Goal: Task Accomplishment & Management: Manage account settings

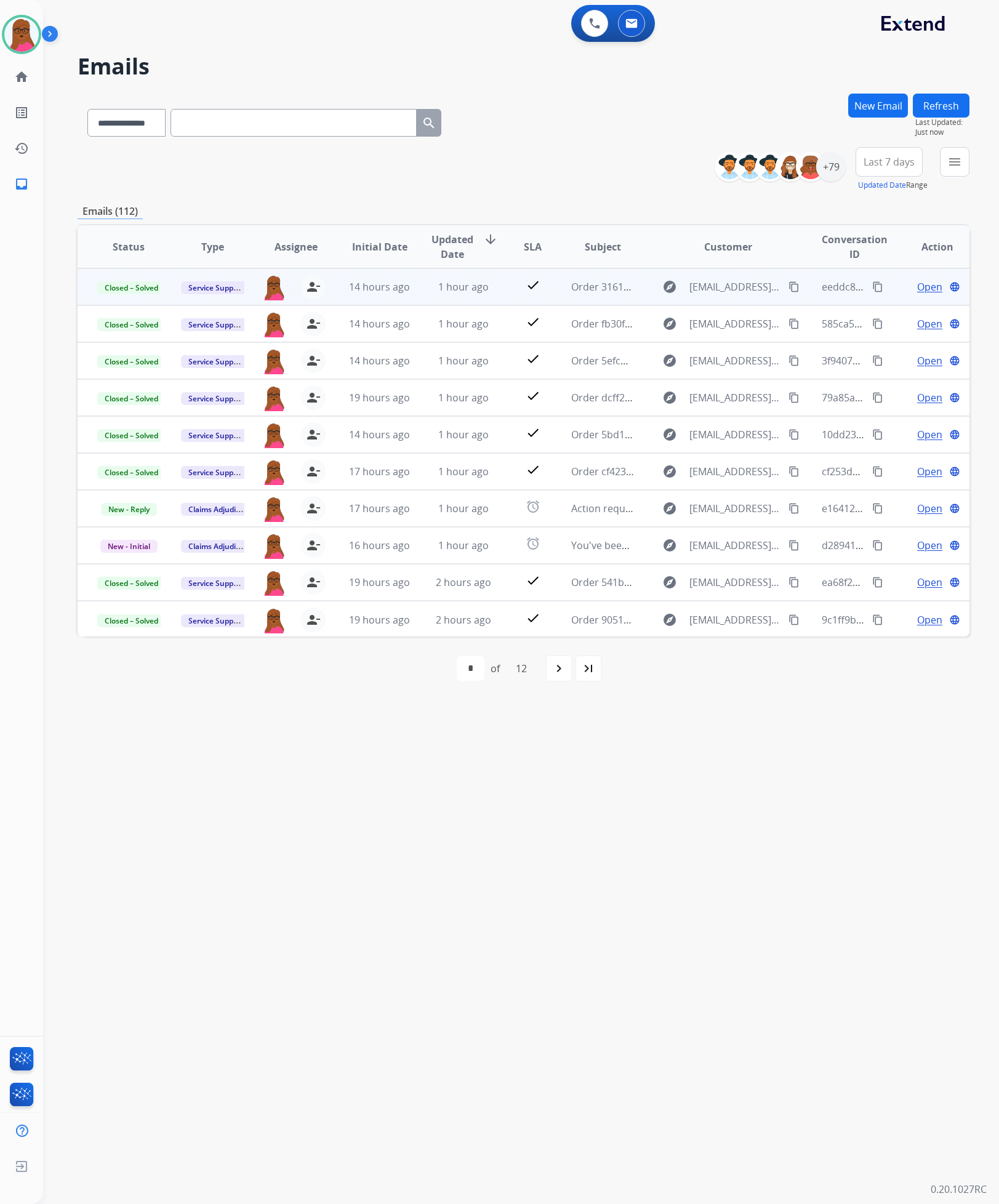
select select "**********"
click at [922, 104] on button "Refresh" at bounding box center [941, 106] width 57 height 24
click at [949, 166] on mat-icon "menu" at bounding box center [955, 162] width 15 height 15
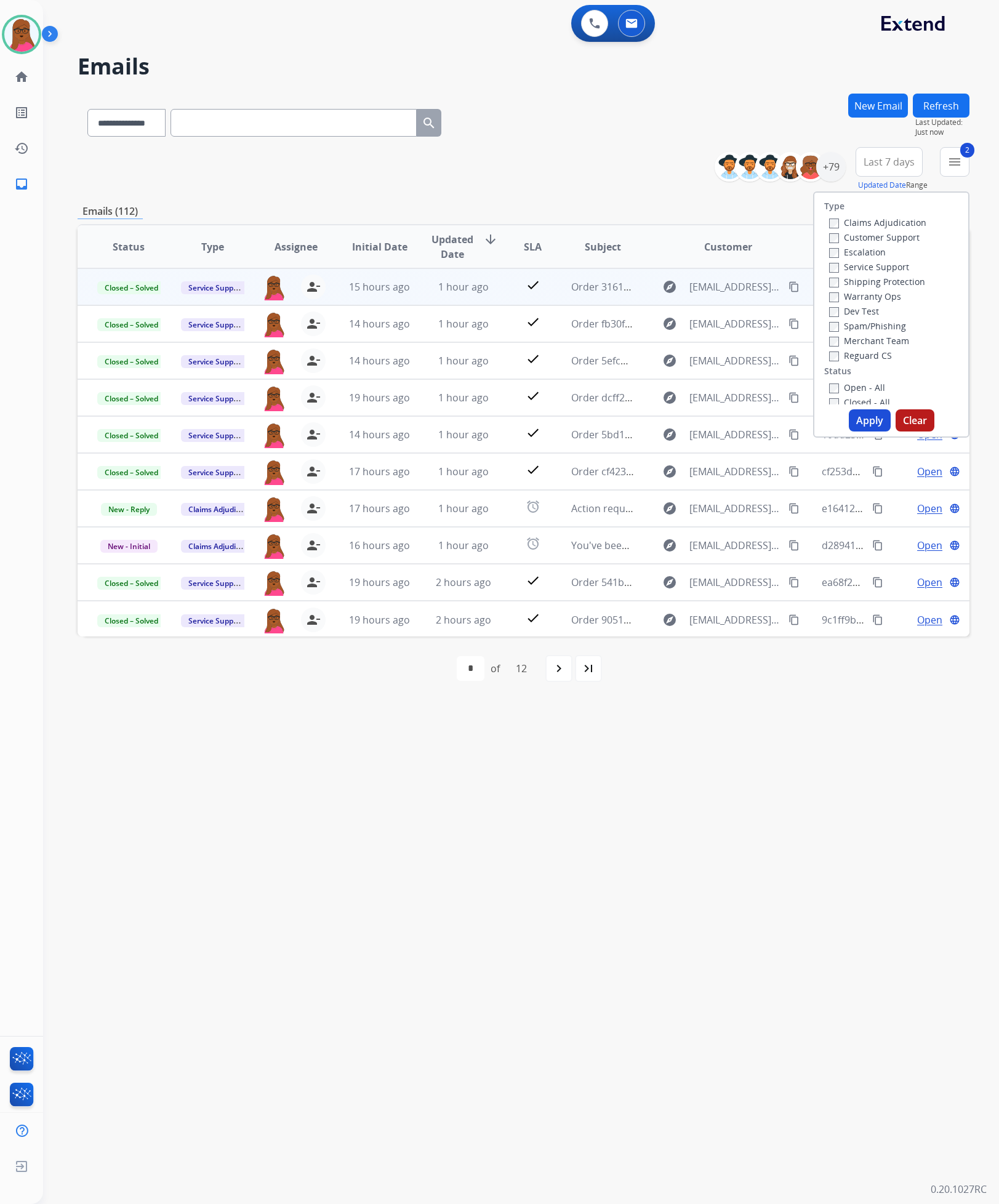
click at [876, 420] on button "Apply" at bounding box center [870, 420] width 42 height 22
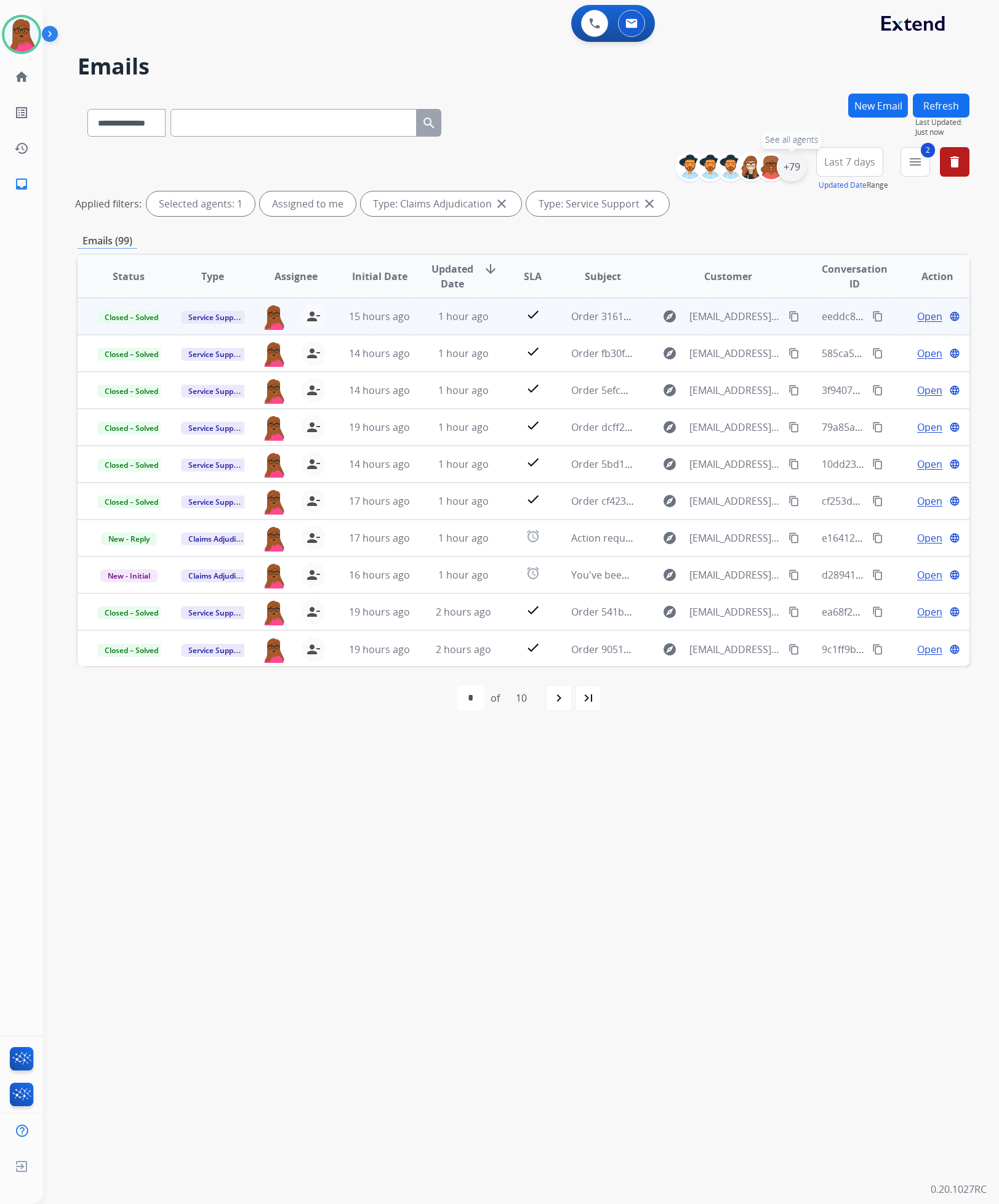
click at [783, 157] on div "+79" at bounding box center [792, 167] width 29 height 29
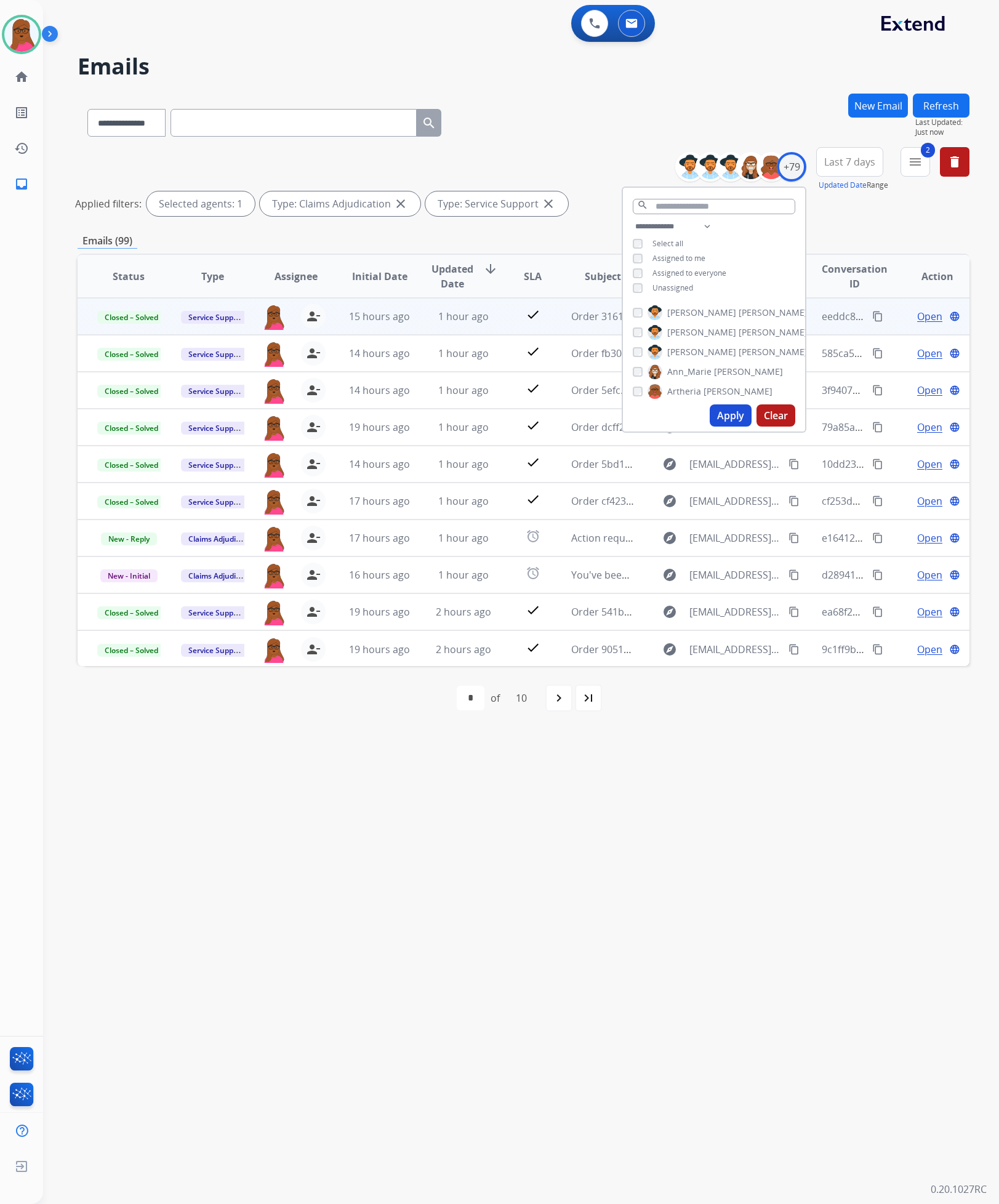
click at [641, 287] on div "Unassigned" at bounding box center [663, 288] width 60 height 10
click at [722, 417] on button "Apply" at bounding box center [730, 415] width 42 height 22
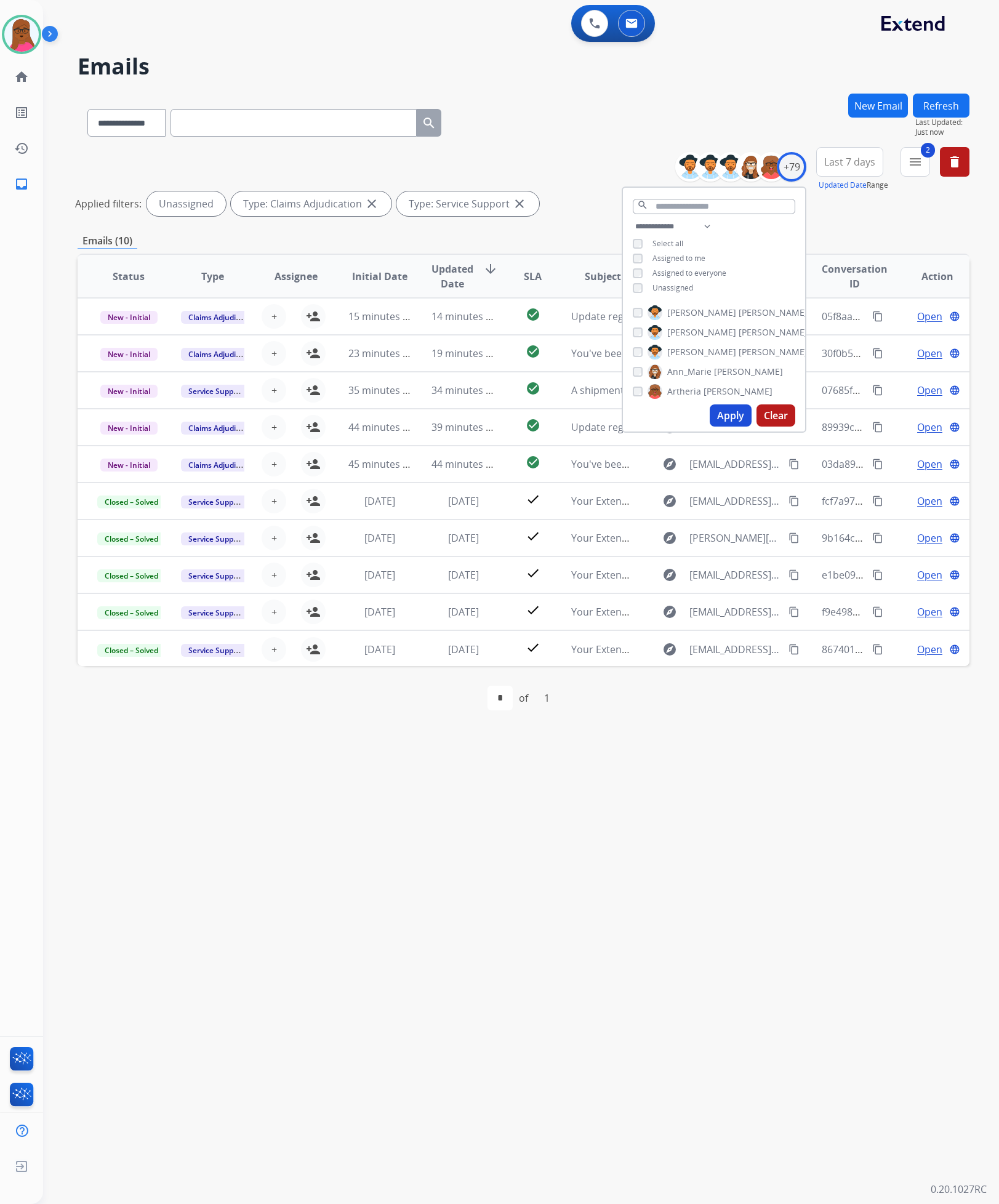
click at [809, 838] on div "**********" at bounding box center [506, 624] width 927 height 1160
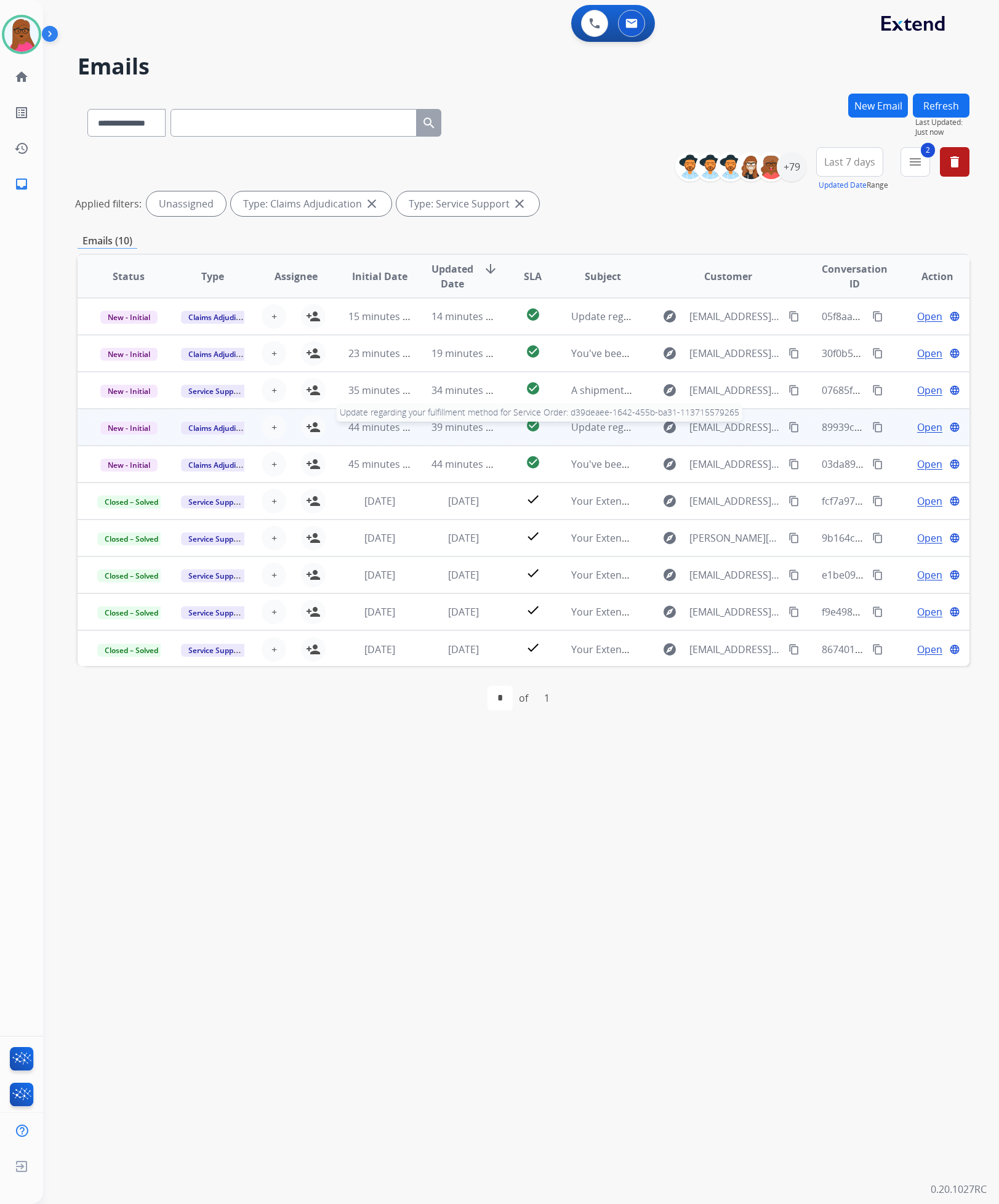
click at [572, 427] on span "Update regarding your fulfillment method for Service Order: d39deaee-1642-455b-…" at bounding box center [809, 427] width 474 height 13
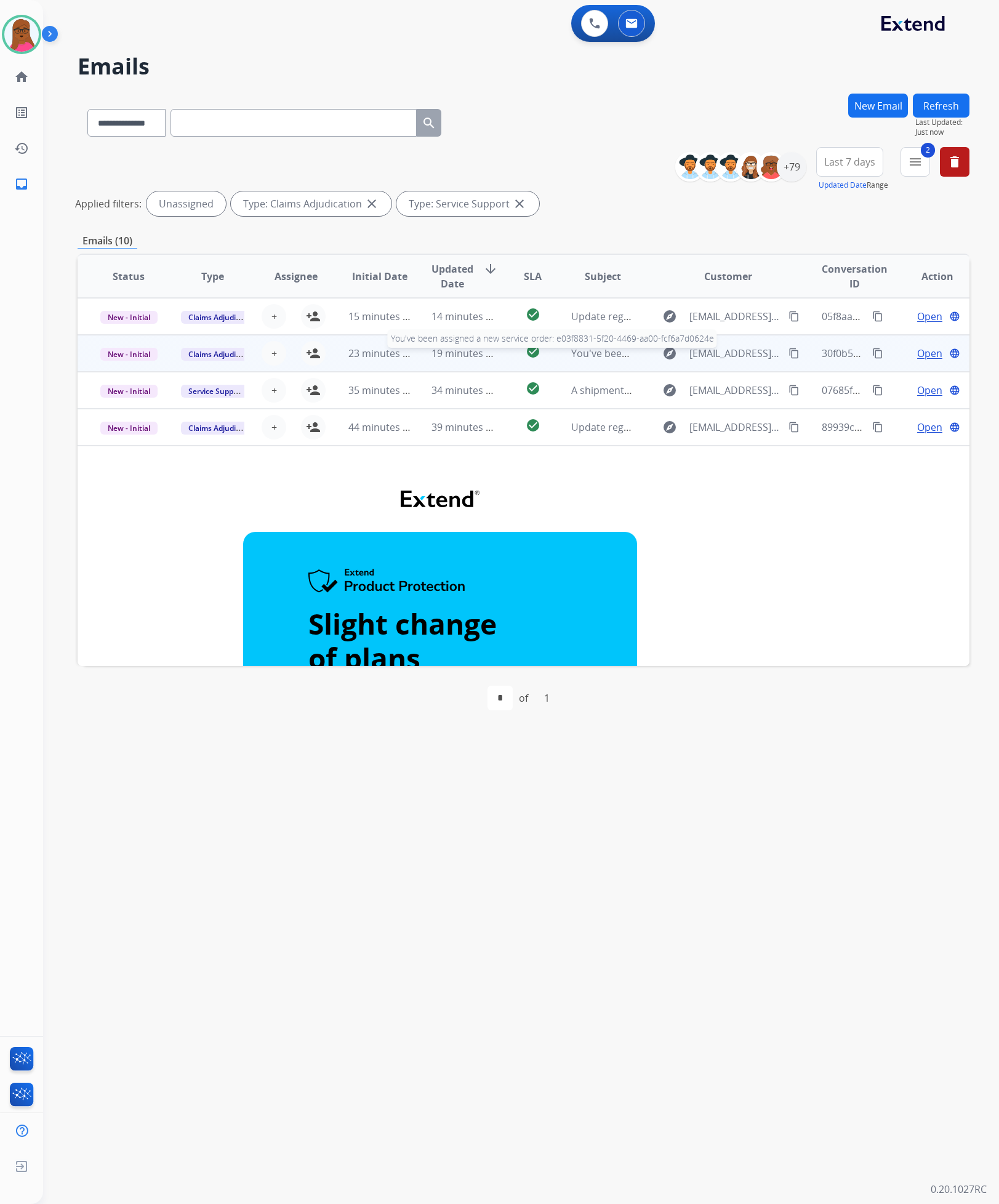
click at [602, 348] on span "You've been assigned a new service order: e03f8831-5f20-4469-aa00-fcf6a7d0624e" at bounding box center [760, 353] width 379 height 13
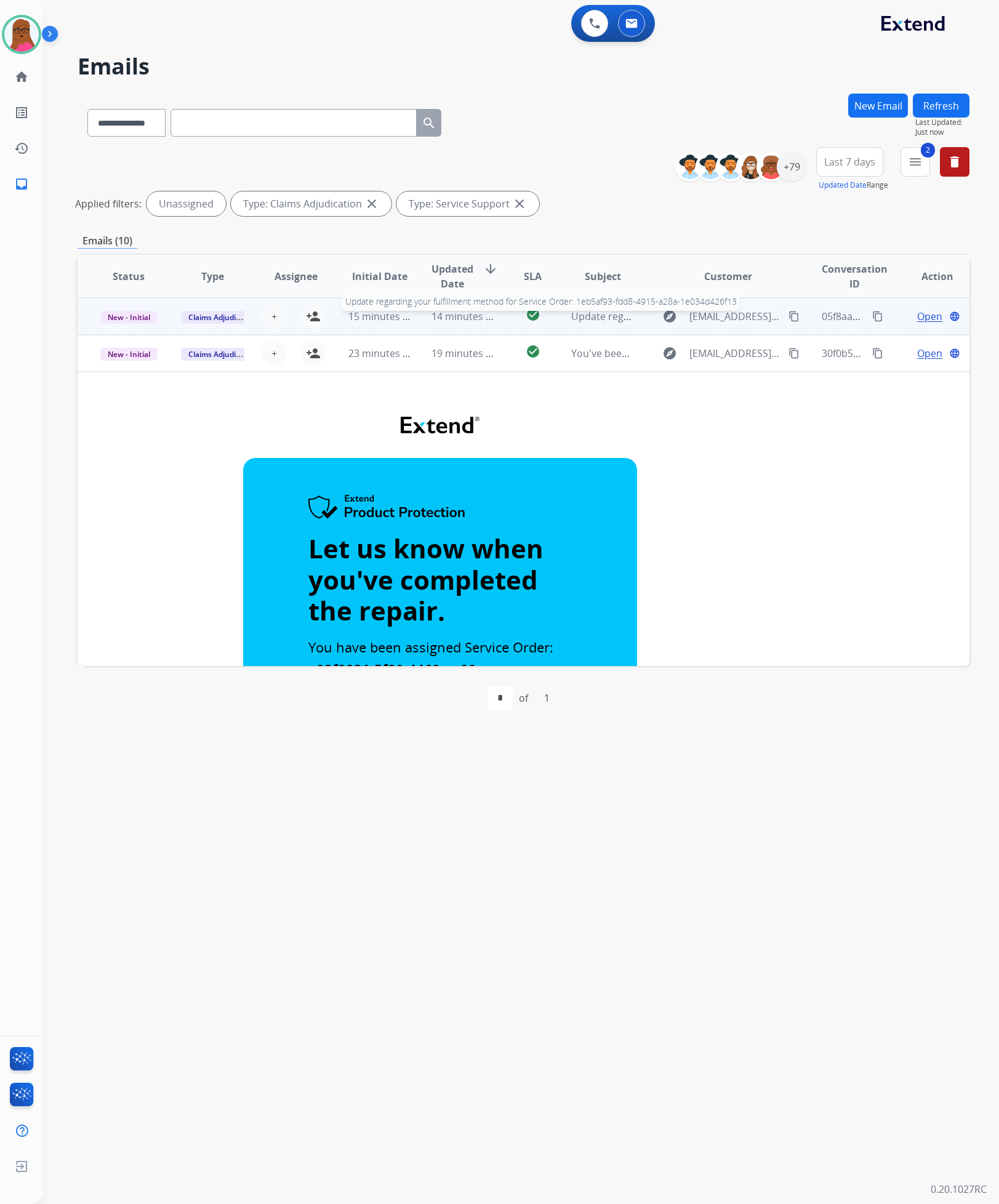
click at [588, 311] on span "Update regarding your fulfillment method for Service Order: 1eb5af93-fdd8-4915-…" at bounding box center [805, 316] width 466 height 13
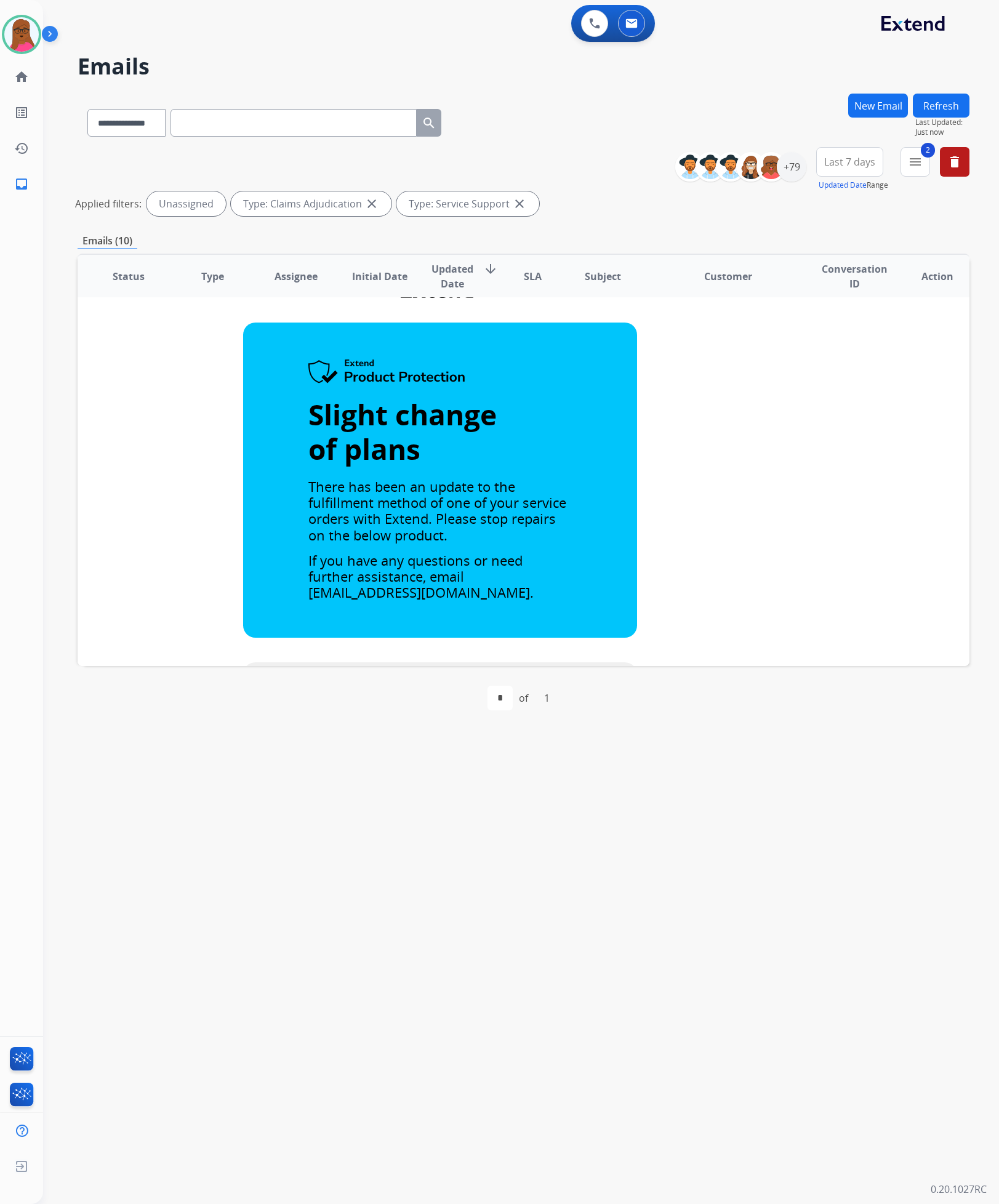
scroll to position [92, 0]
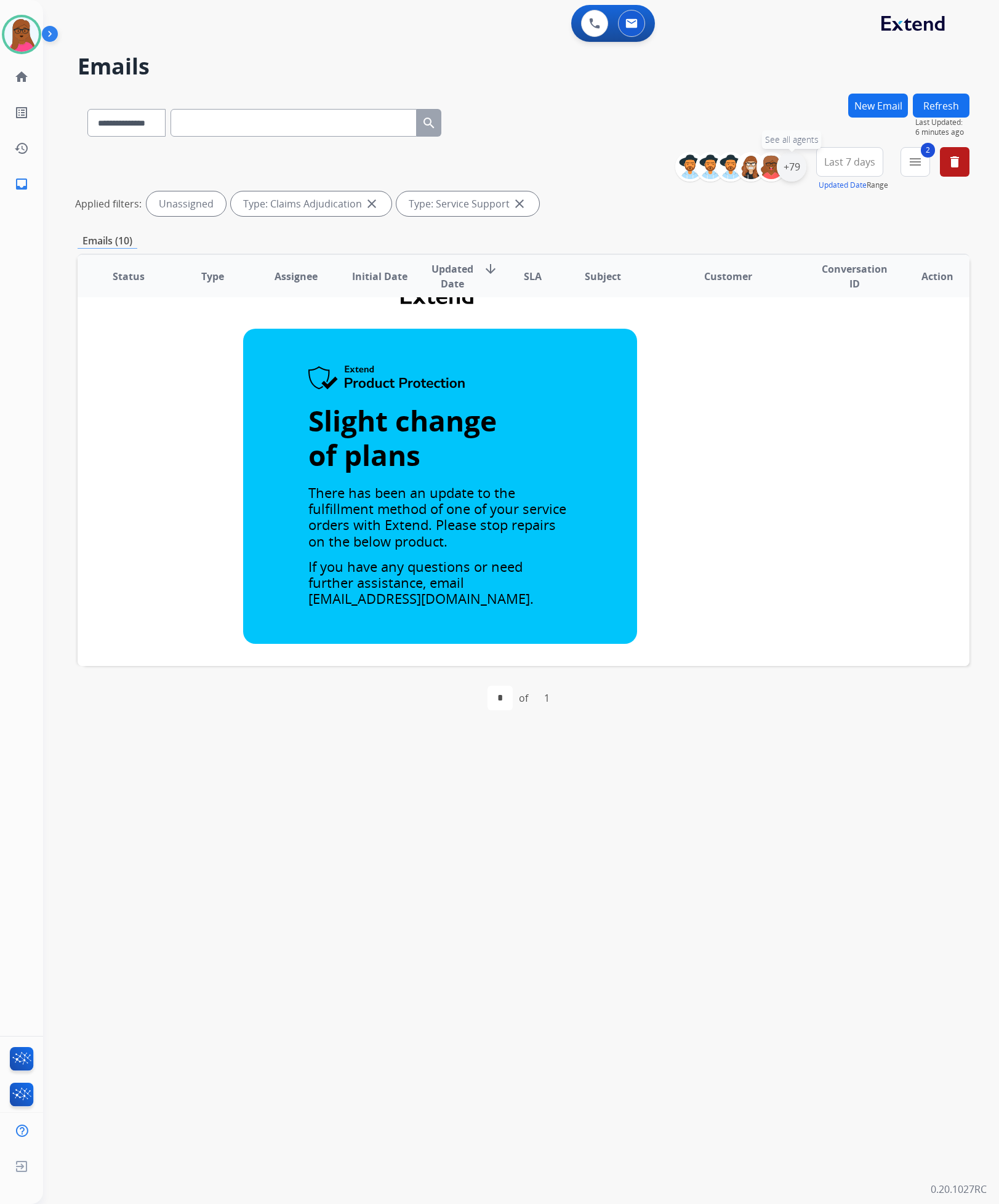
click at [785, 171] on div "+79" at bounding box center [792, 167] width 29 height 29
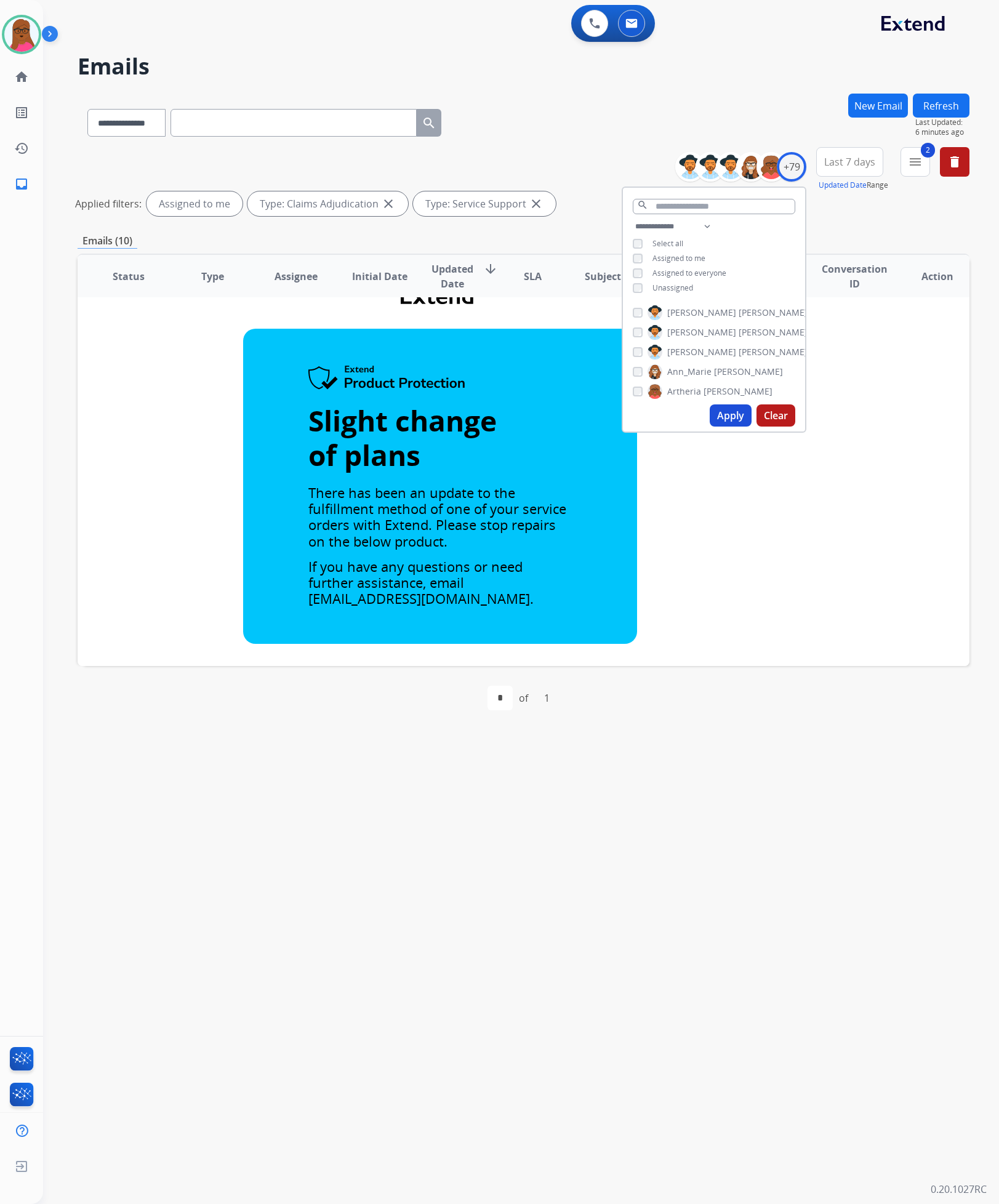
click at [719, 411] on button "Apply" at bounding box center [730, 415] width 42 height 22
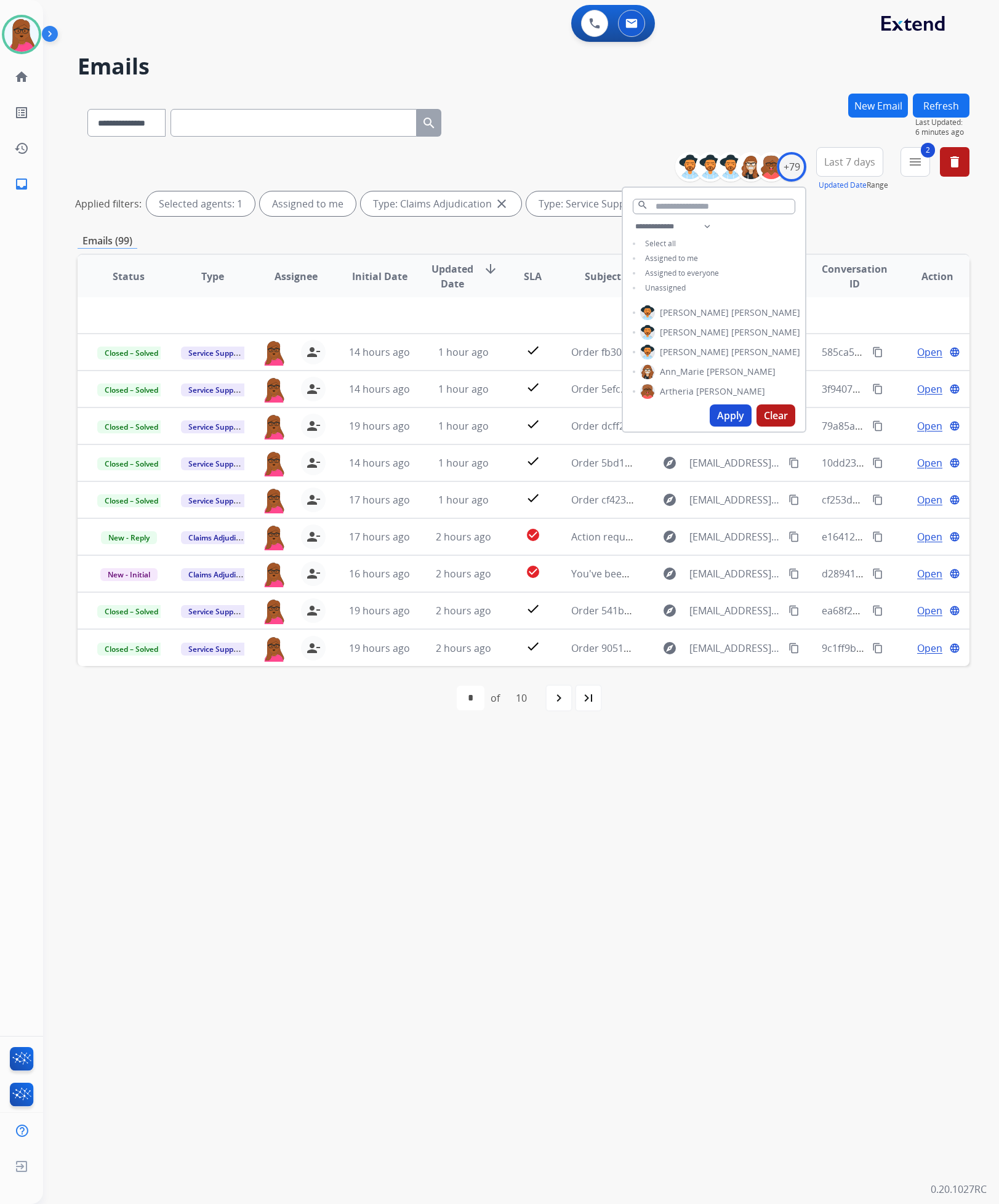
scroll to position [41, 0]
click at [643, 870] on div "**********" at bounding box center [506, 624] width 927 height 1160
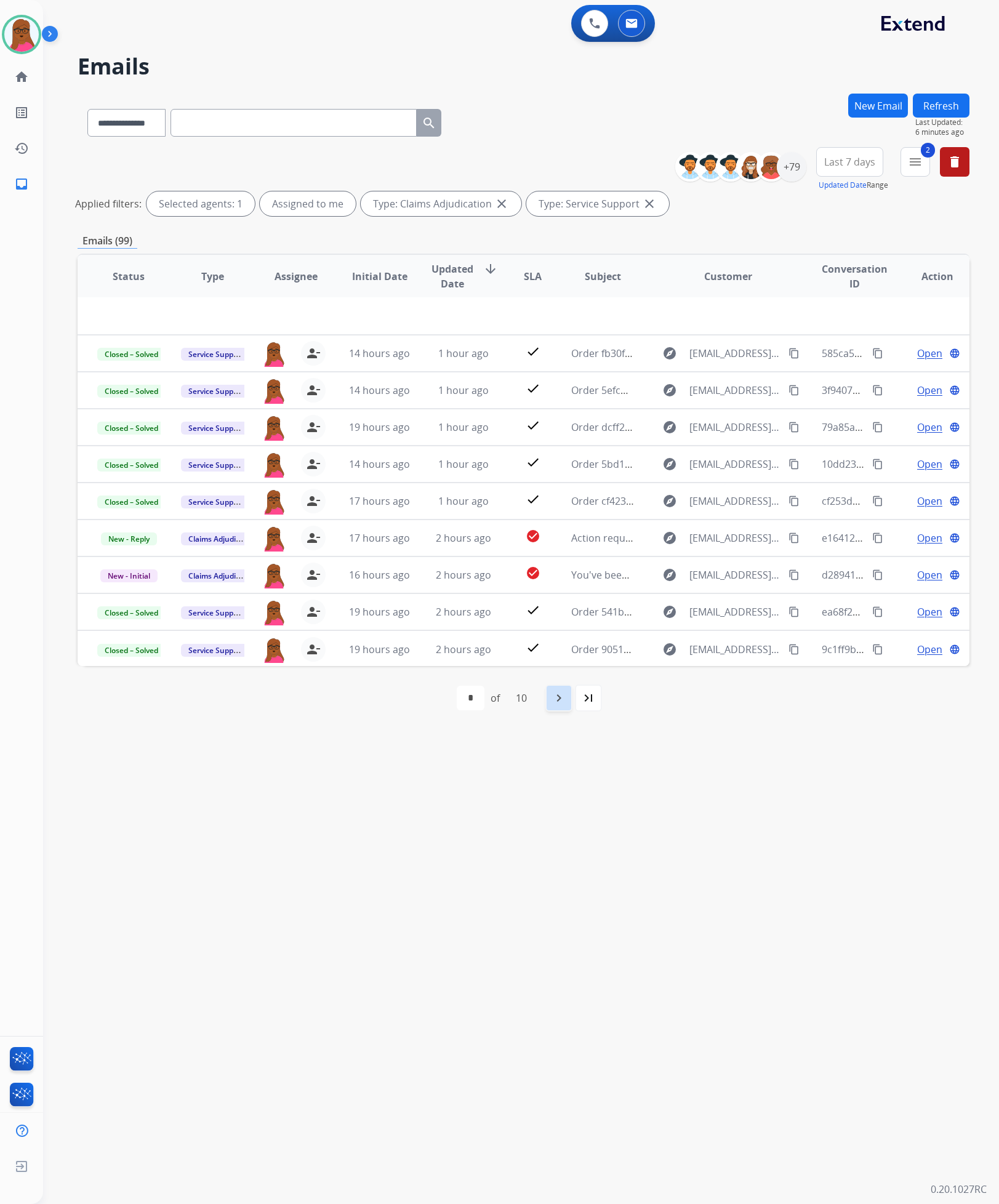
click at [561, 701] on mat-icon "navigate_next" at bounding box center [559, 698] width 15 height 15
click at [586, 701] on mat-icon "navigate_next" at bounding box center [586, 698] width 15 height 15
click at [436, 697] on mat-icon "first_page" at bounding box center [432, 698] width 15 height 15
select select "*"
click at [21, 41] on img at bounding box center [21, 34] width 34 height 34
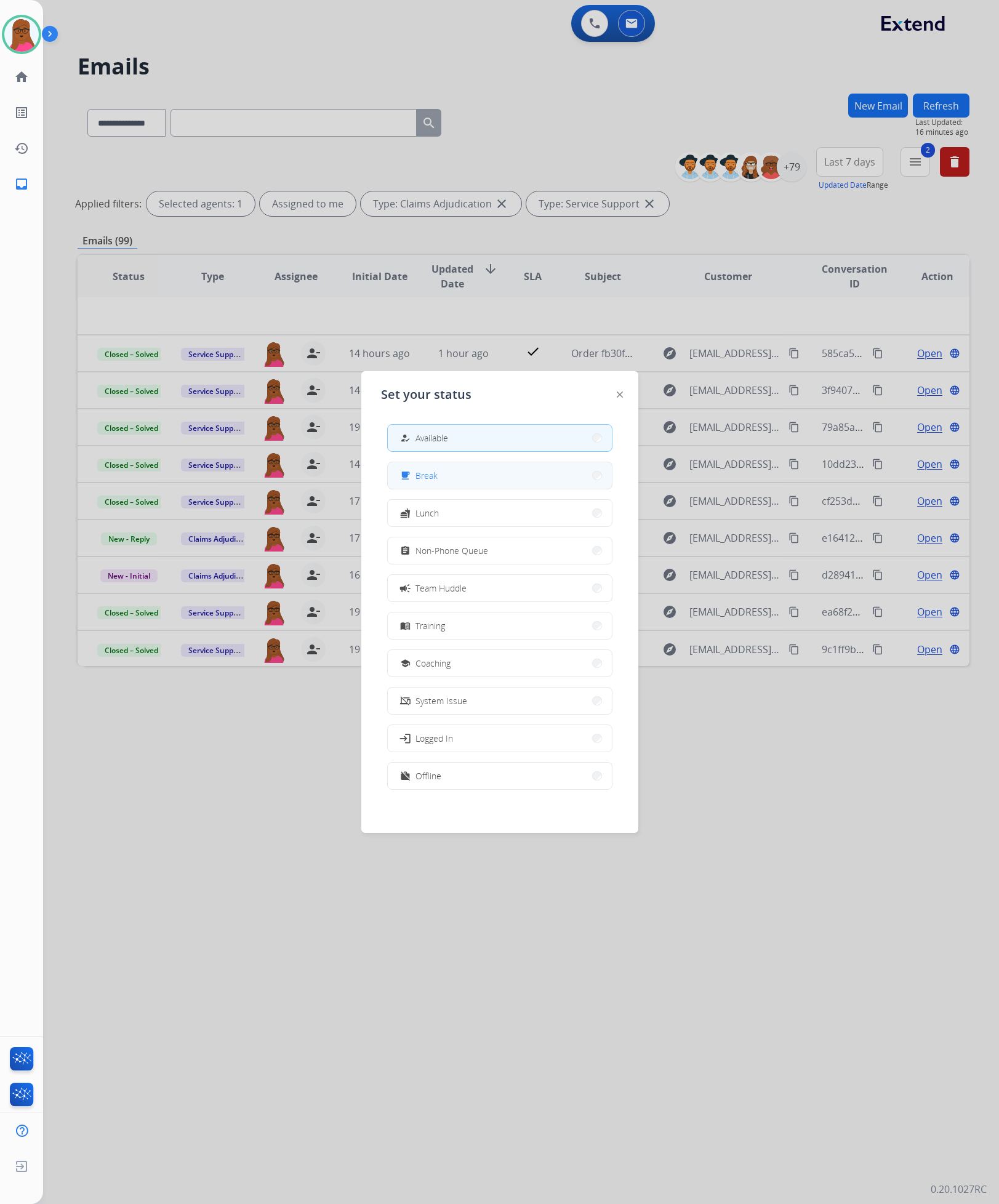
click at [471, 486] on button "free_breakfast Break" at bounding box center [500, 476] width 224 height 27
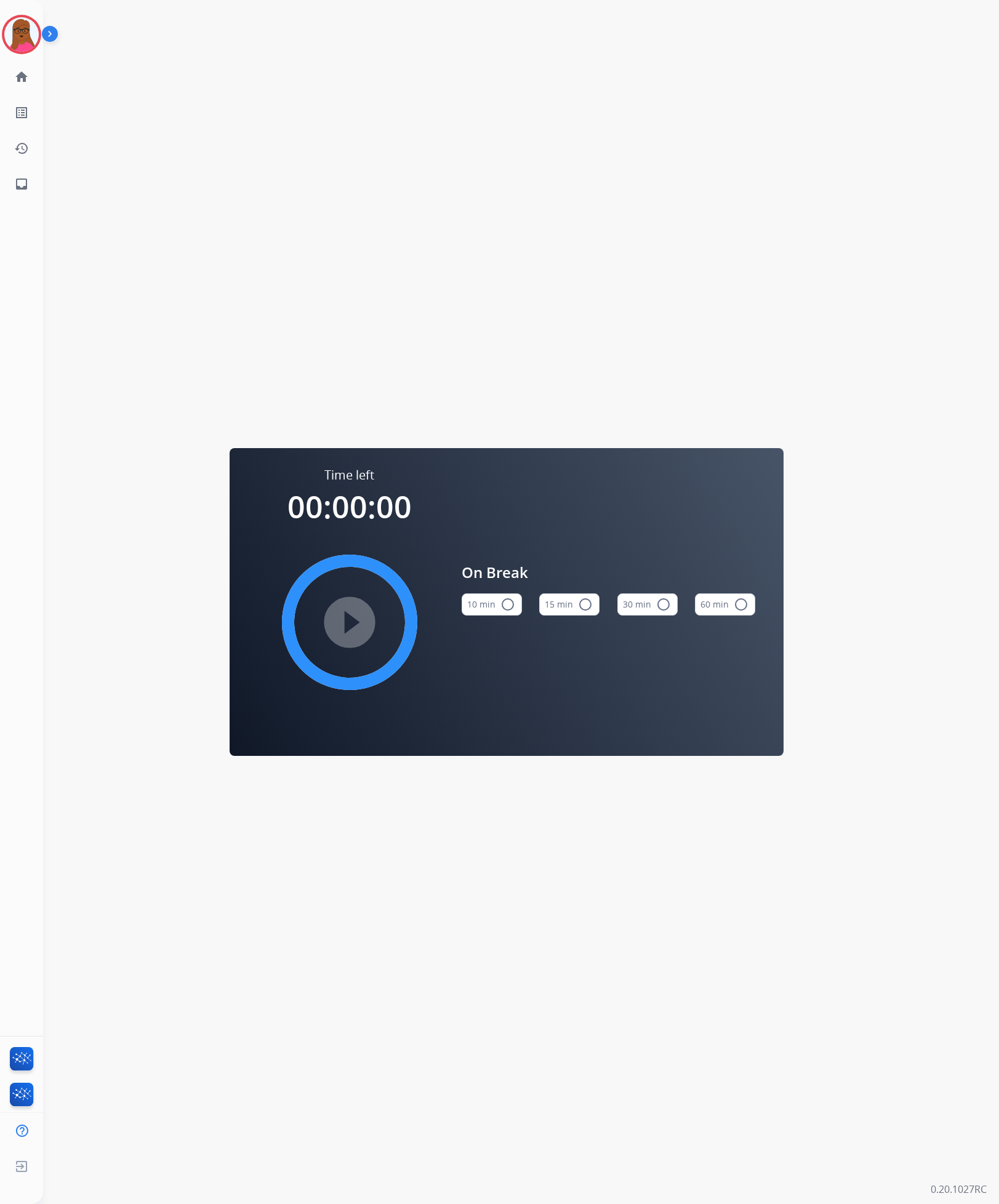
click at [580, 608] on mat-icon "radio_button_unchecked" at bounding box center [586, 604] width 15 height 15
click at [357, 615] on mat-icon "play_circle_filled" at bounding box center [350, 622] width 15 height 15
click at [17, 44] on img at bounding box center [21, 34] width 34 height 34
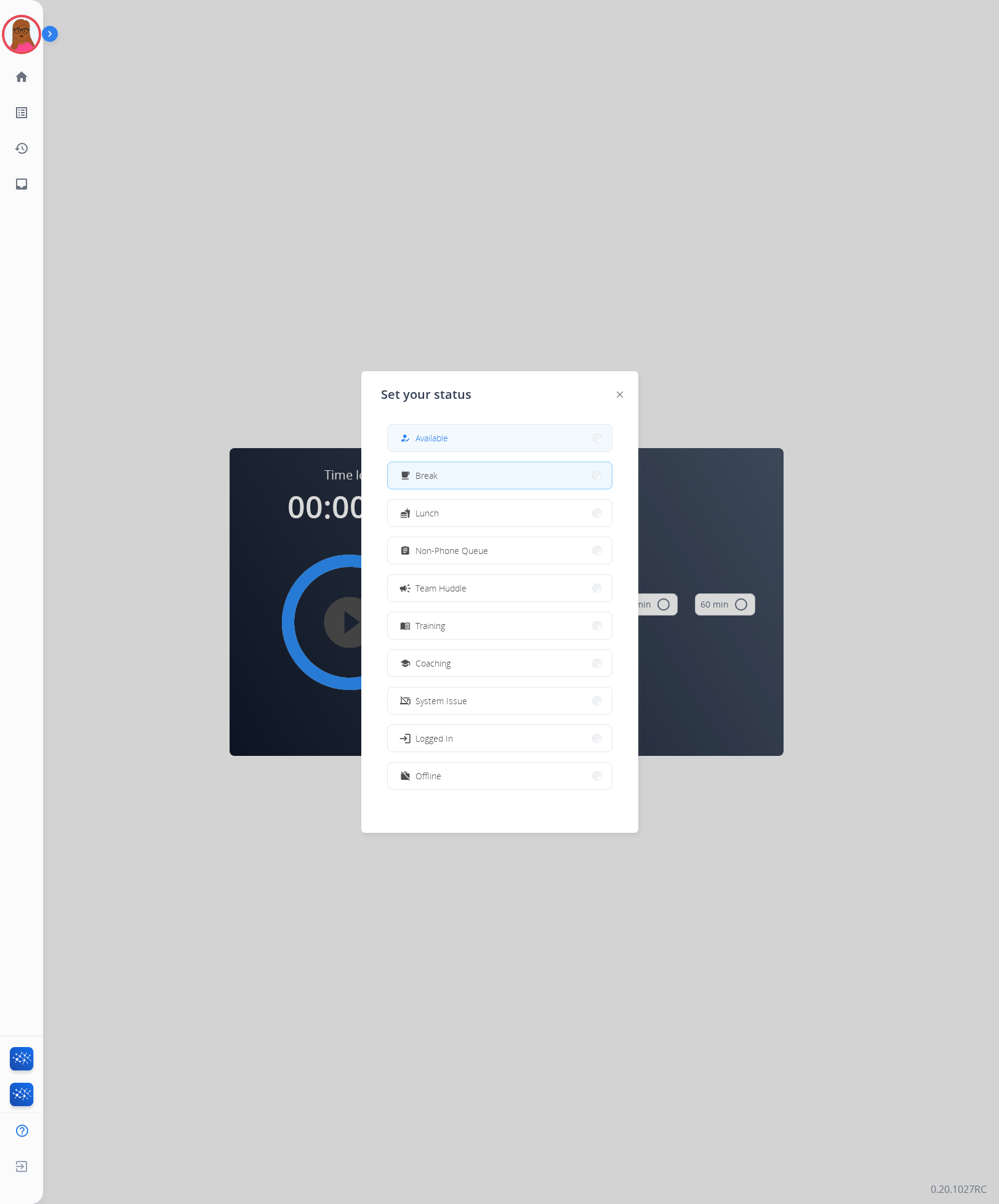
click at [486, 430] on button "how_to_reg Available" at bounding box center [500, 438] width 224 height 27
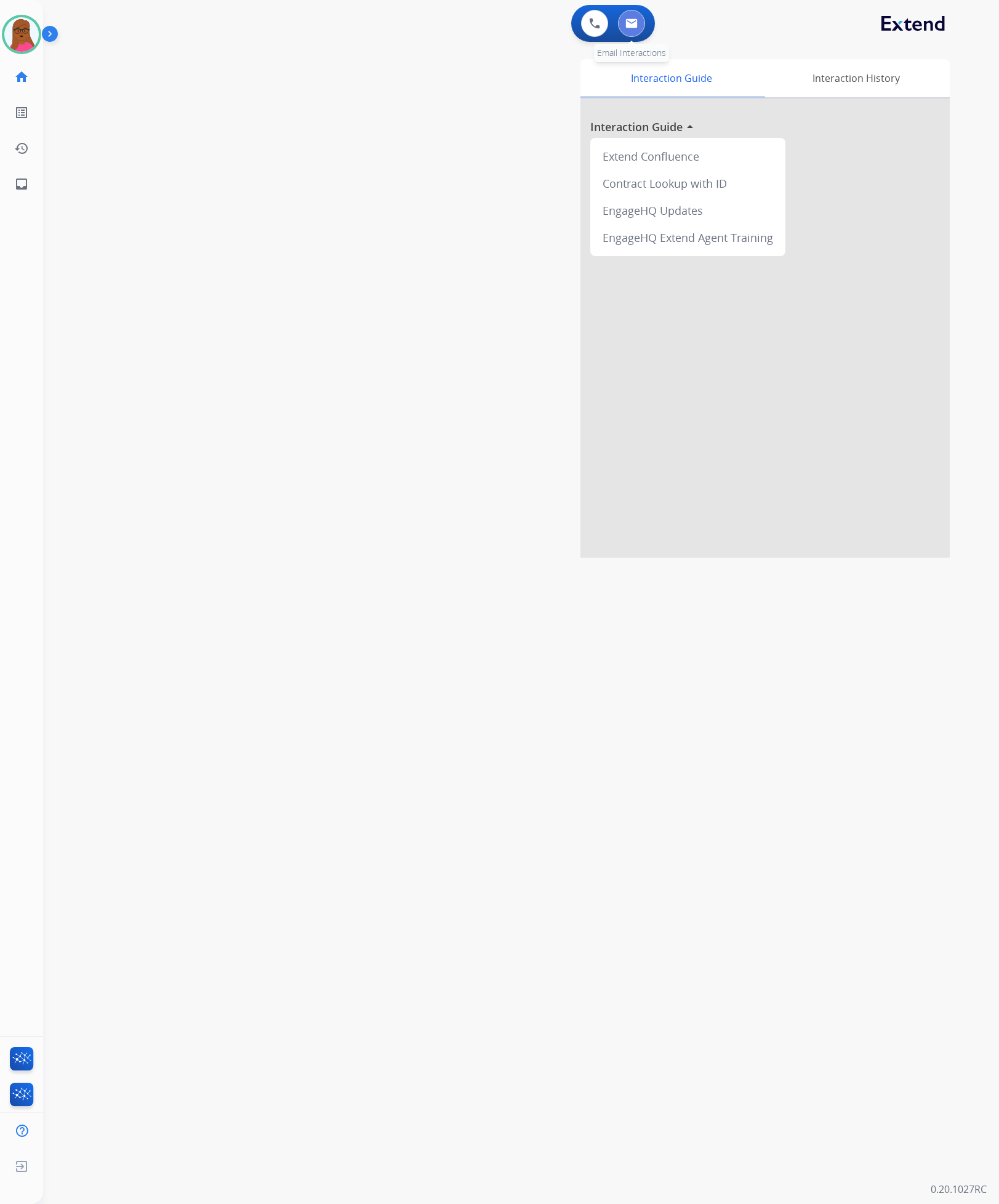
click at [637, 26] on img at bounding box center [632, 23] width 12 height 10
select select "**********"
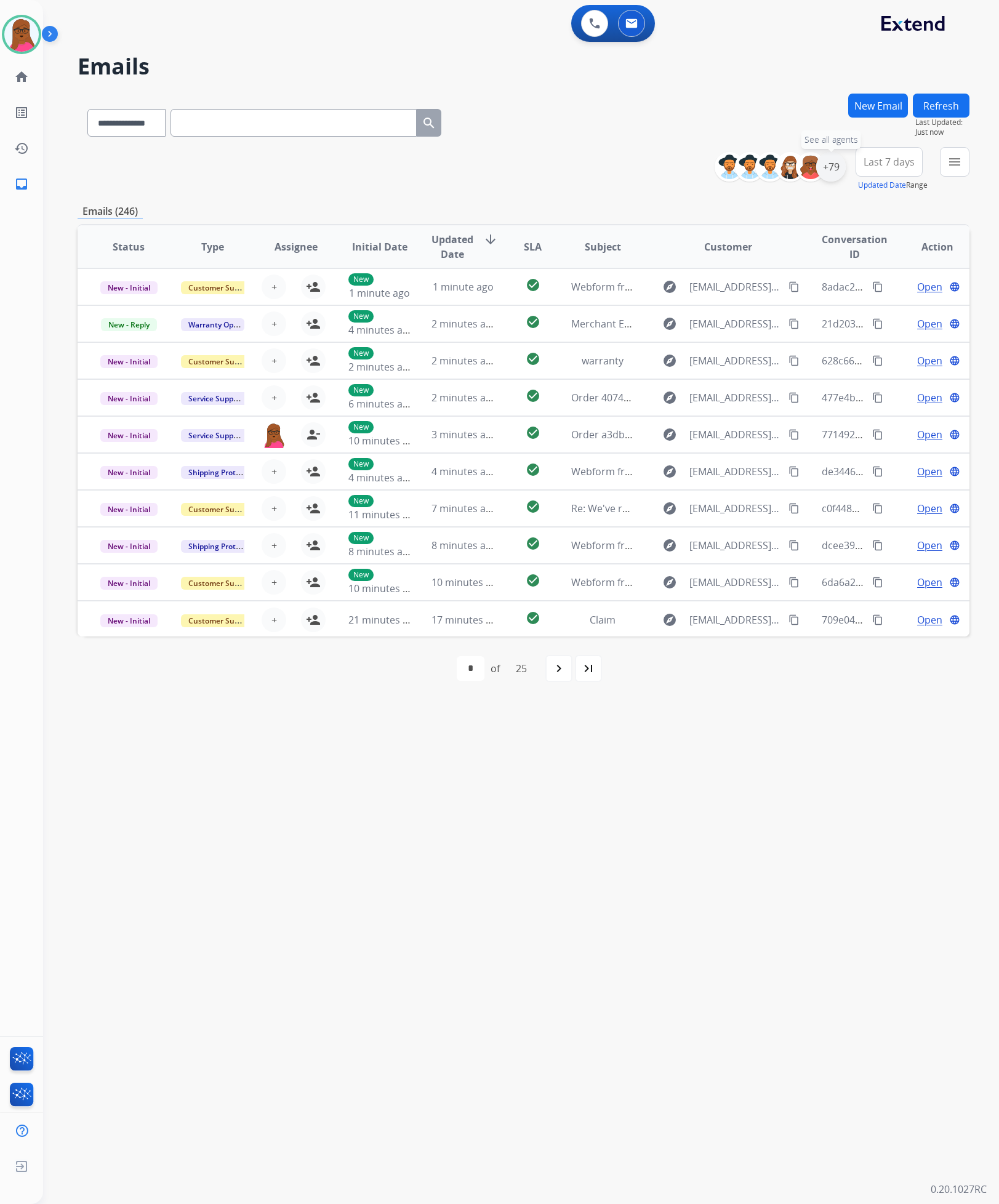
click at [830, 166] on div "+79" at bounding box center [831, 167] width 29 height 29
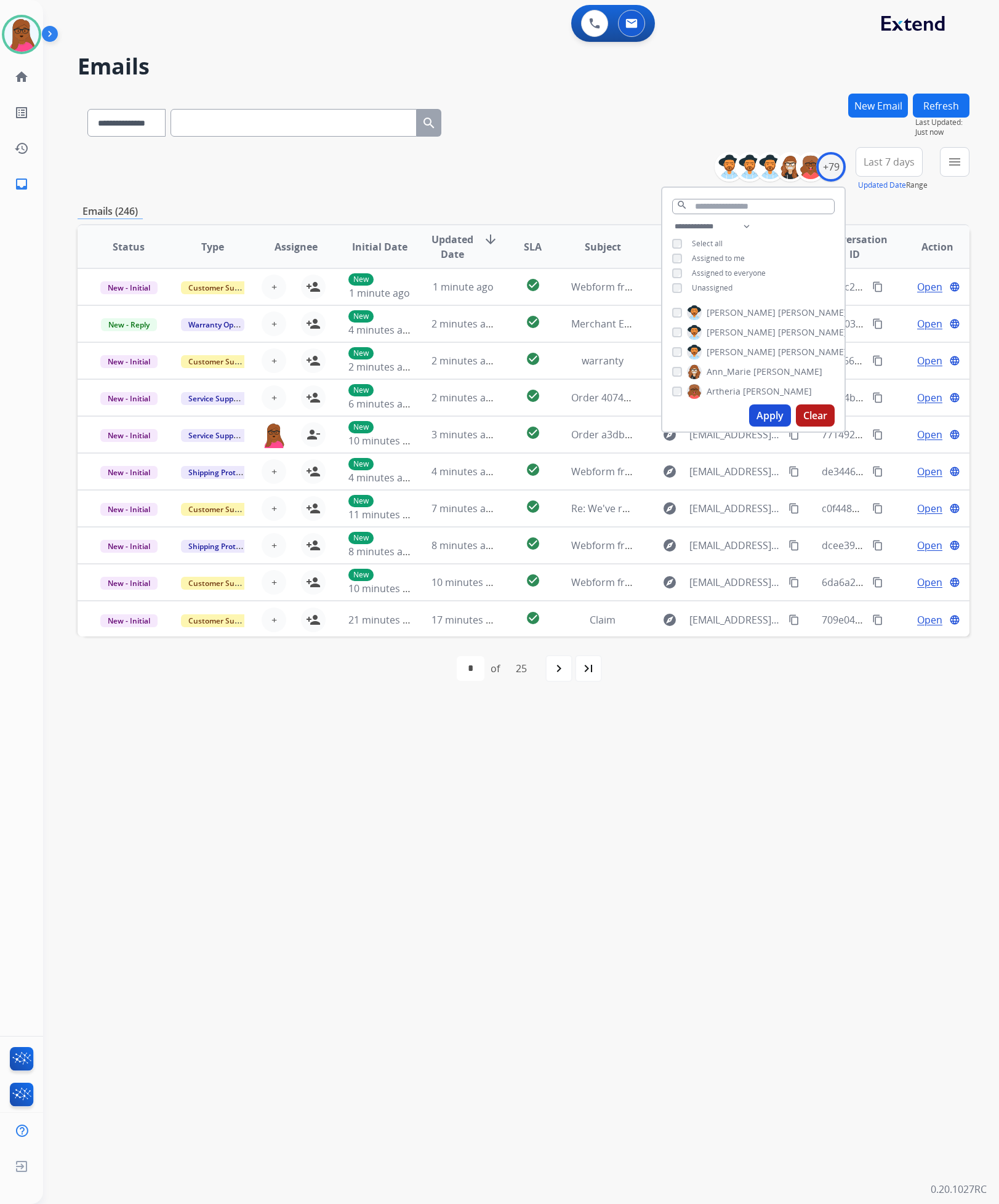
click at [765, 419] on button "Apply" at bounding box center [770, 415] width 42 height 22
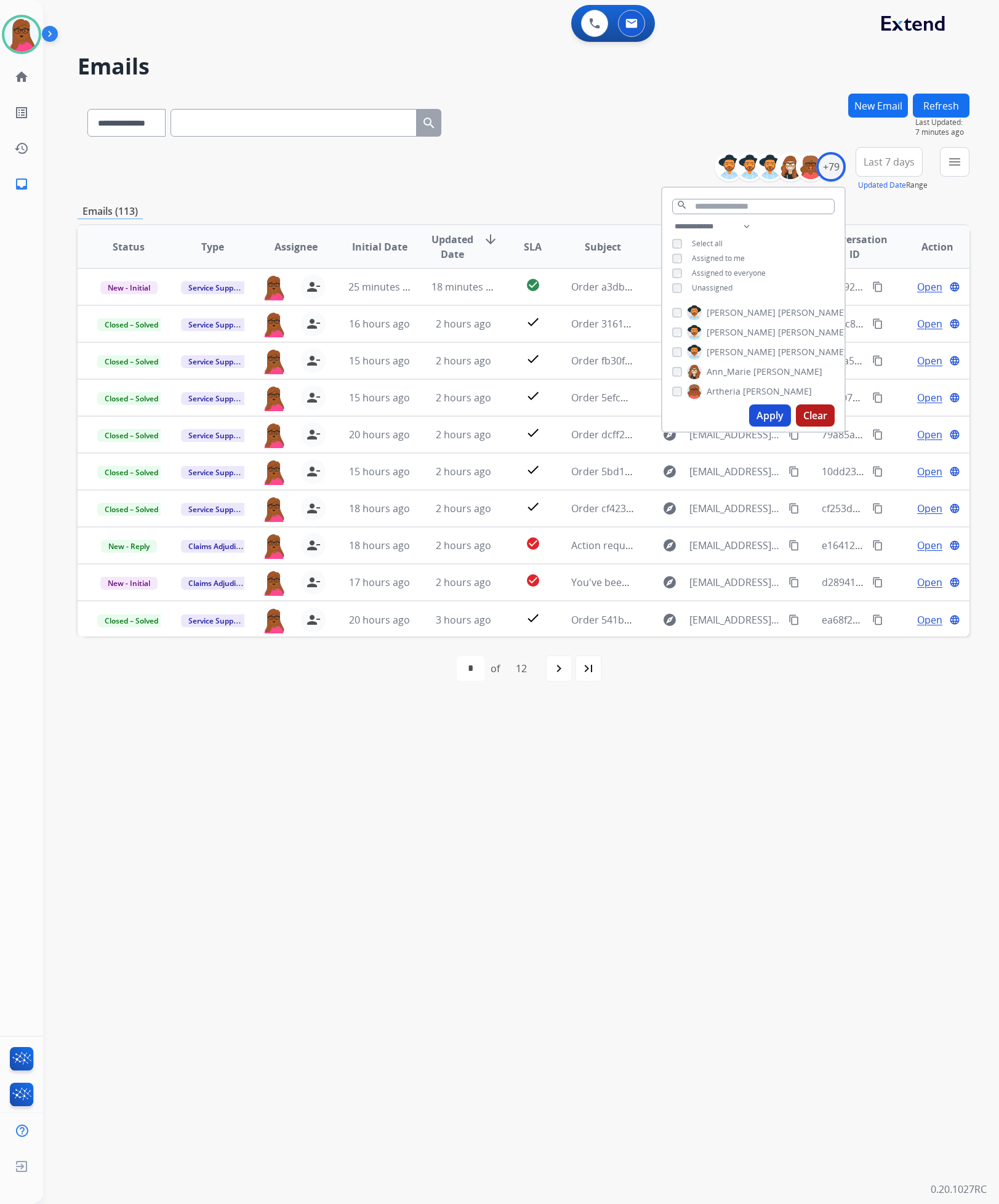
drag, startPoint x: 665, startPoint y: 951, endPoint x: 709, endPoint y: 918, distance: 55.0
click at [665, 952] on div "**********" at bounding box center [506, 624] width 927 height 1160
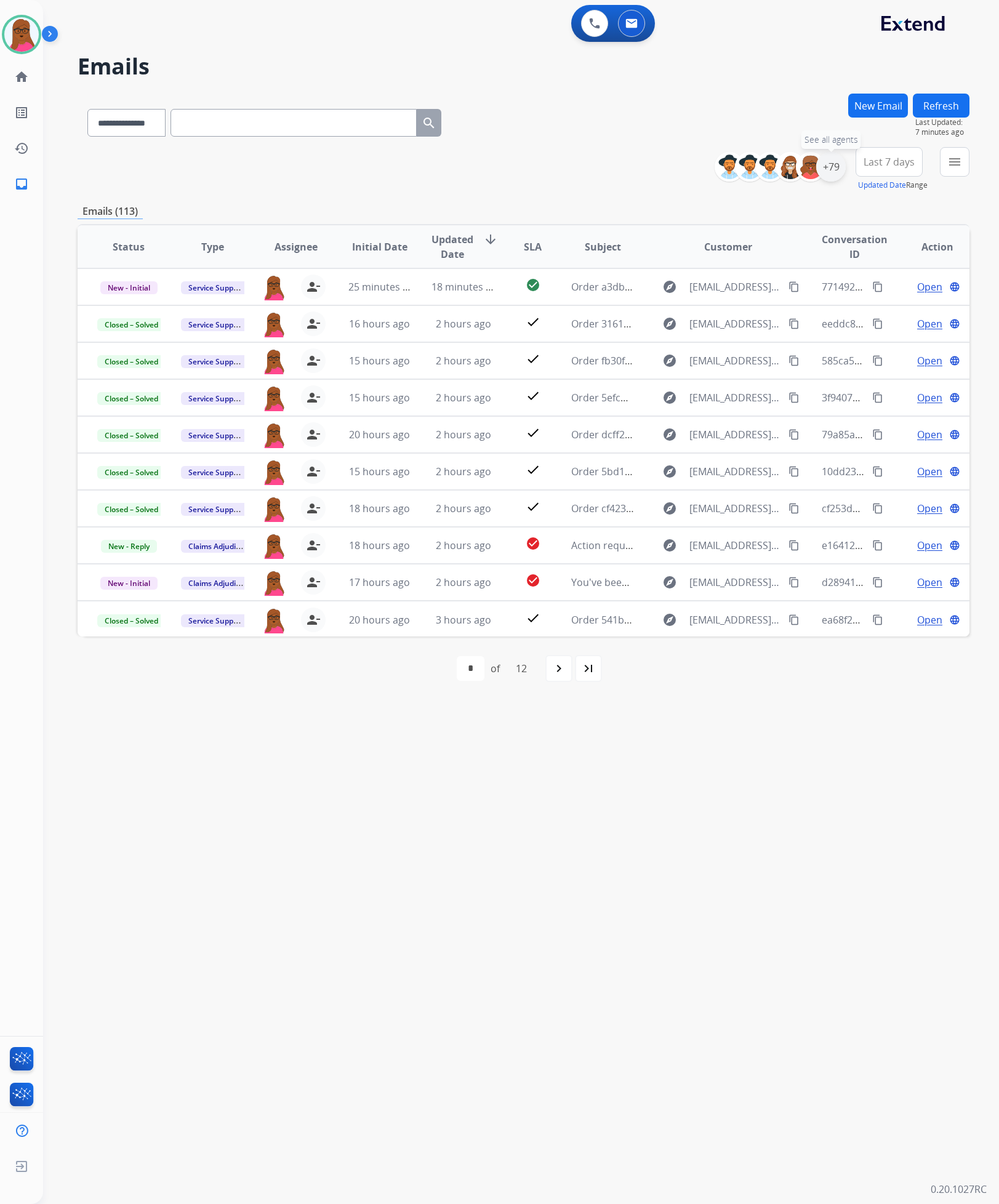
click at [834, 167] on div "+79" at bounding box center [831, 167] width 29 height 29
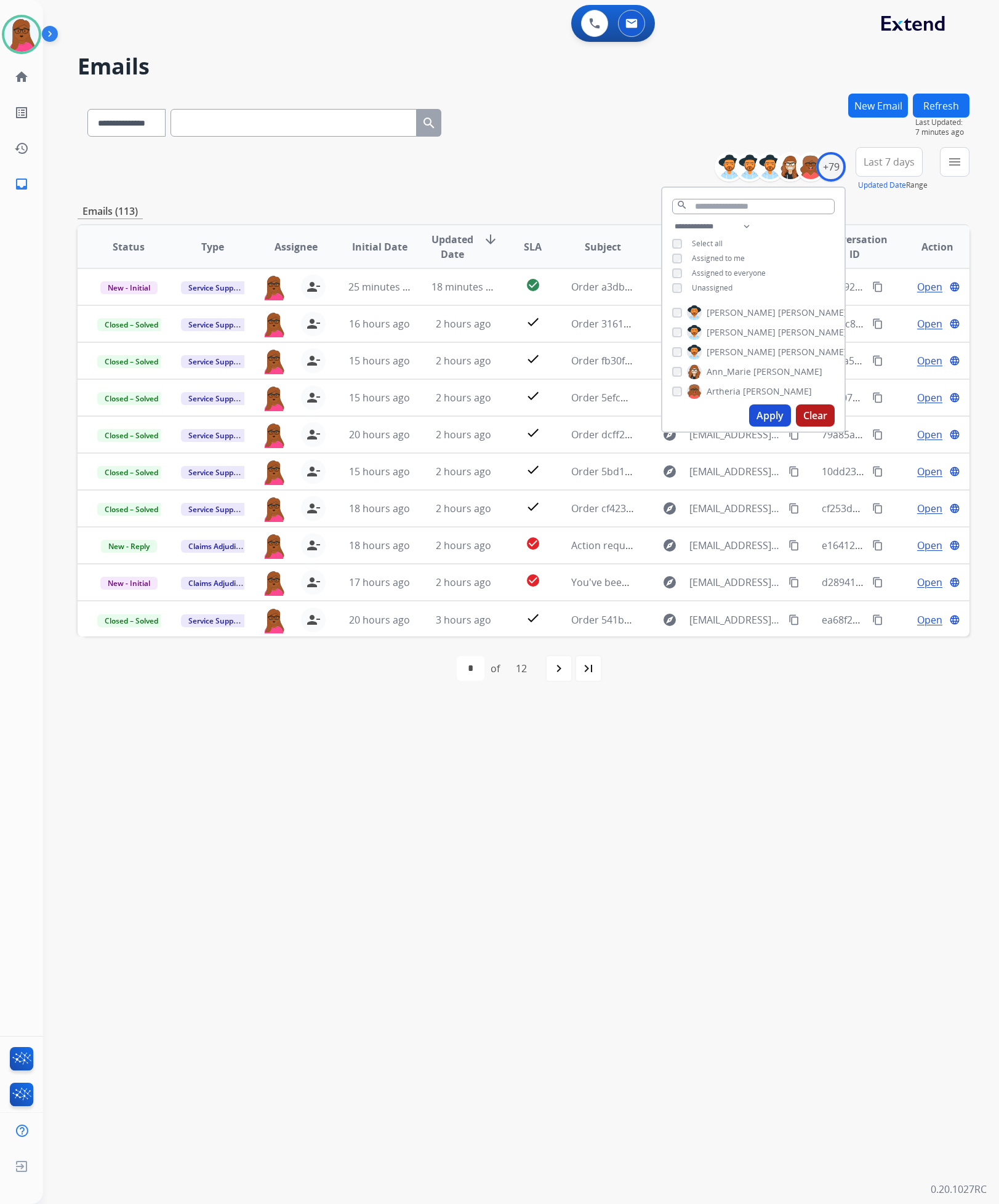
click at [758, 415] on button "Apply" at bounding box center [770, 415] width 42 height 22
click at [949, 157] on mat-icon "menu" at bounding box center [955, 162] width 15 height 15
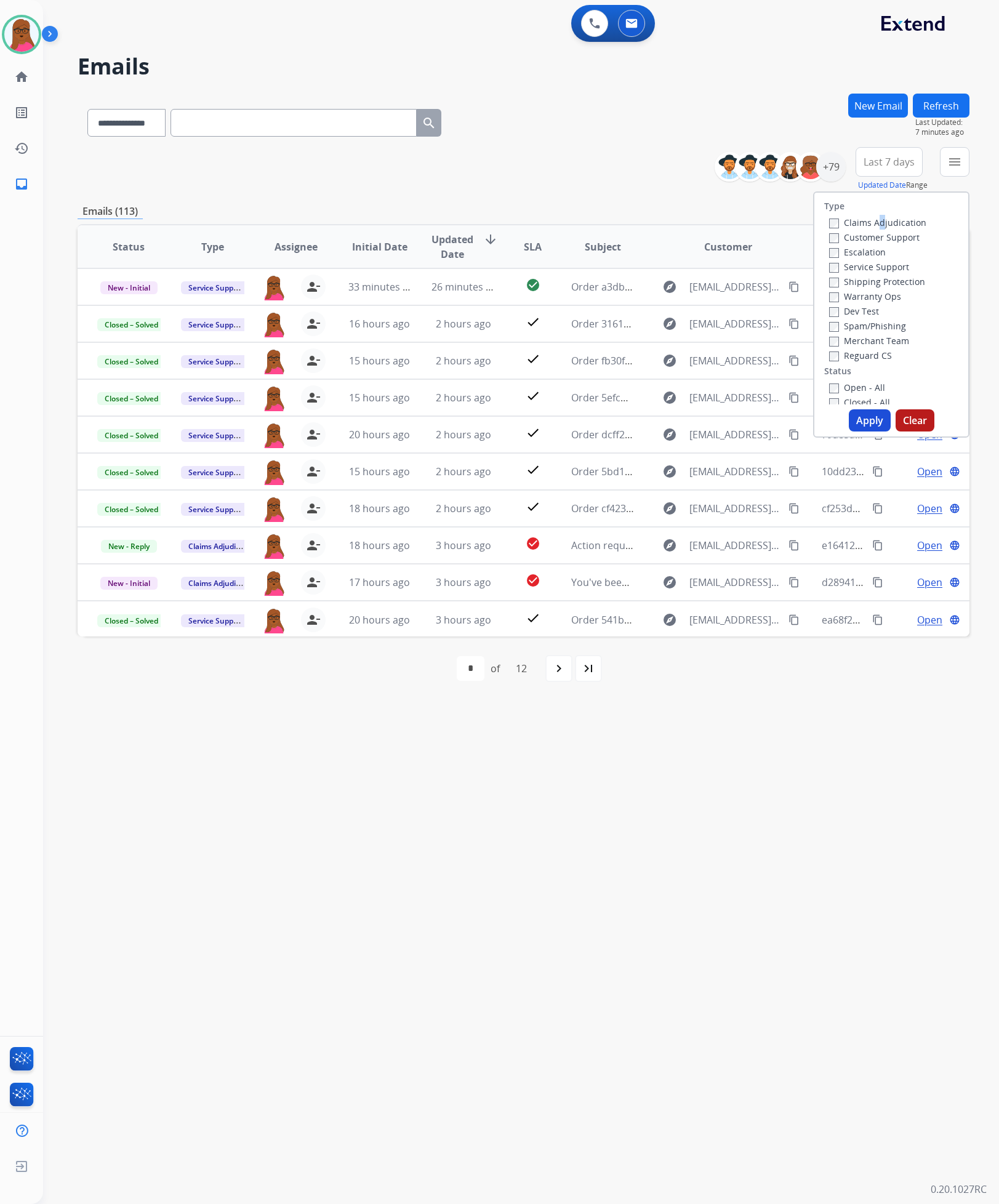
drag, startPoint x: 872, startPoint y: 220, endPoint x: 854, endPoint y: 242, distance: 28.4
click at [870, 220] on label "Claims Adjudication" at bounding box center [878, 222] width 97 height 11
click at [833, 268] on label "Service Support" at bounding box center [869, 267] width 80 height 11
click at [862, 425] on button "Apply" at bounding box center [870, 420] width 42 height 22
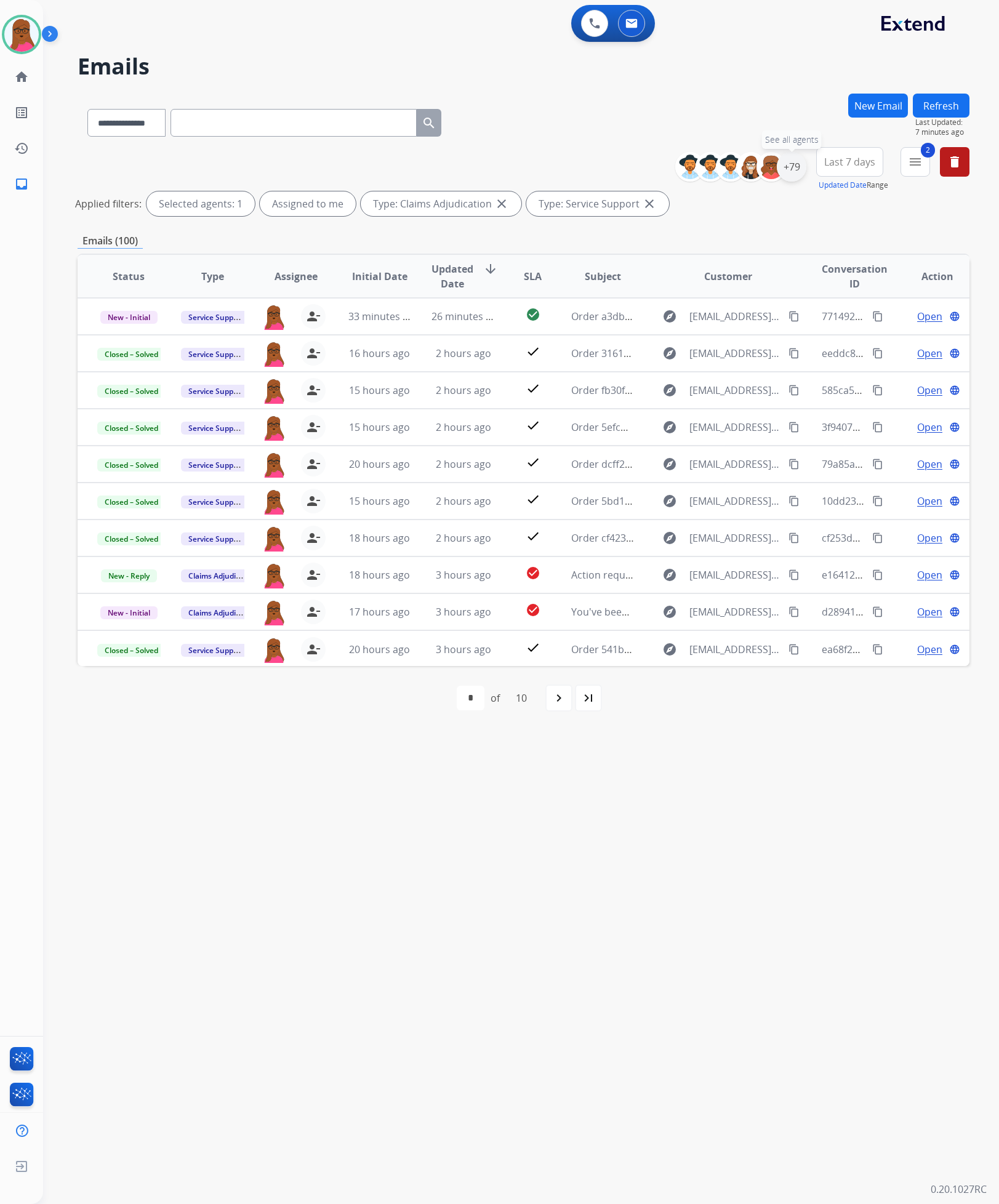
click at [787, 172] on div "+79" at bounding box center [792, 167] width 29 height 29
click at [715, 412] on button "Apply" at bounding box center [730, 415] width 42 height 22
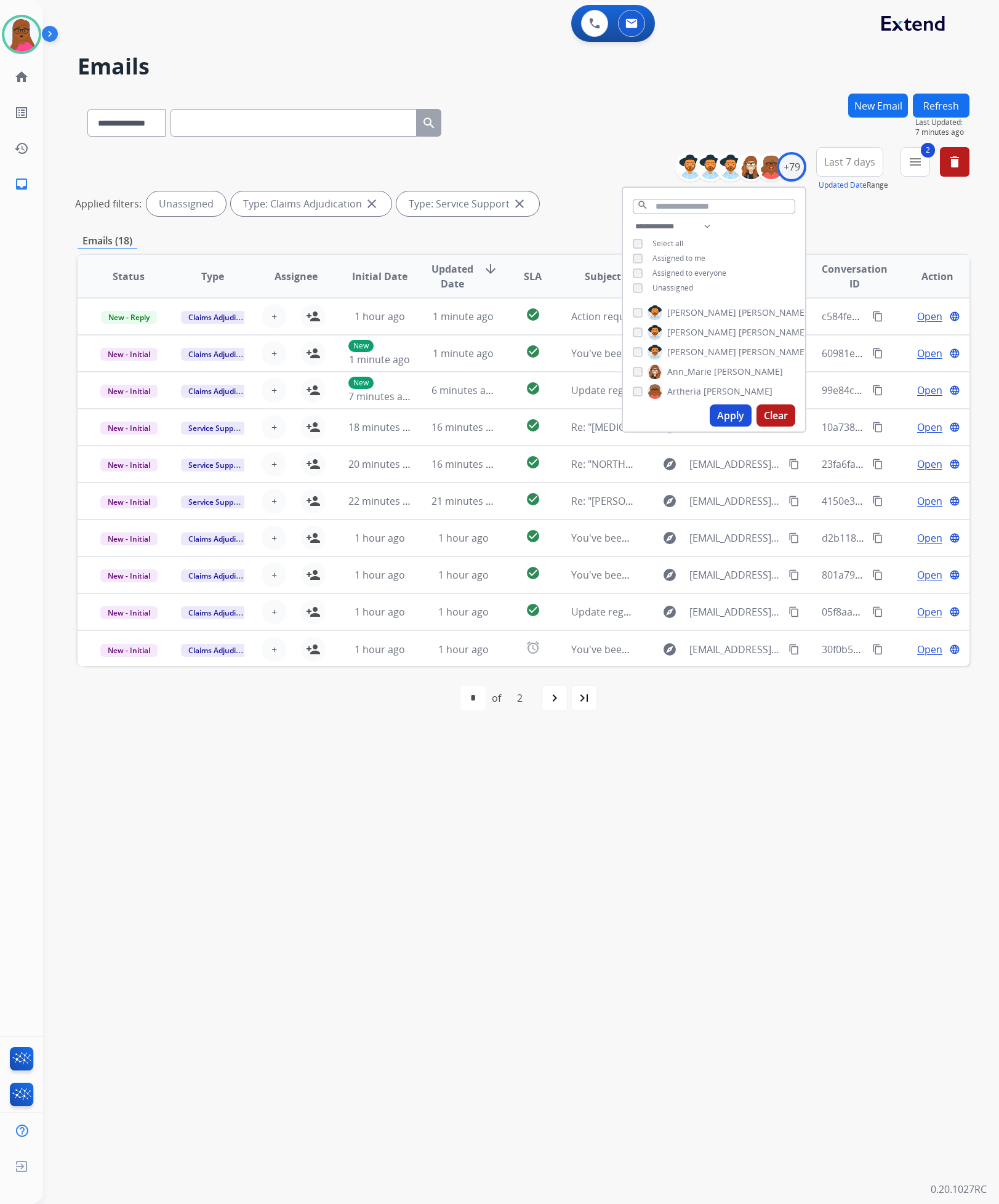
click at [697, 850] on div "**********" at bounding box center [506, 624] width 927 height 1160
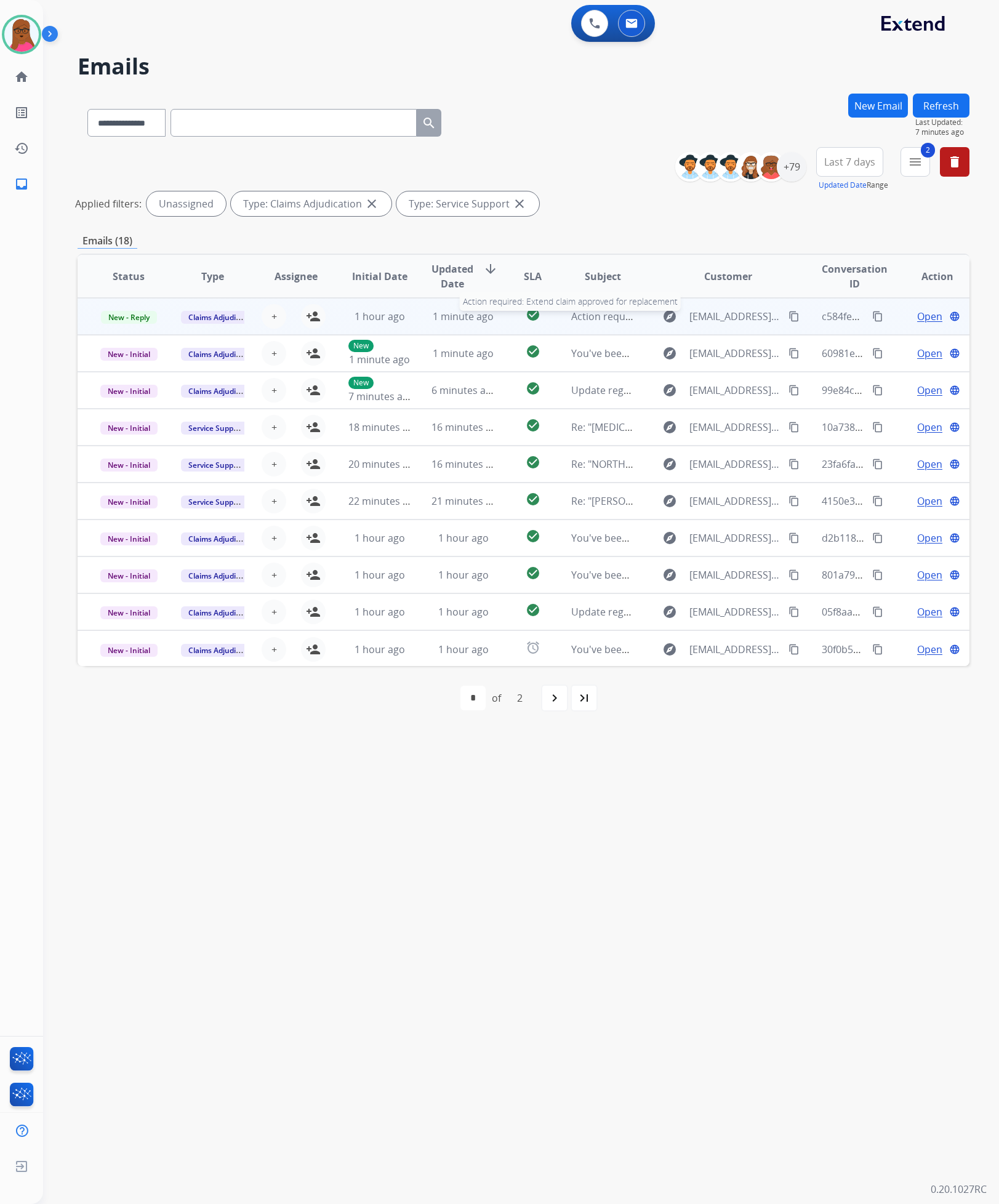
click at [586, 315] on span "Action required: Extend claim approved for replacement" at bounding box center [702, 316] width 262 height 13
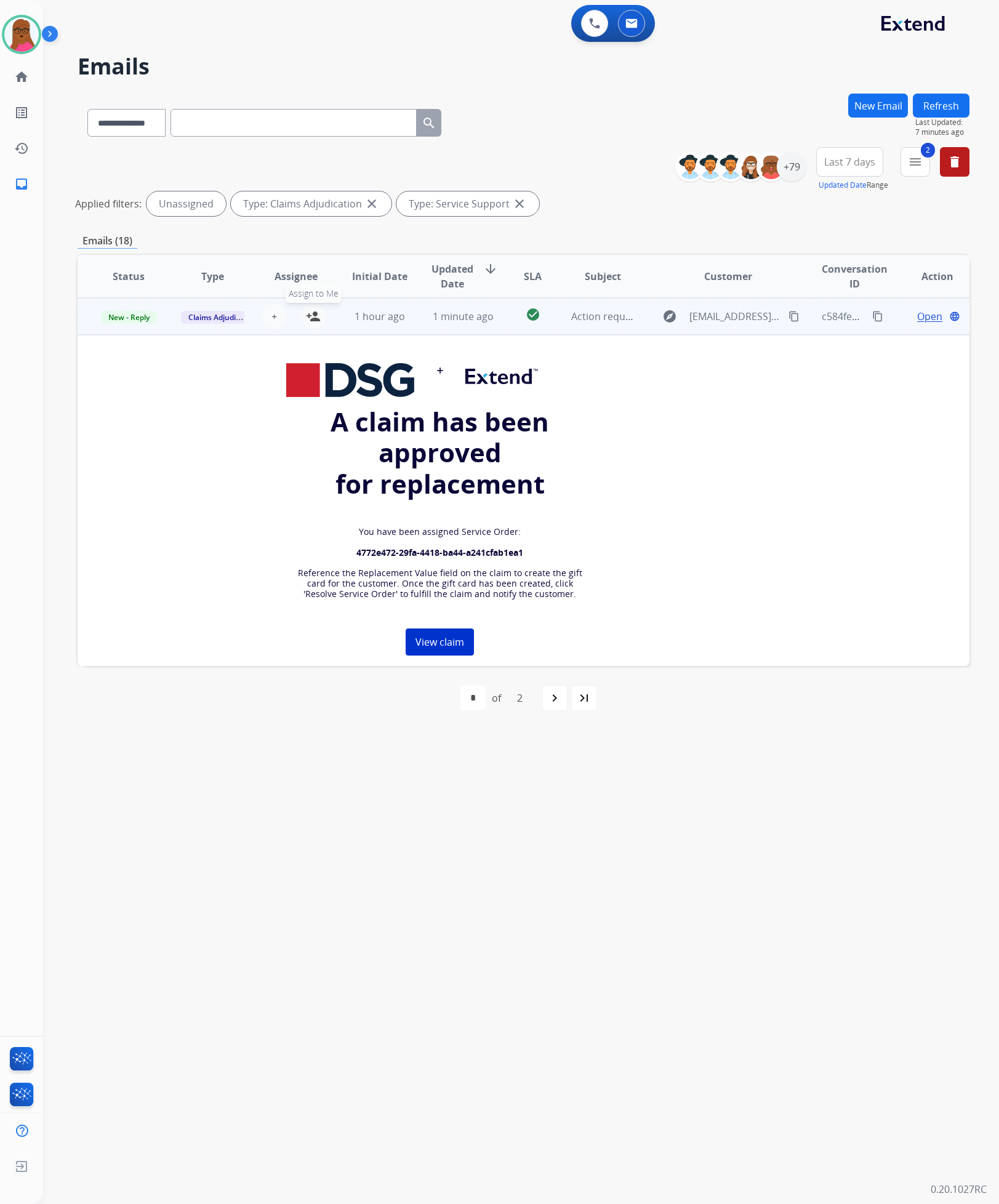
click at [314, 318] on mat-icon "person_add" at bounding box center [314, 316] width 15 height 15
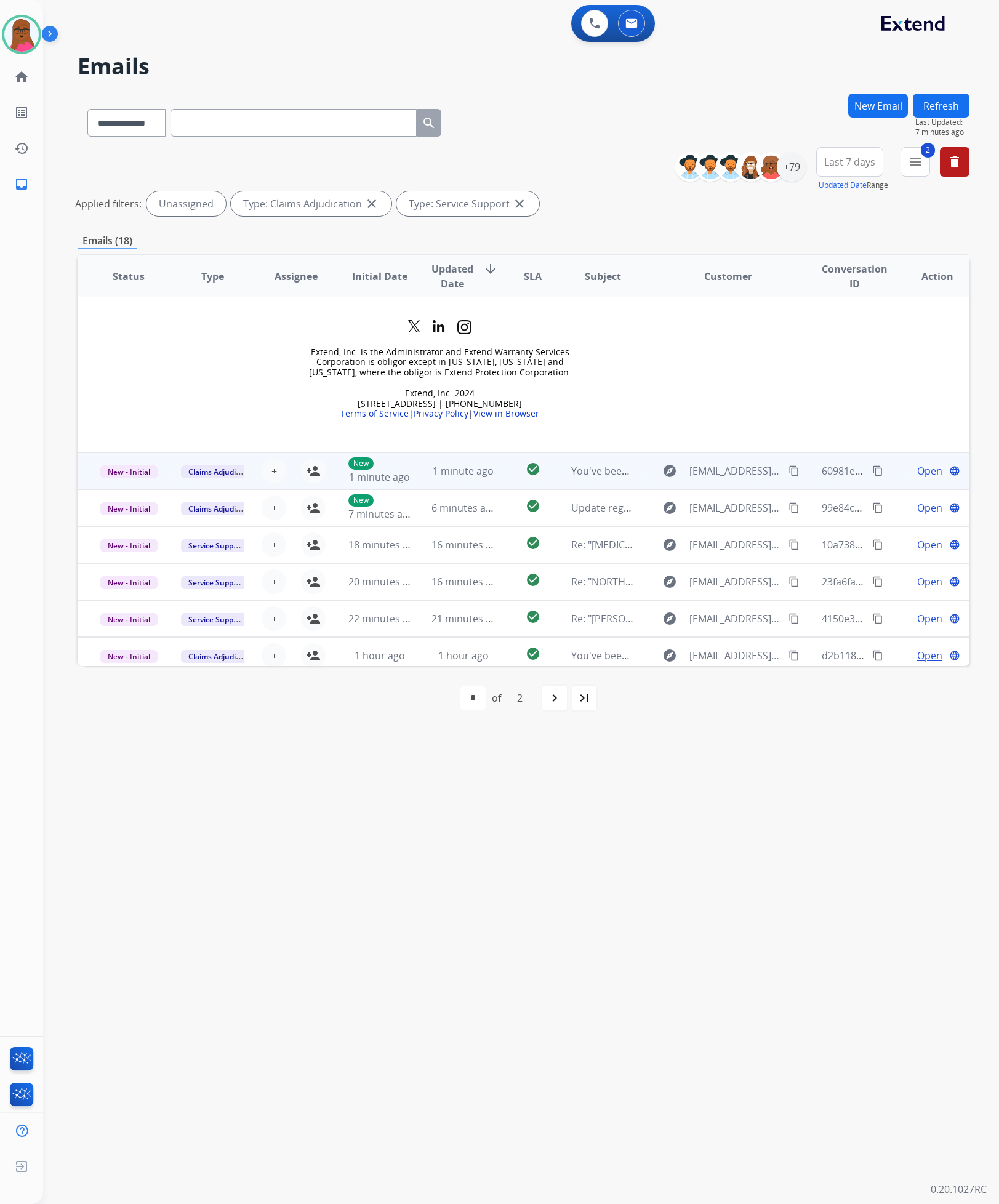
scroll to position [554, 0]
click at [588, 468] on span "You've been assigned a new service order: 4772e472-29fa-4418-ba44-a241cfab1ea1" at bounding box center [763, 469] width 384 height 13
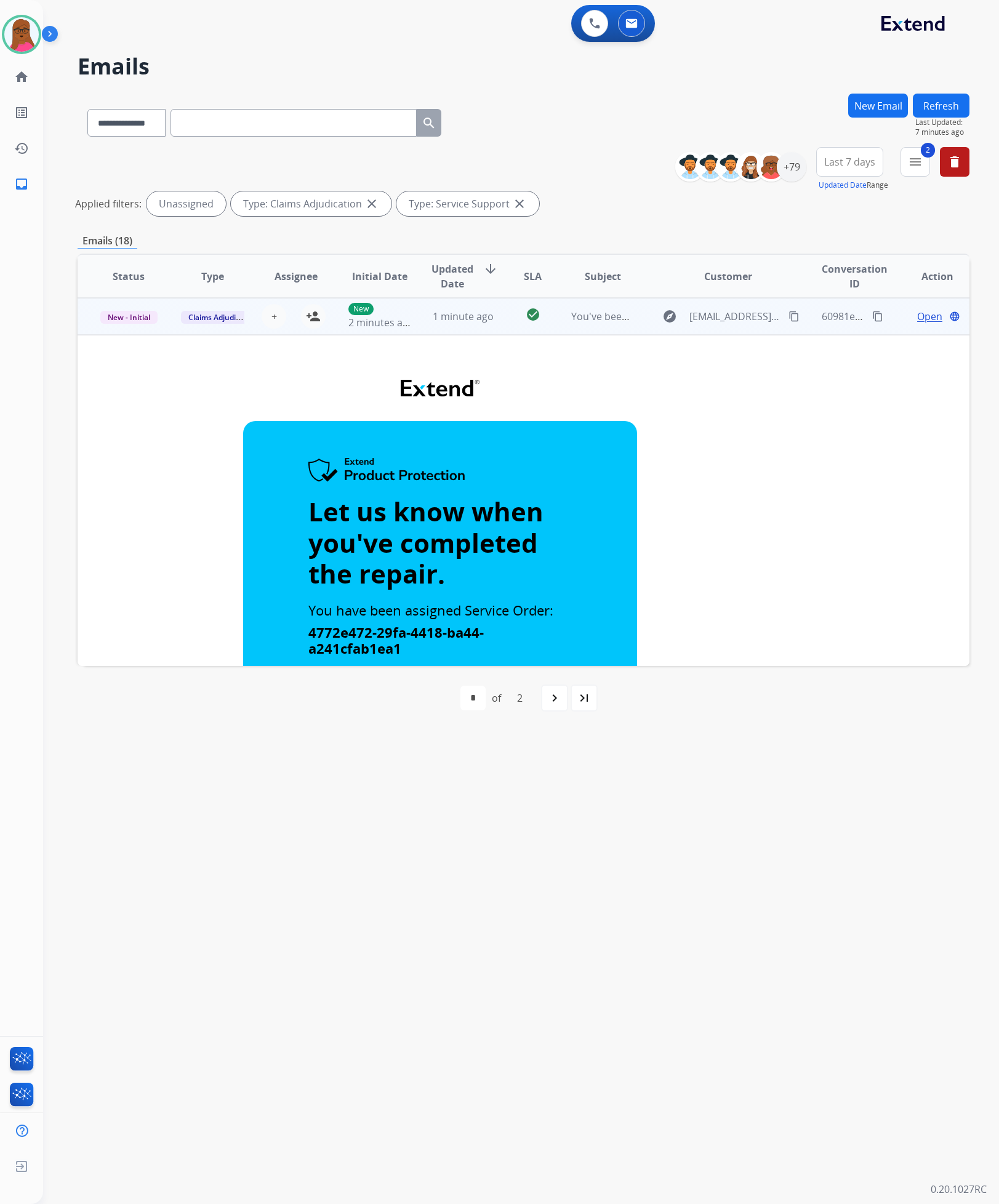
scroll to position [0, 0]
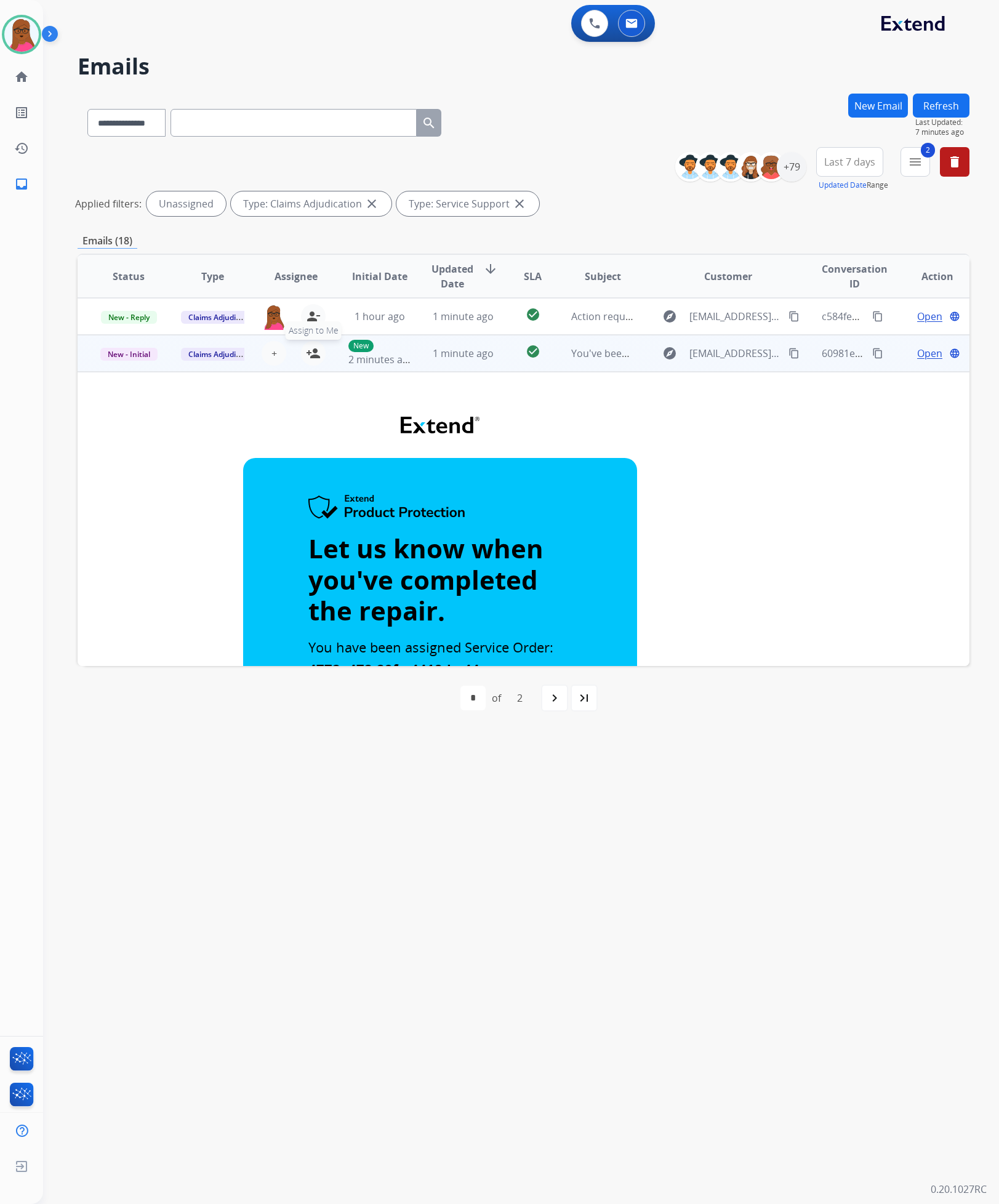
click at [307, 352] on mat-icon "person_add" at bounding box center [314, 353] width 15 height 15
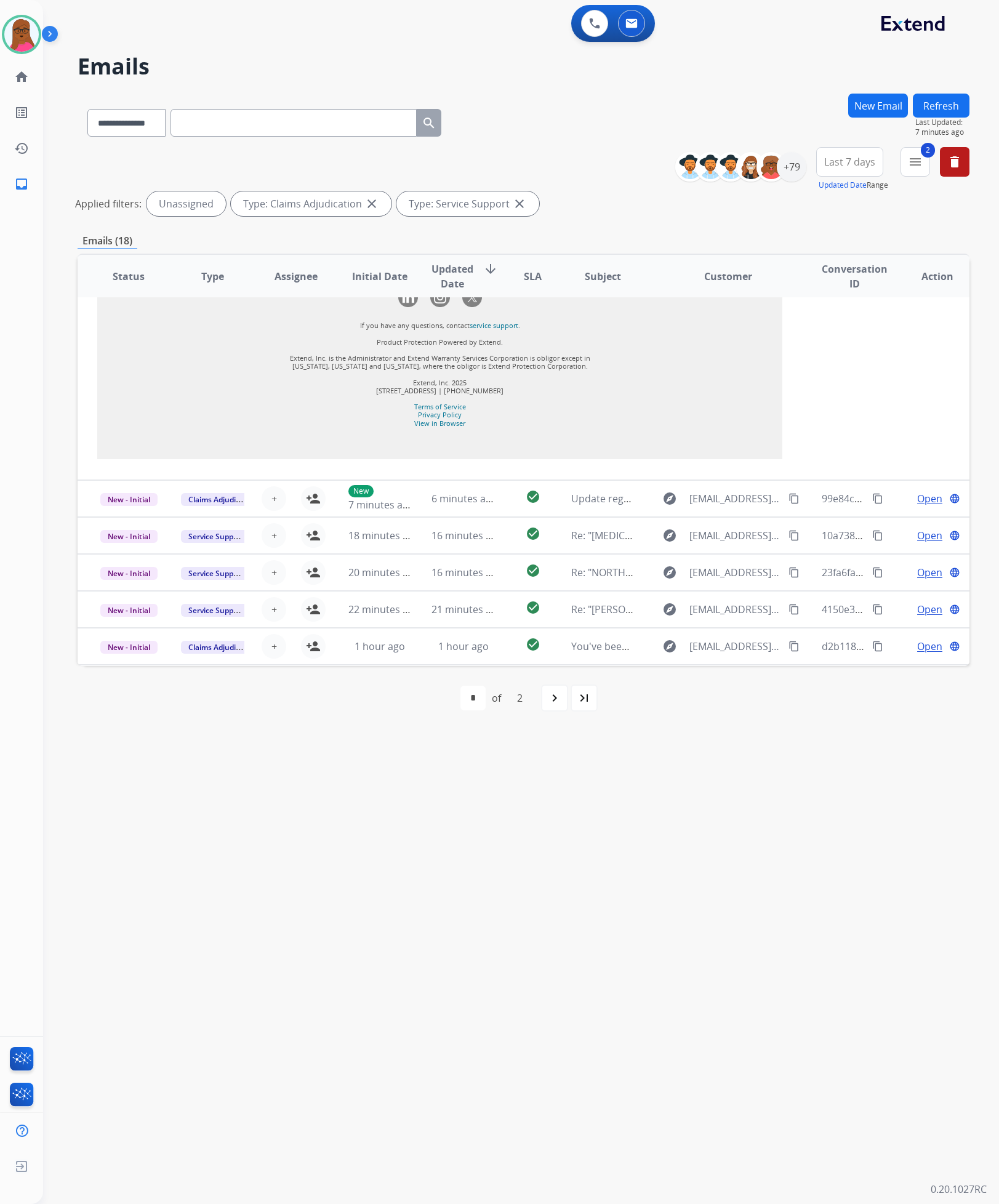
scroll to position [1346, 0]
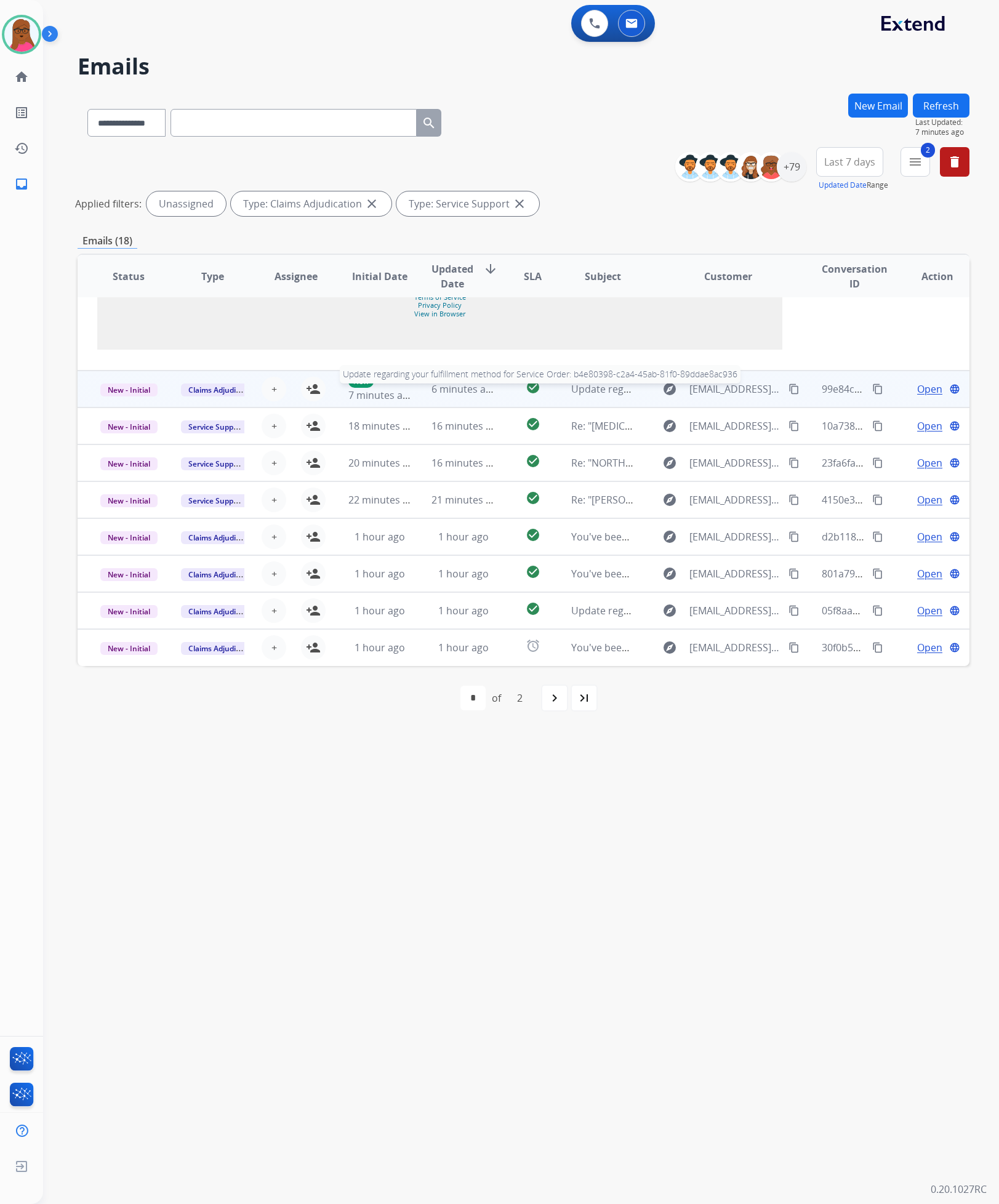
click at [572, 395] on span "Update regarding your fulfillment method for Service Order: b4e80398-c2a4-45ab-…" at bounding box center [807, 389] width 470 height 13
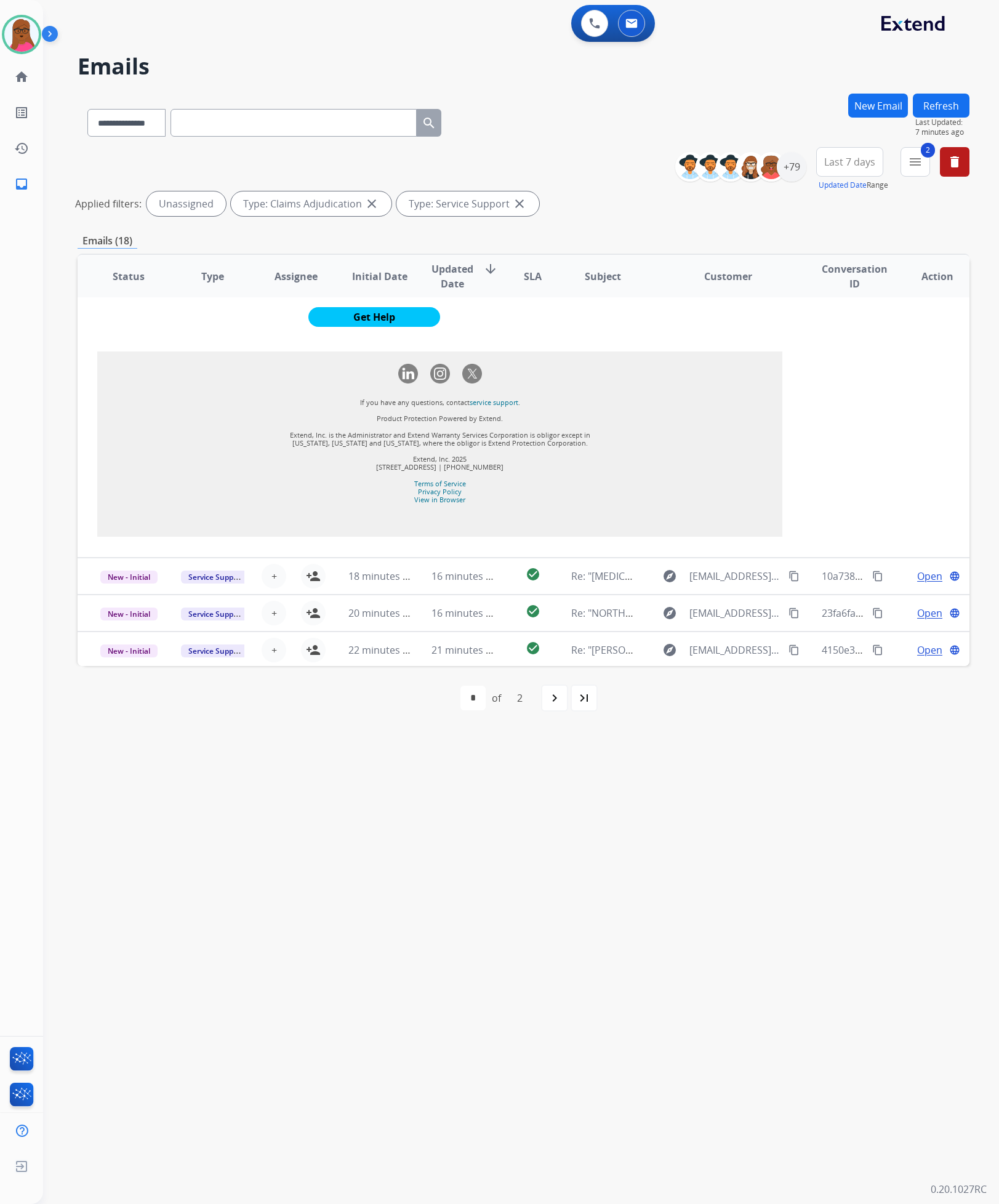
scroll to position [1084, 0]
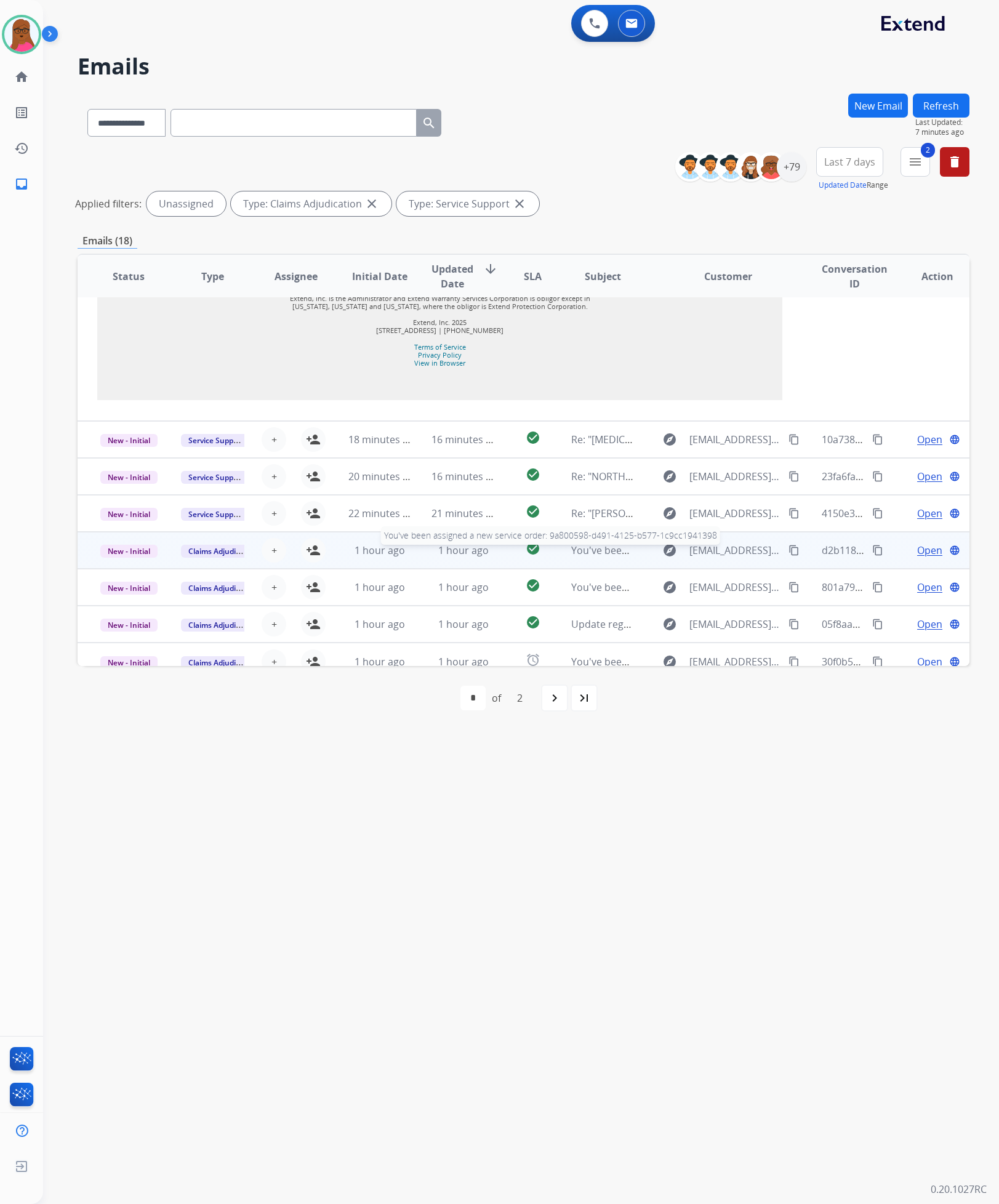
click at [574, 543] on span "You've been assigned a new service order: 9a800598-d491-4125-b577-1c9cc1941398" at bounding box center [765, 550] width 388 height 13
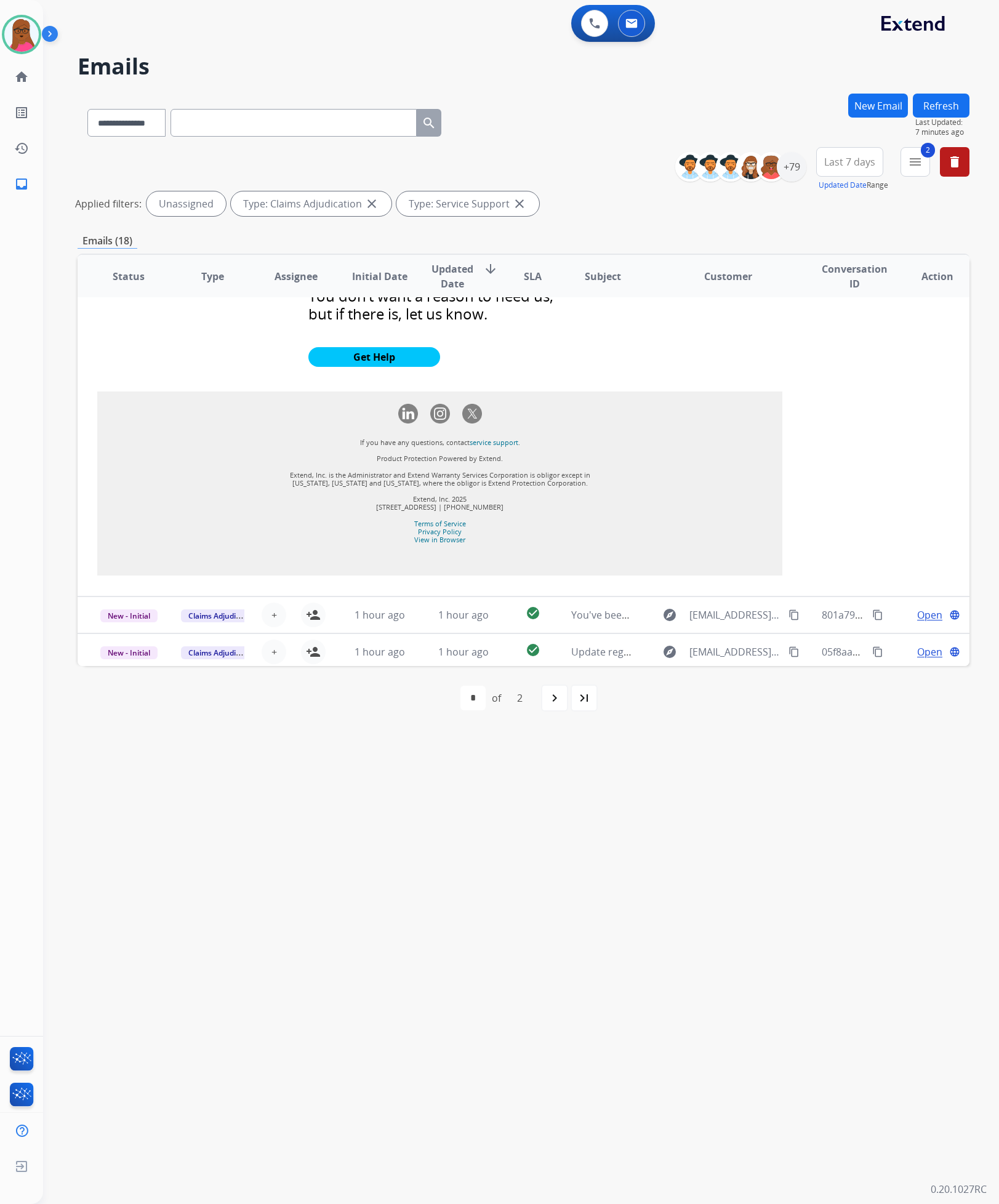
scroll to position [1416, 0]
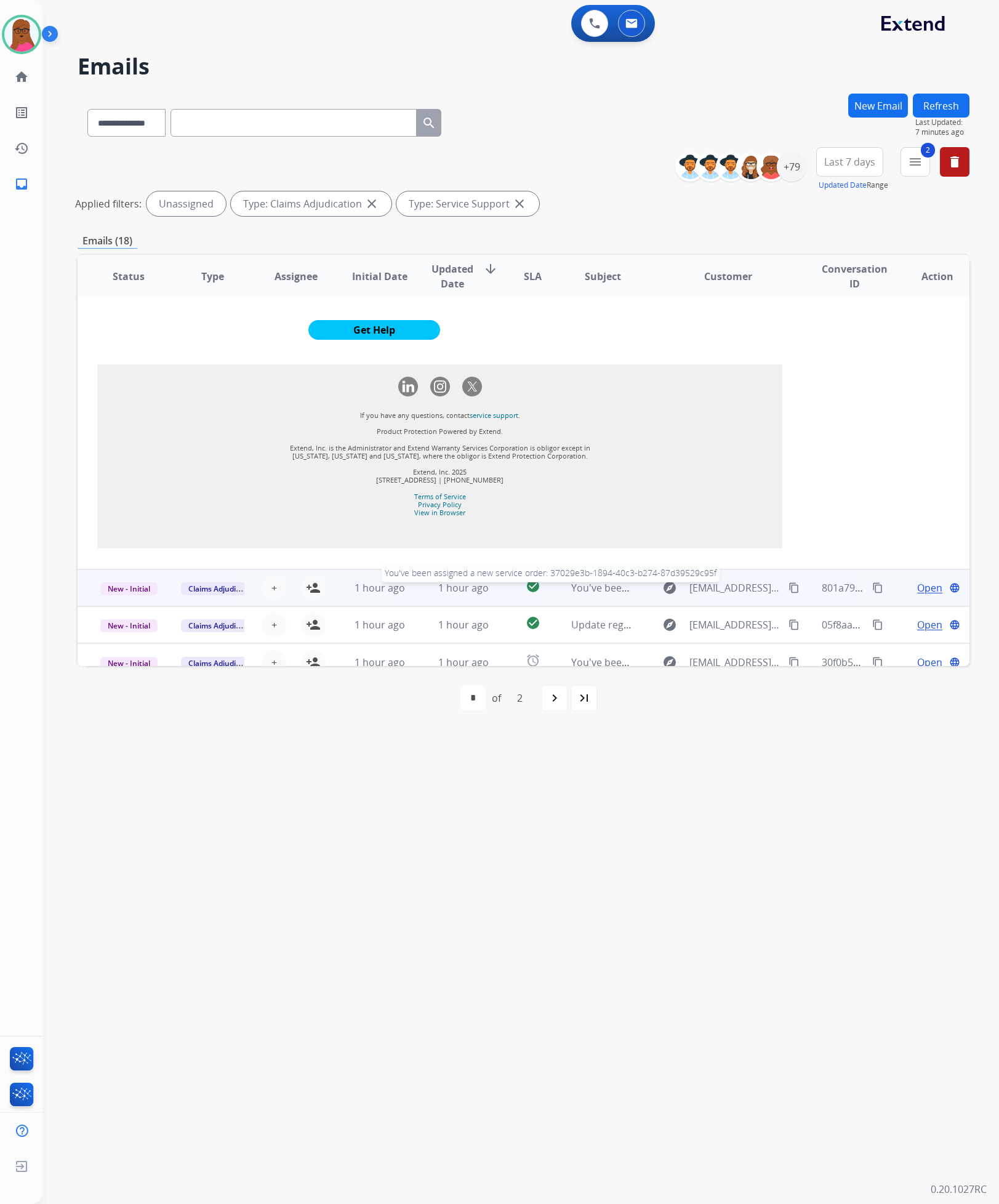
click at [582, 581] on span "You've been assigned a new service order: 37029e3b-1894-40c3-b274-87d39529c95f" at bounding box center [764, 588] width 387 height 13
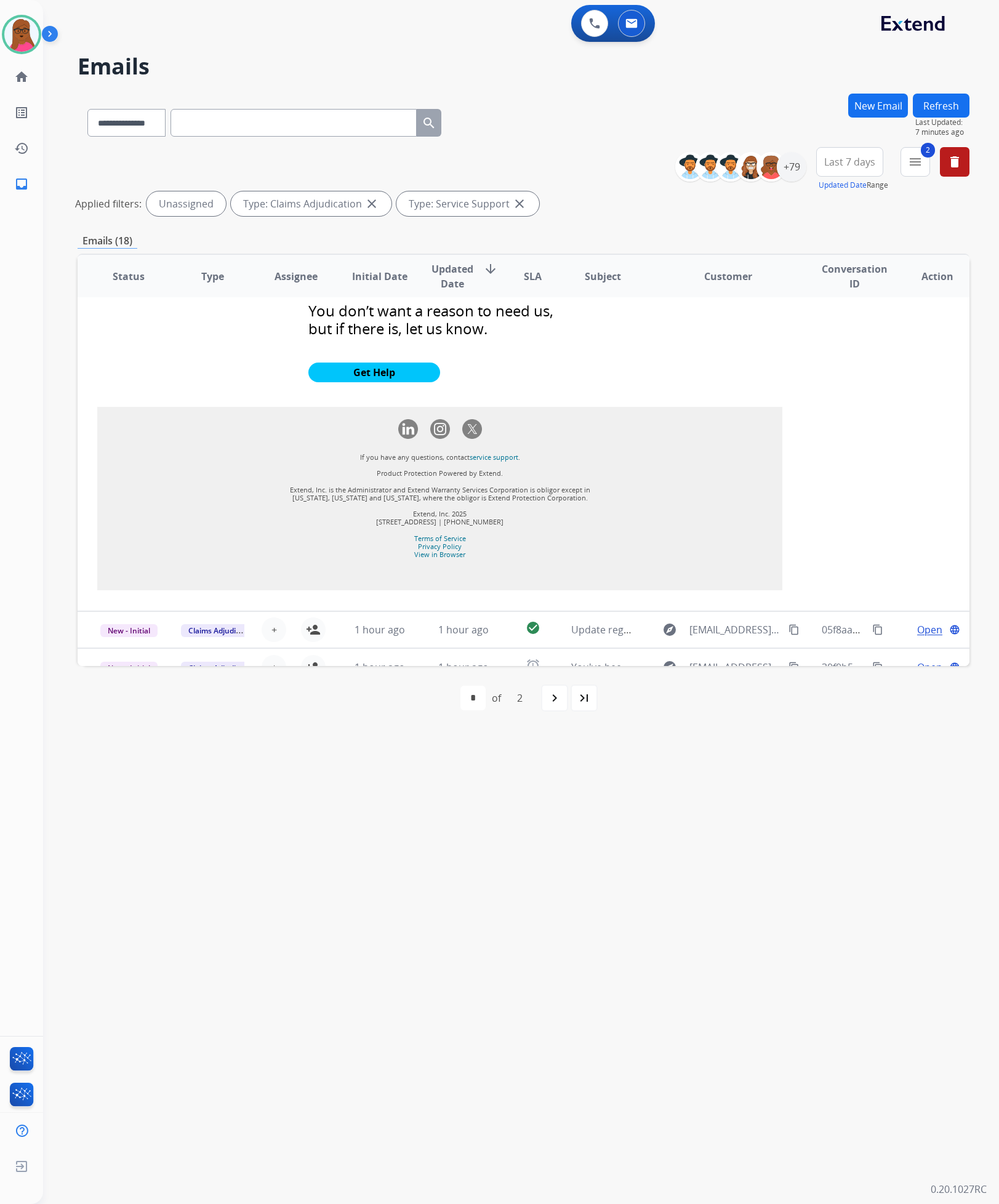
scroll to position [1310, 0]
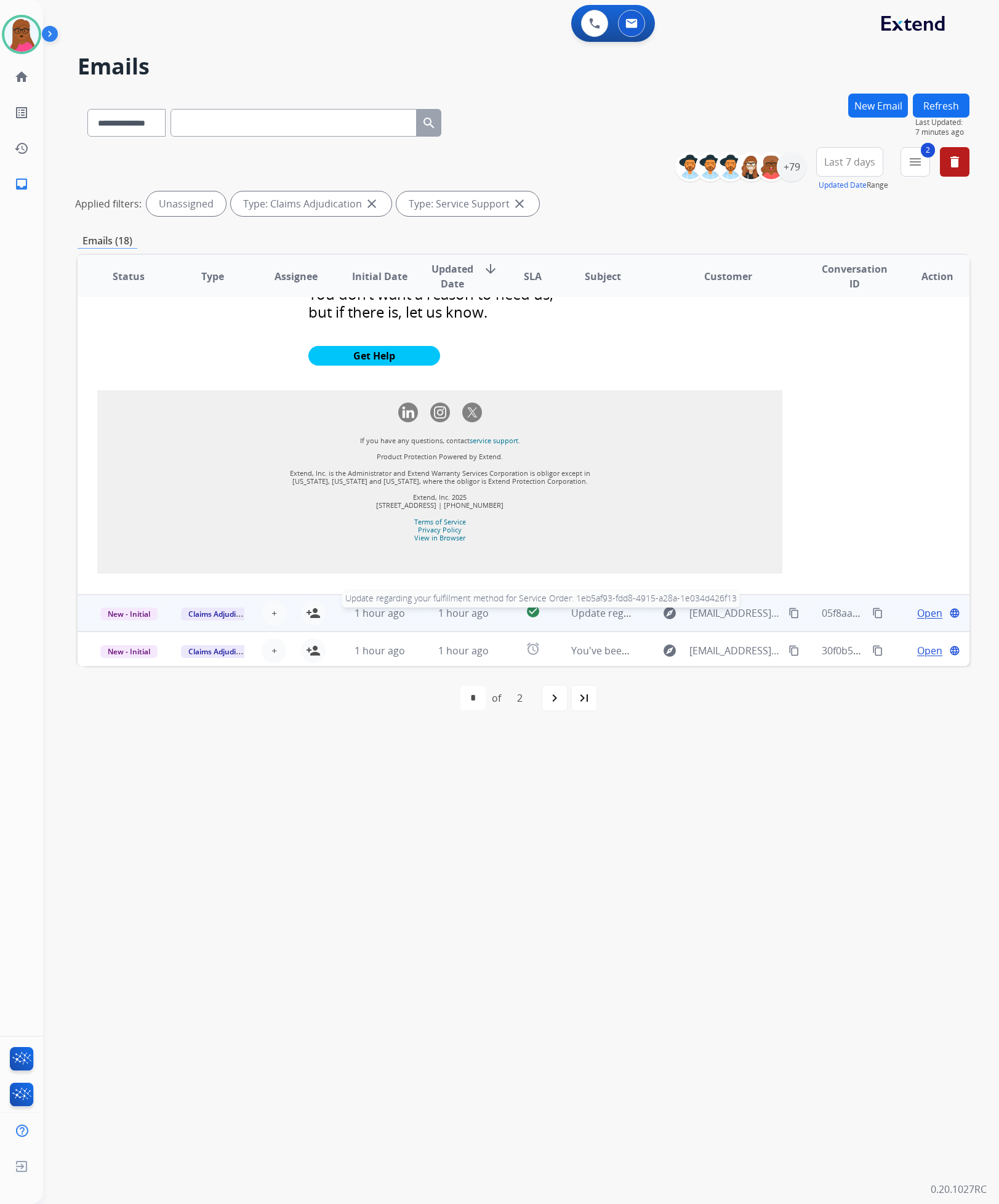
click at [586, 614] on span "Update regarding your fulfillment method for Service Order: 1eb5af93-fdd8-4915-…" at bounding box center [805, 613] width 466 height 13
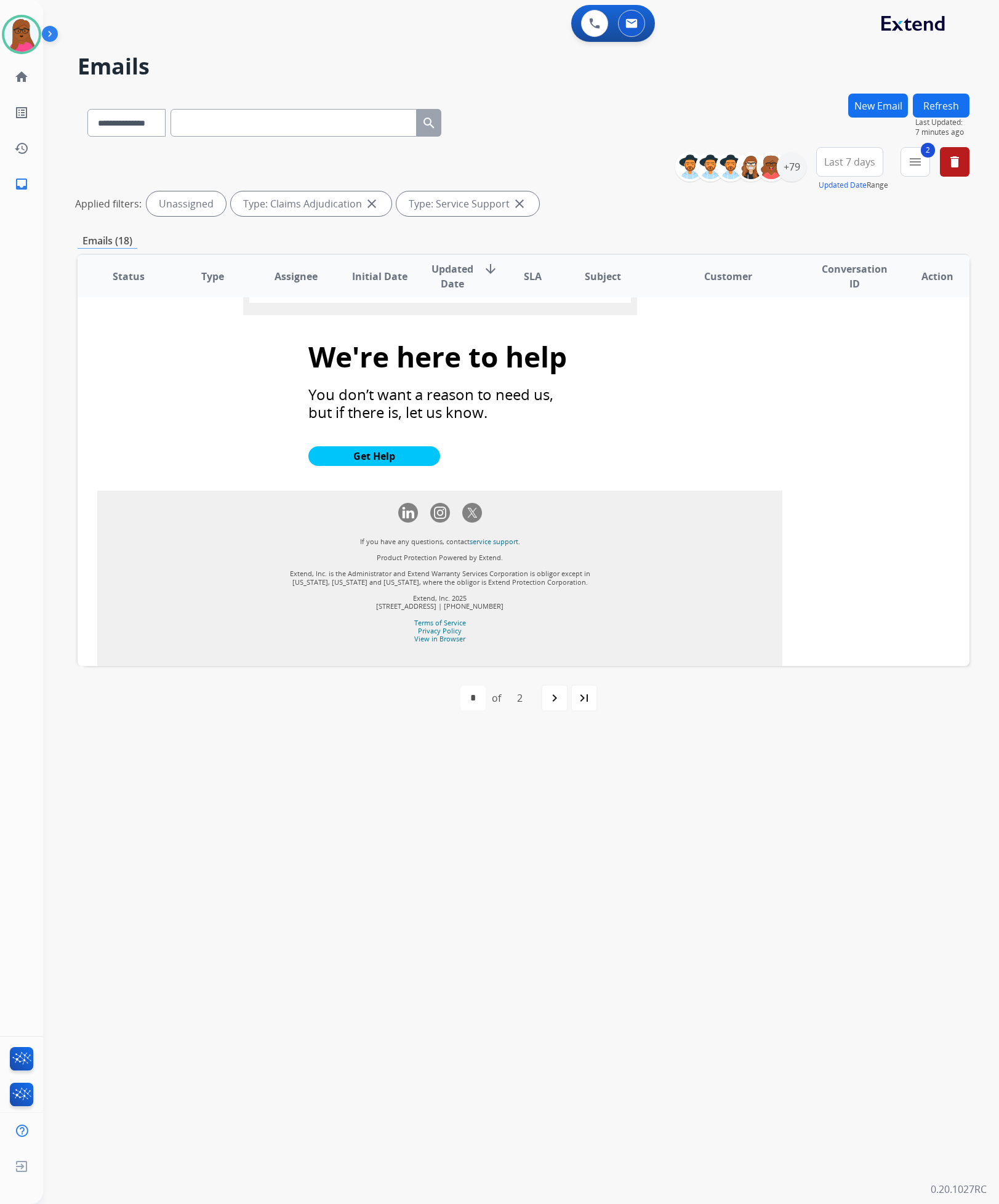
scroll to position [1143, 0]
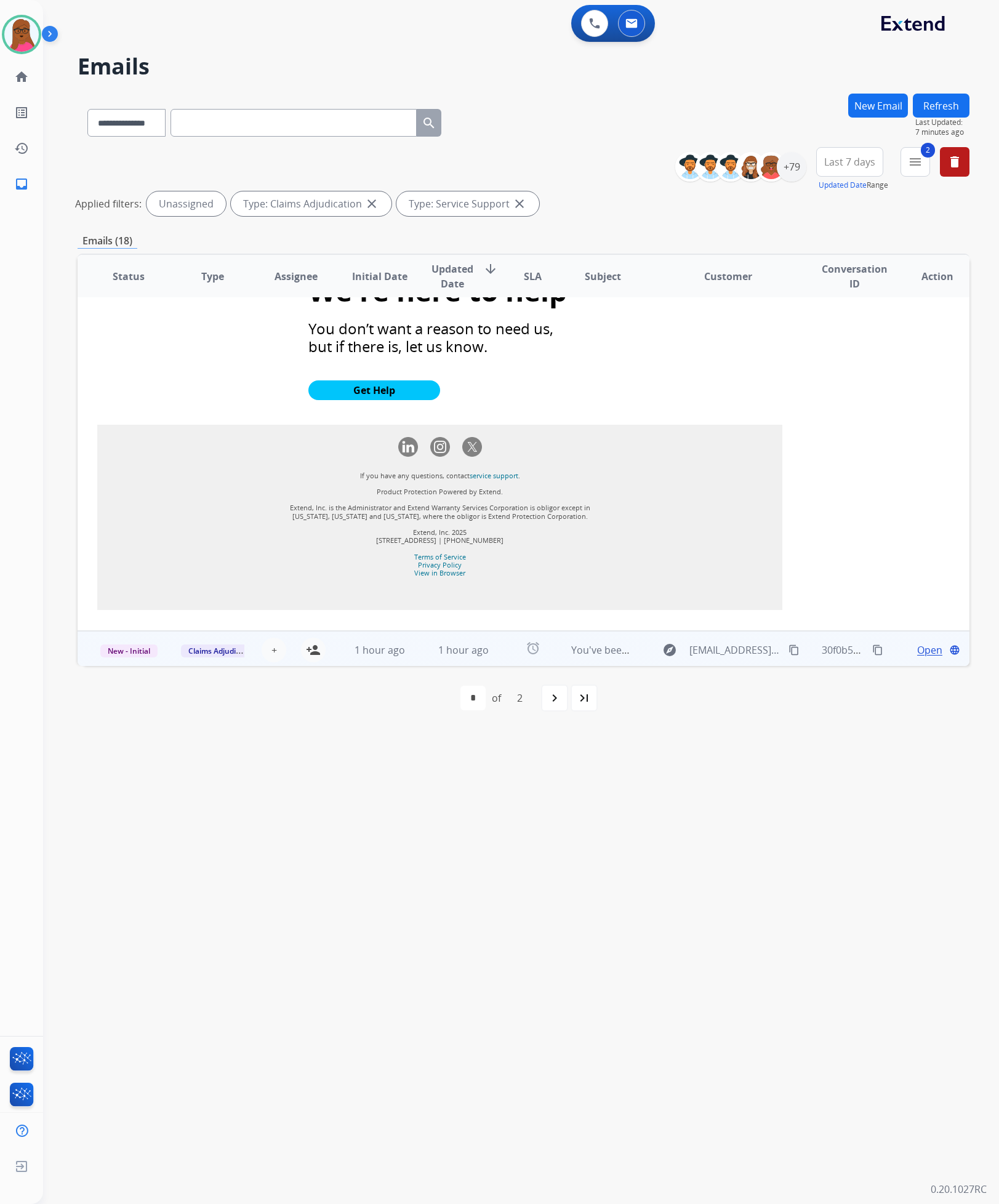
click at [604, 657] on td "You've been assigned a new service order: e03f8831-5f20-4469-aa00-fcf6a7d0624e" at bounding box center [593, 649] width 84 height 37
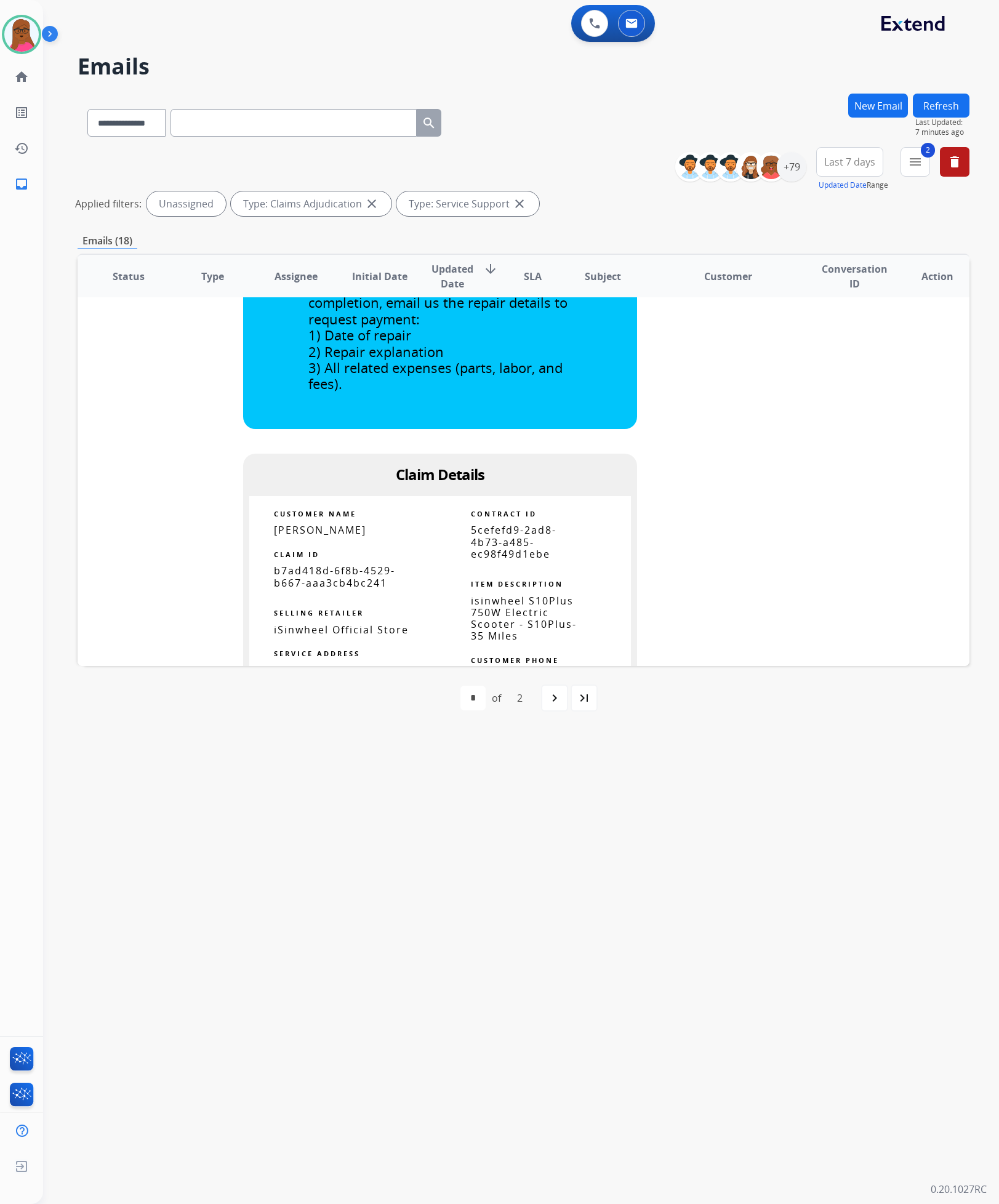
scroll to position [794, 0]
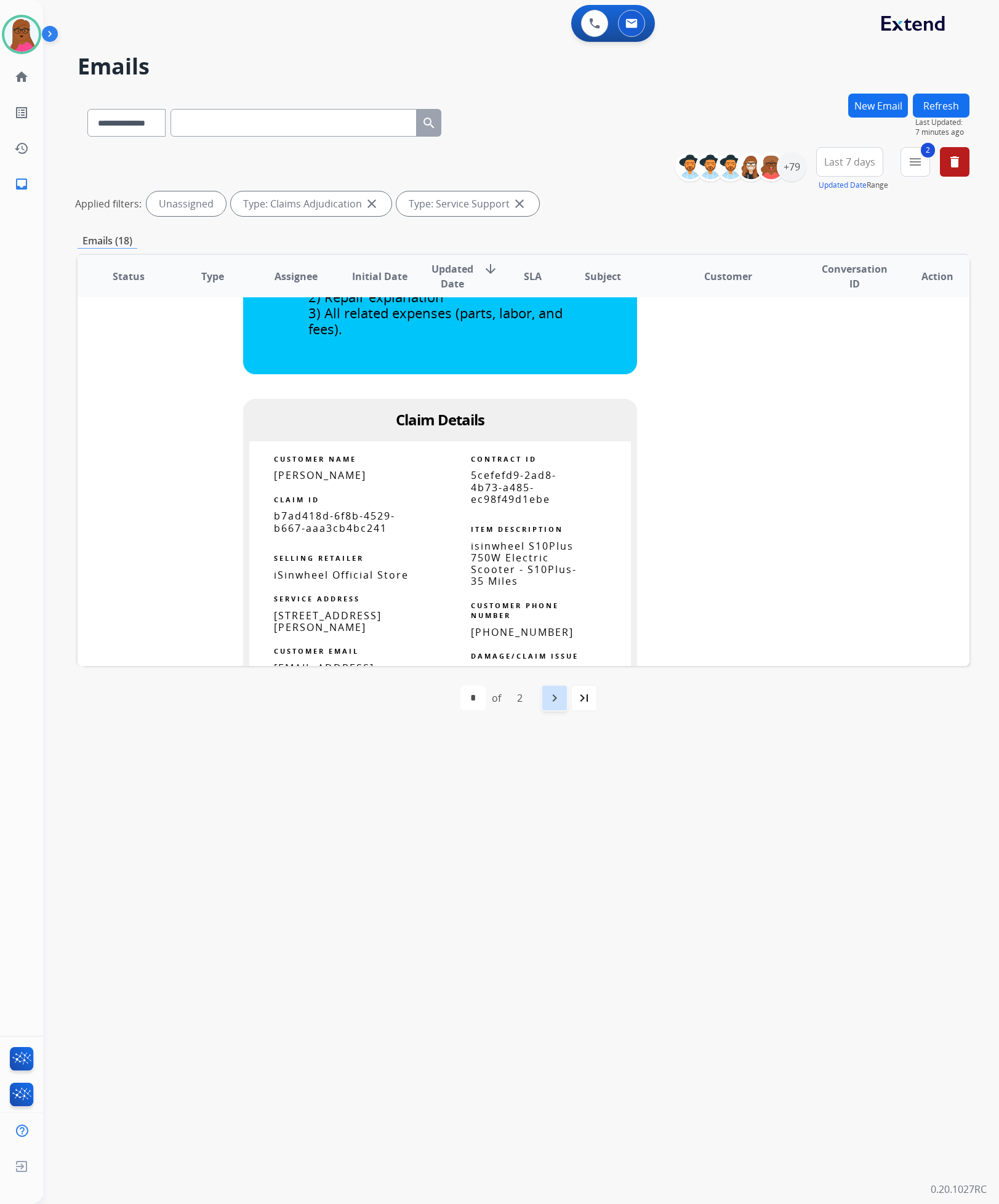
click at [547, 701] on mat-icon "navigate_next" at bounding box center [555, 698] width 15 height 15
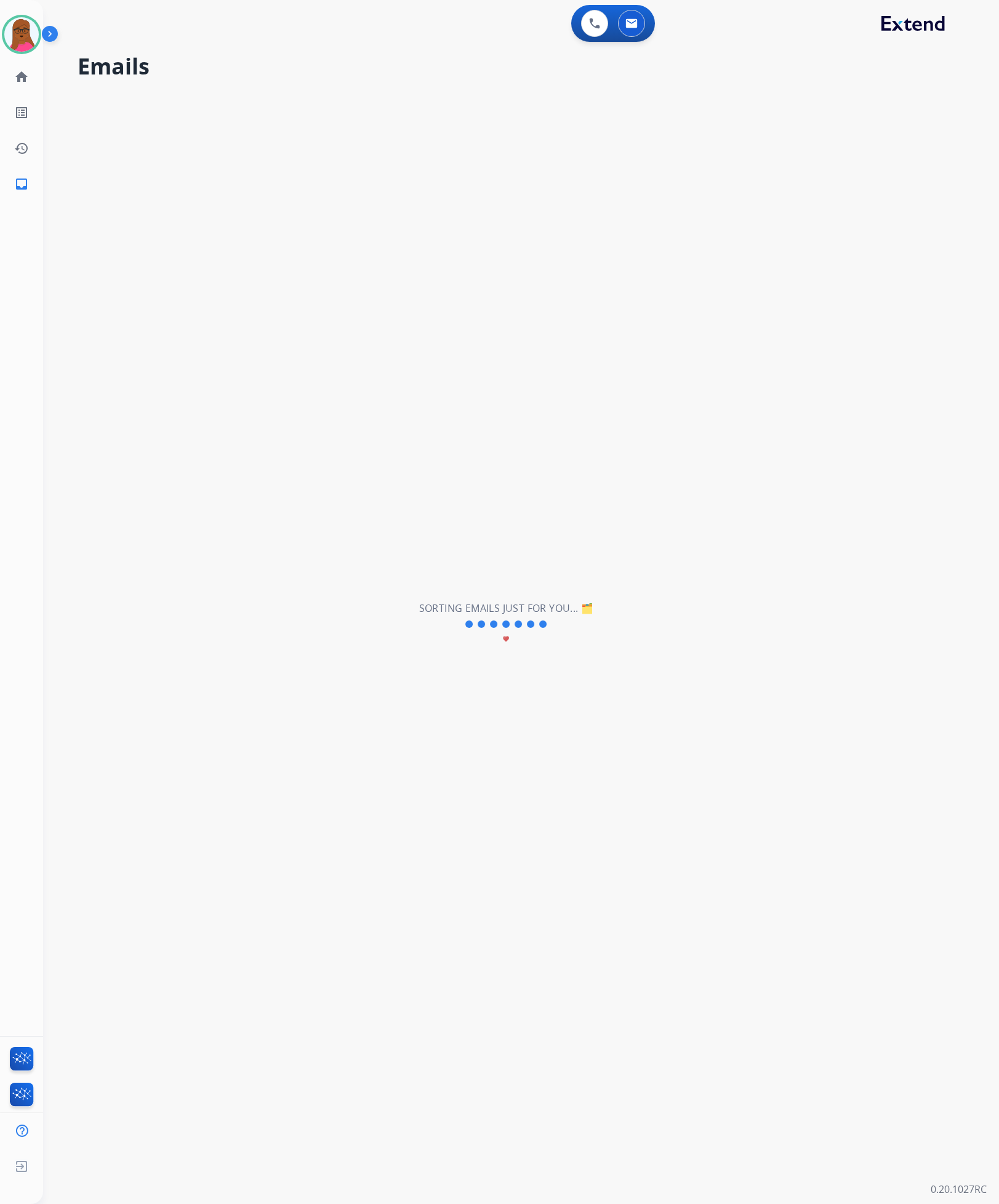
scroll to position [0, 0]
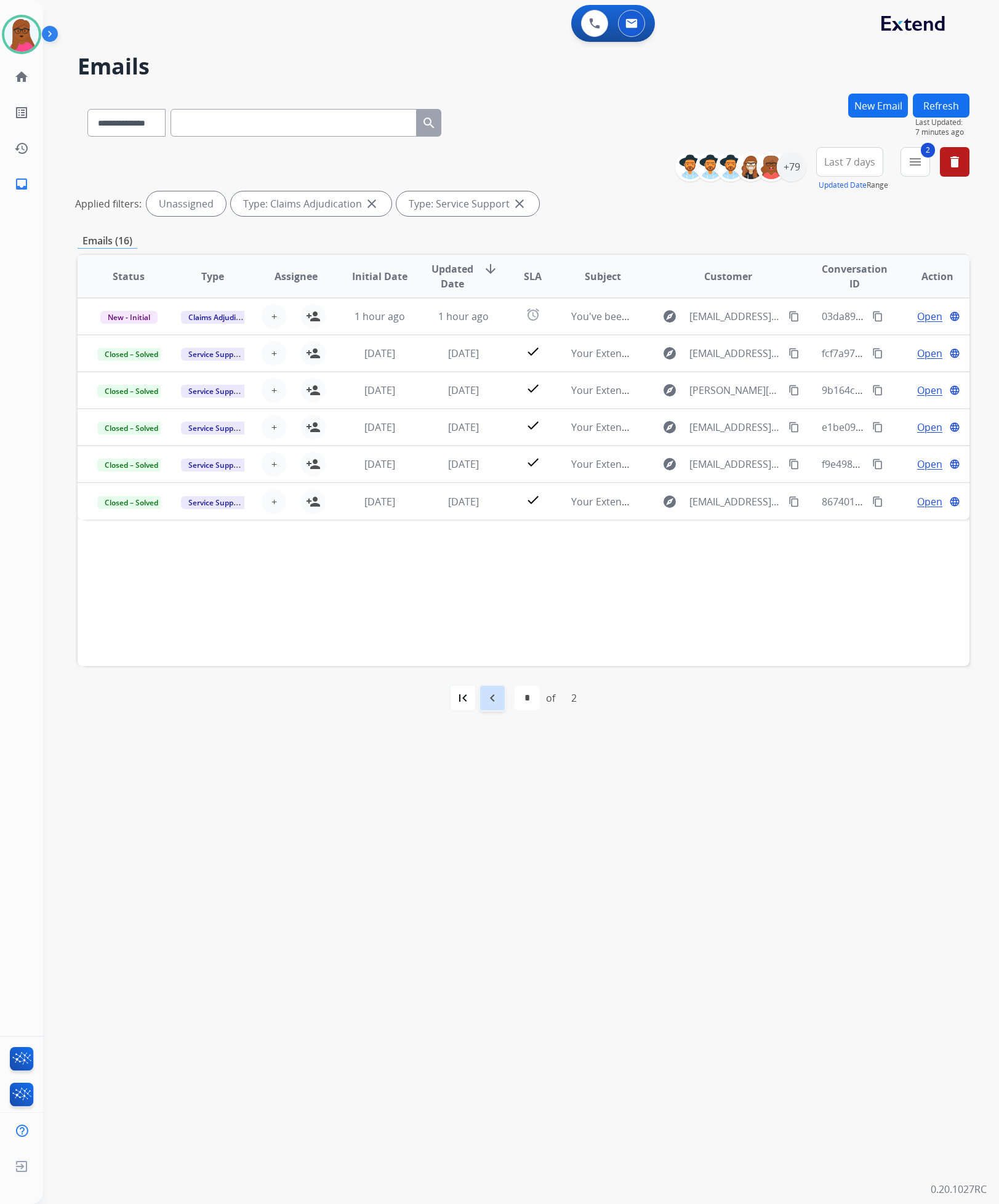
click at [485, 696] on mat-icon "navigate_before" at bounding box center [492, 698] width 15 height 15
select select "*"
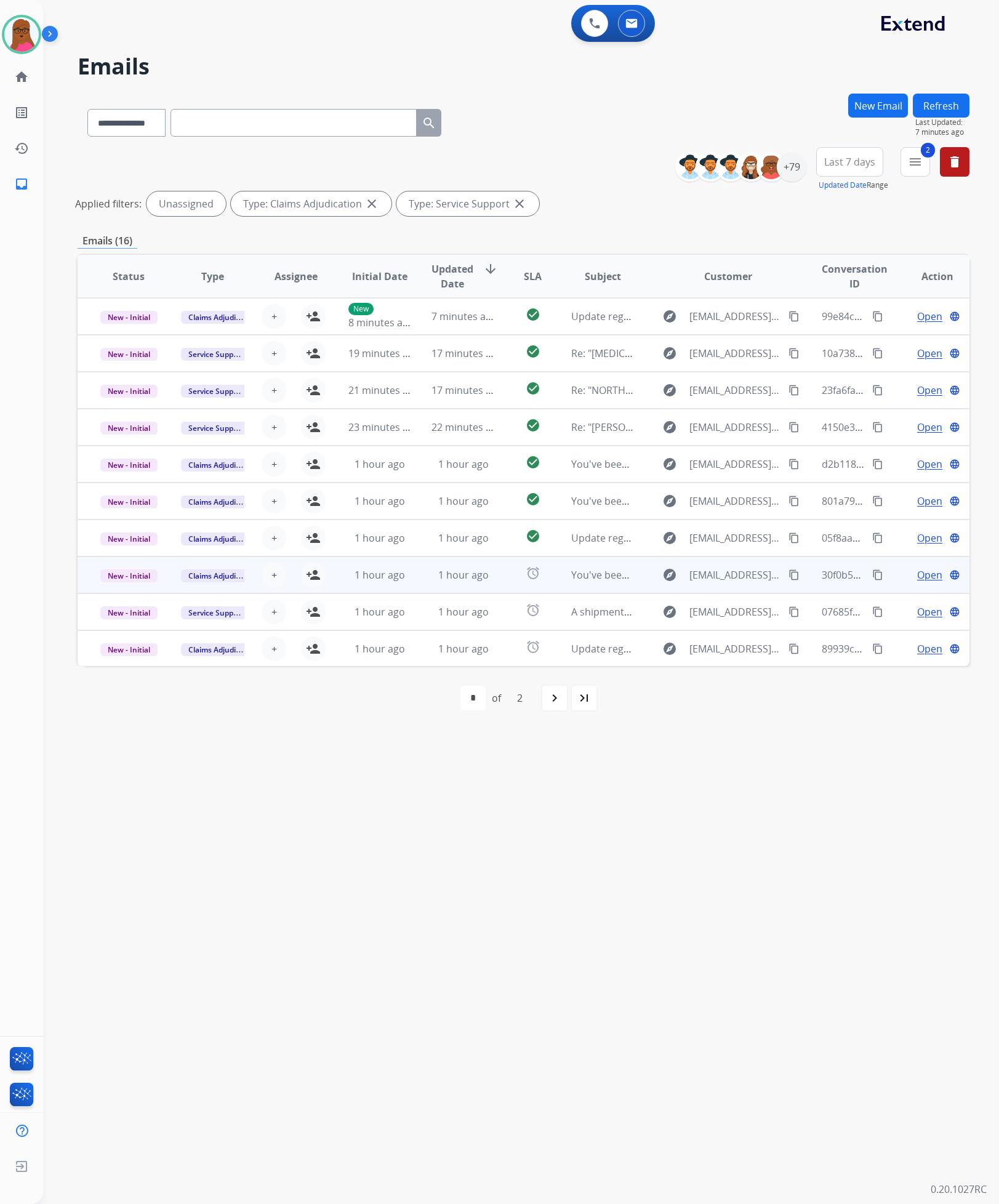
scroll to position [41, 0]
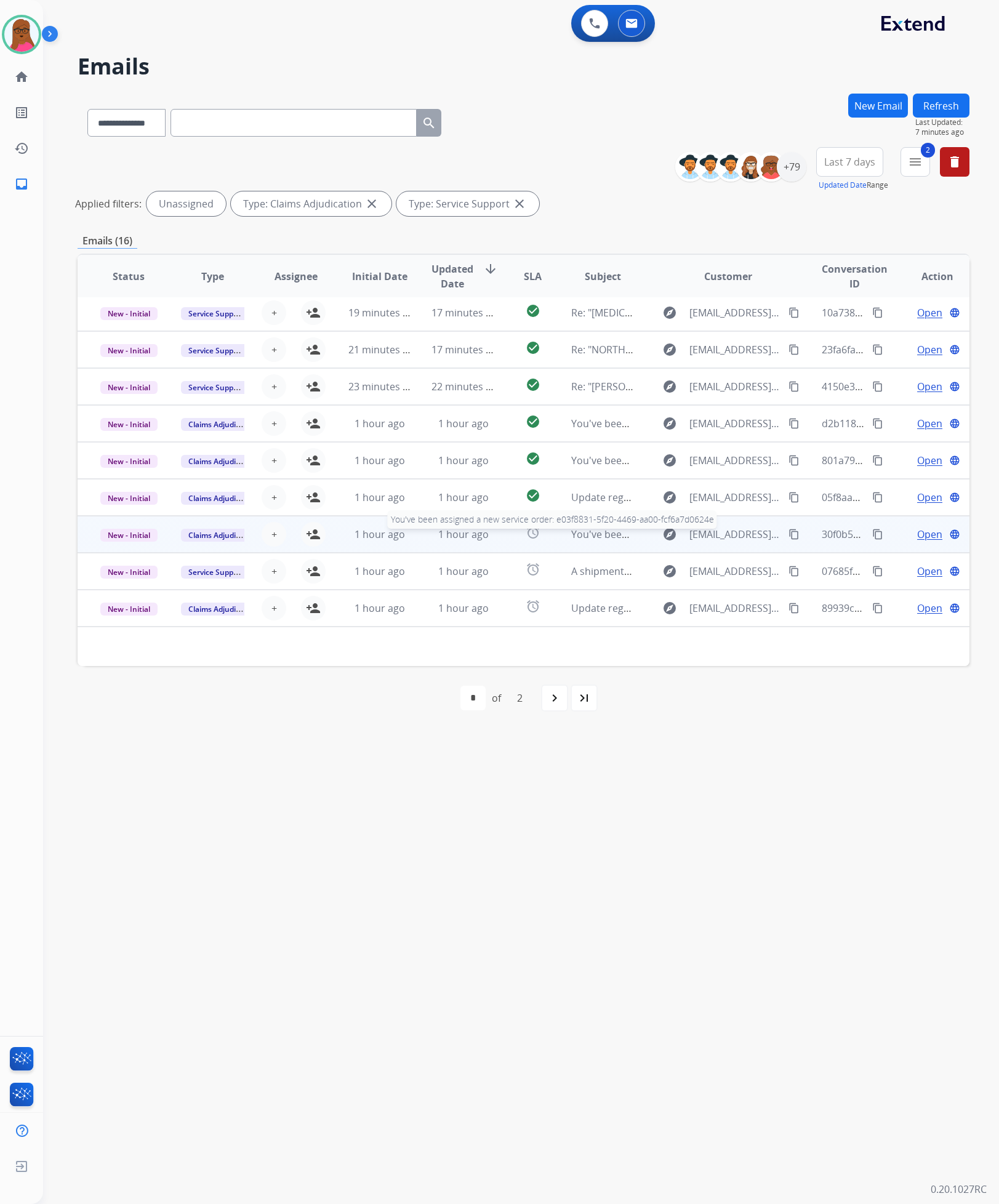
click at [574, 535] on span "You've been assigned a new service order: e03f8831-5f20-4469-aa00-fcf6a7d0624e" at bounding box center [760, 534] width 379 height 13
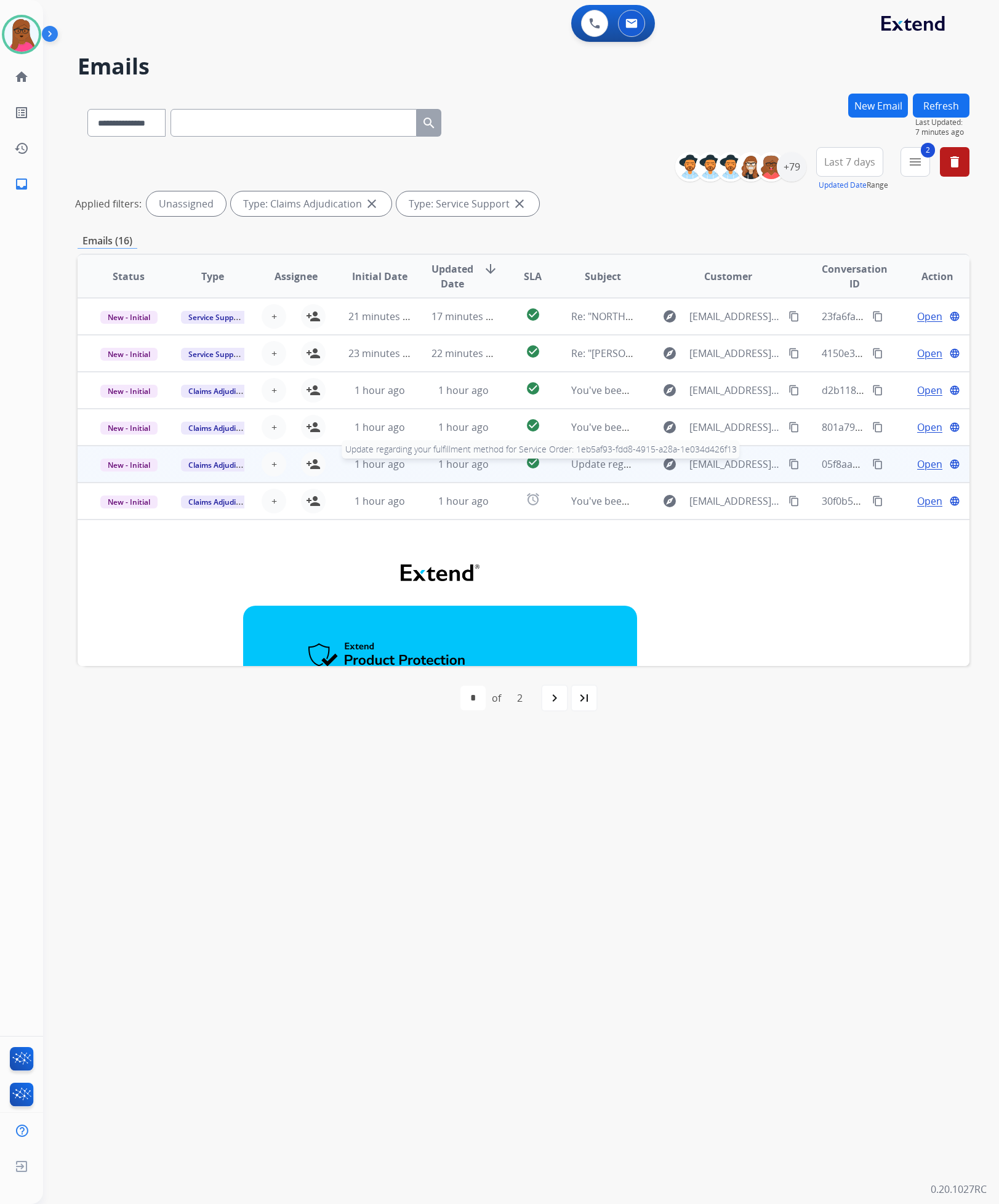
click at [582, 471] on div "Update regarding your fulfillment method for Service Order: 1eb5af93-fdd8-4915-…" at bounding box center [603, 464] width 64 height 15
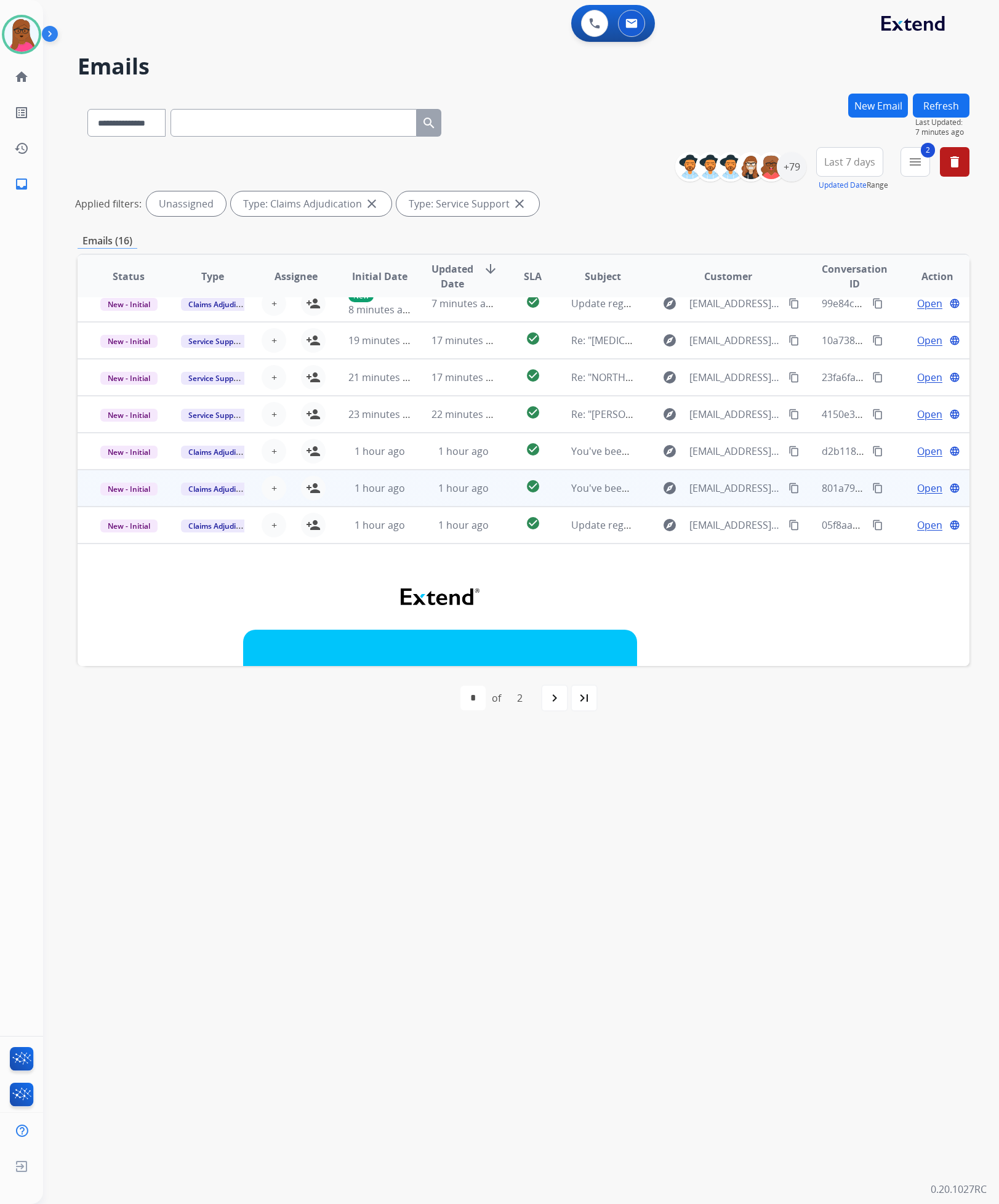
scroll to position [0, 0]
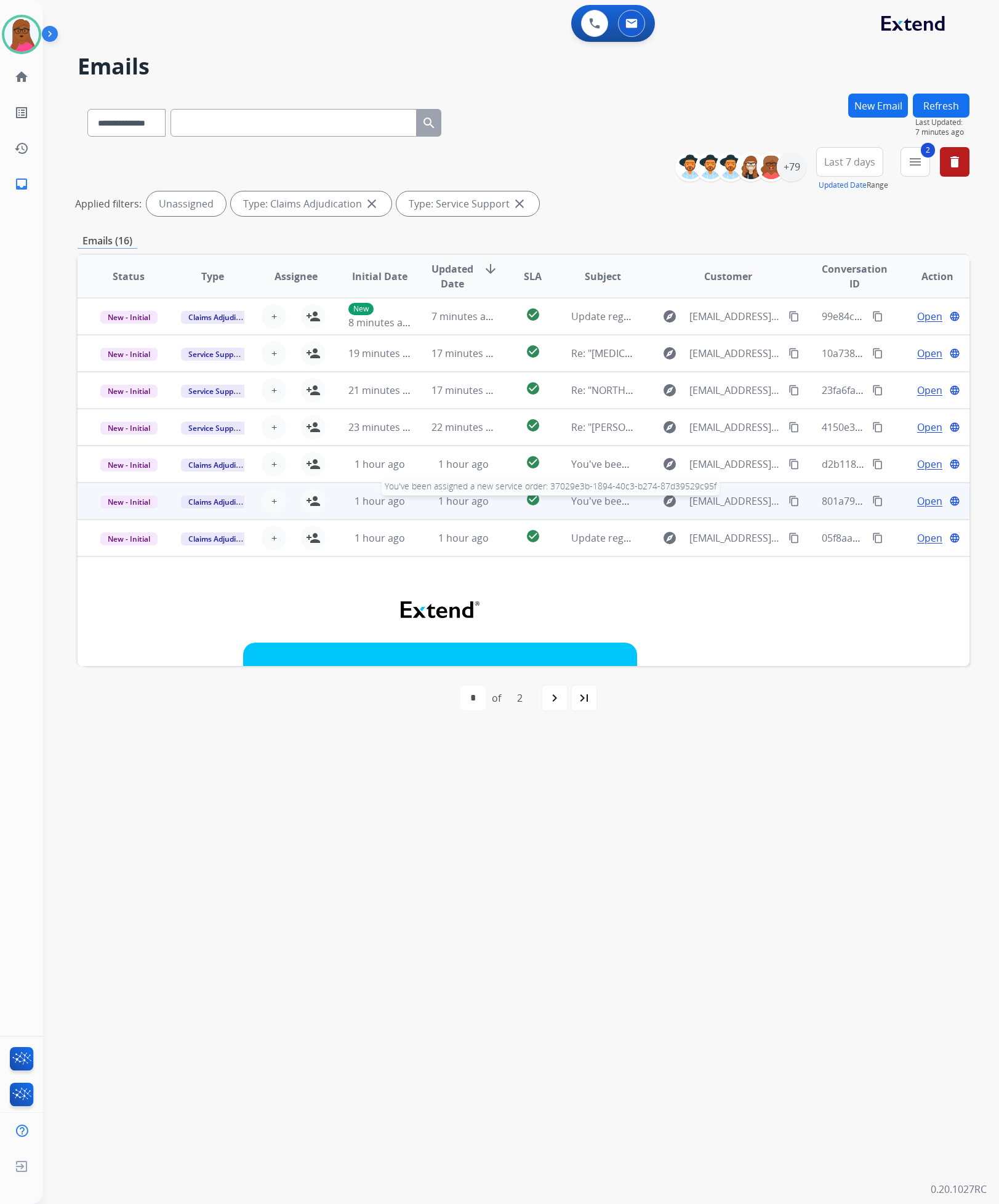
click at [572, 506] on span "You've been assigned a new service order: 37029e3b-1894-40c3-b274-87d39529c95f" at bounding box center [764, 501] width 387 height 13
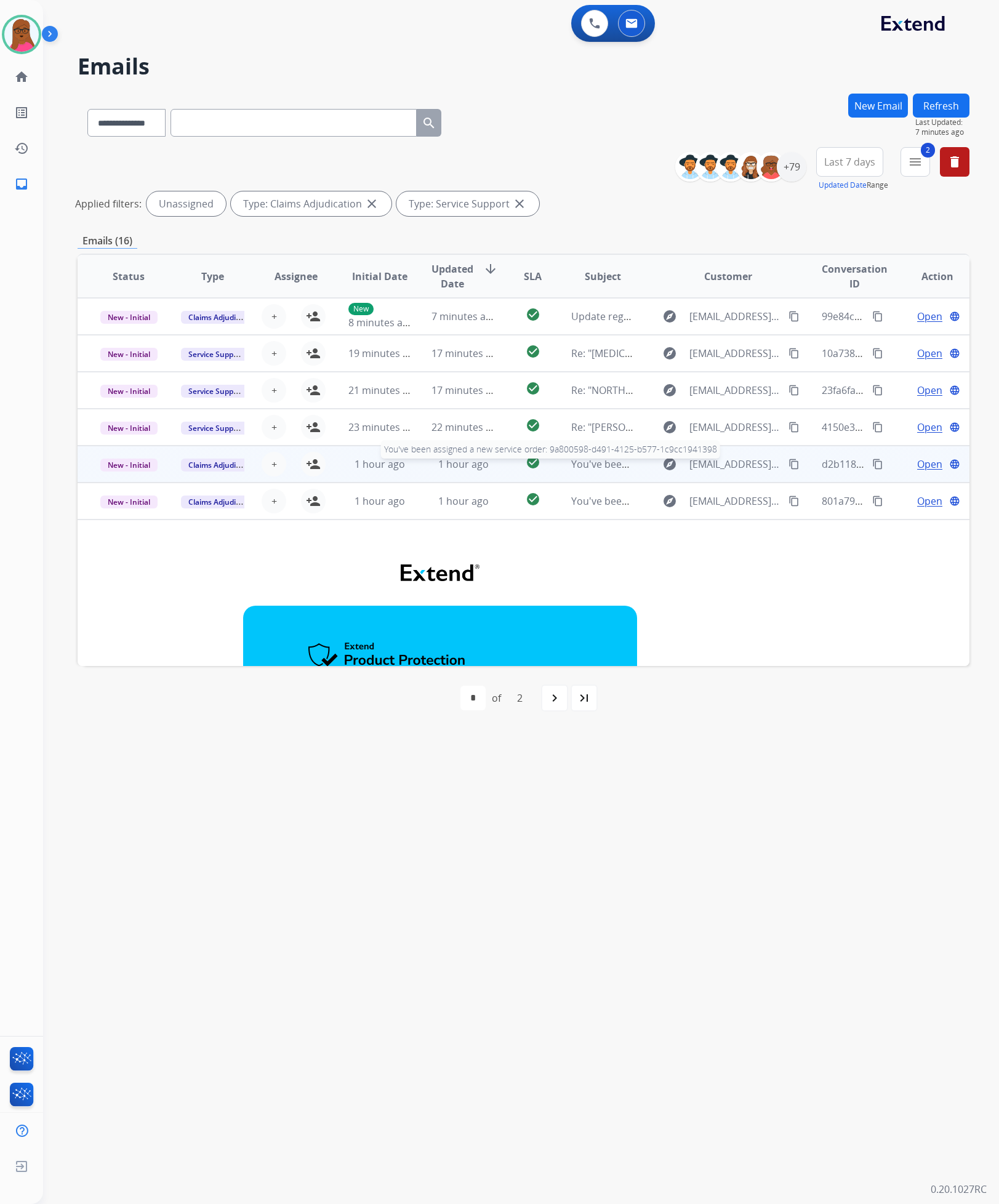
click at [580, 466] on span "You've been assigned a new service order: 9a800598-d491-4125-b577-1c9cc1941398" at bounding box center [765, 464] width 388 height 13
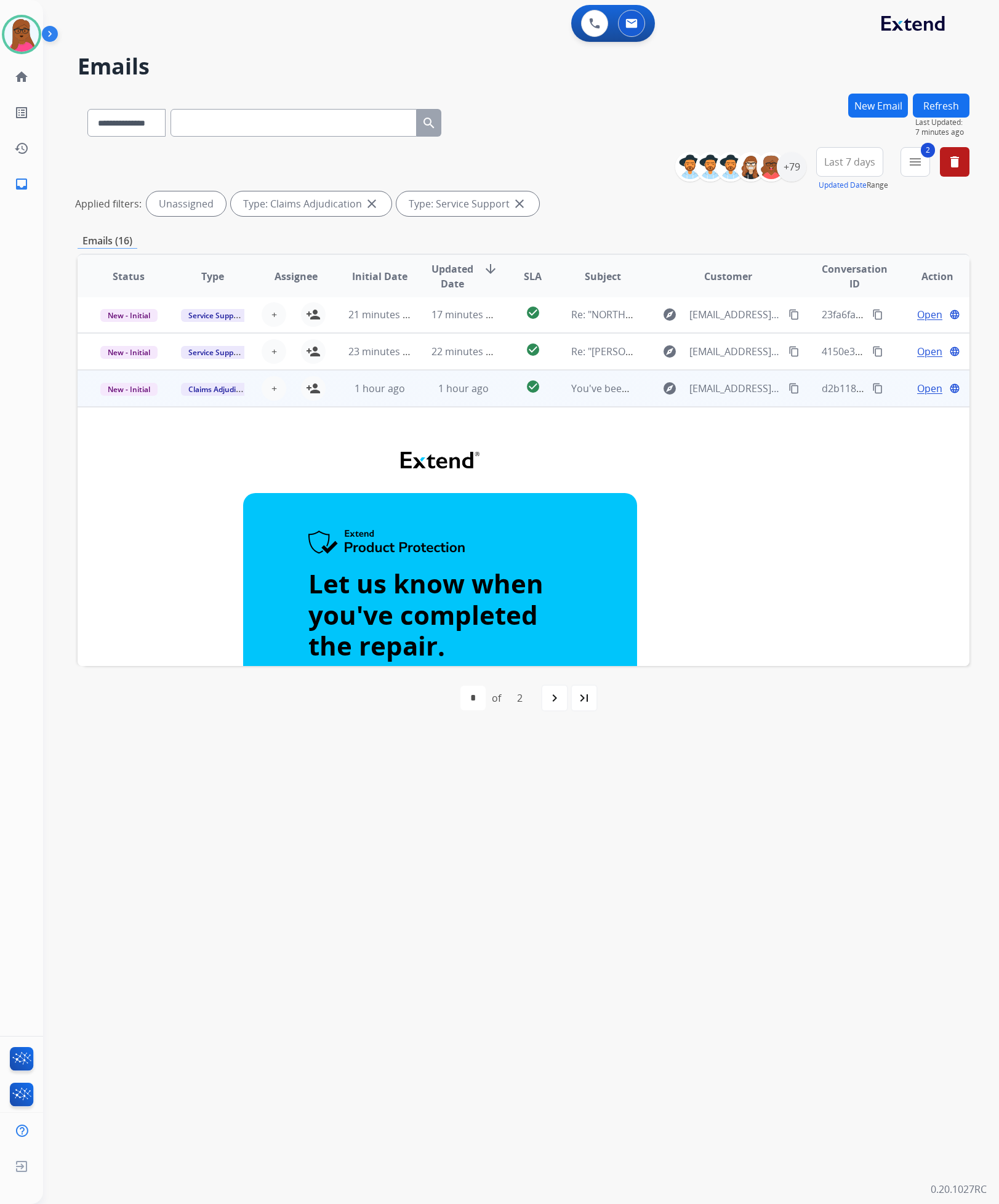
scroll to position [56, 0]
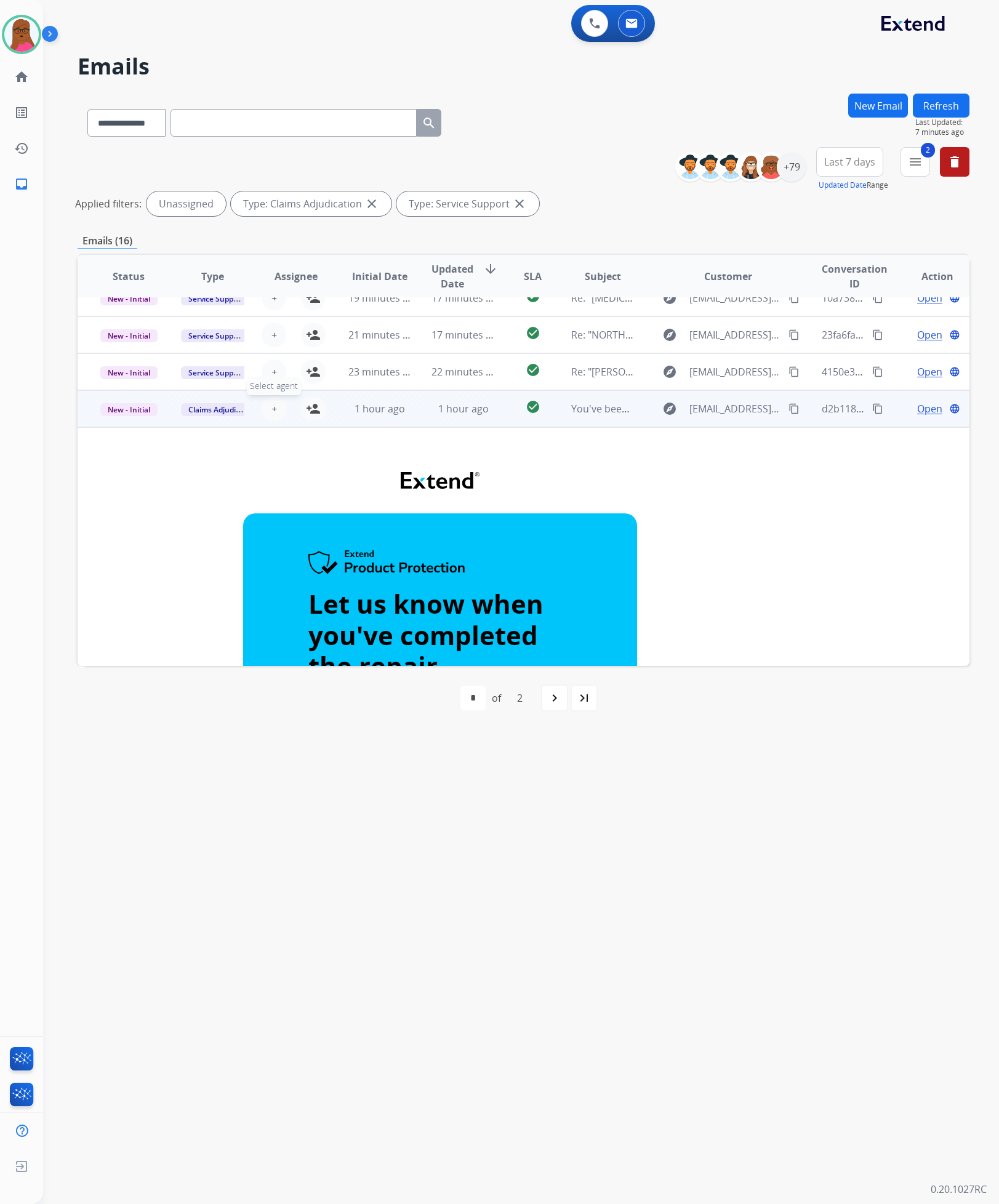
click at [272, 406] on span "+" at bounding box center [274, 409] width 5 height 15
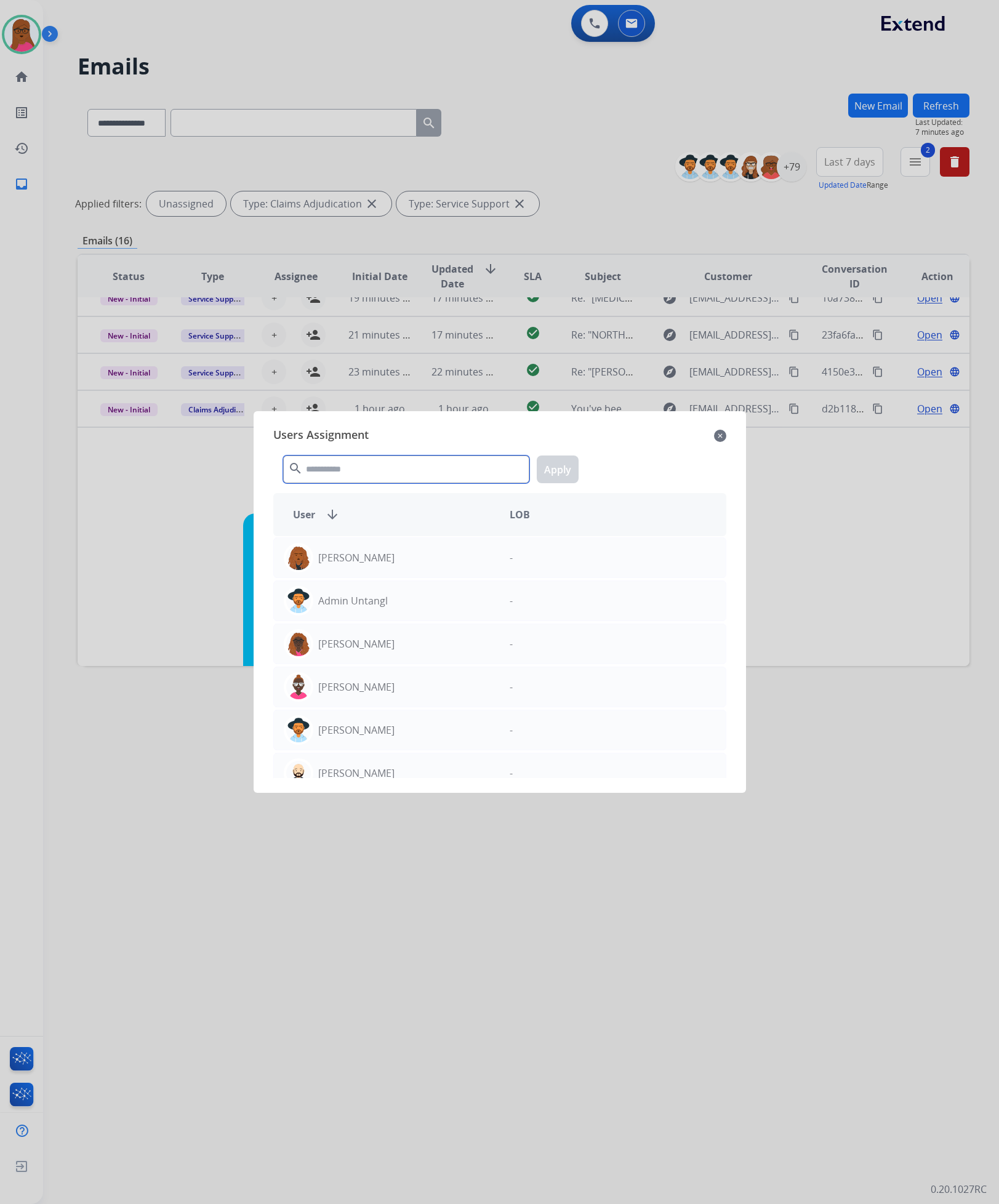
click at [351, 480] on input "text" at bounding box center [407, 469] width 247 height 27
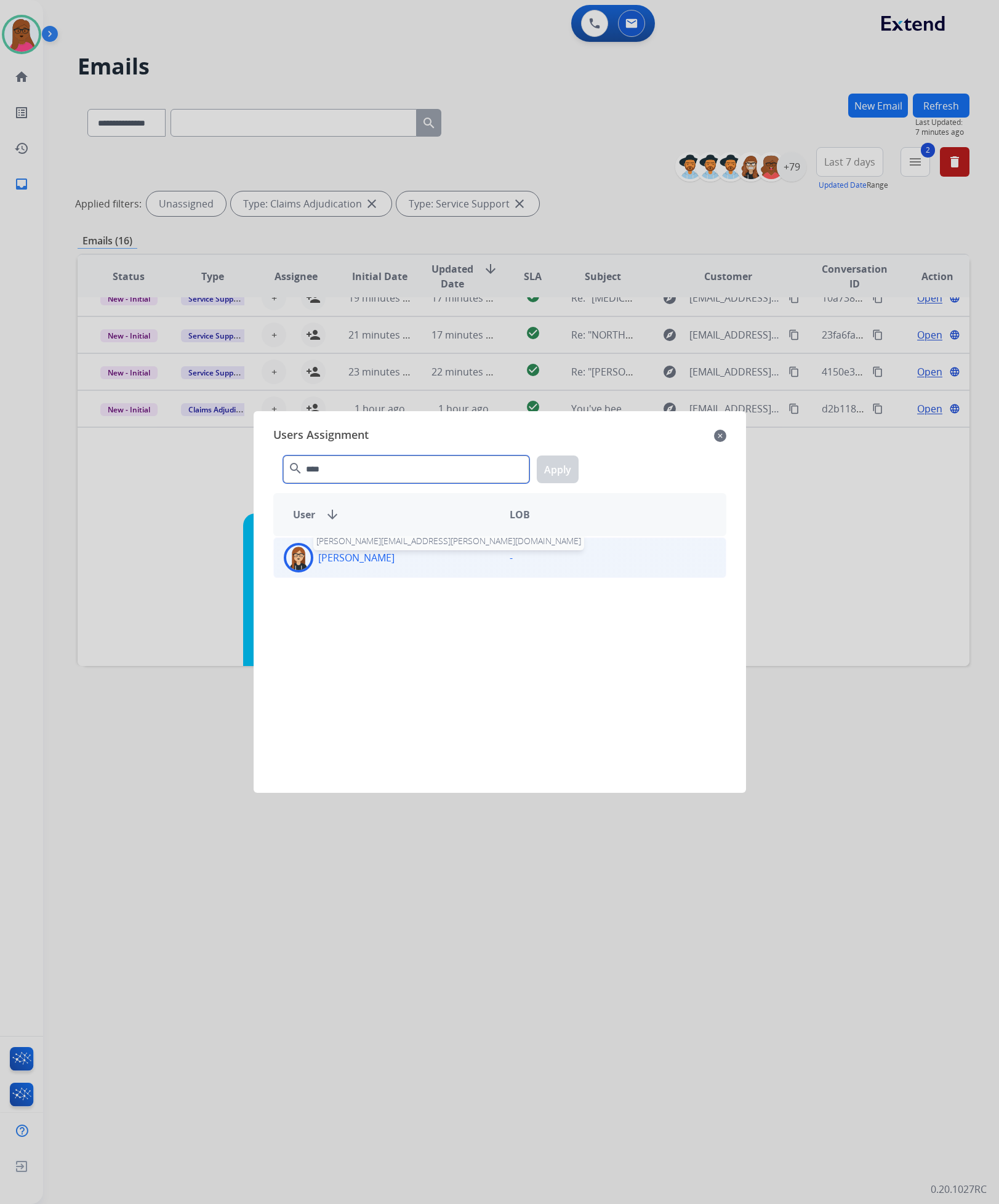
type input "****"
click at [344, 554] on p "[PERSON_NAME]" at bounding box center [356, 557] width 76 height 15
click at [554, 474] on button "Apply" at bounding box center [557, 469] width 42 height 27
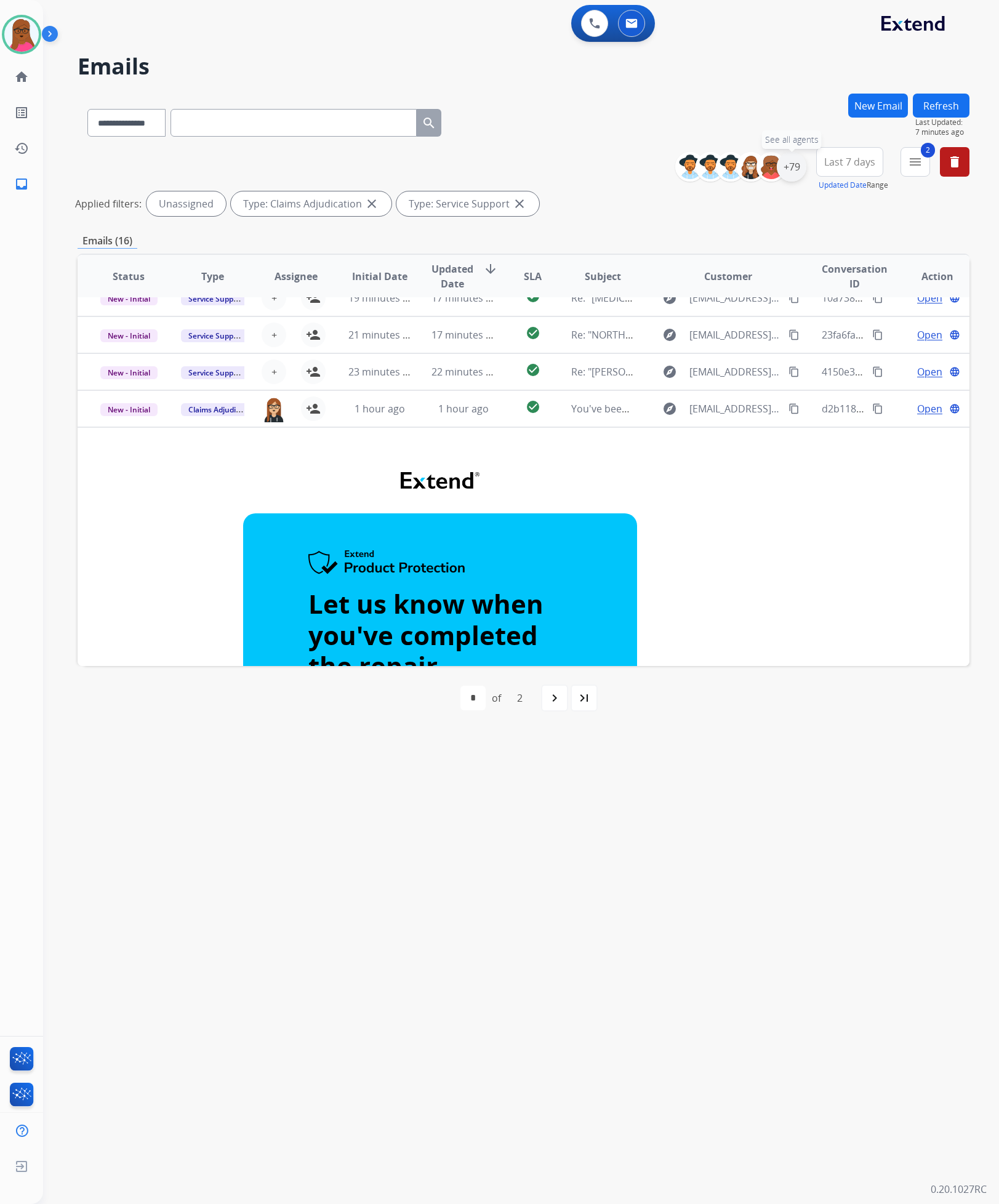
click at [797, 167] on div "+79" at bounding box center [792, 167] width 29 height 29
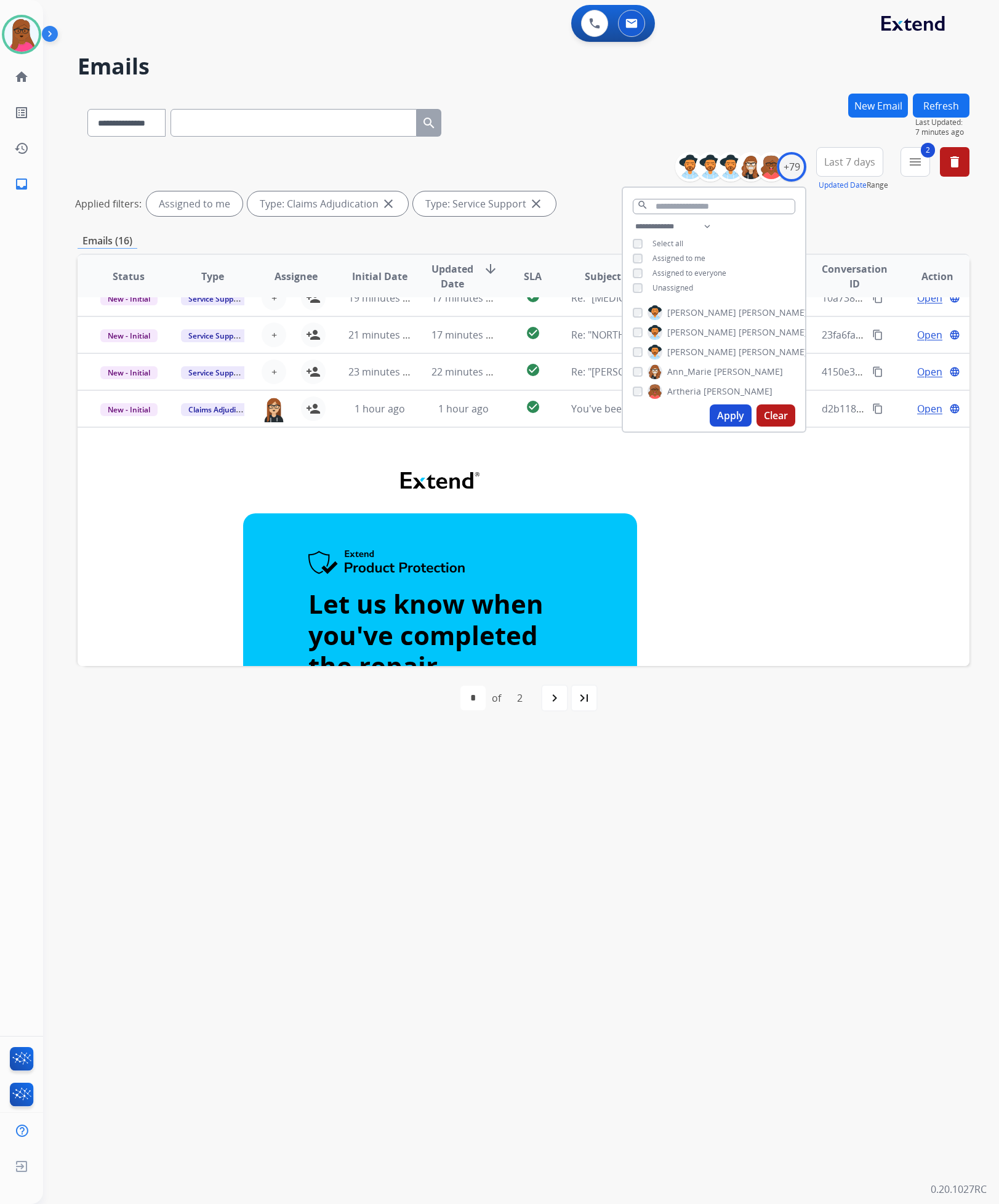
click at [728, 414] on button "Apply" at bounding box center [730, 415] width 42 height 22
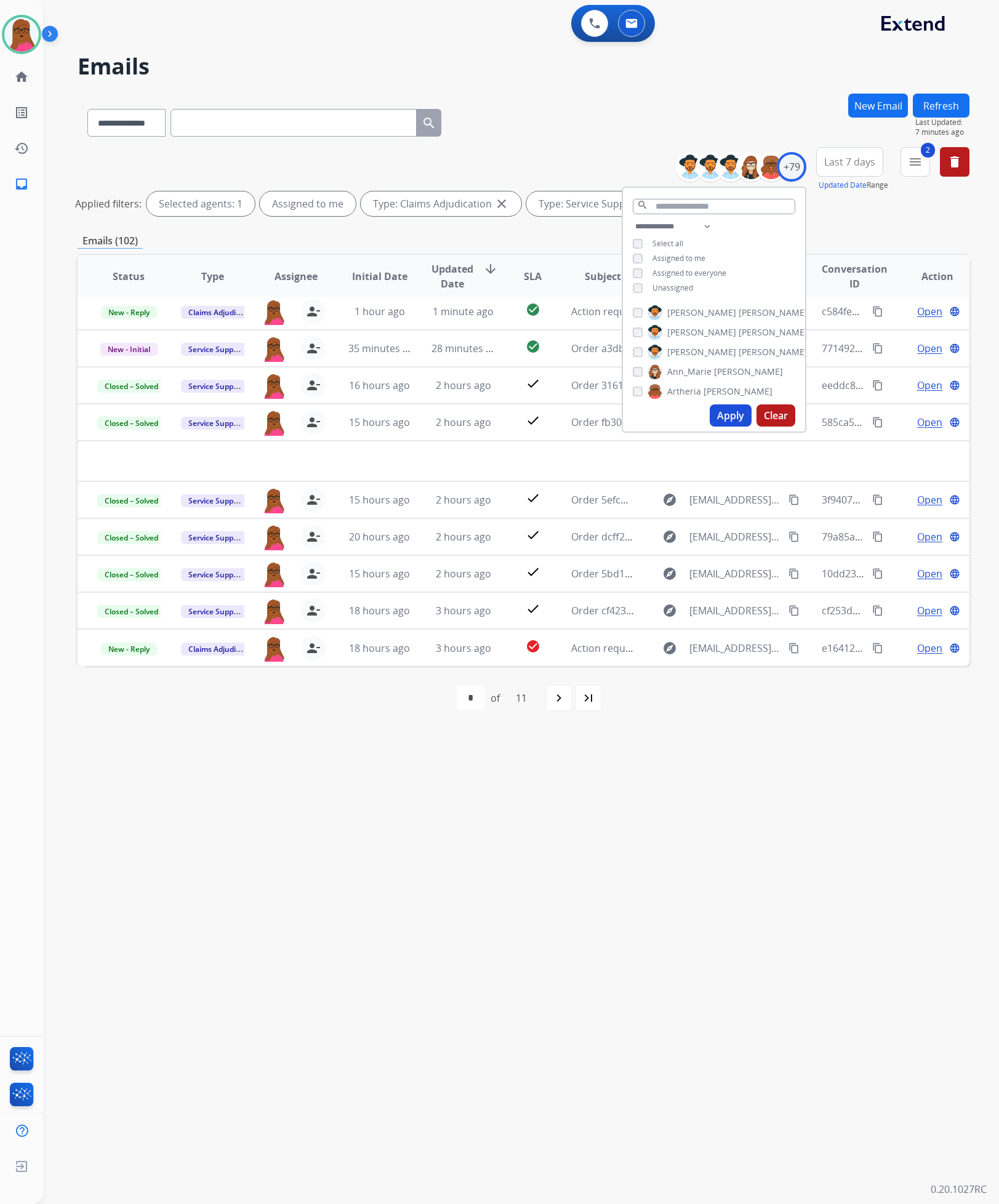
scroll to position [41, 0]
click at [747, 855] on div "**********" at bounding box center [506, 624] width 927 height 1160
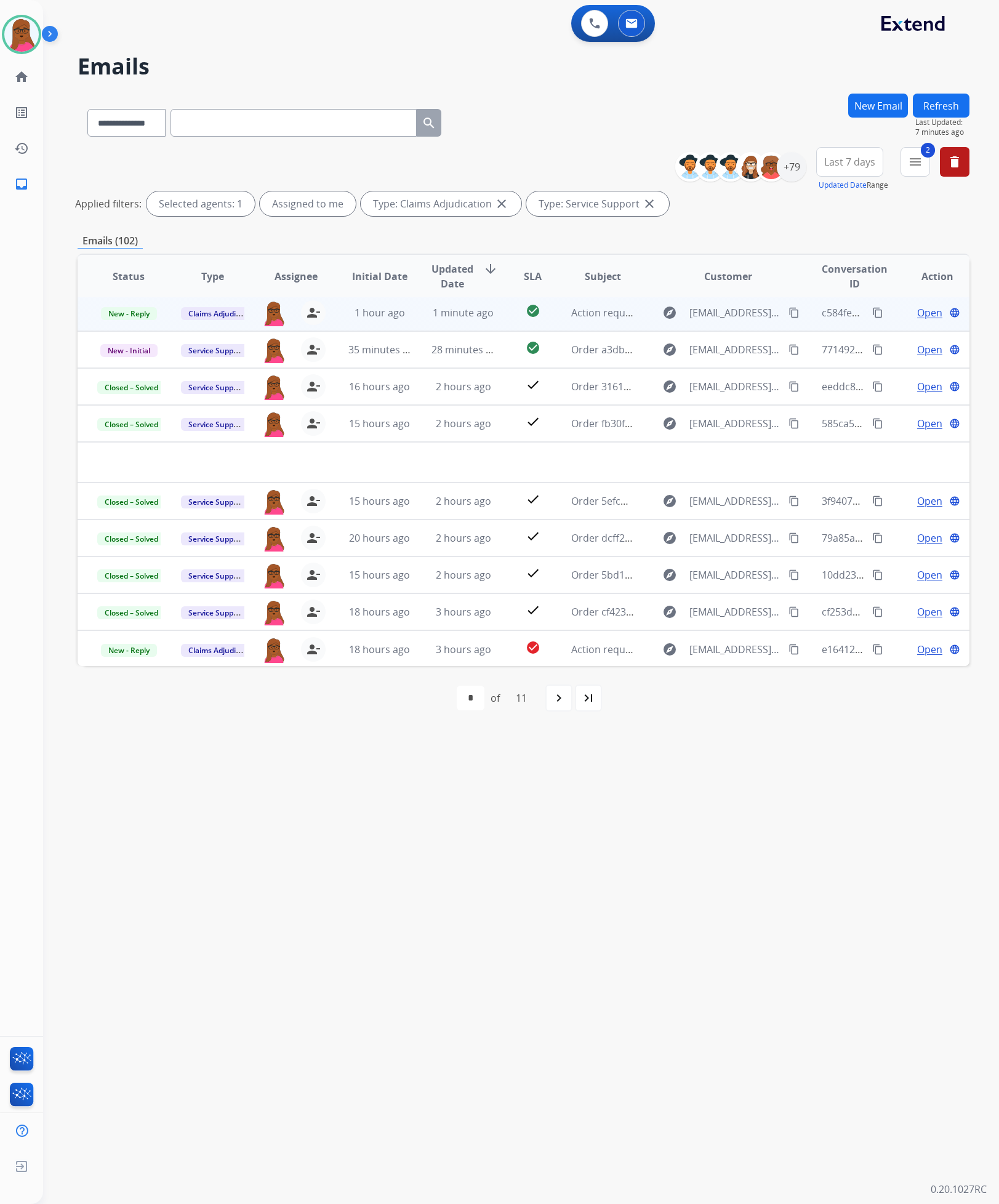
click at [913, 320] on td "Open language" at bounding box center [927, 312] width 84 height 37
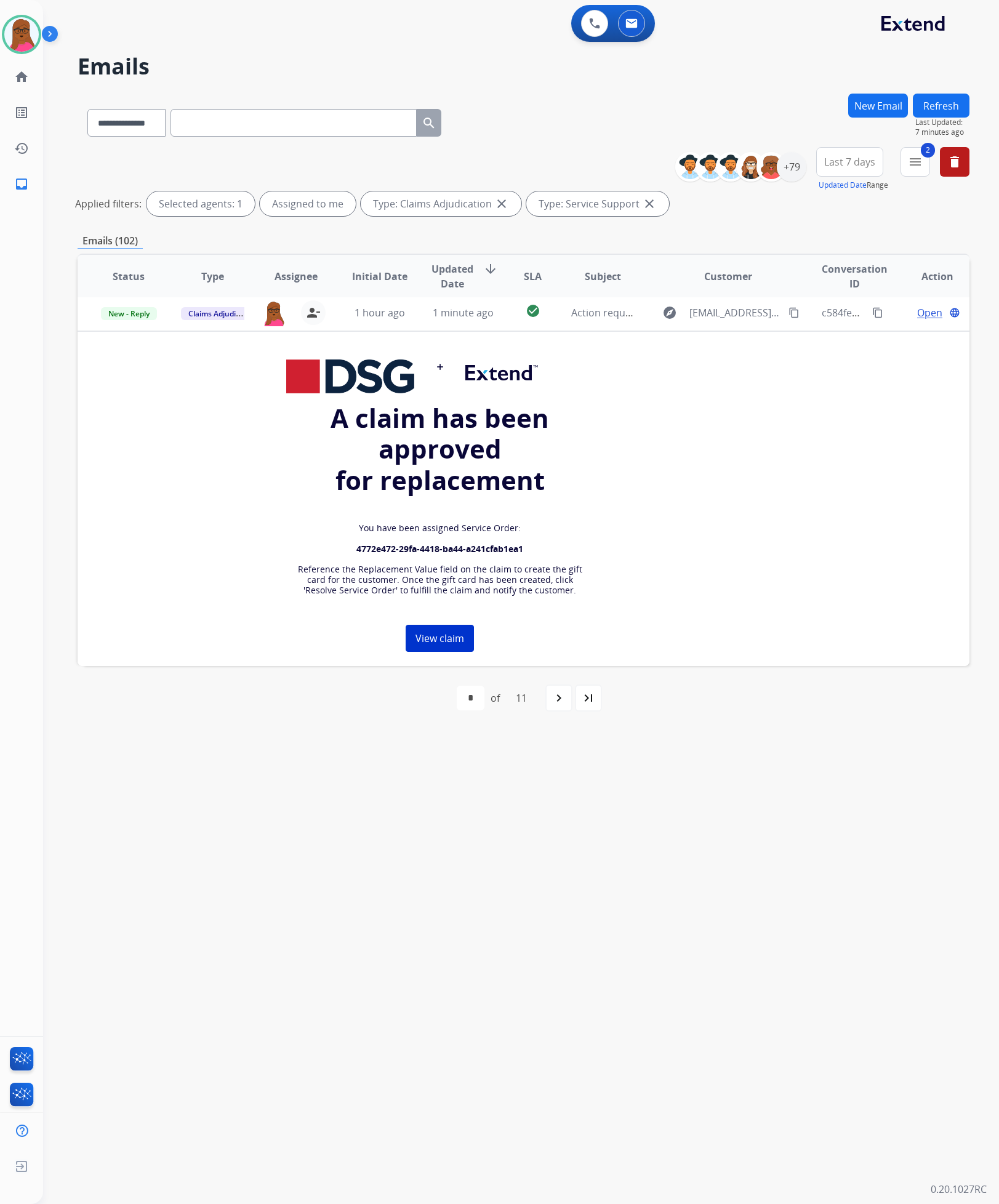
scroll to position [37, 0]
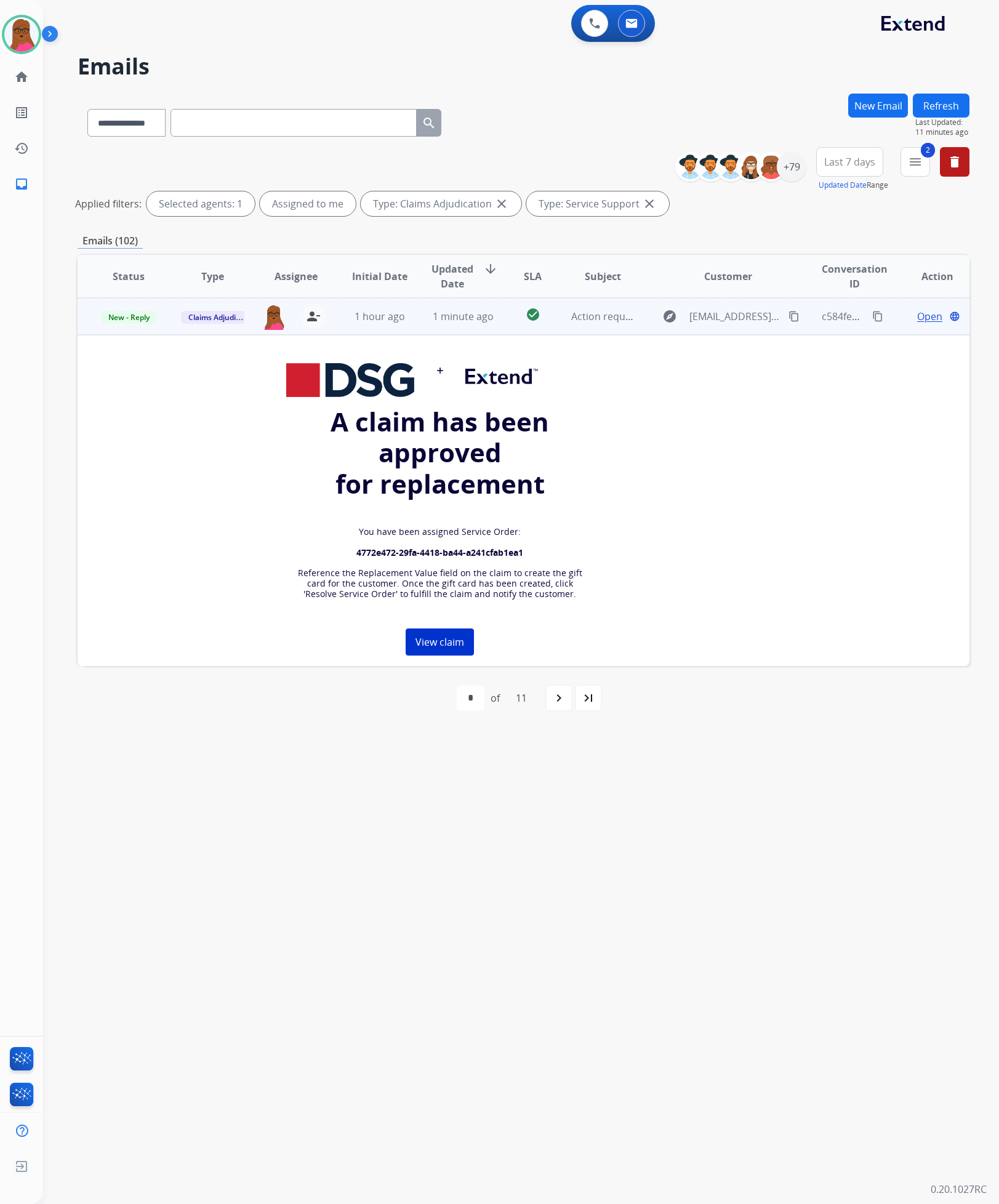
click at [444, 550] on strong "4772e472-29fa-4418-ba44-a241cfab1ea1" at bounding box center [440, 552] width 167 height 11
copy strong
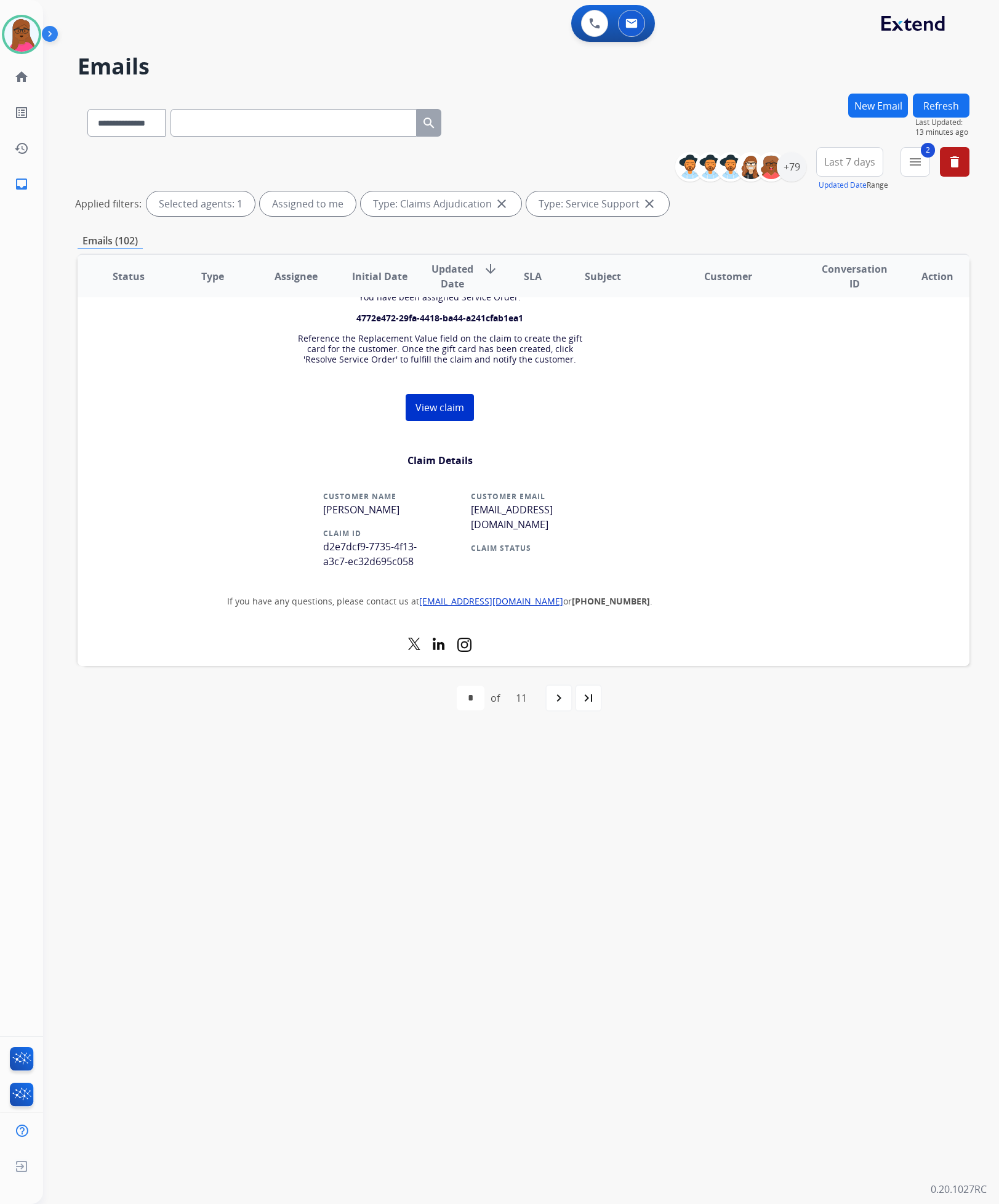
scroll to position [314, 0]
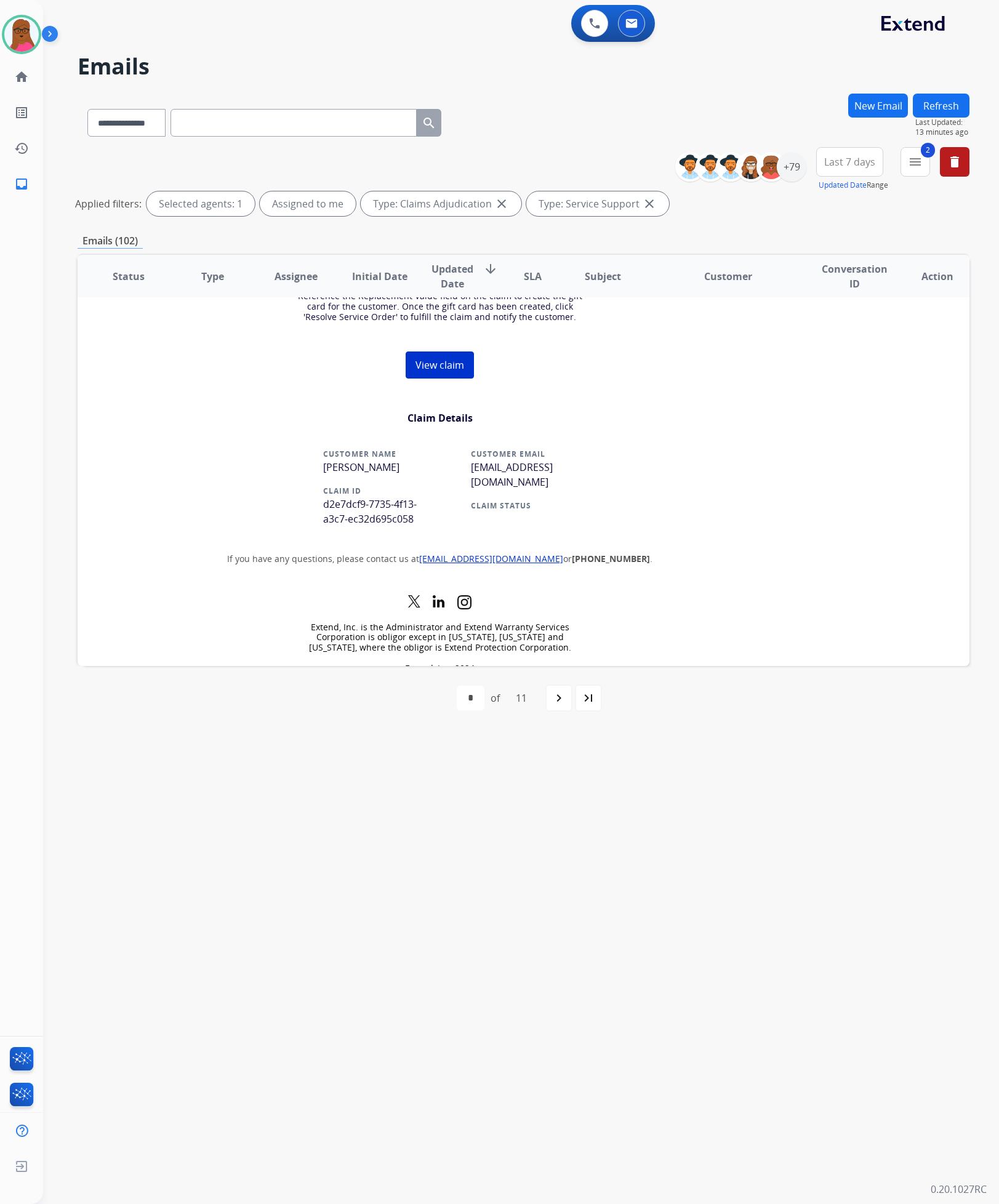
click at [358, 521] on span "d2e7dcf9-7735-4f13-a3c7-ec32d695c058" at bounding box center [370, 511] width 94 height 28
click at [357, 521] on span "d2e7dcf9-7735-4f13-a3c7-ec32d695c058" at bounding box center [370, 511] width 94 height 28
copy tr "d2e7dcf9-7735-4f13-a3c7-ec32d695c058"
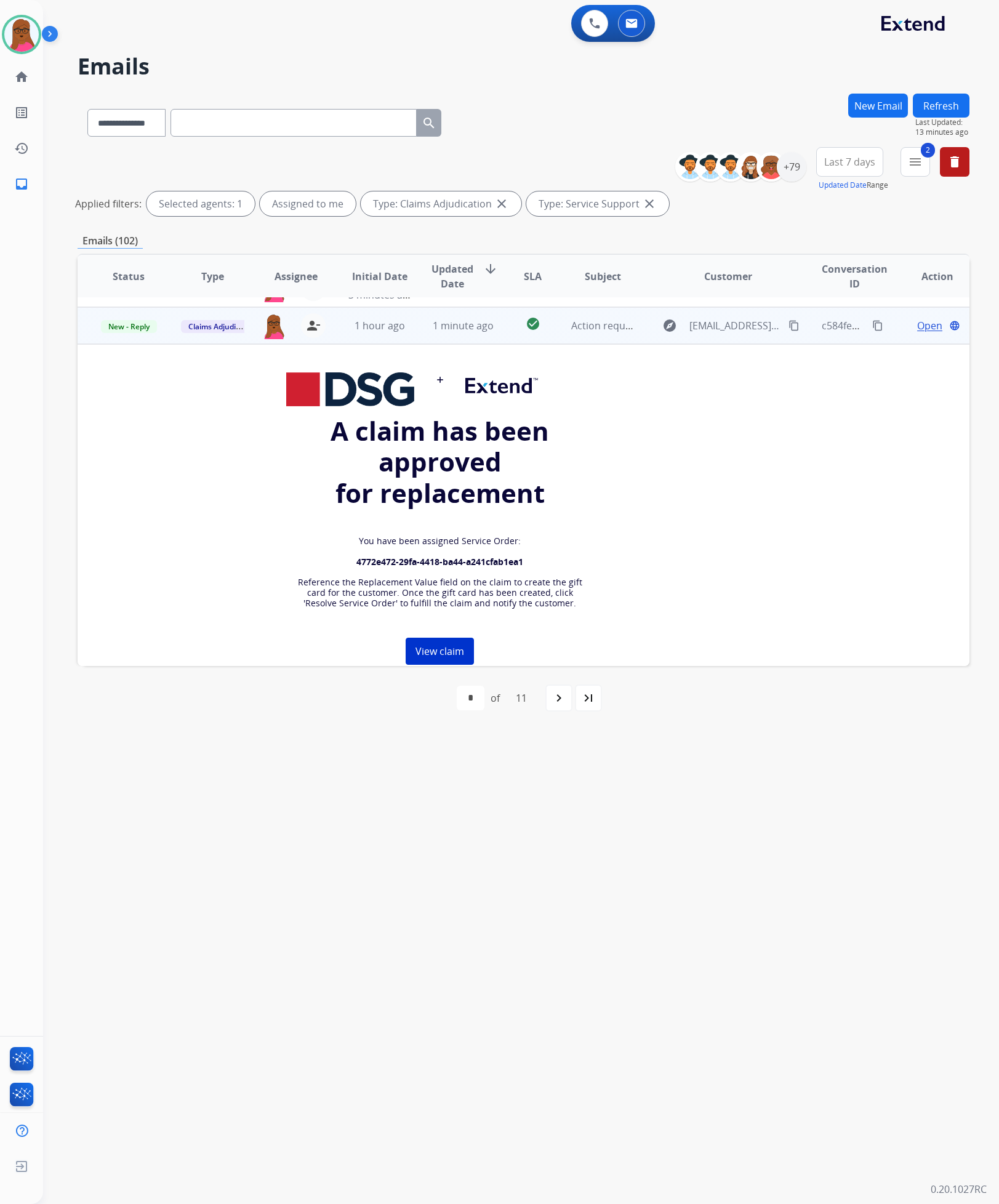
scroll to position [0, 0]
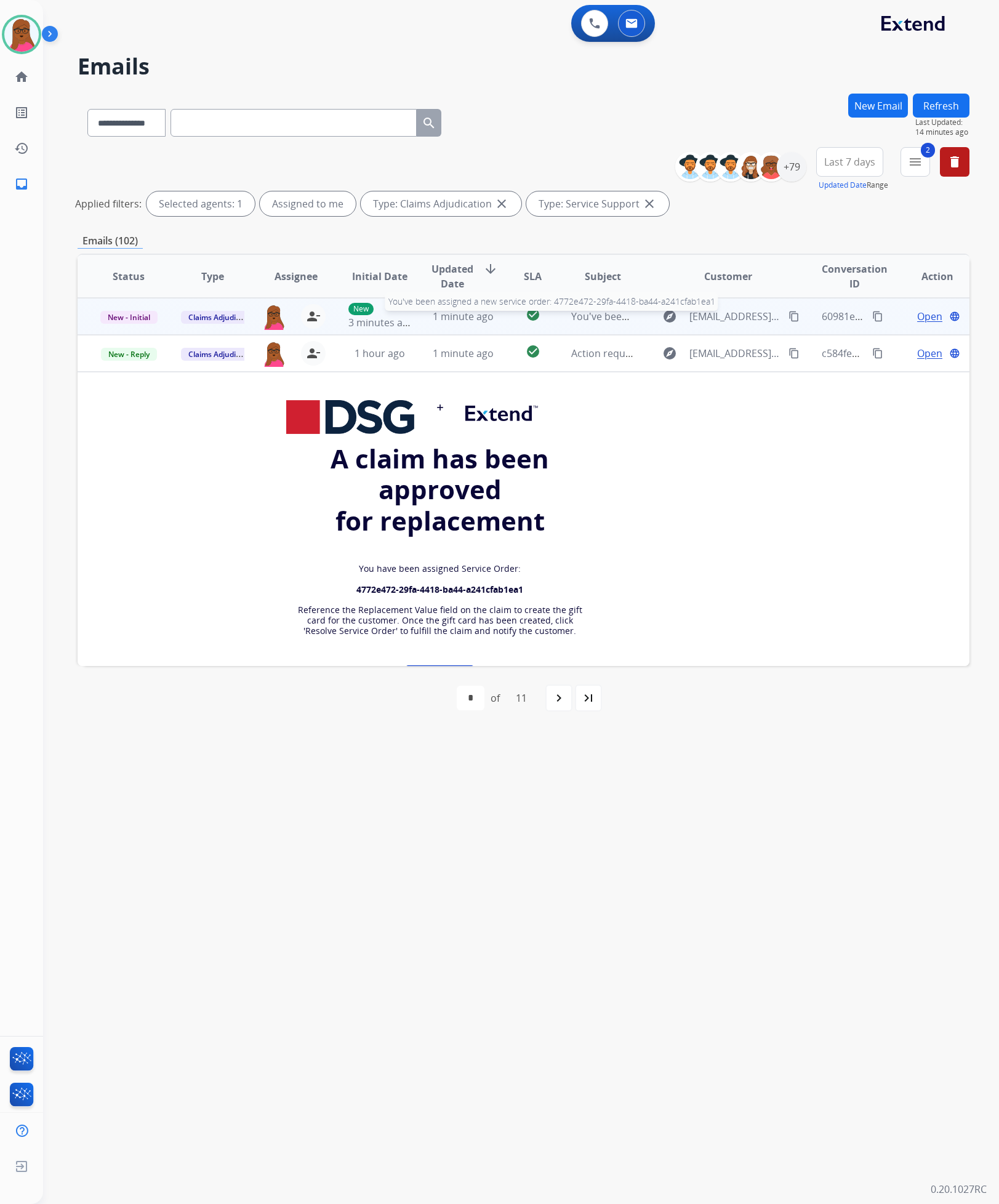
click at [606, 316] on span "You've been assigned a new service order: 4772e472-29fa-4418-ba44-a241cfab1ea1" at bounding box center [763, 316] width 384 height 13
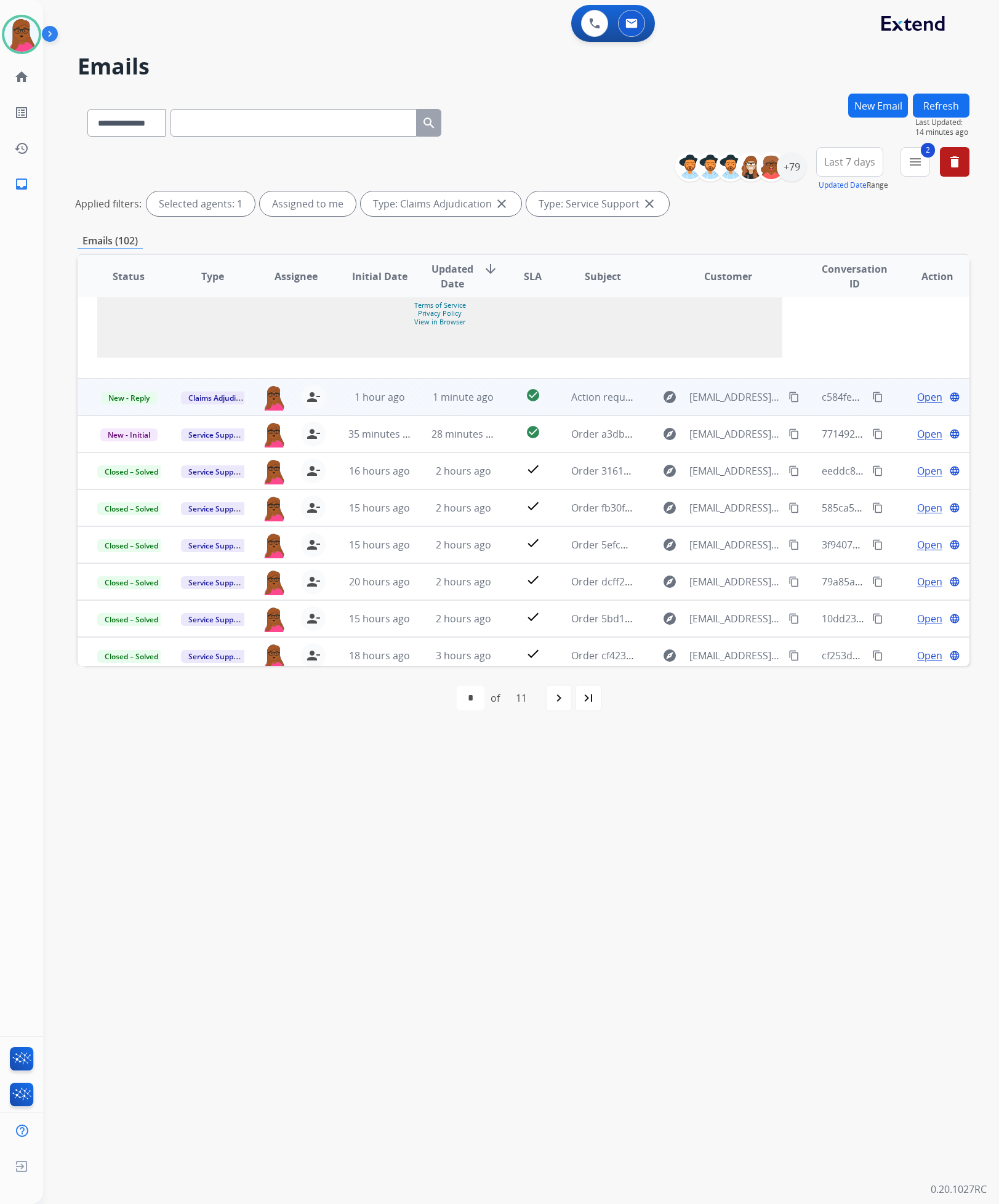
scroll to position [1293, 0]
click at [141, 401] on span "New - Reply" at bounding box center [129, 397] width 56 height 13
click at [180, 520] on p "Closed – Solved" at bounding box center [190, 512] width 71 height 17
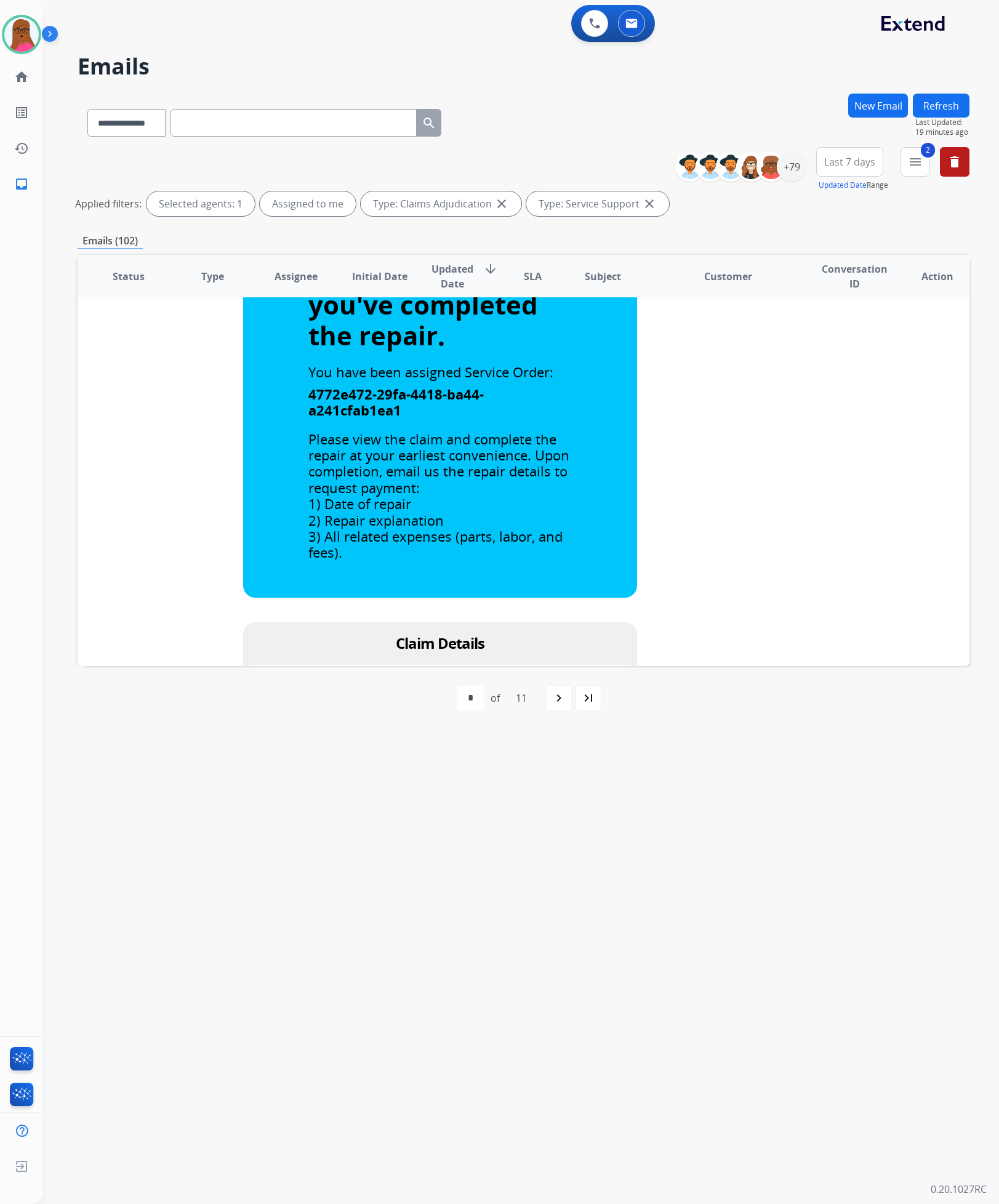
scroll to position [0, 0]
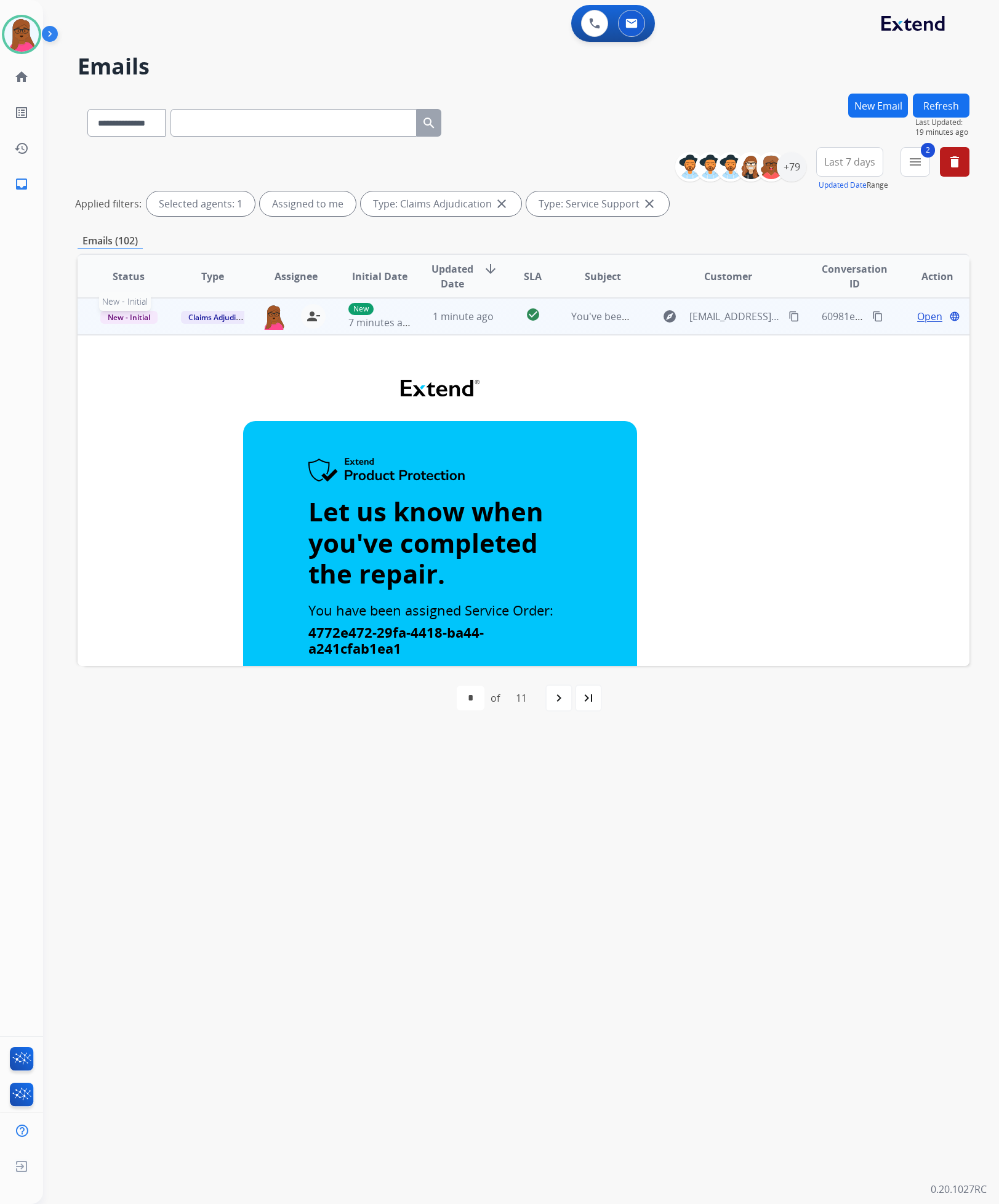
click at [147, 313] on span "New - Initial" at bounding box center [129, 317] width 57 height 13
click at [186, 432] on p "Closed – Solved" at bounding box center [190, 432] width 71 height 17
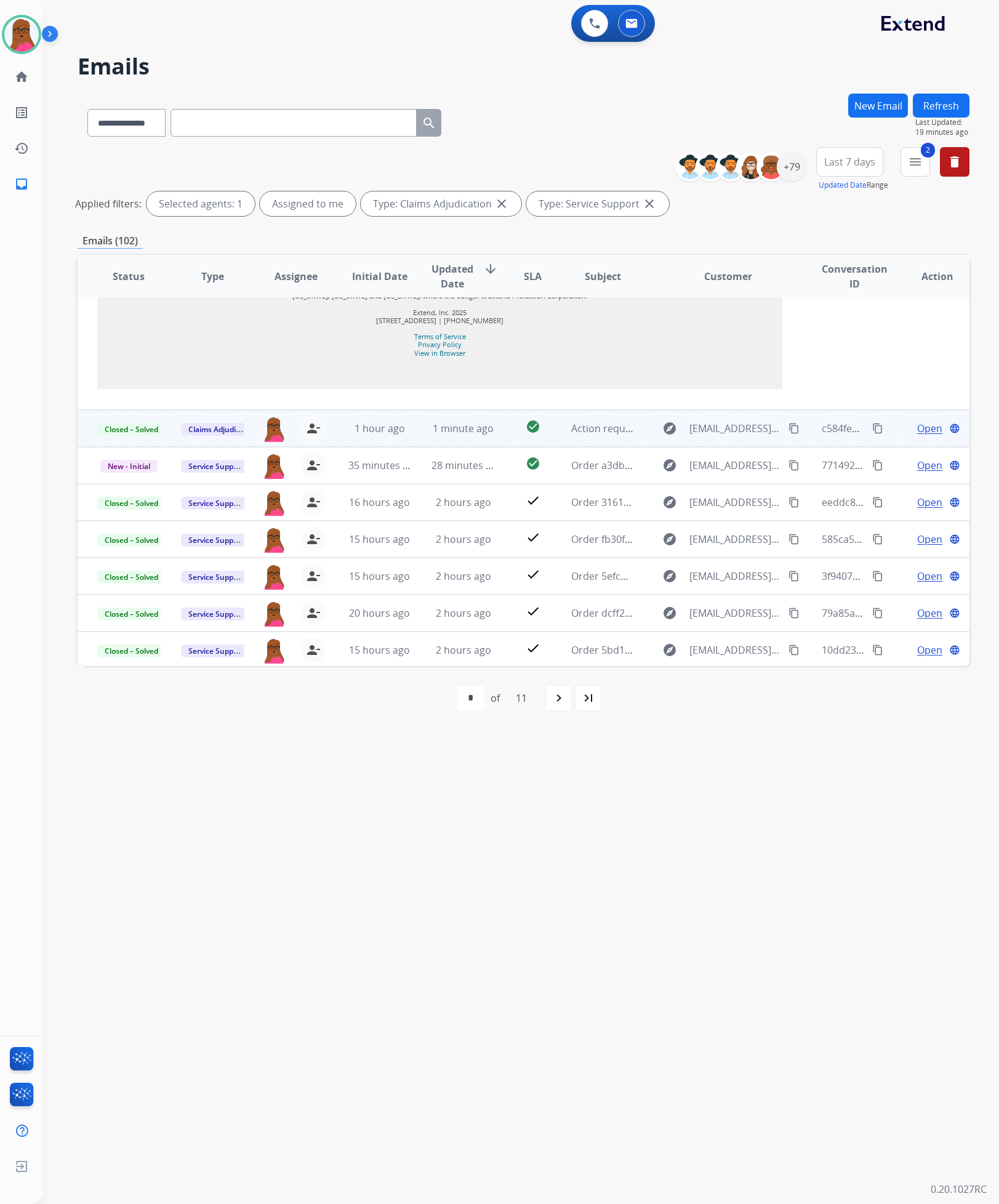
scroll to position [1293, 0]
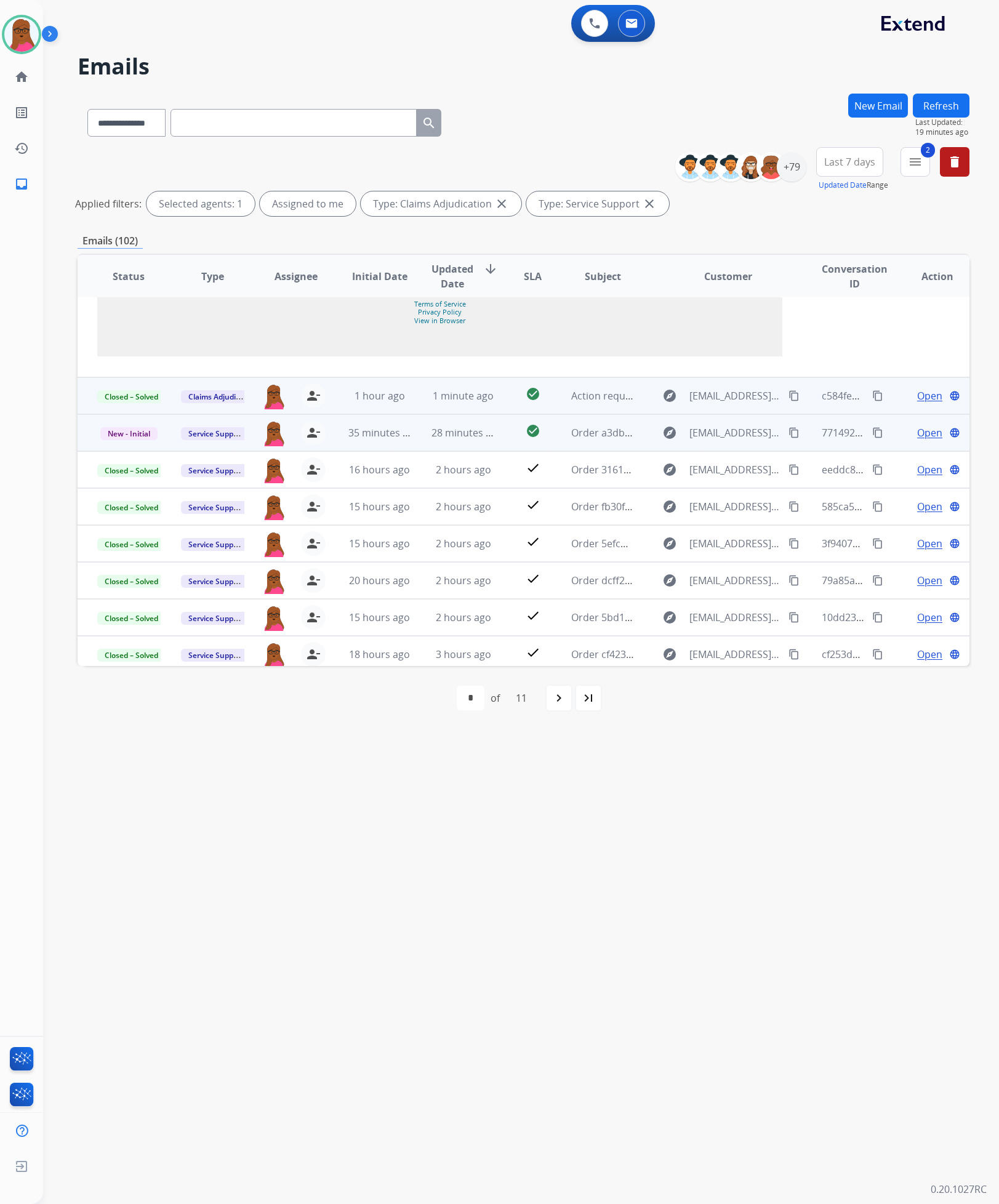
click at [919, 440] on span "Open" at bounding box center [930, 433] width 25 height 15
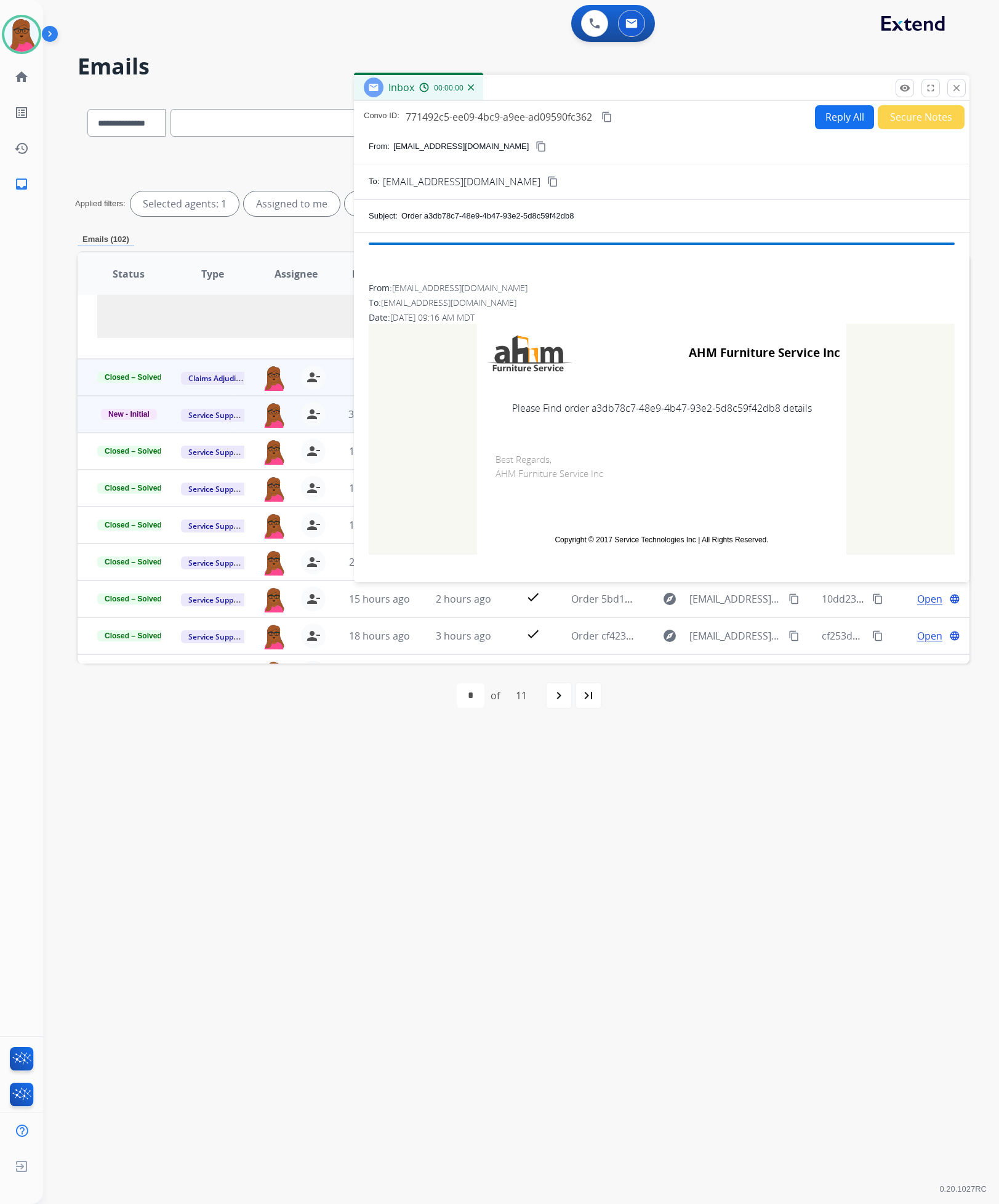
scroll to position [1276, 0]
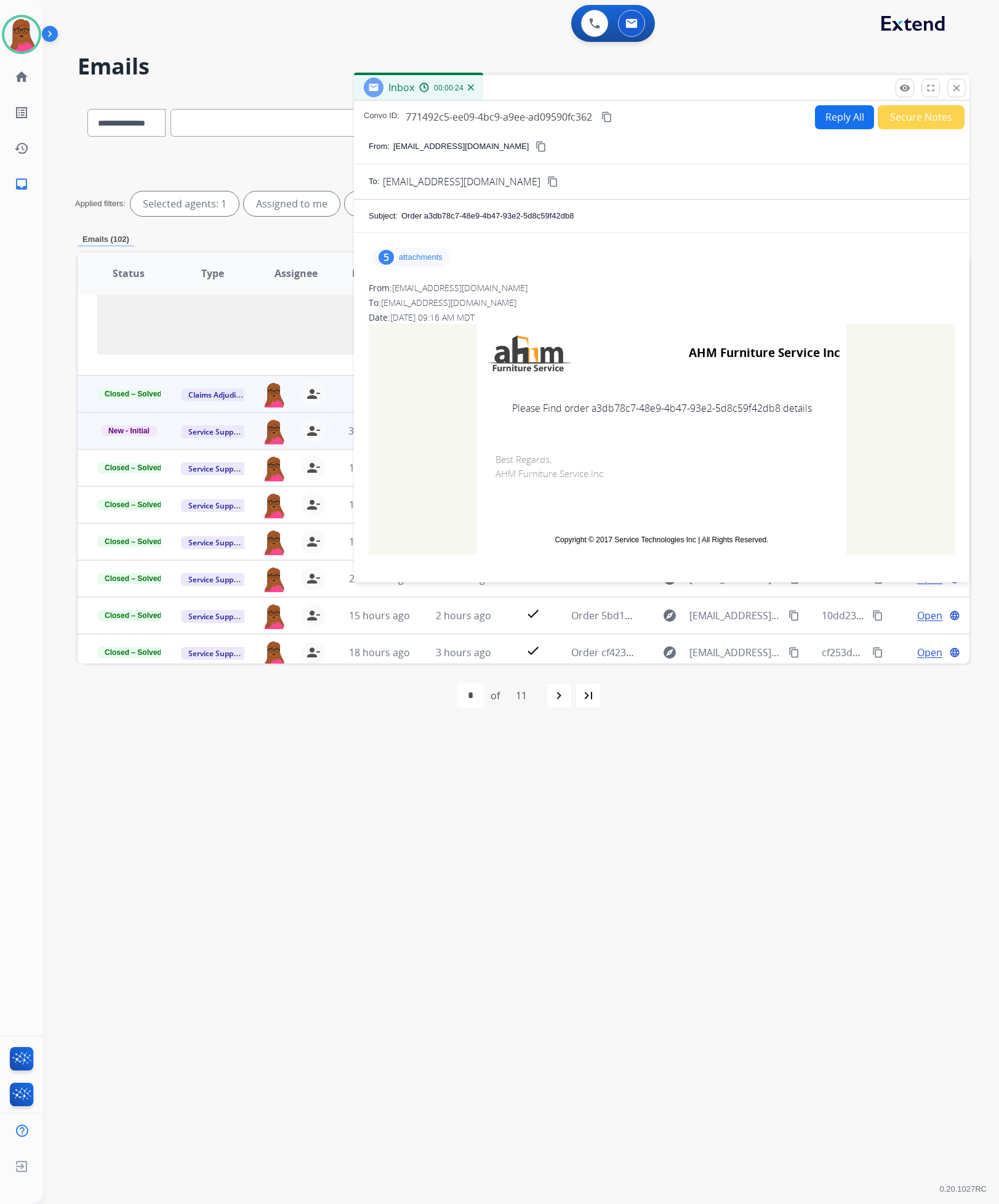
click at [397, 262] on div "5 attachments" at bounding box center [411, 257] width 79 height 19
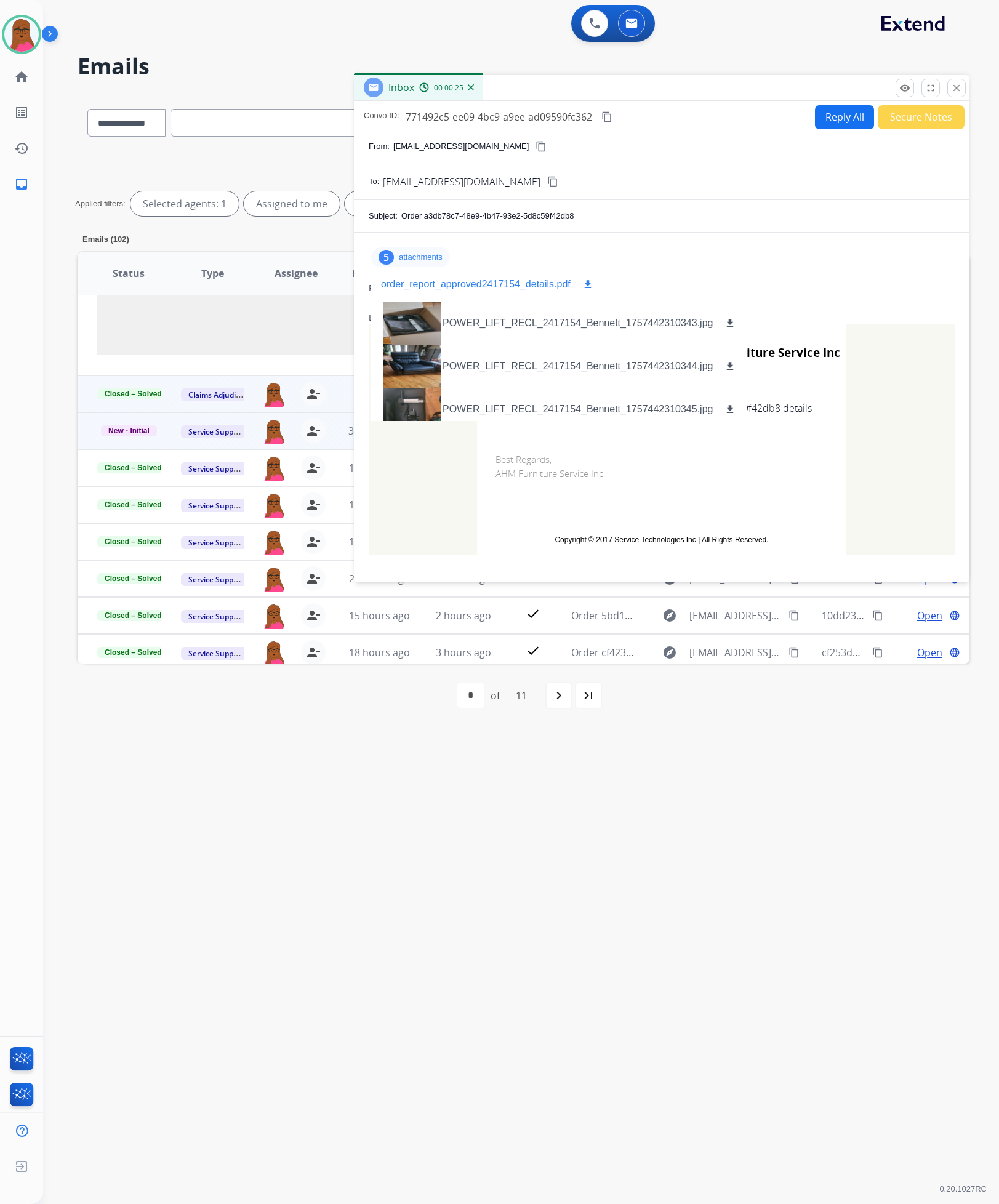
click at [452, 279] on p "order_report_approved2417154_details.pdf" at bounding box center [476, 284] width 190 height 15
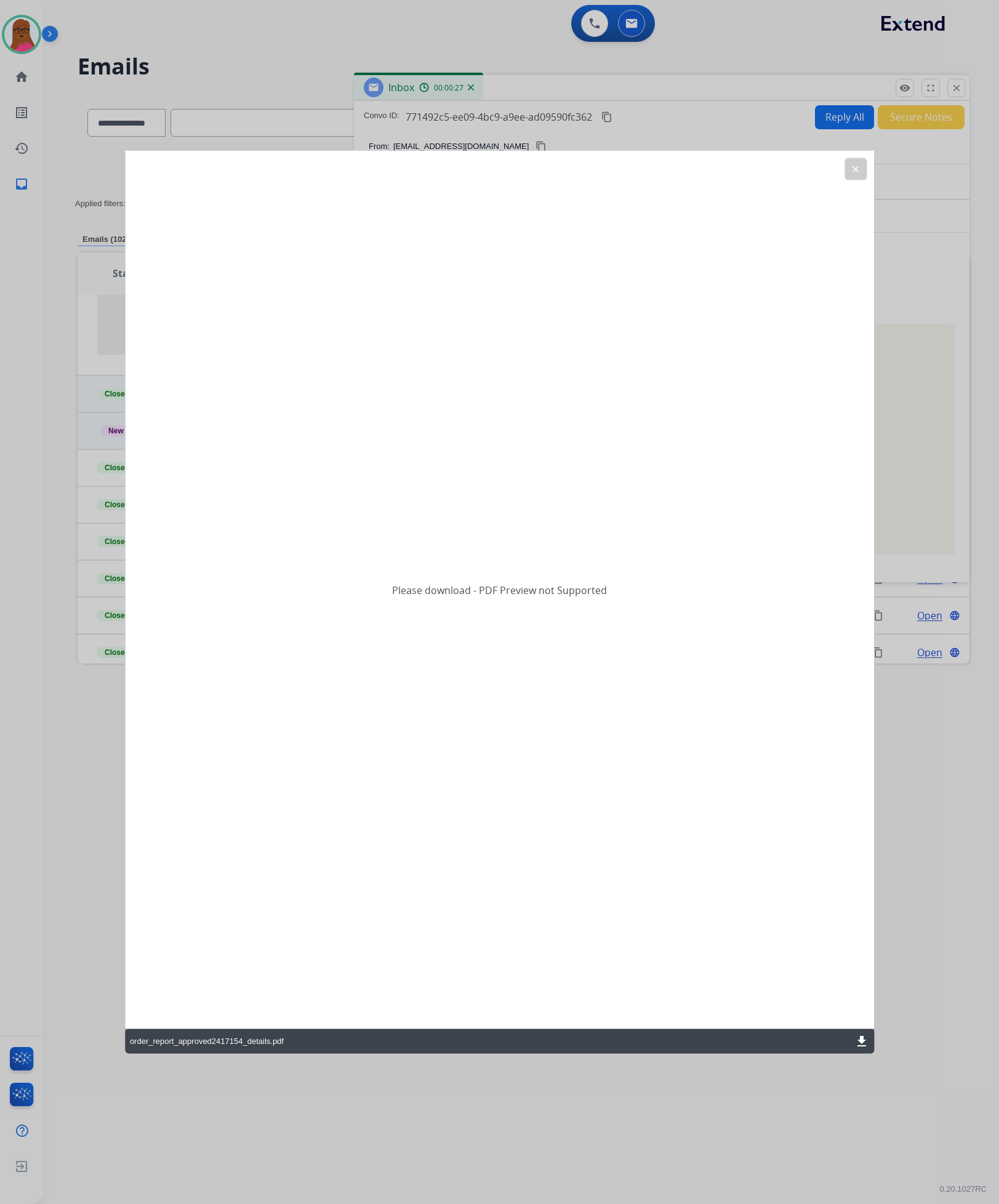
click at [860, 1035] on mat-icon "download" at bounding box center [862, 1042] width 15 height 15
click at [855, 169] on mat-icon "clear" at bounding box center [856, 169] width 11 height 11
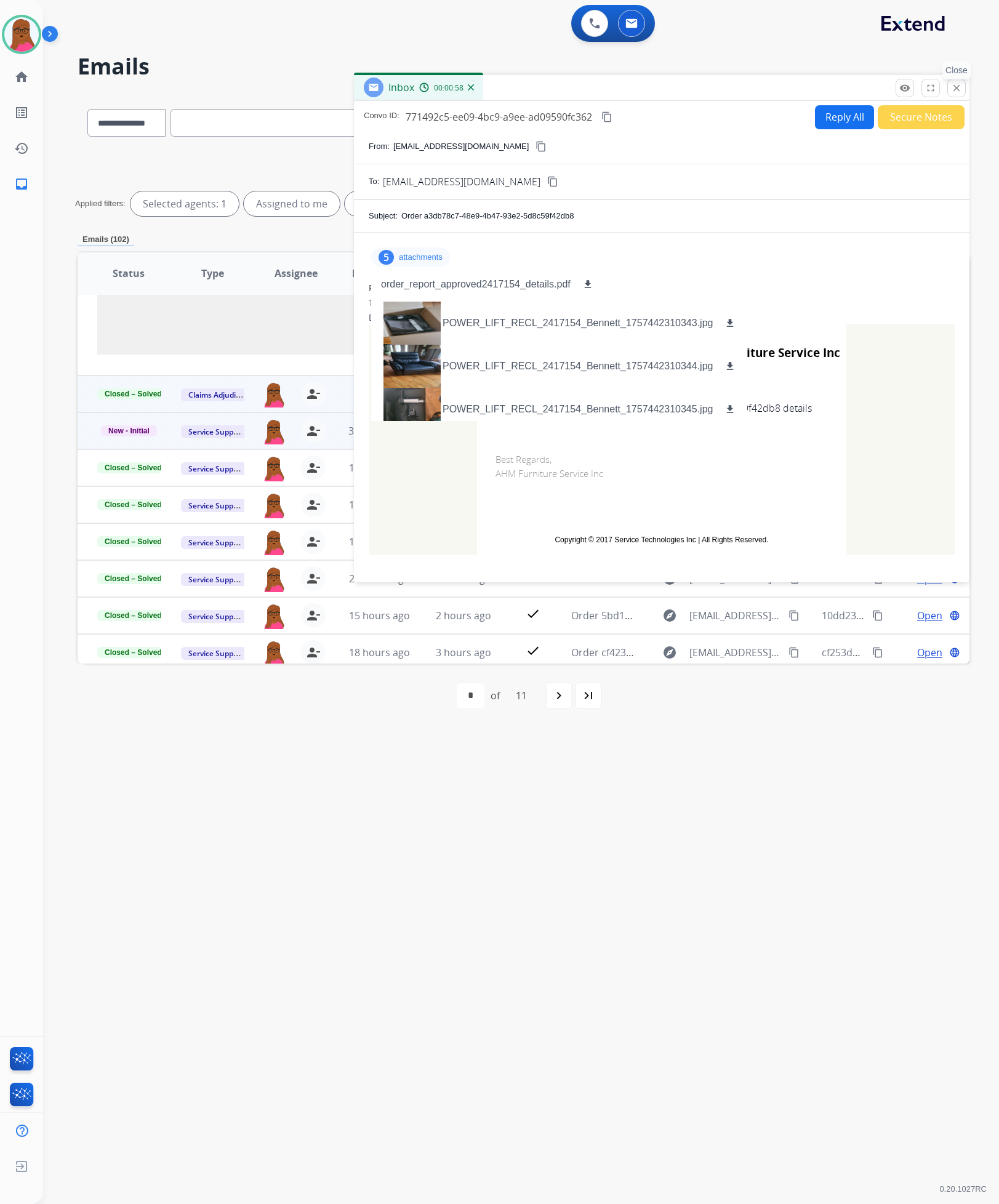
click at [949, 92] on button "close Close" at bounding box center [957, 88] width 19 height 19
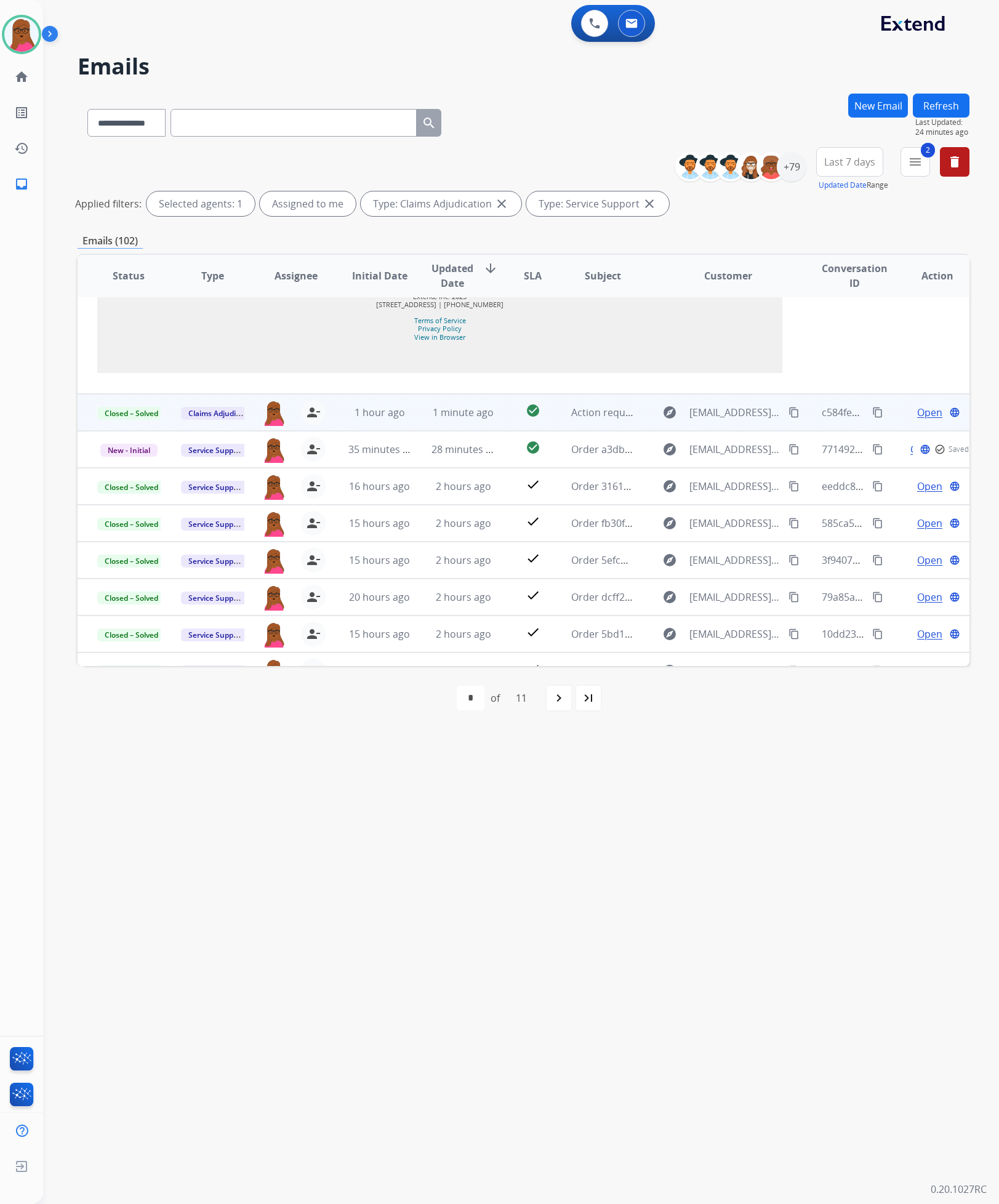
scroll to position [1293, 0]
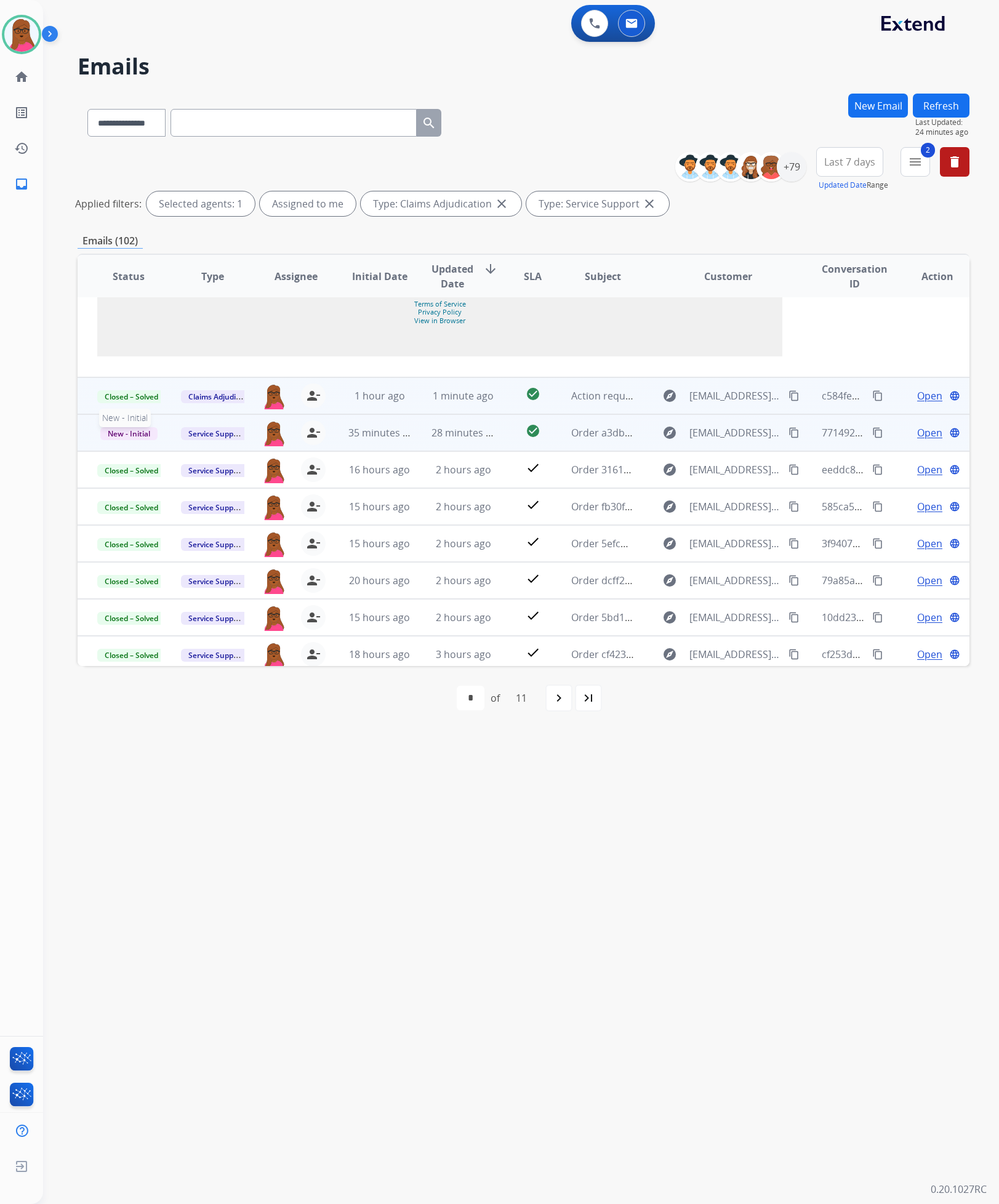
click at [148, 440] on span "New - Initial" at bounding box center [129, 433] width 57 height 13
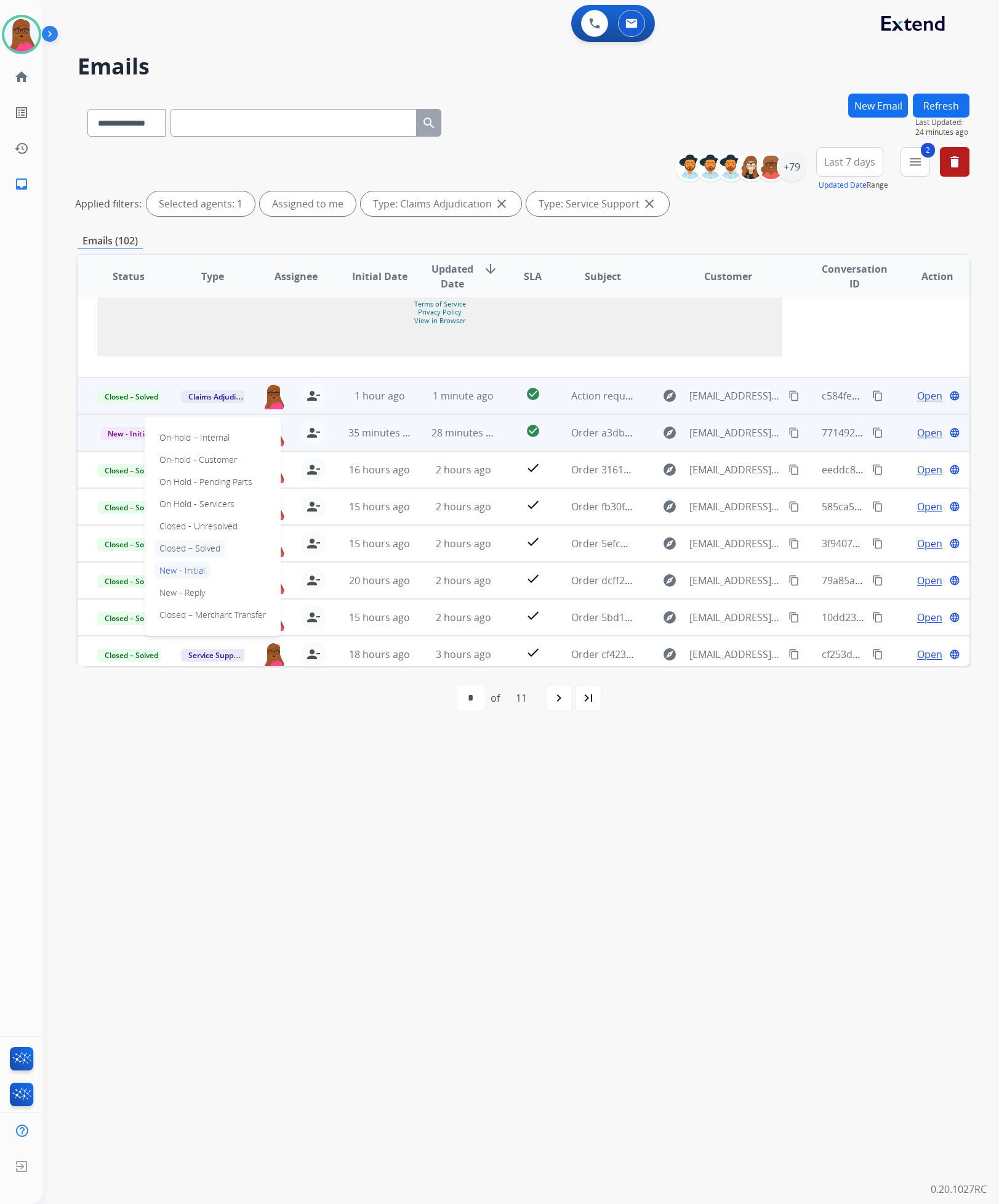
click at [201, 557] on p "Closed – Solved" at bounding box center [190, 549] width 71 height 17
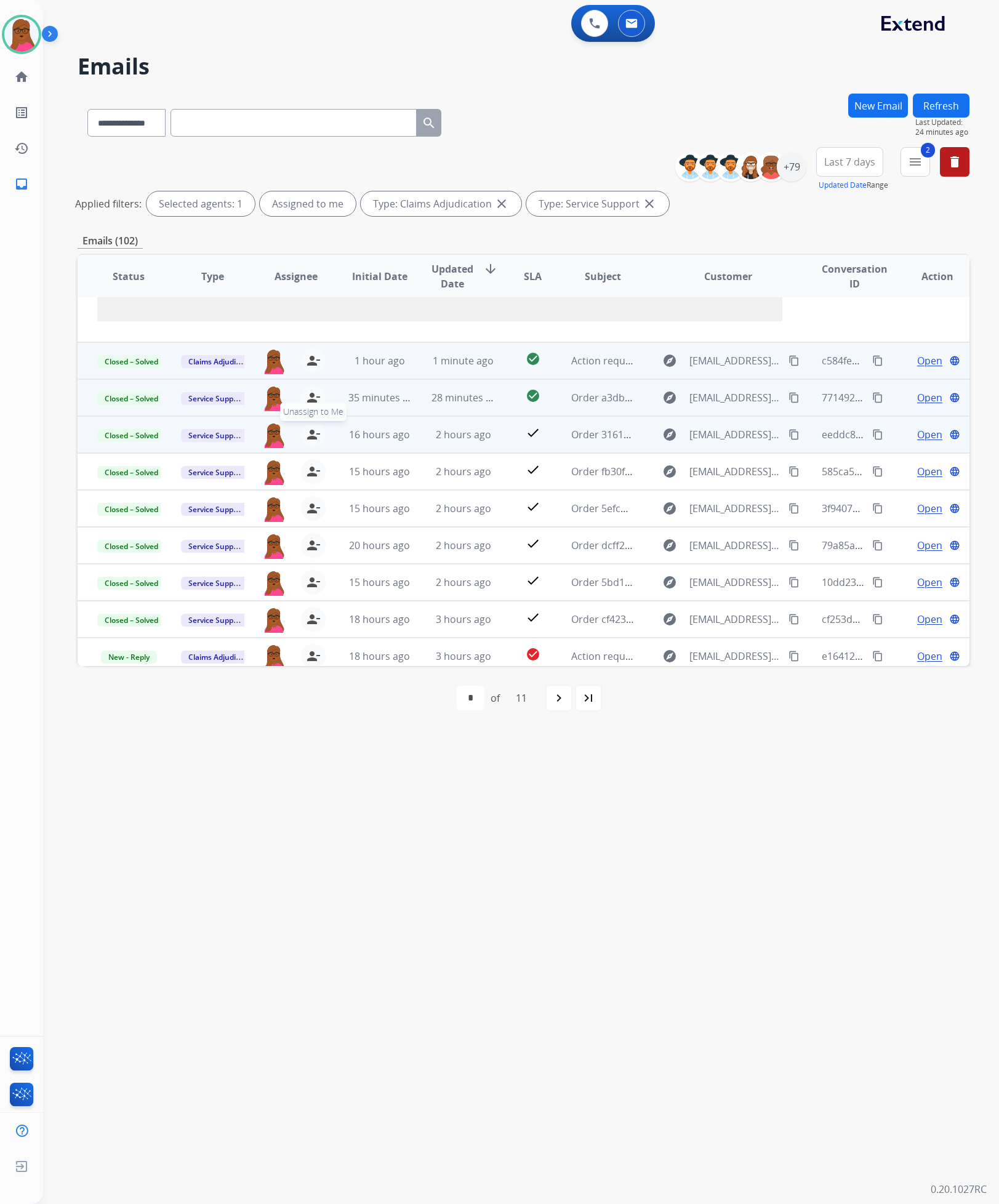
scroll to position [1346, 0]
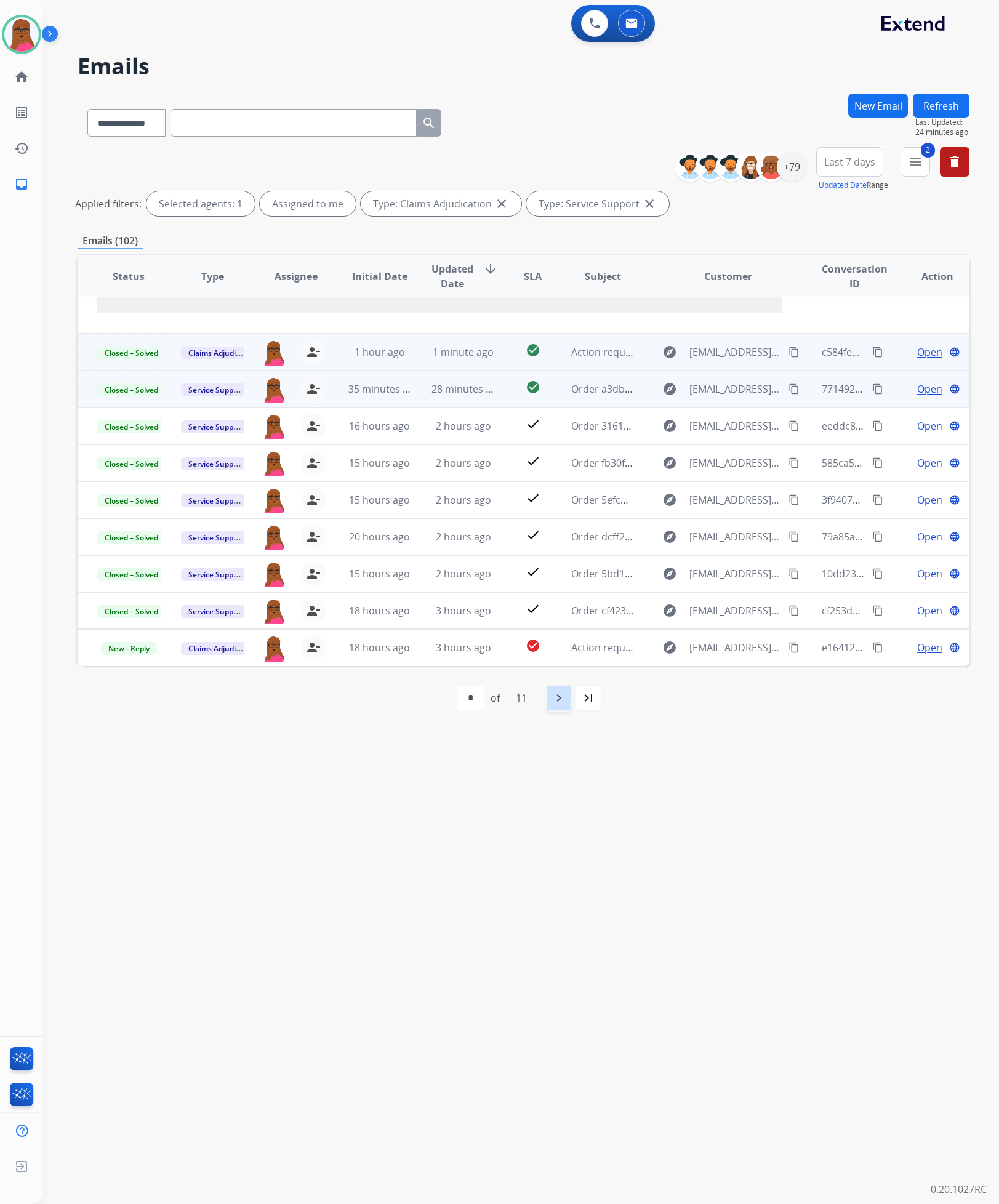
click at [564, 698] on mat-icon "navigate_next" at bounding box center [559, 698] width 15 height 15
select select "*"
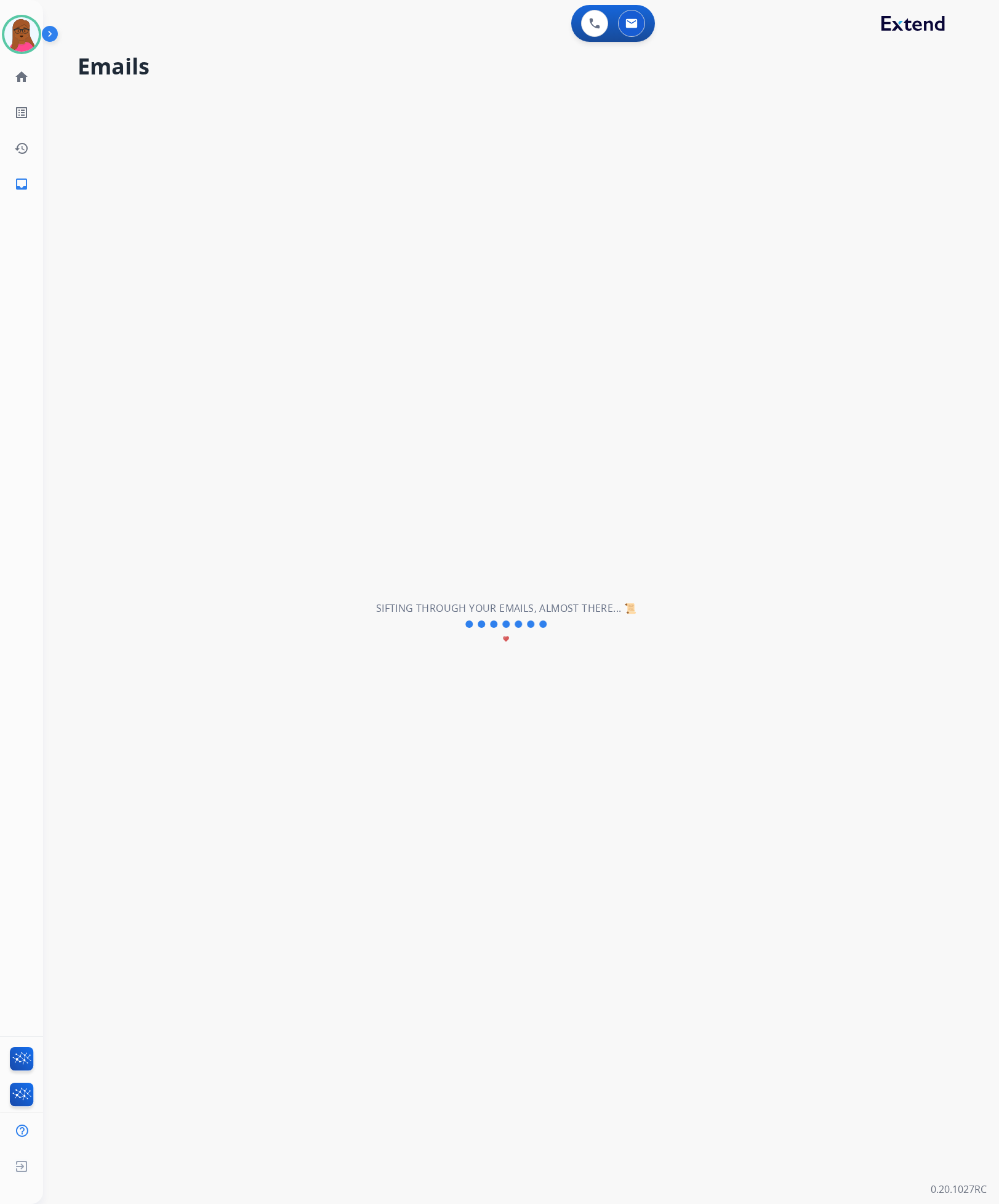
scroll to position [41, 0]
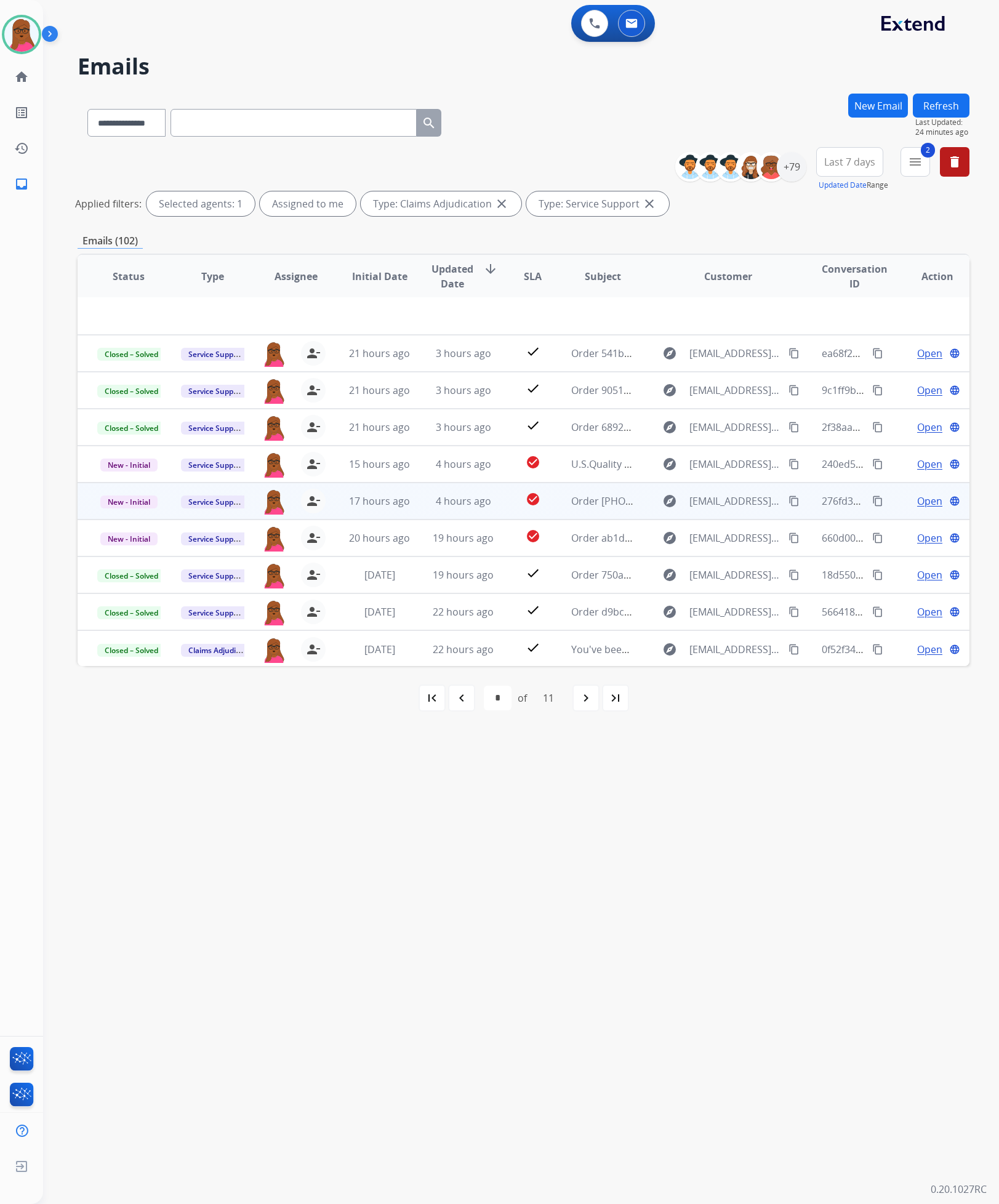
click at [926, 497] on span "Open" at bounding box center [930, 501] width 25 height 15
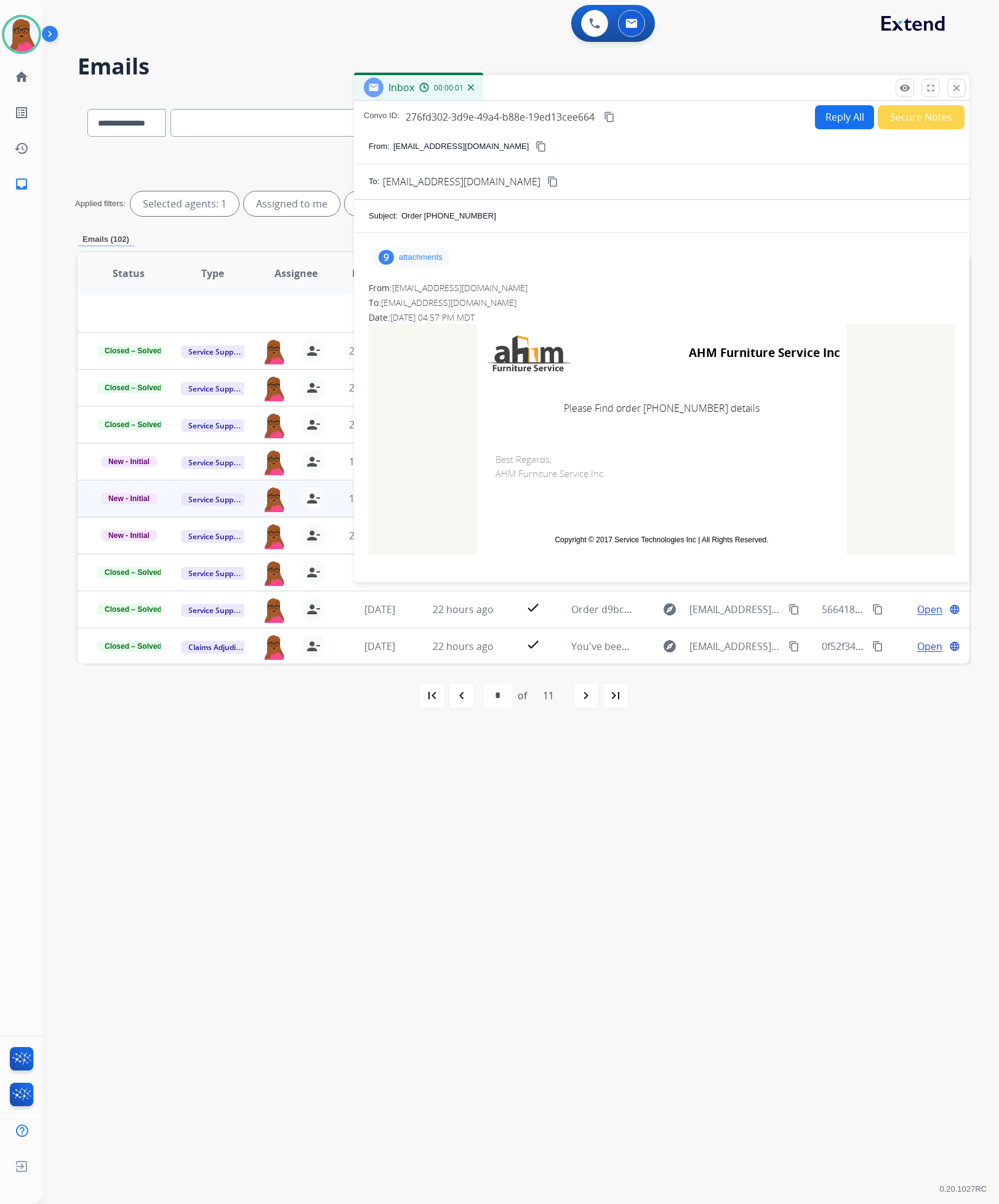
click at [425, 257] on p "attachments" at bounding box center [420, 257] width 44 height 10
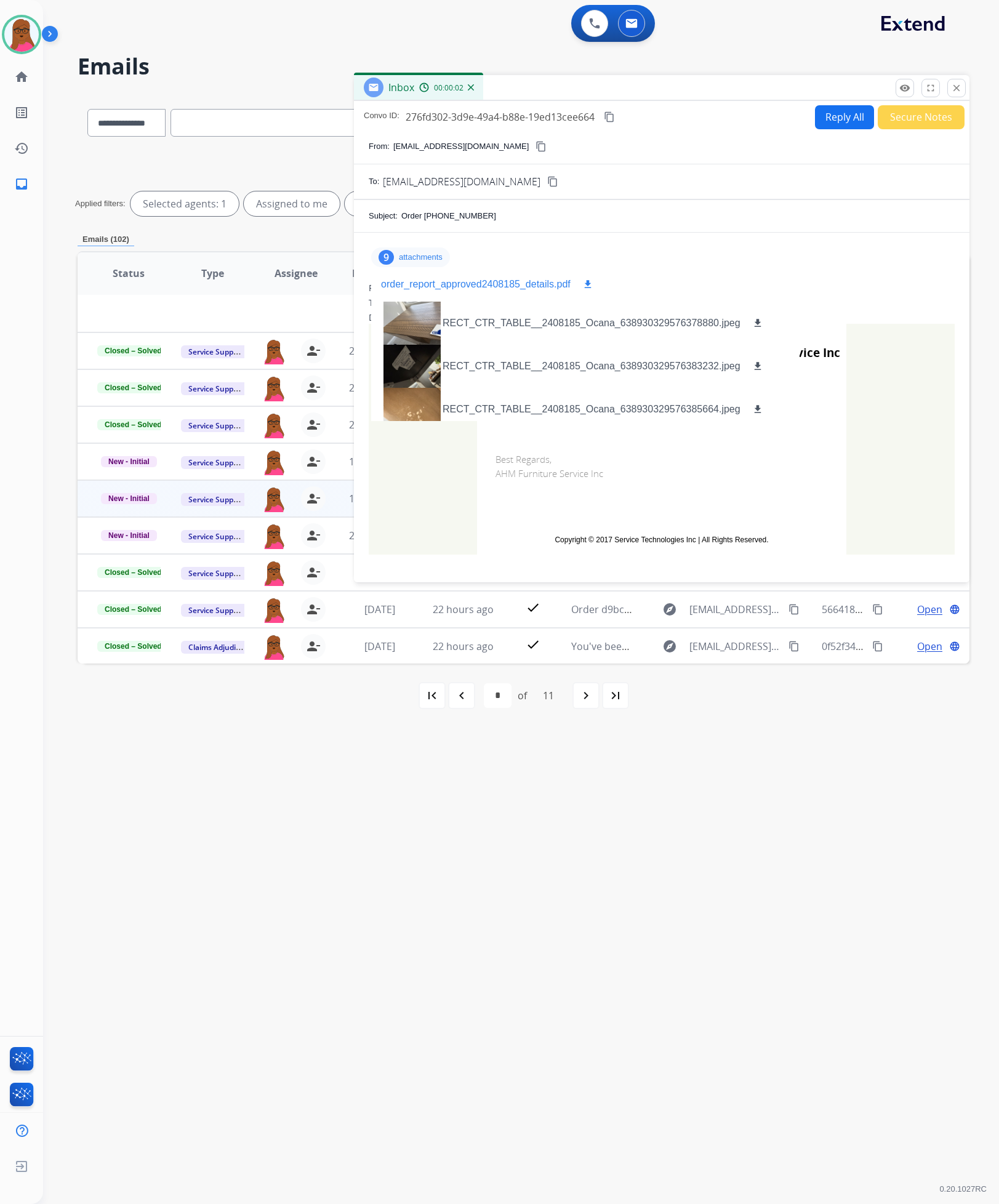
click at [582, 285] on mat-icon "download" at bounding box center [588, 284] width 11 height 11
click at [959, 90] on mat-icon "close" at bounding box center [957, 88] width 11 height 11
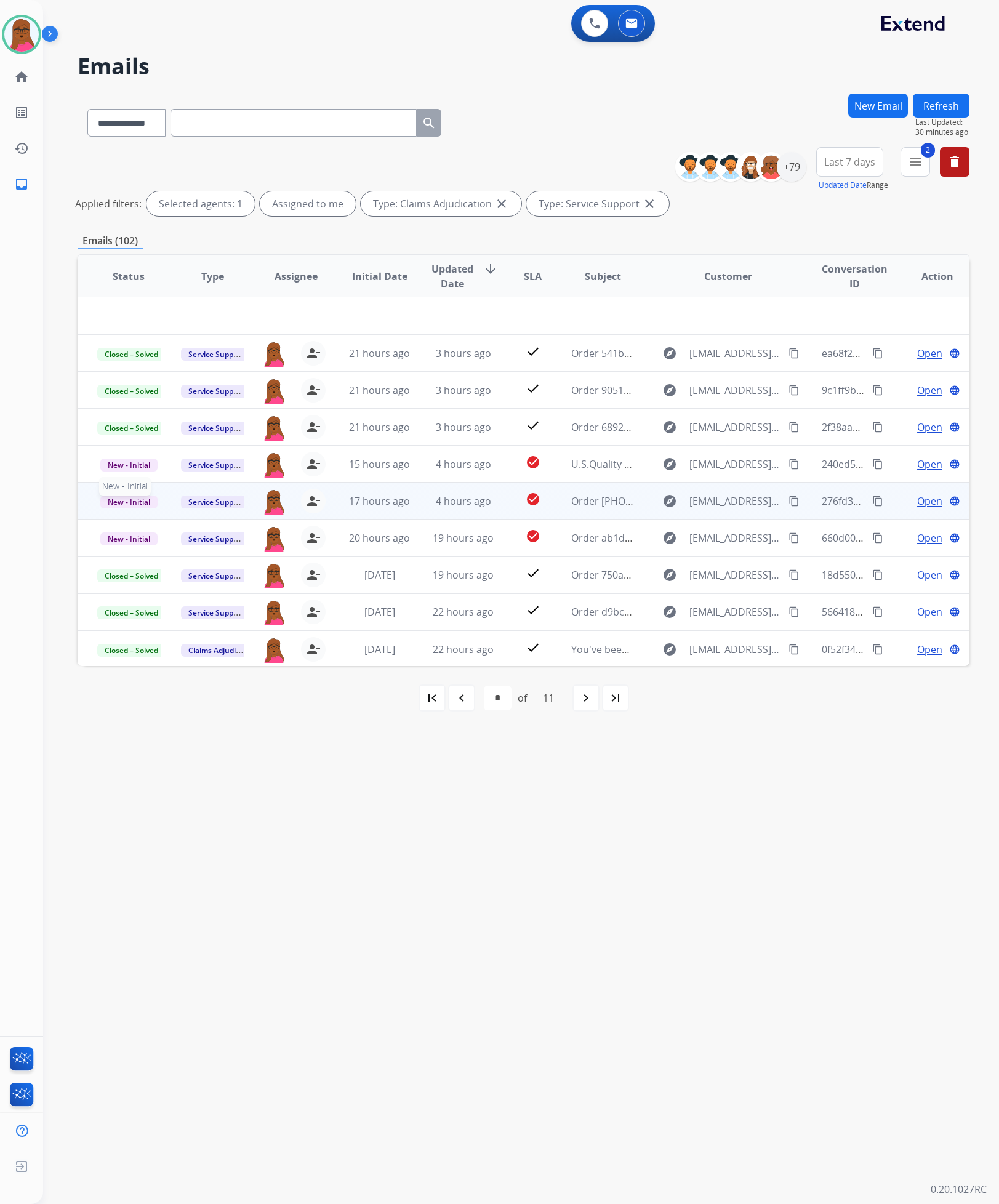
click at [119, 506] on span "New - Initial" at bounding box center [129, 502] width 57 height 13
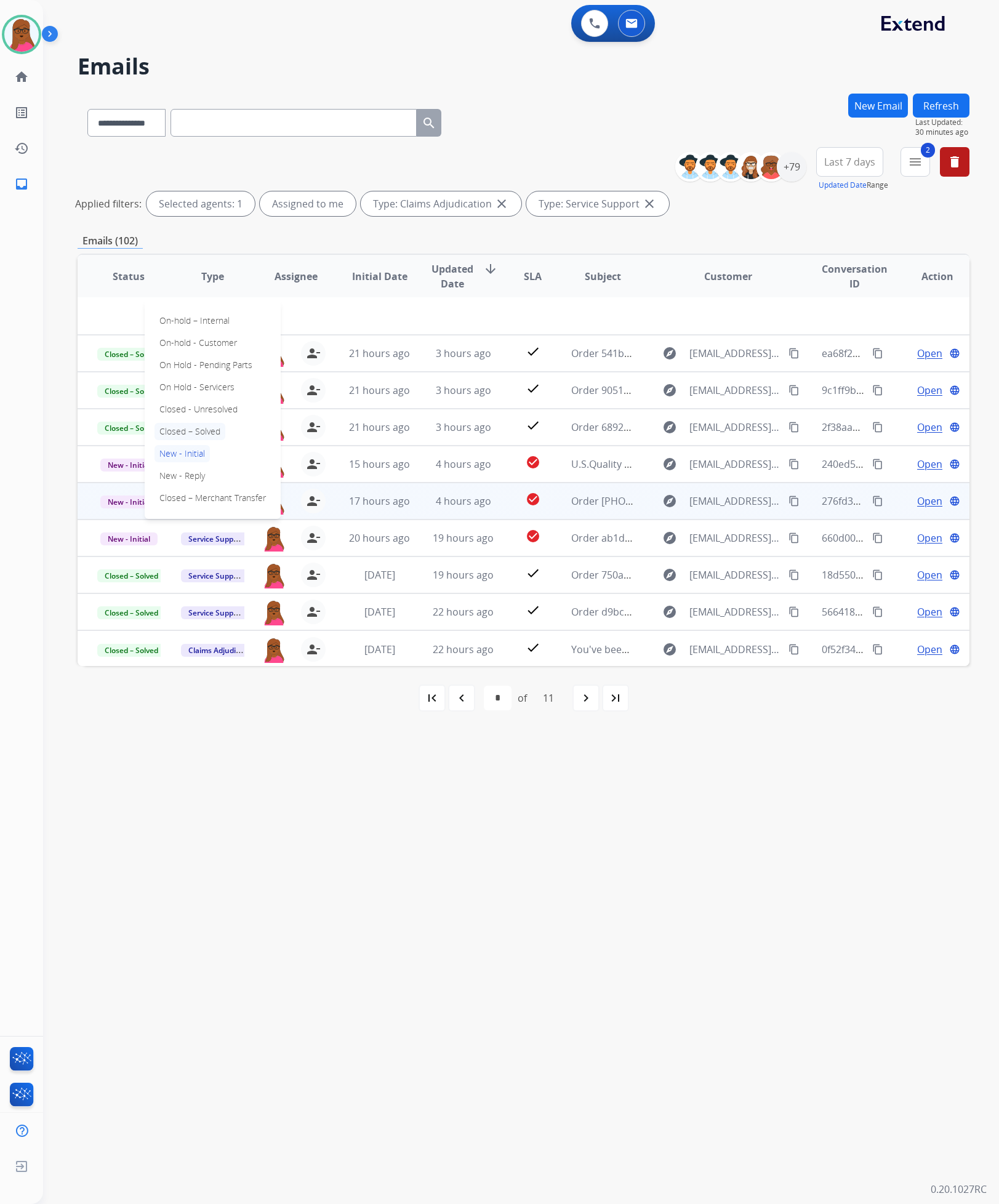
click at [202, 427] on p "Closed – Solved" at bounding box center [190, 431] width 71 height 17
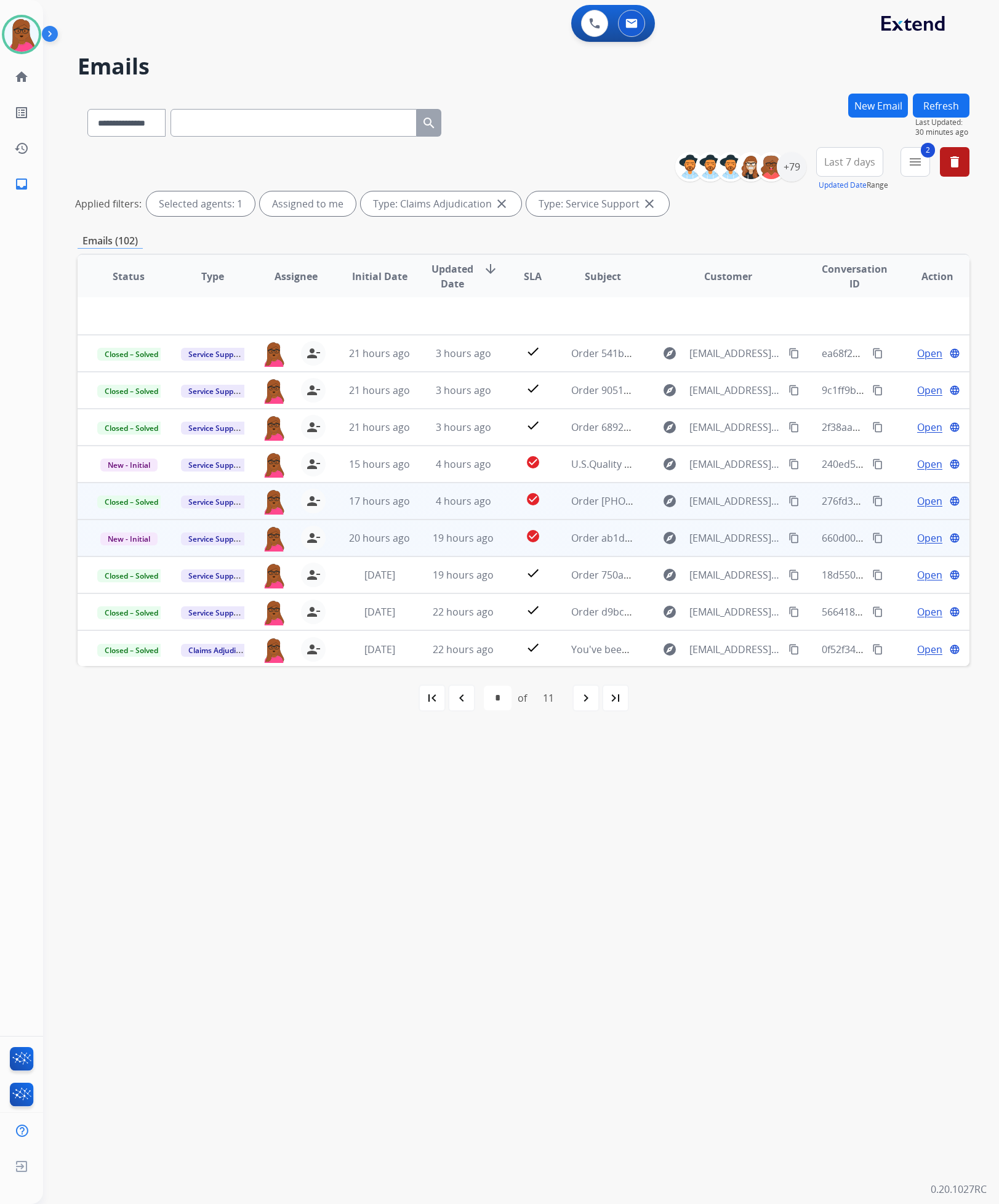
click at [917, 536] on span "Open" at bounding box center [930, 538] width 25 height 15
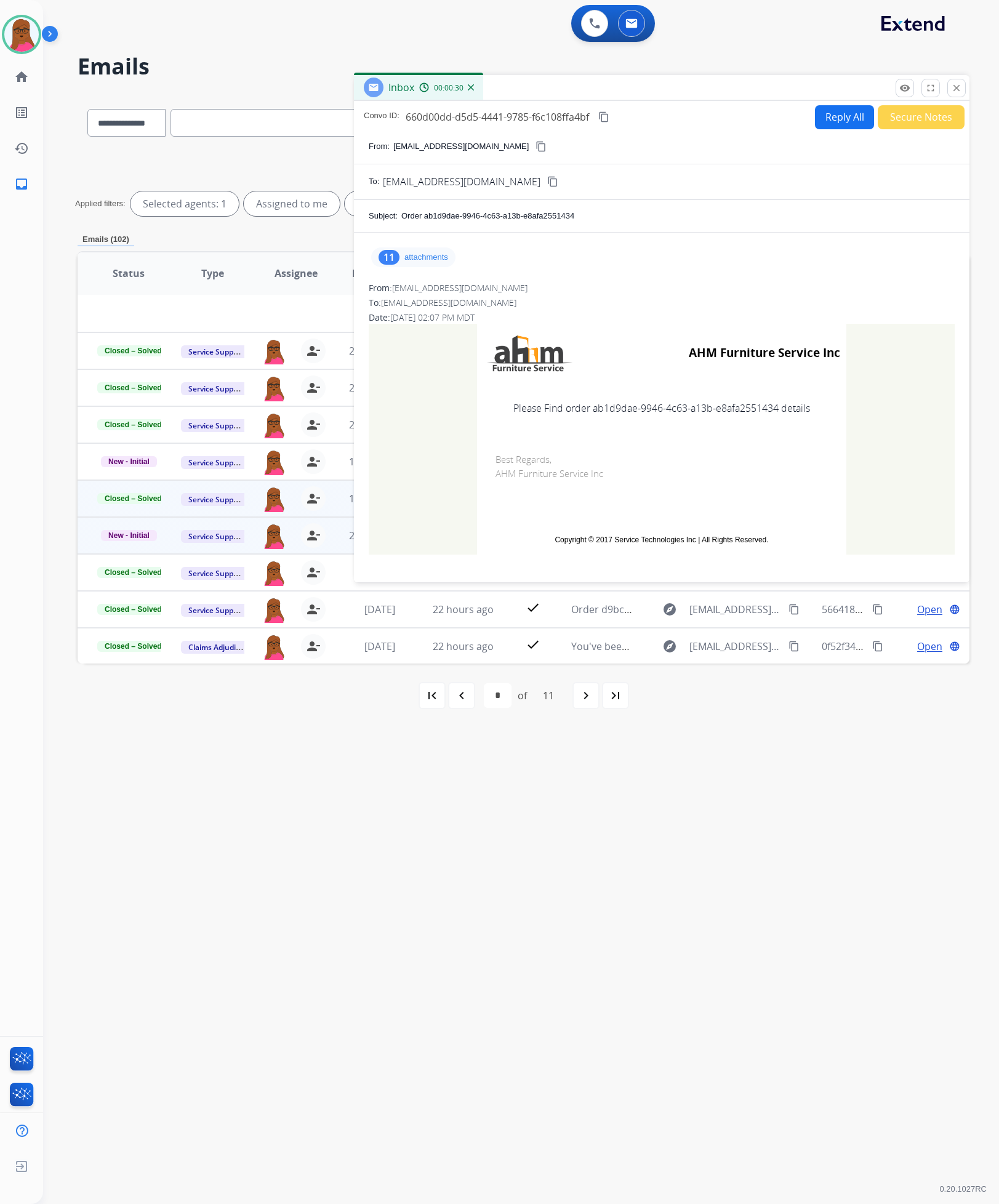
click at [955, 92] on mat-icon "close" at bounding box center [957, 88] width 11 height 11
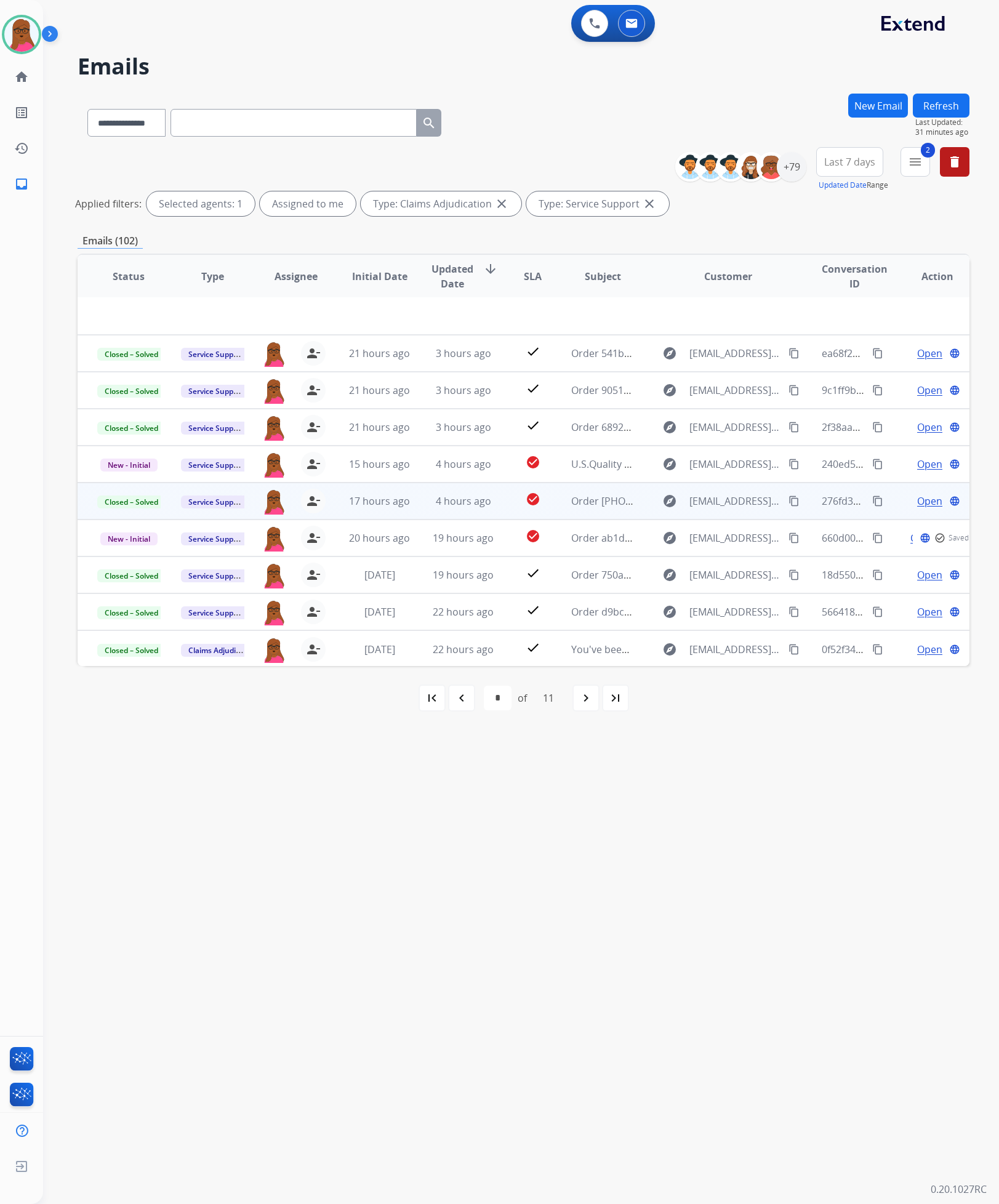
click at [882, 107] on button "New Email" at bounding box center [878, 106] width 60 height 24
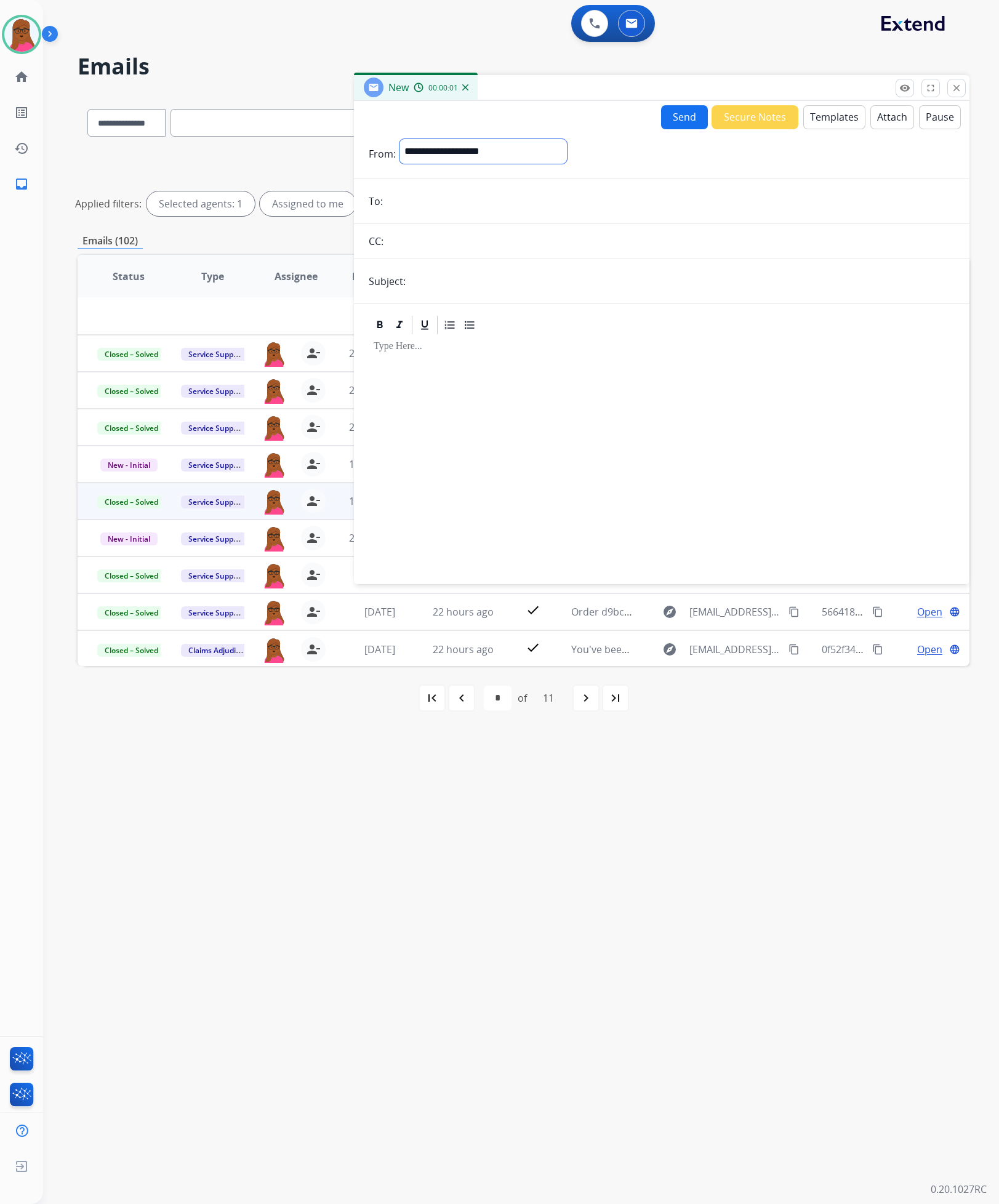
click at [567, 157] on select "**********" at bounding box center [483, 151] width 168 height 25
select select "**********"
click at [399, 139] on select "**********" at bounding box center [483, 151] width 168 height 25
click at [525, 198] on input "email" at bounding box center [671, 202] width 568 height 25
paste input "**********"
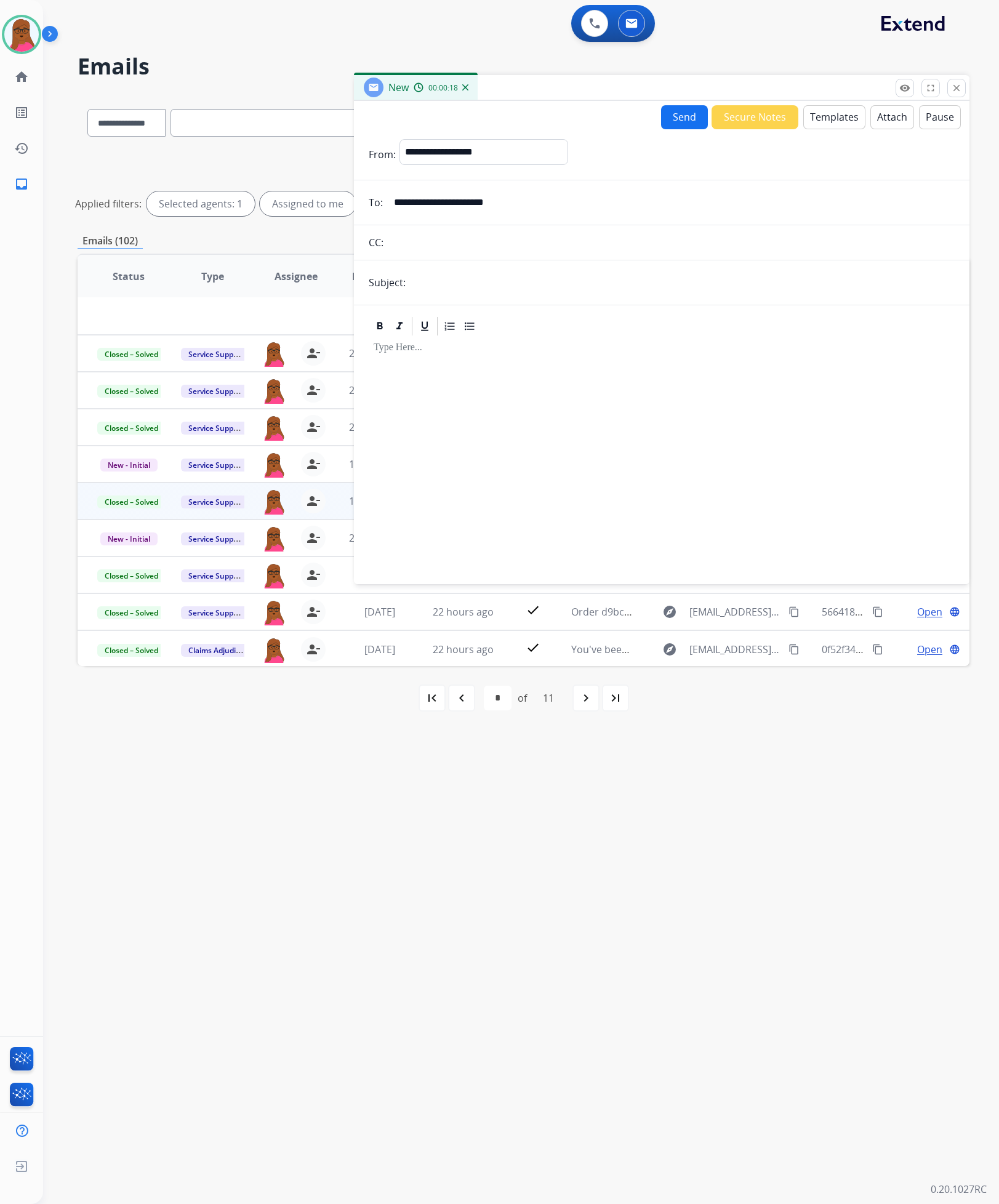
type input "**********"
click at [641, 281] on input "text" at bounding box center [682, 282] width 545 height 25
type input "**********"
click at [600, 396] on div at bounding box center [661, 455] width 586 height 235
click at [824, 115] on button "Templates" at bounding box center [834, 117] width 62 height 24
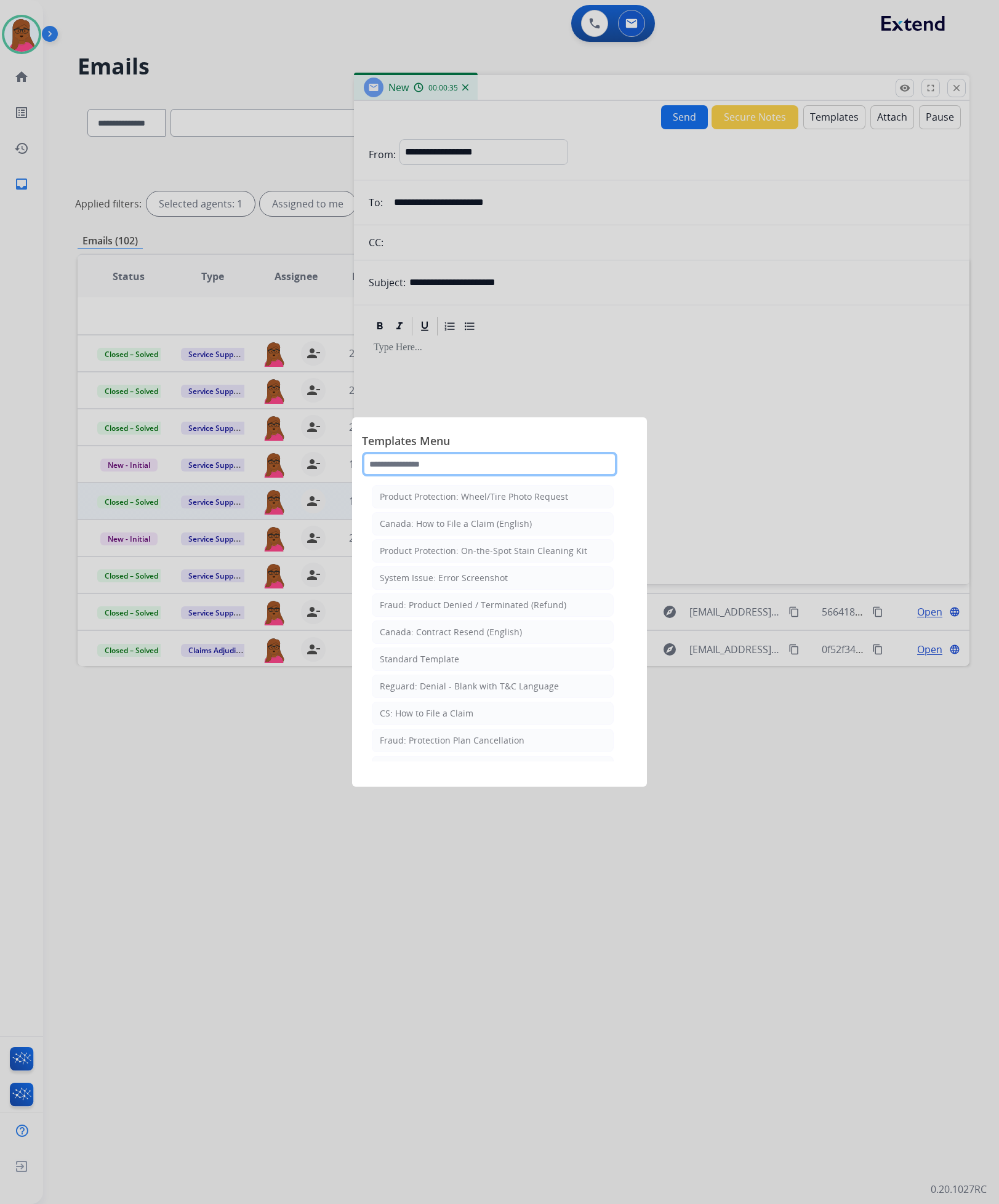
click at [501, 457] on input "text" at bounding box center [489, 464] width 255 height 25
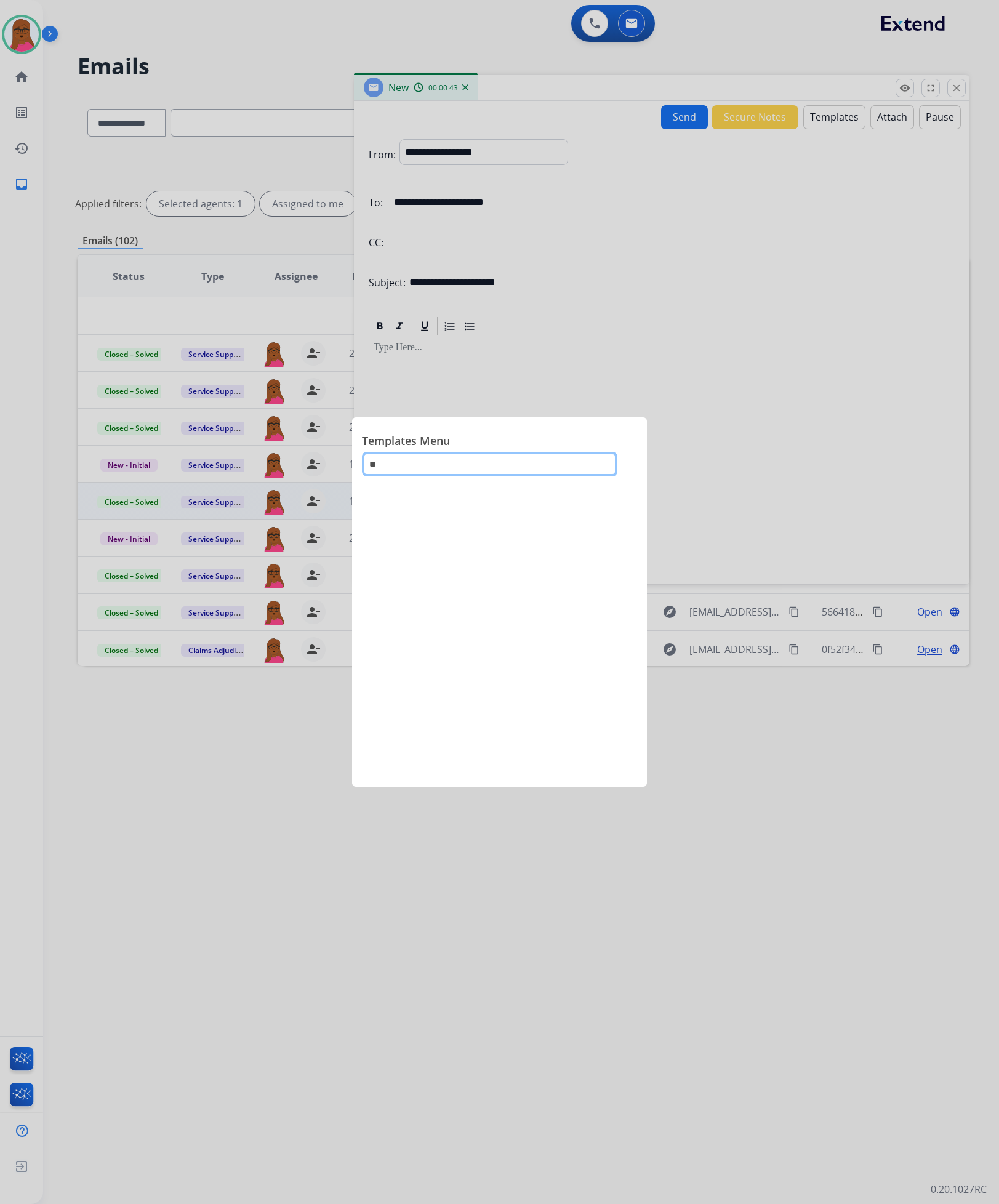
type input "*"
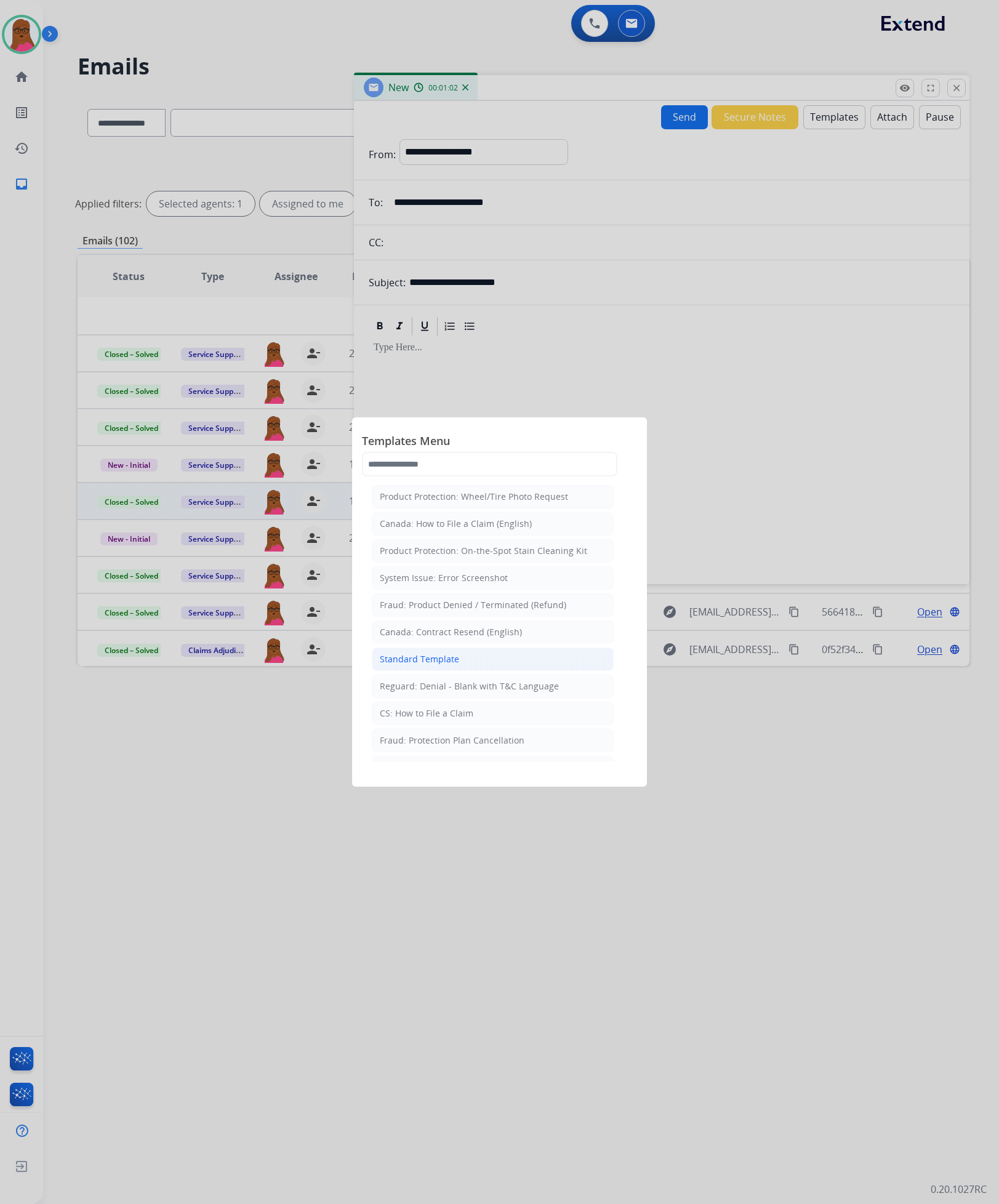
click at [525, 665] on li "Standard Template" at bounding box center [492, 659] width 242 height 23
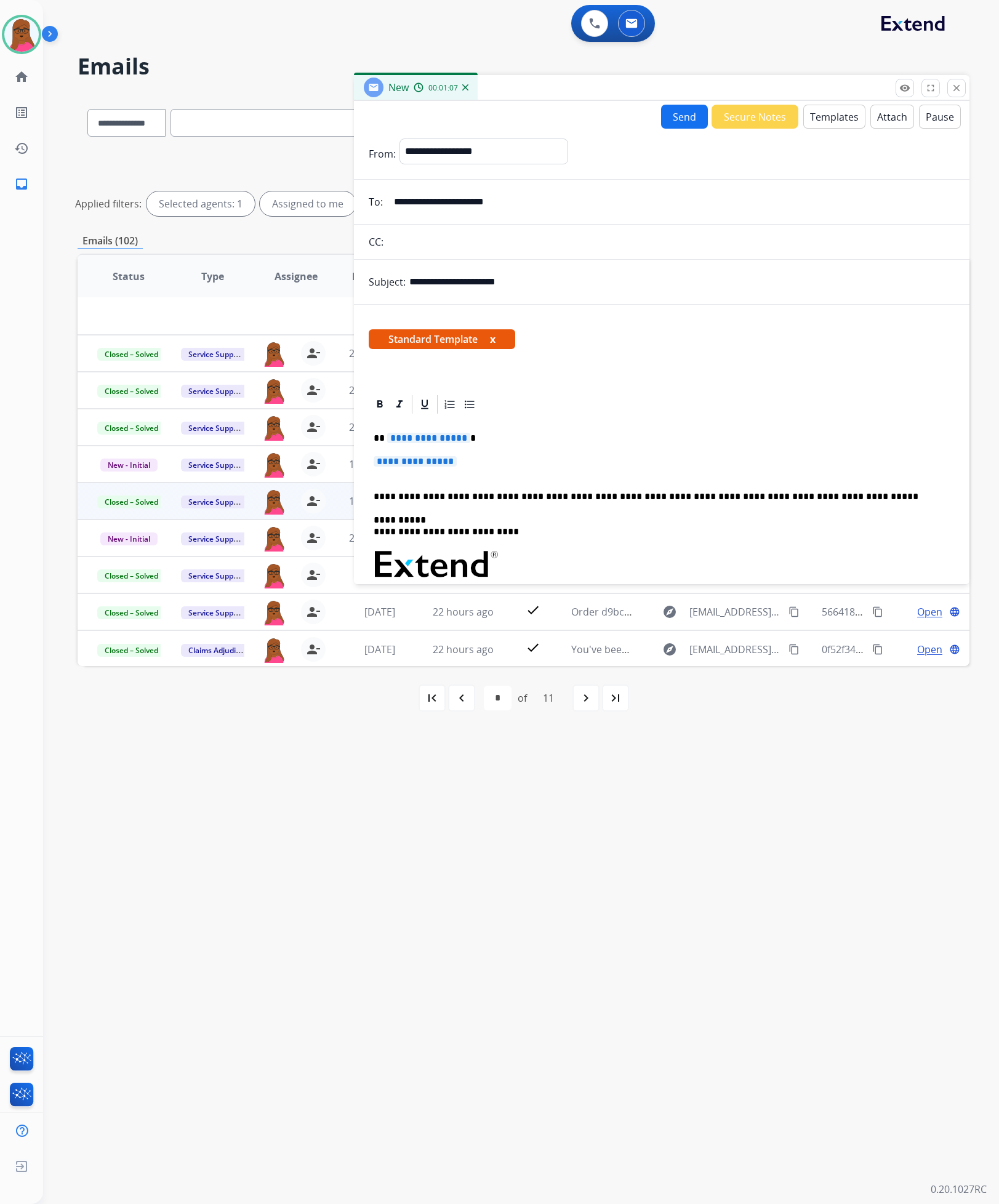
click at [427, 432] on div "**********" at bounding box center [661, 593] width 586 height 356
click at [429, 460] on span "**********" at bounding box center [415, 462] width 83 height 11
click at [429, 466] on span "**********" at bounding box center [415, 462] width 83 height 11
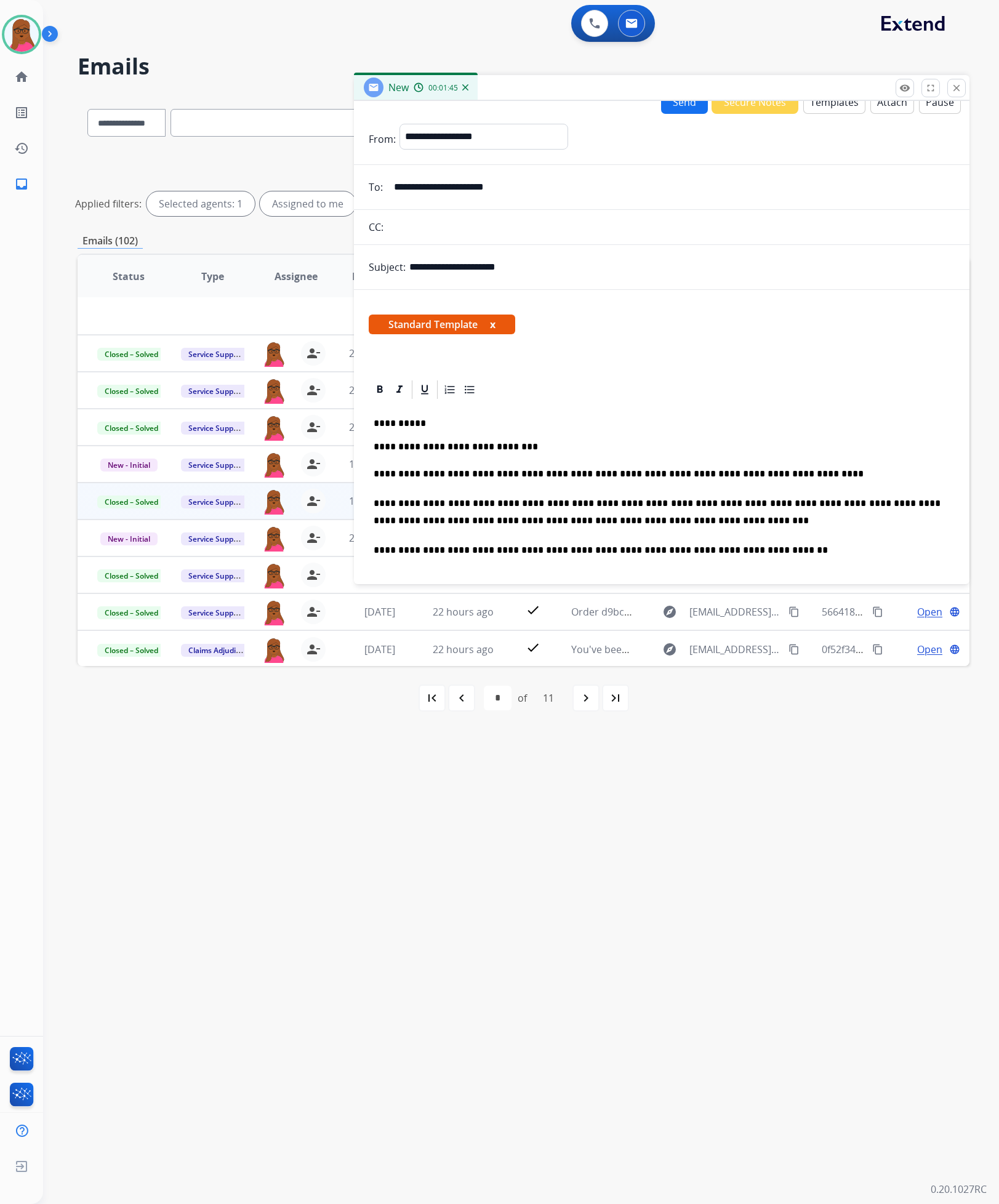
scroll to position [0, 0]
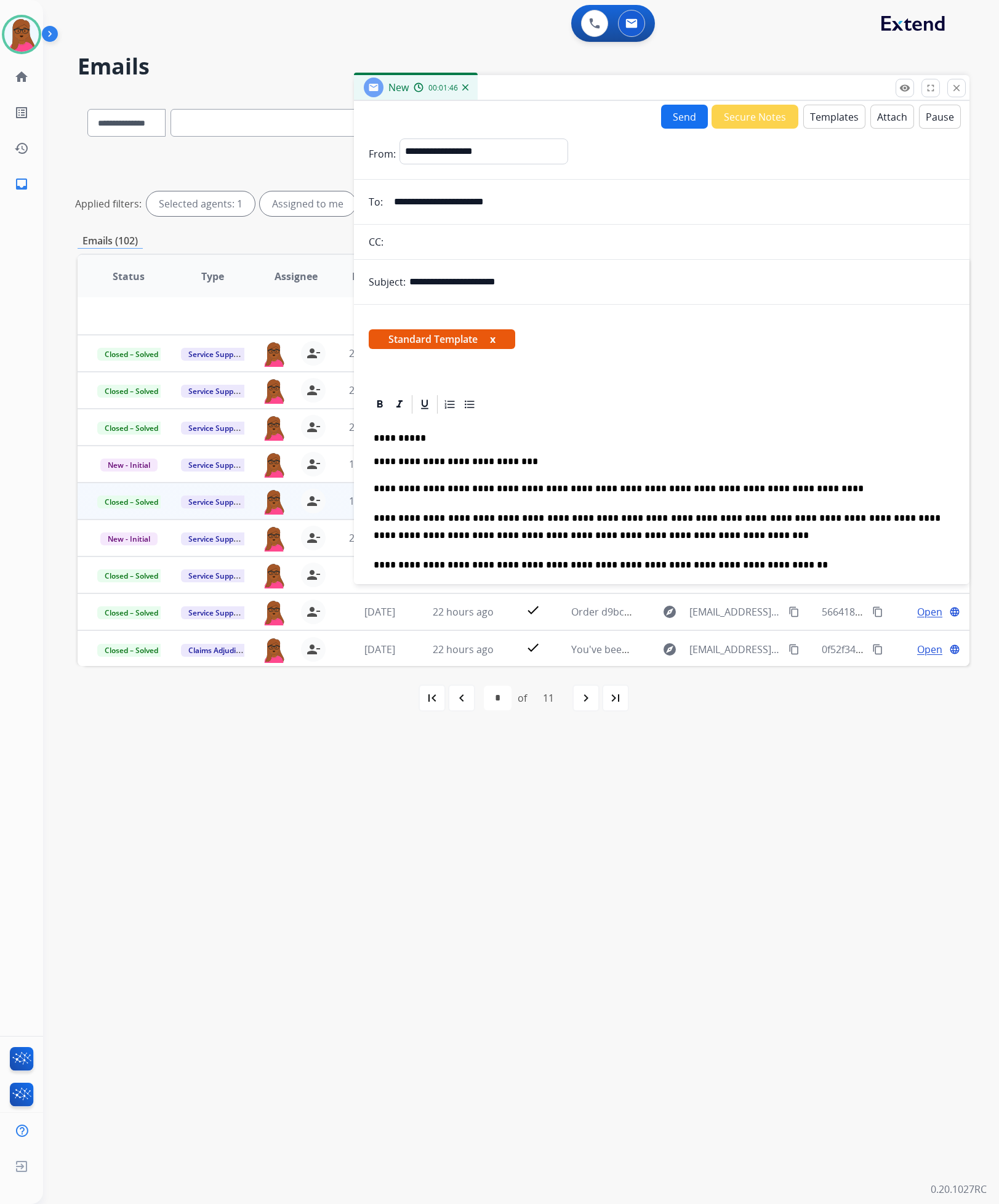
click at [675, 117] on button "Send" at bounding box center [685, 117] width 47 height 24
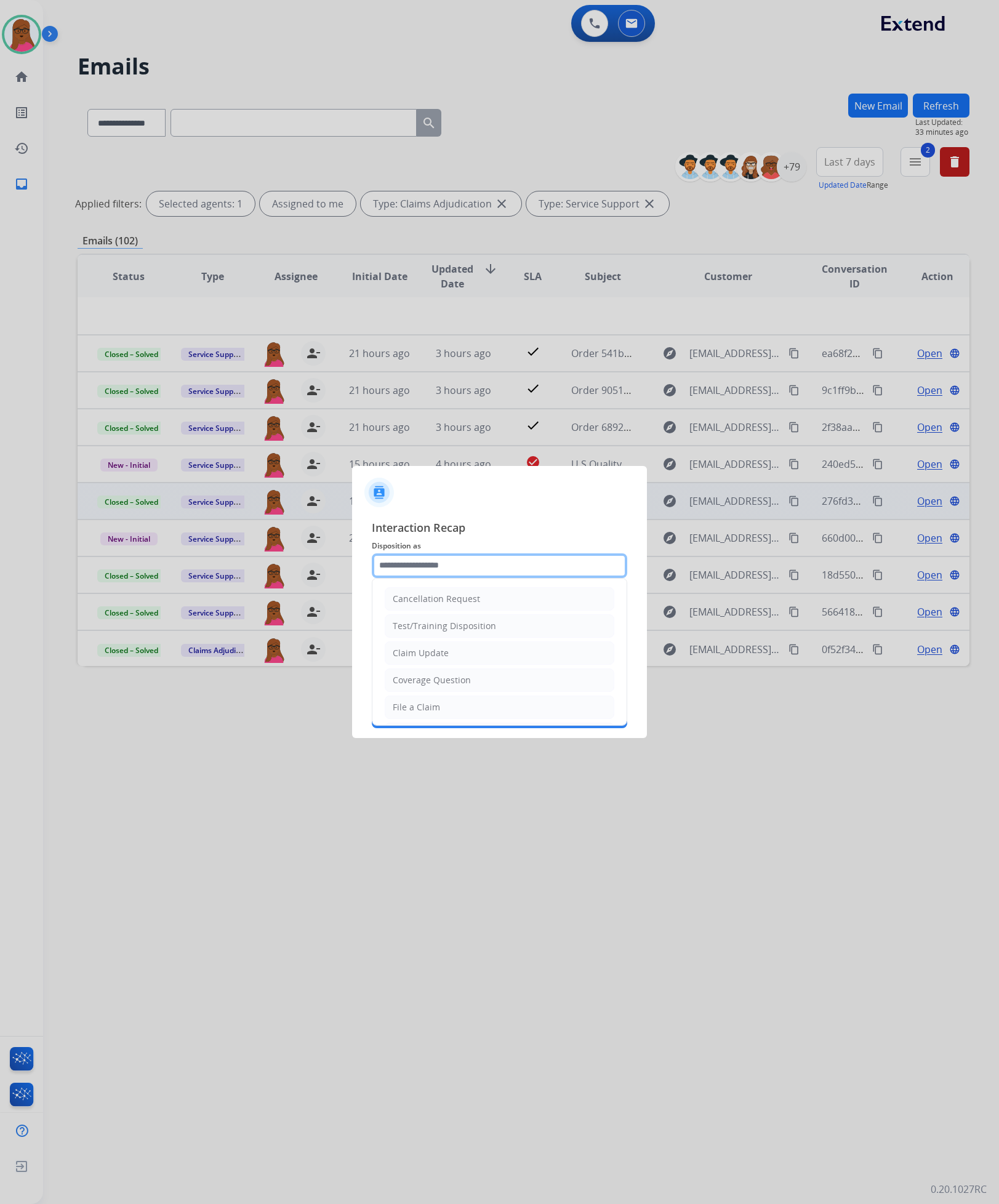
click at [505, 561] on input "text" at bounding box center [499, 565] width 255 height 25
click at [523, 655] on li "Claim Update" at bounding box center [499, 653] width 230 height 23
type input "**********"
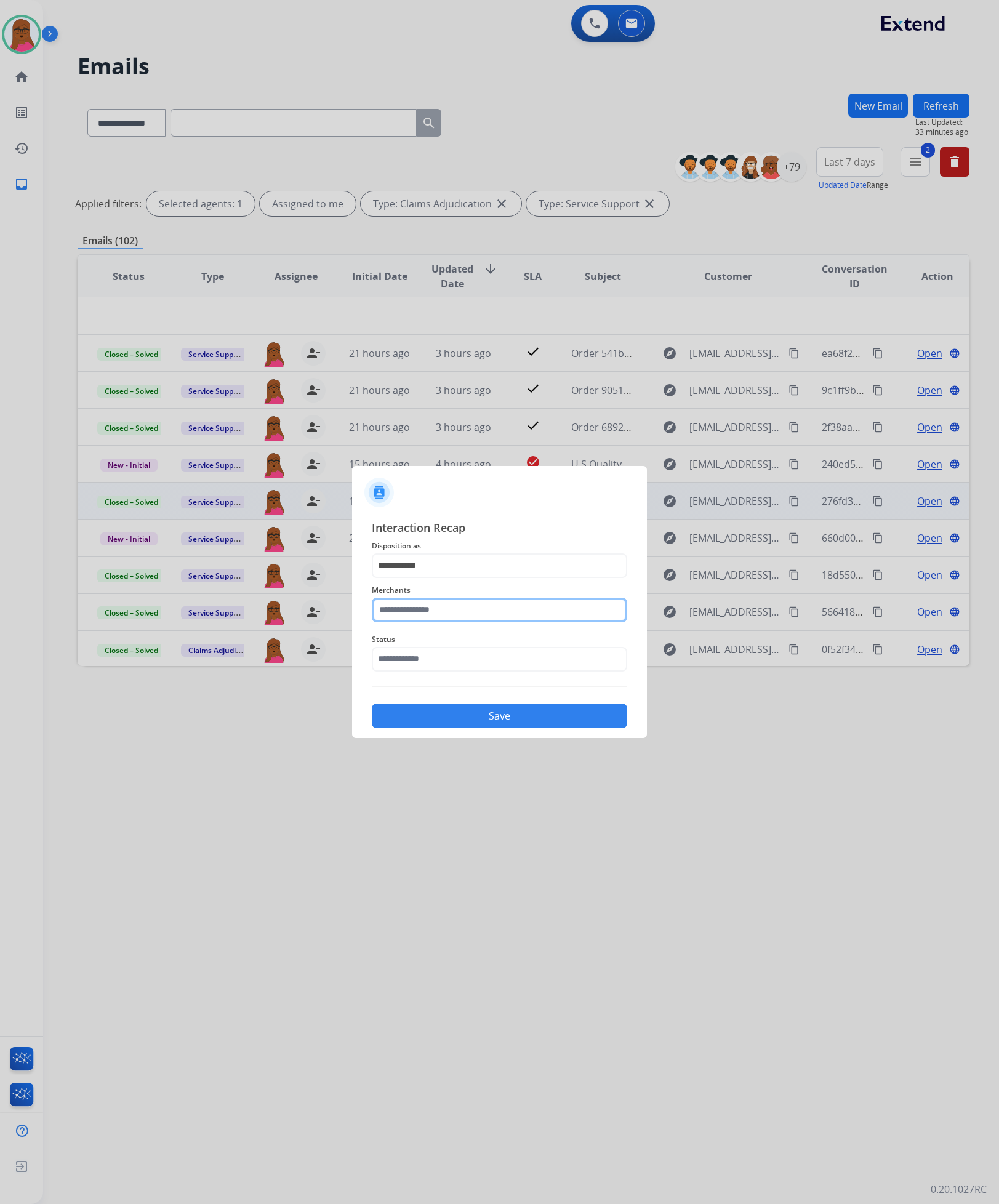
click at [515, 617] on input "text" at bounding box center [499, 610] width 255 height 25
click at [451, 677] on div "Ashley furniture" at bounding box center [427, 672] width 67 height 12
type input "**********"
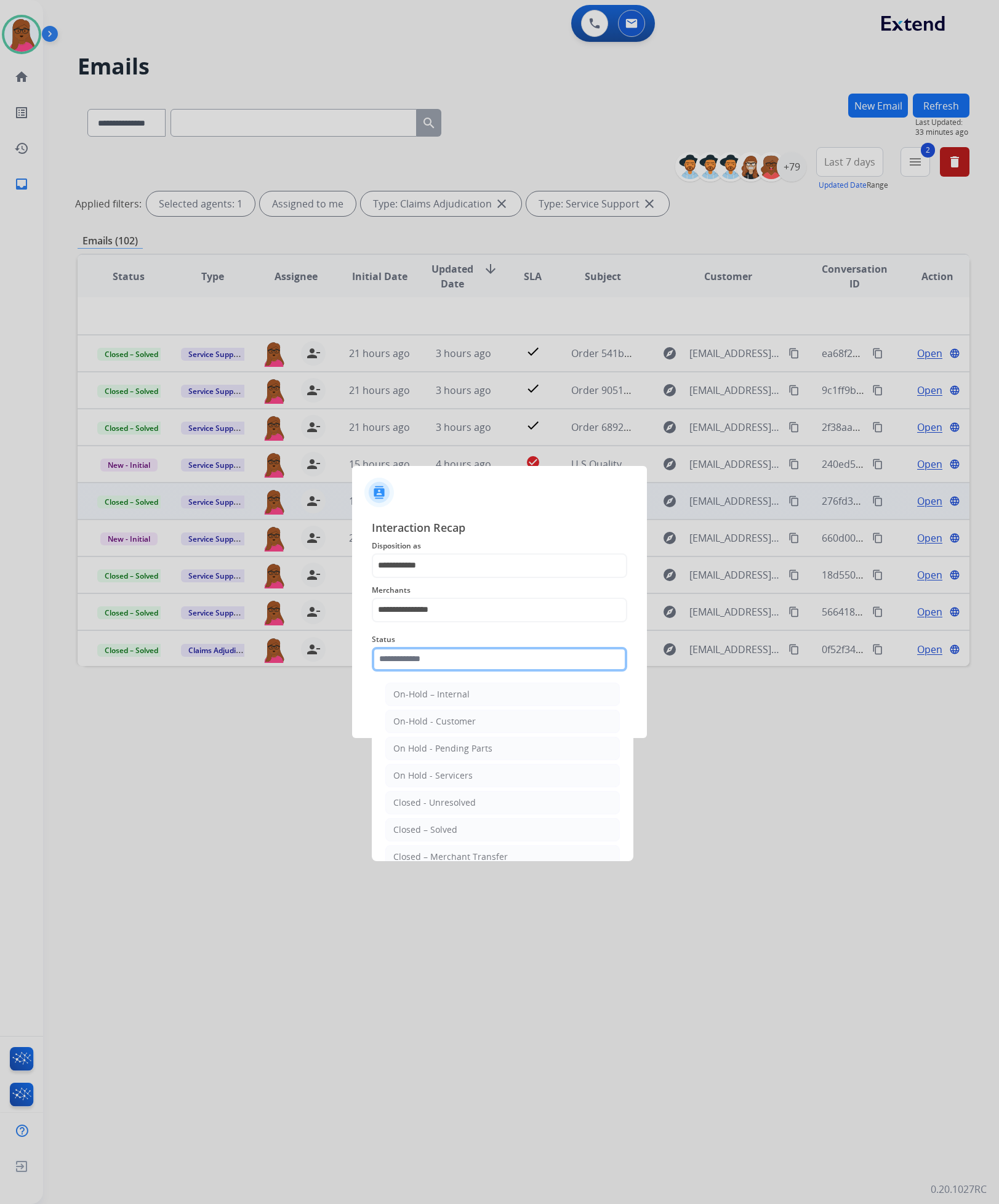
click at [449, 669] on input "text" at bounding box center [499, 659] width 255 height 25
click at [451, 836] on div "Closed – Solved" at bounding box center [425, 829] width 64 height 12
type input "**********"
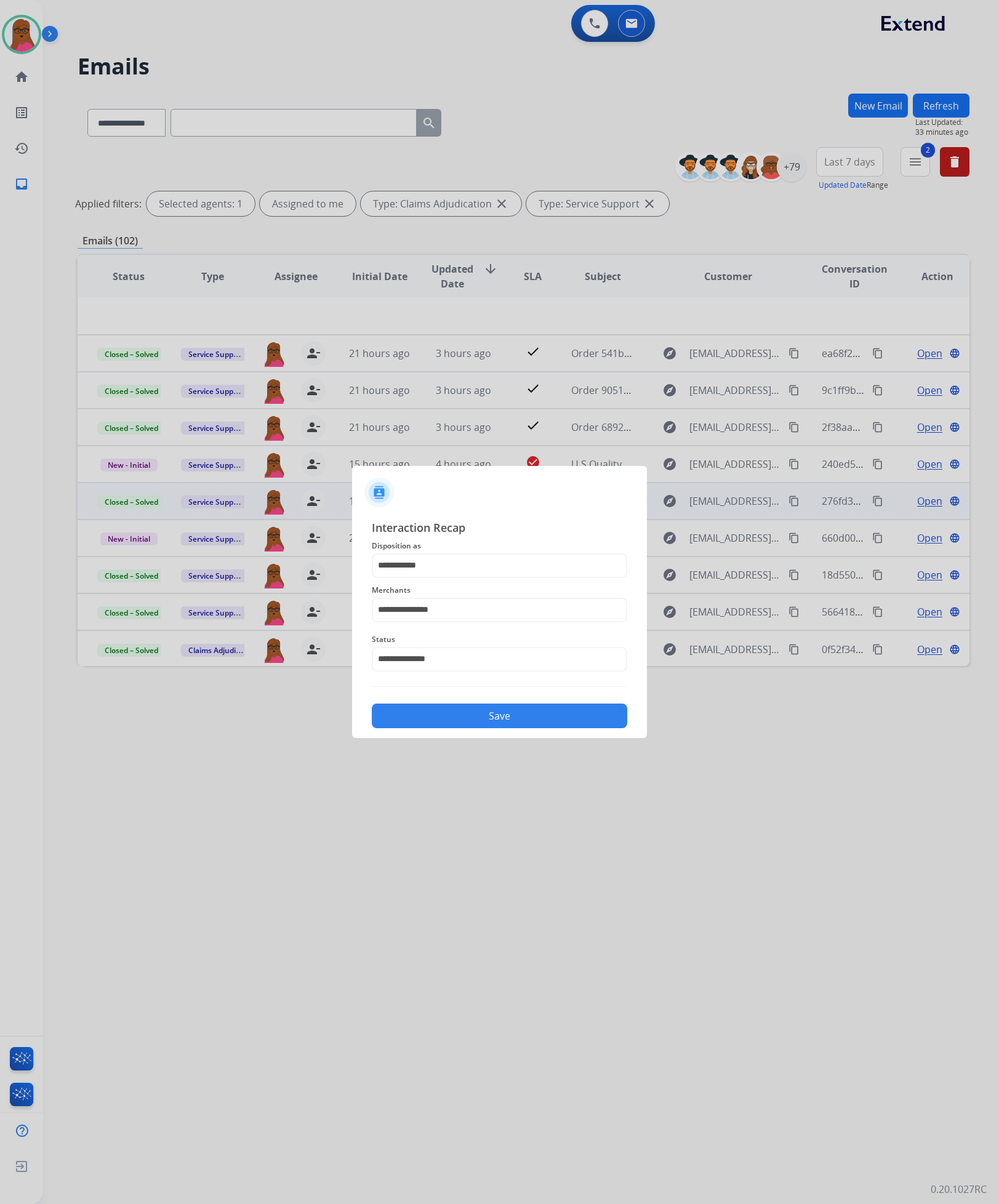
click at [519, 717] on button "Save" at bounding box center [499, 716] width 255 height 25
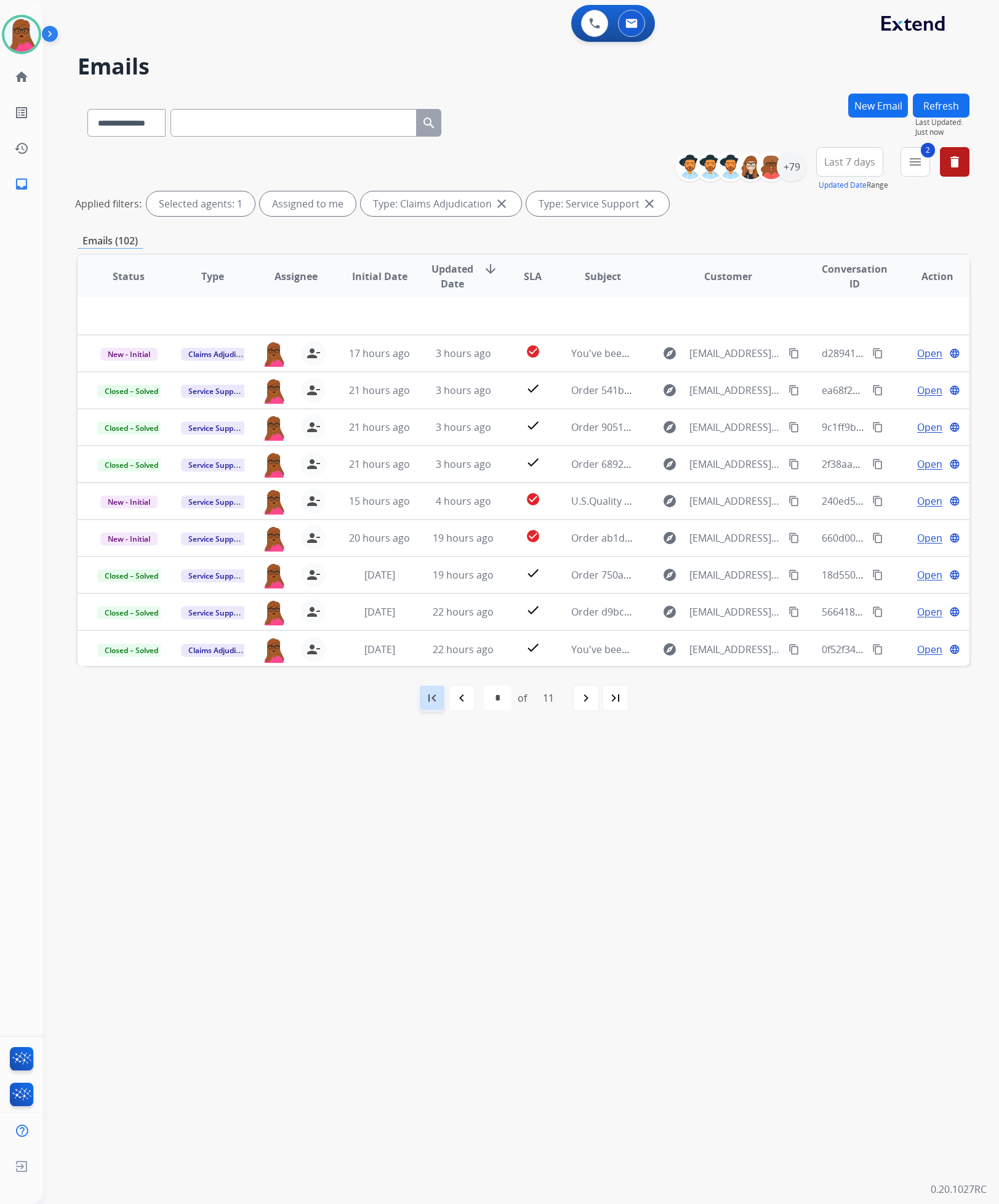
click at [432, 697] on mat-icon "first_page" at bounding box center [432, 698] width 15 height 15
select select "*"
click at [938, 107] on button "Refresh" at bounding box center [941, 106] width 57 height 24
click at [911, 165] on mat-icon "menu" at bounding box center [915, 162] width 15 height 15
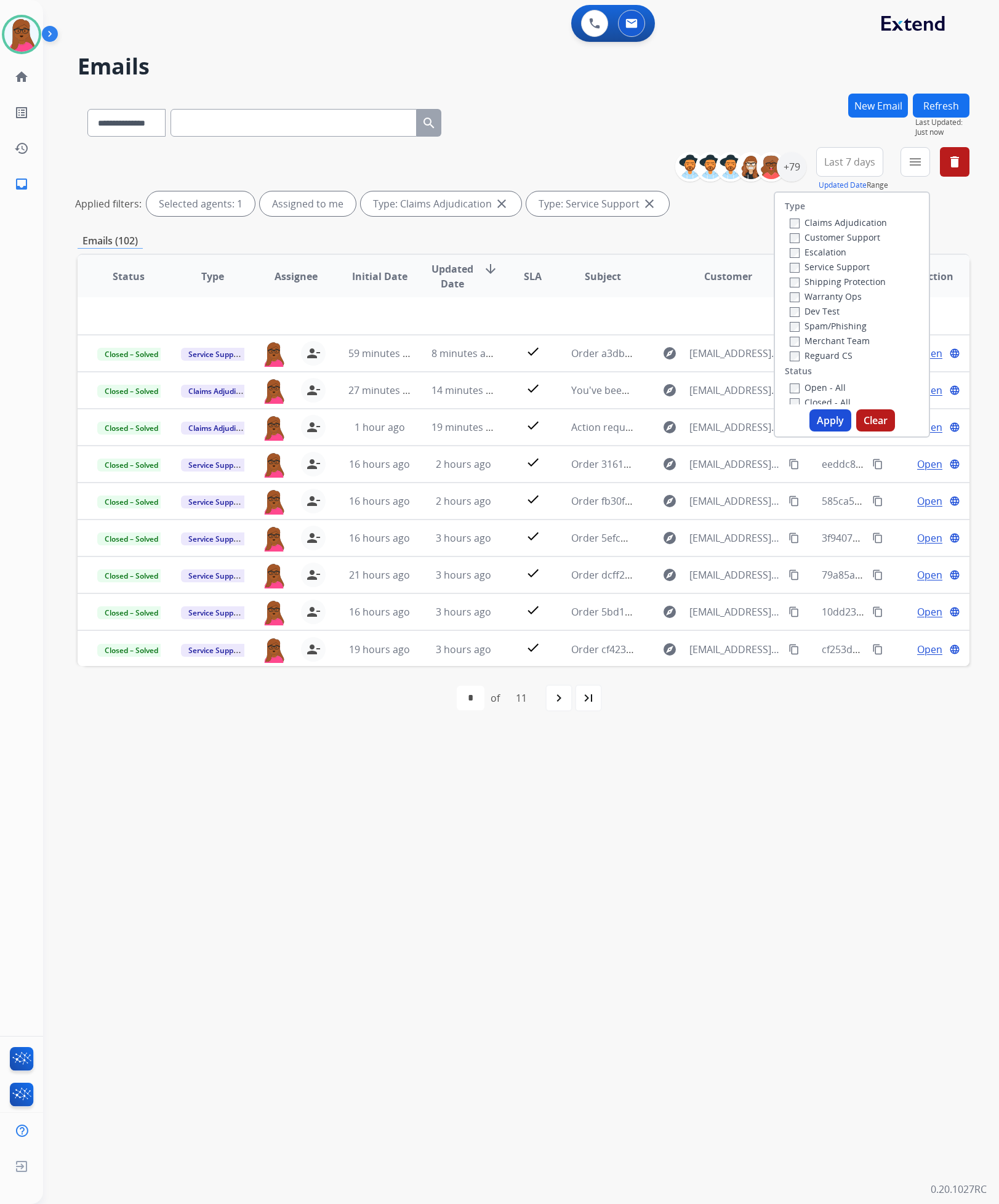
click at [823, 421] on button "Apply" at bounding box center [830, 420] width 42 height 22
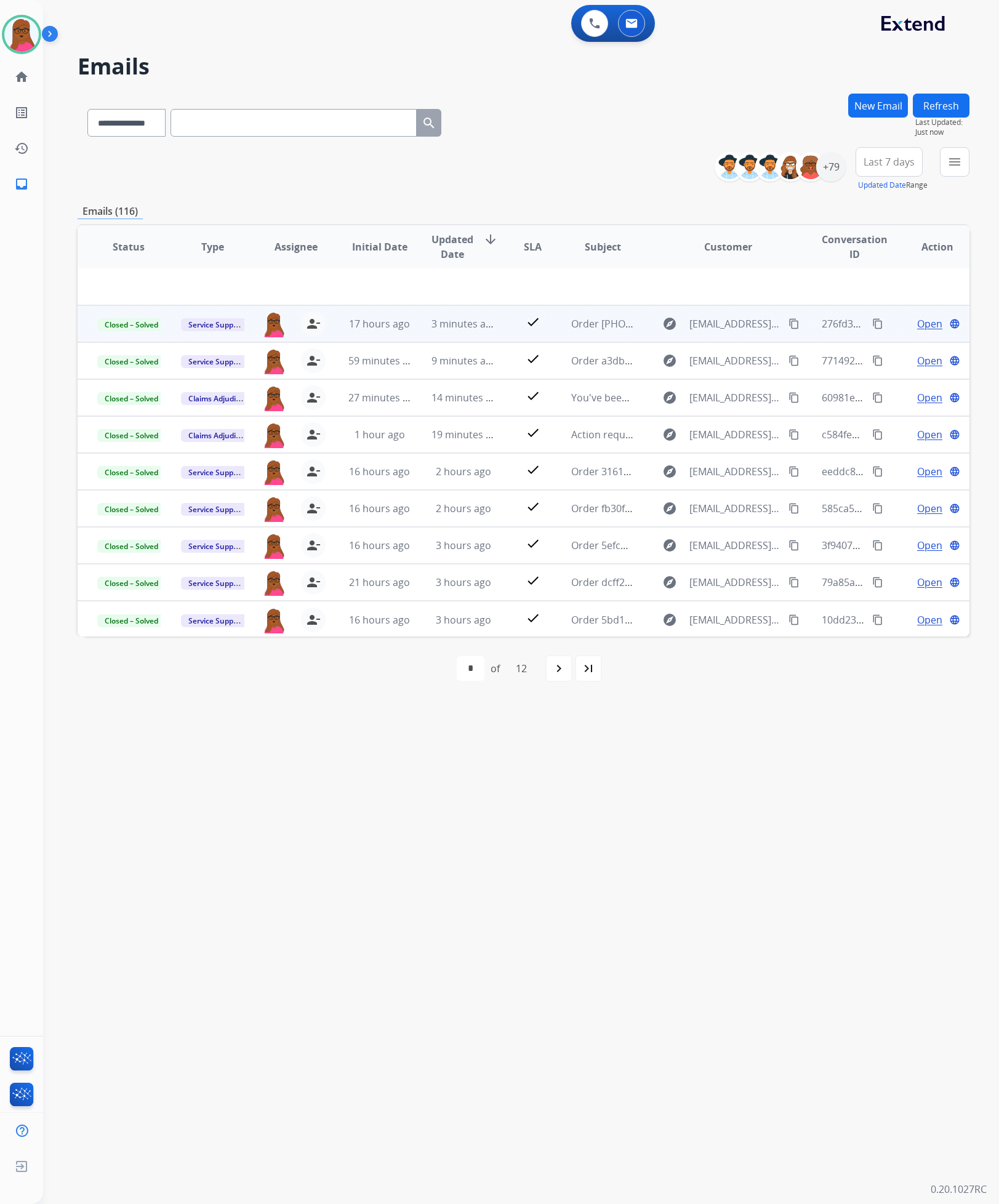
click at [929, 108] on button "Refresh" at bounding box center [941, 106] width 57 height 24
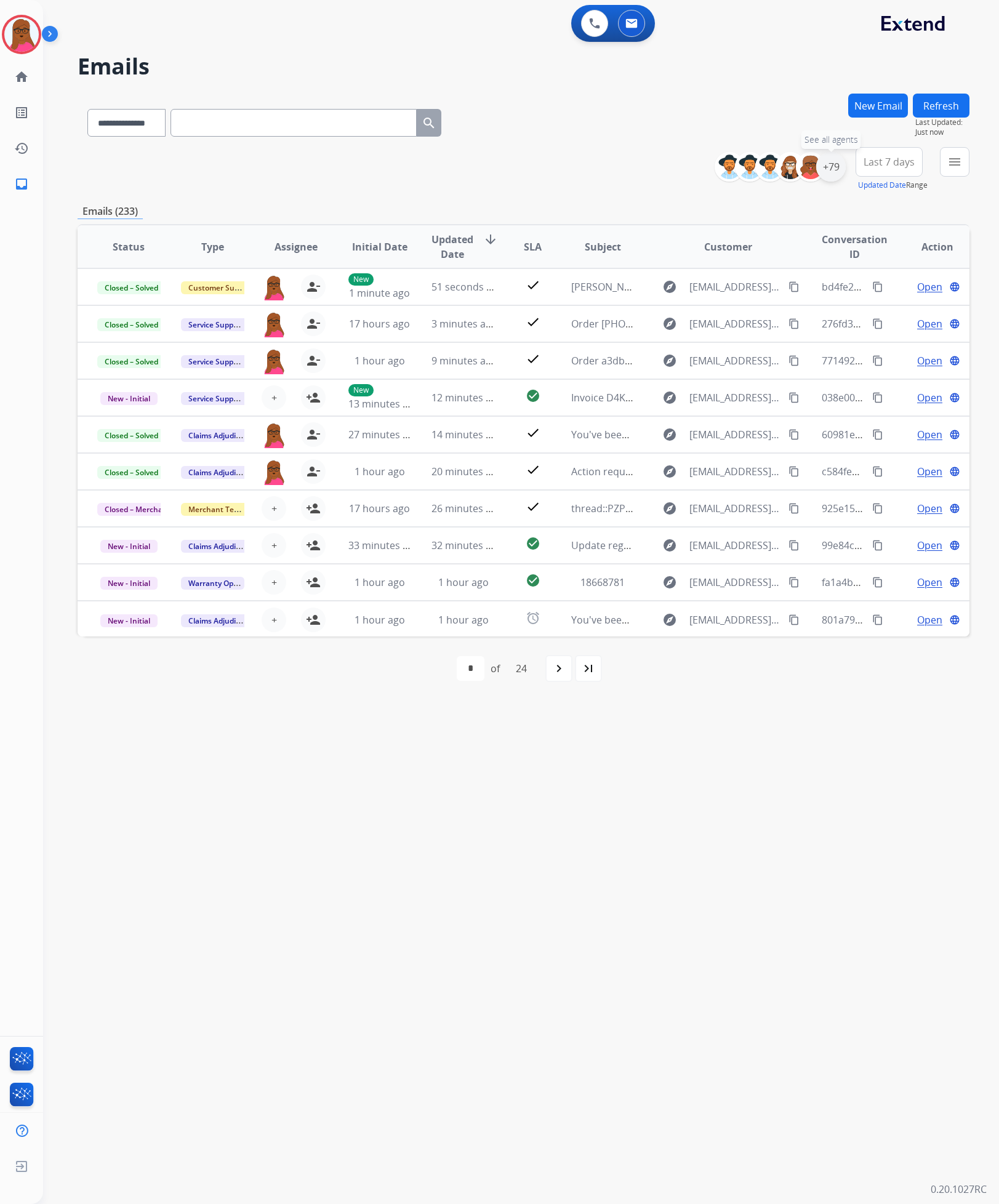
click at [827, 167] on div "+79" at bounding box center [831, 167] width 29 height 29
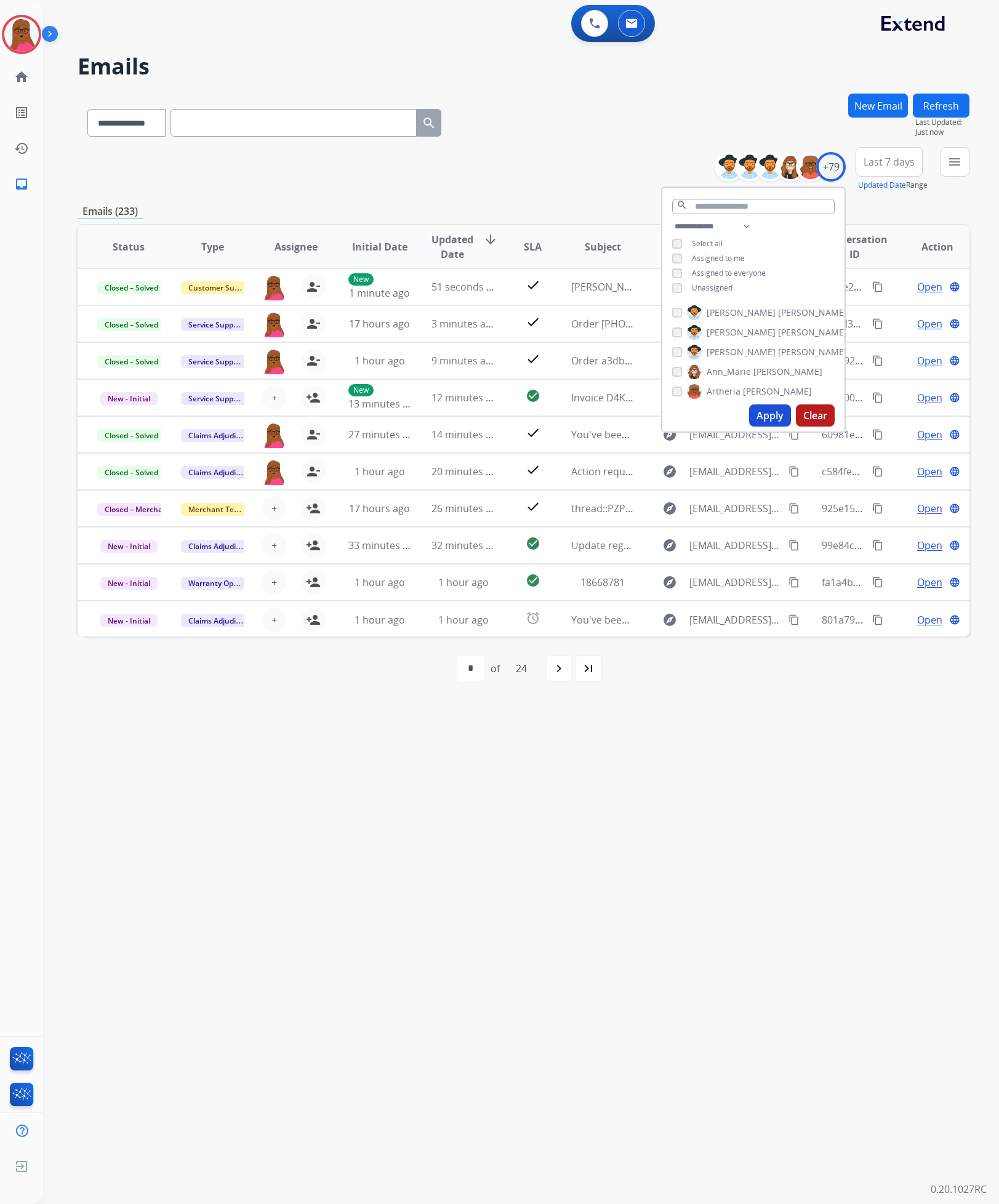
click at [769, 423] on button "Apply" at bounding box center [770, 415] width 42 height 22
click at [432, 840] on div "**********" at bounding box center [506, 624] width 927 height 1160
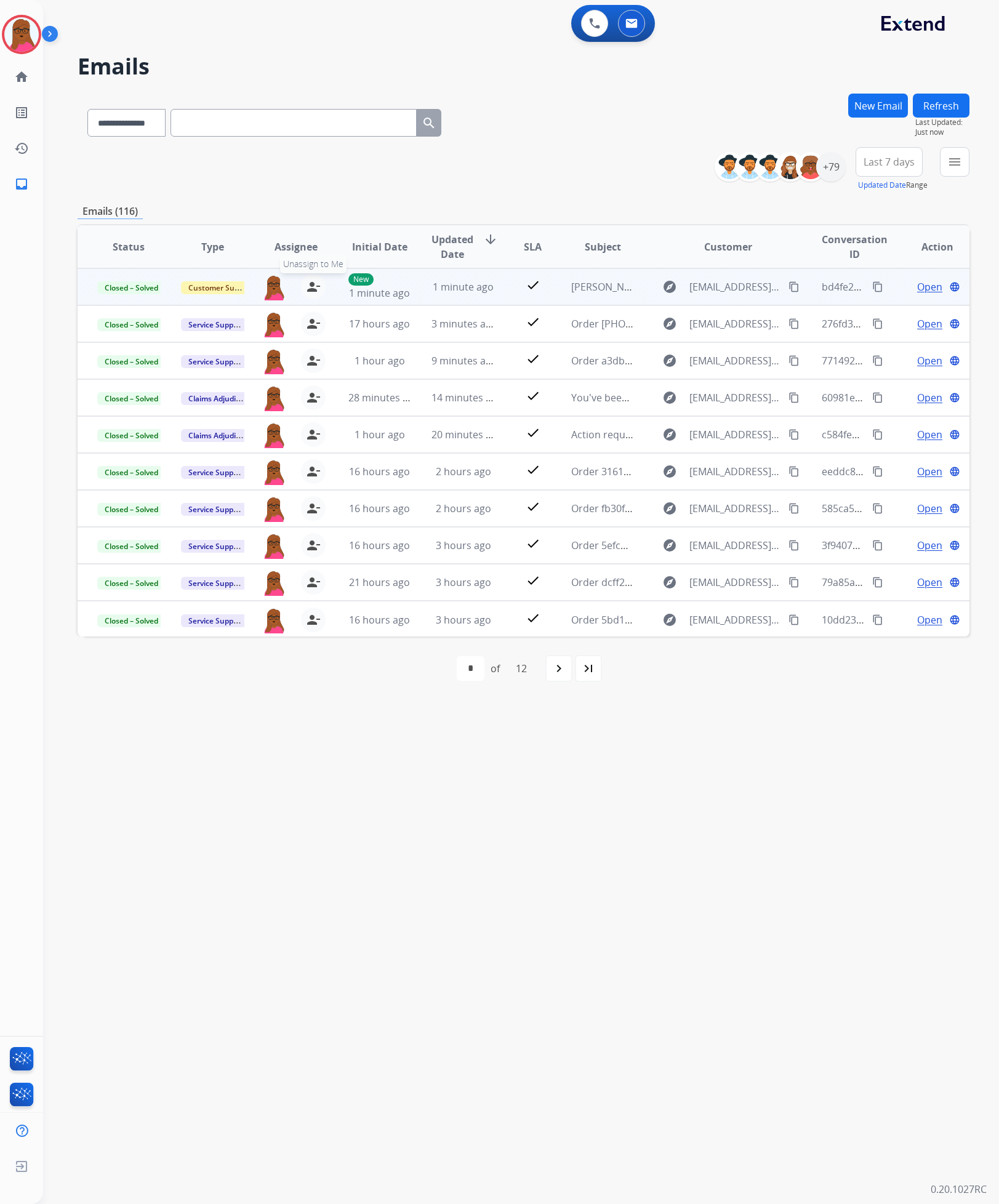
click at [315, 287] on mat-icon "person_remove" at bounding box center [314, 287] width 15 height 15
click at [276, 283] on button "+ Select agent" at bounding box center [274, 287] width 25 height 25
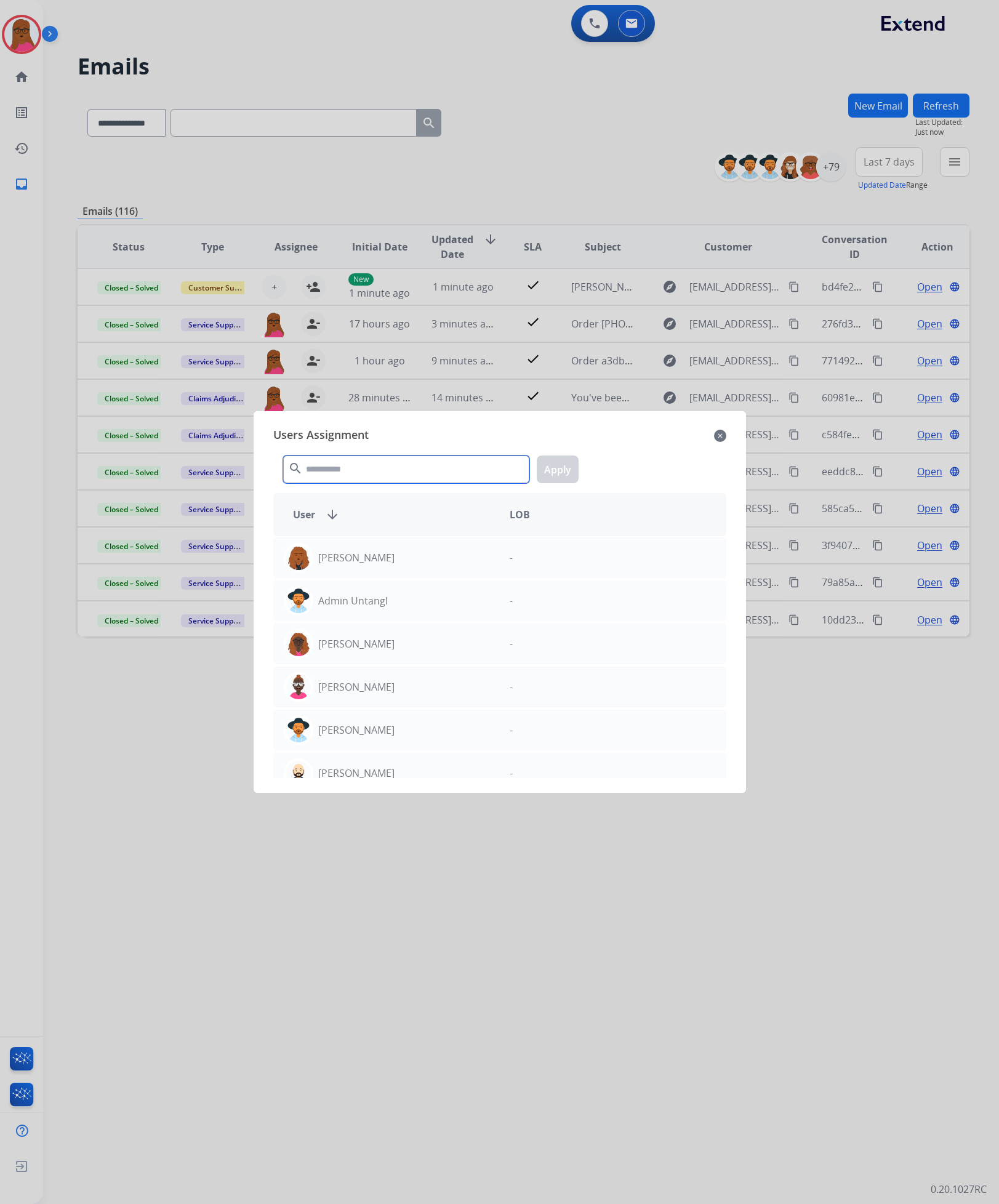
click at [352, 474] on input "text" at bounding box center [407, 469] width 247 height 27
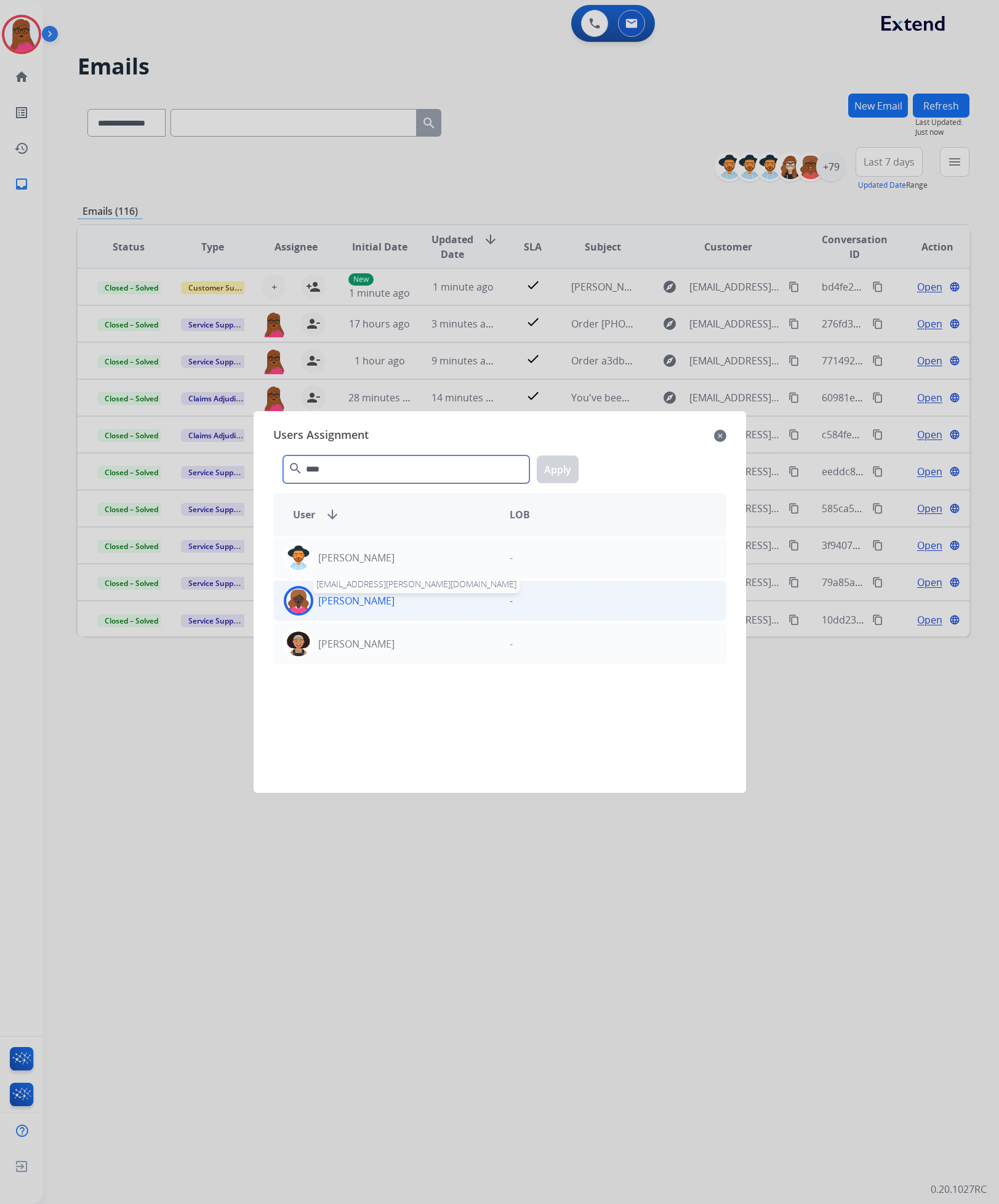
type input "****"
click at [371, 595] on p "[PERSON_NAME]" at bounding box center [356, 601] width 76 height 15
click at [558, 472] on button "Apply" at bounding box center [557, 469] width 42 height 27
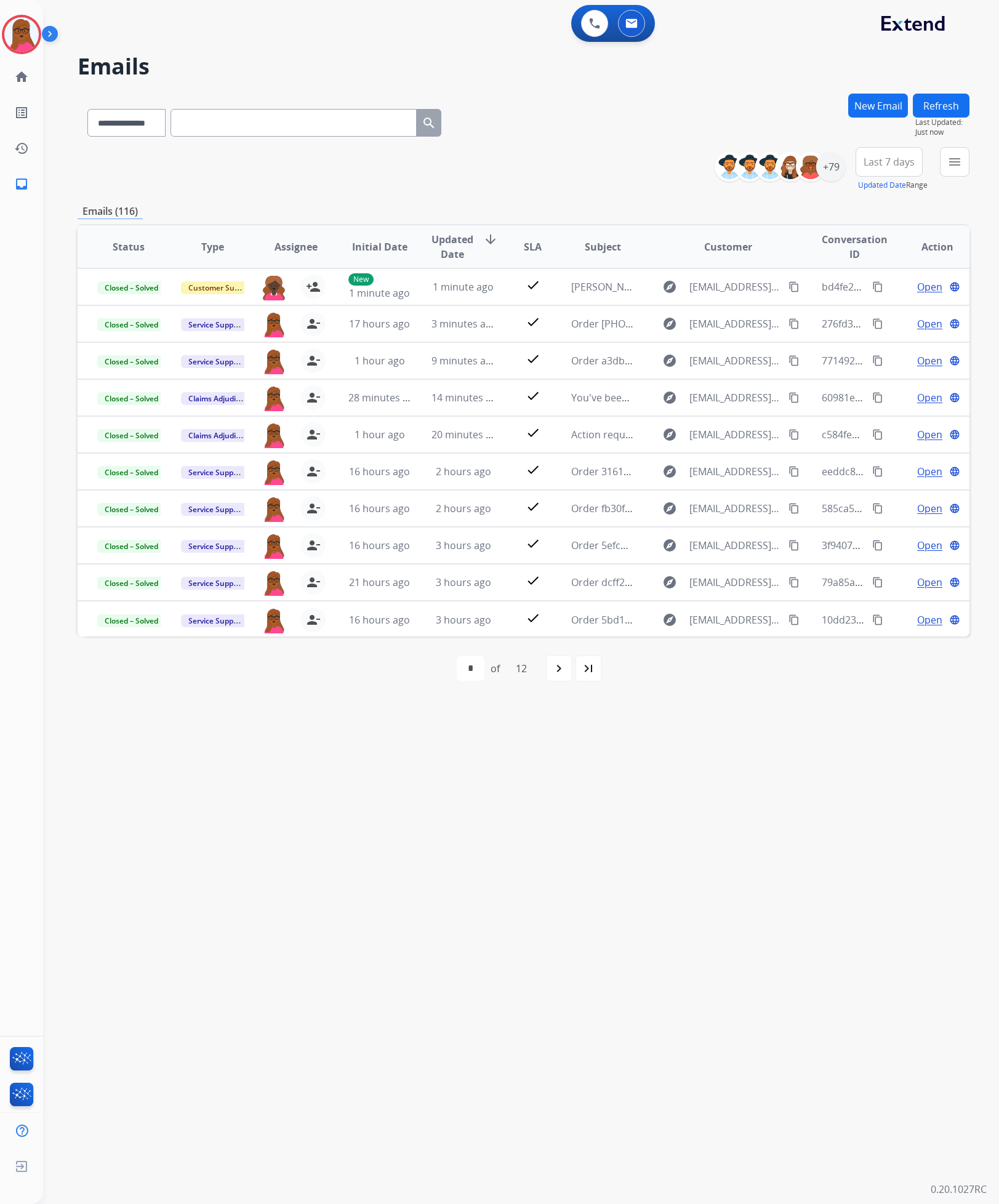
click at [558, 672] on mat-icon "navigate_next" at bounding box center [559, 669] width 15 height 15
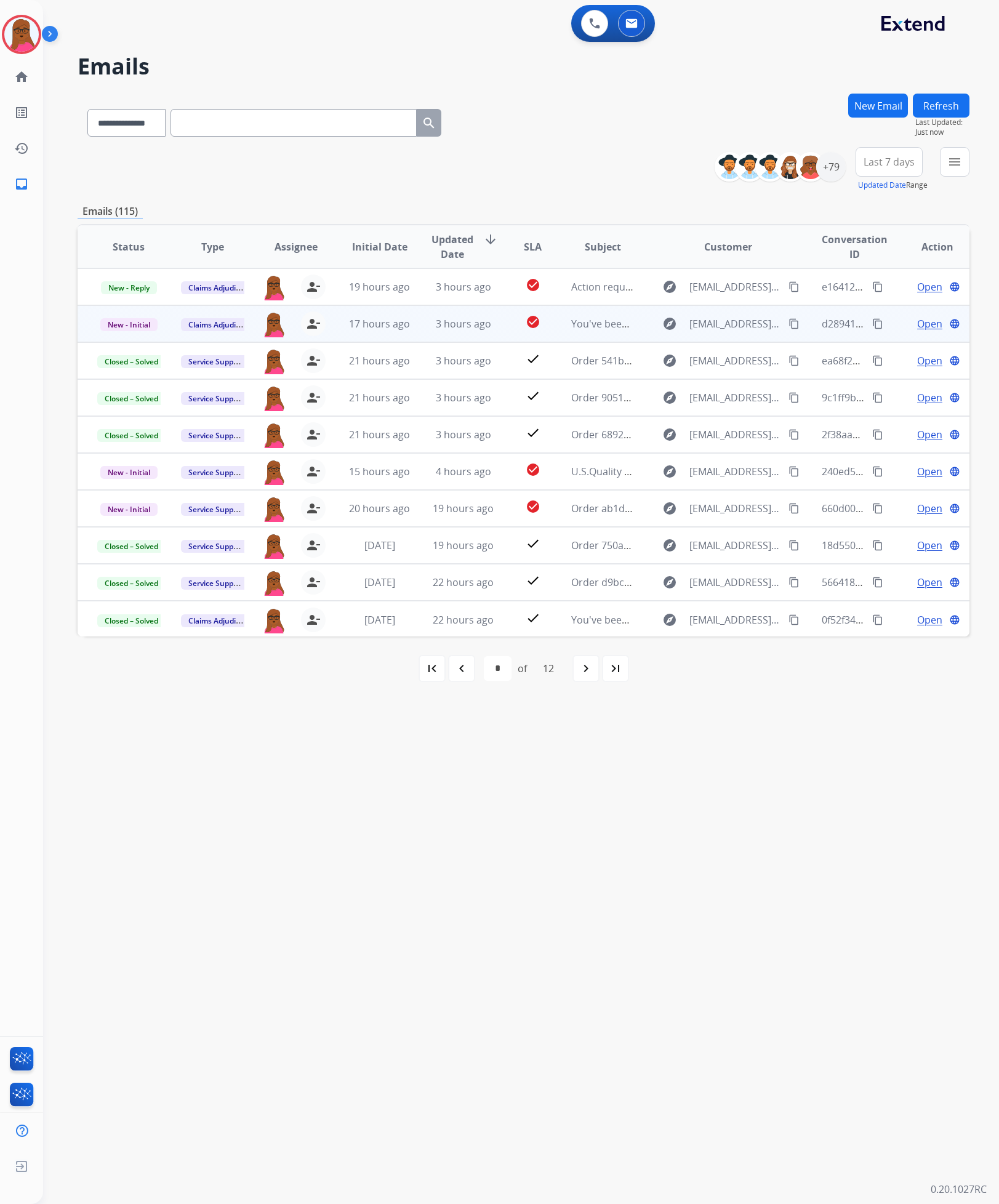
click at [920, 327] on span "Open" at bounding box center [930, 324] width 25 height 15
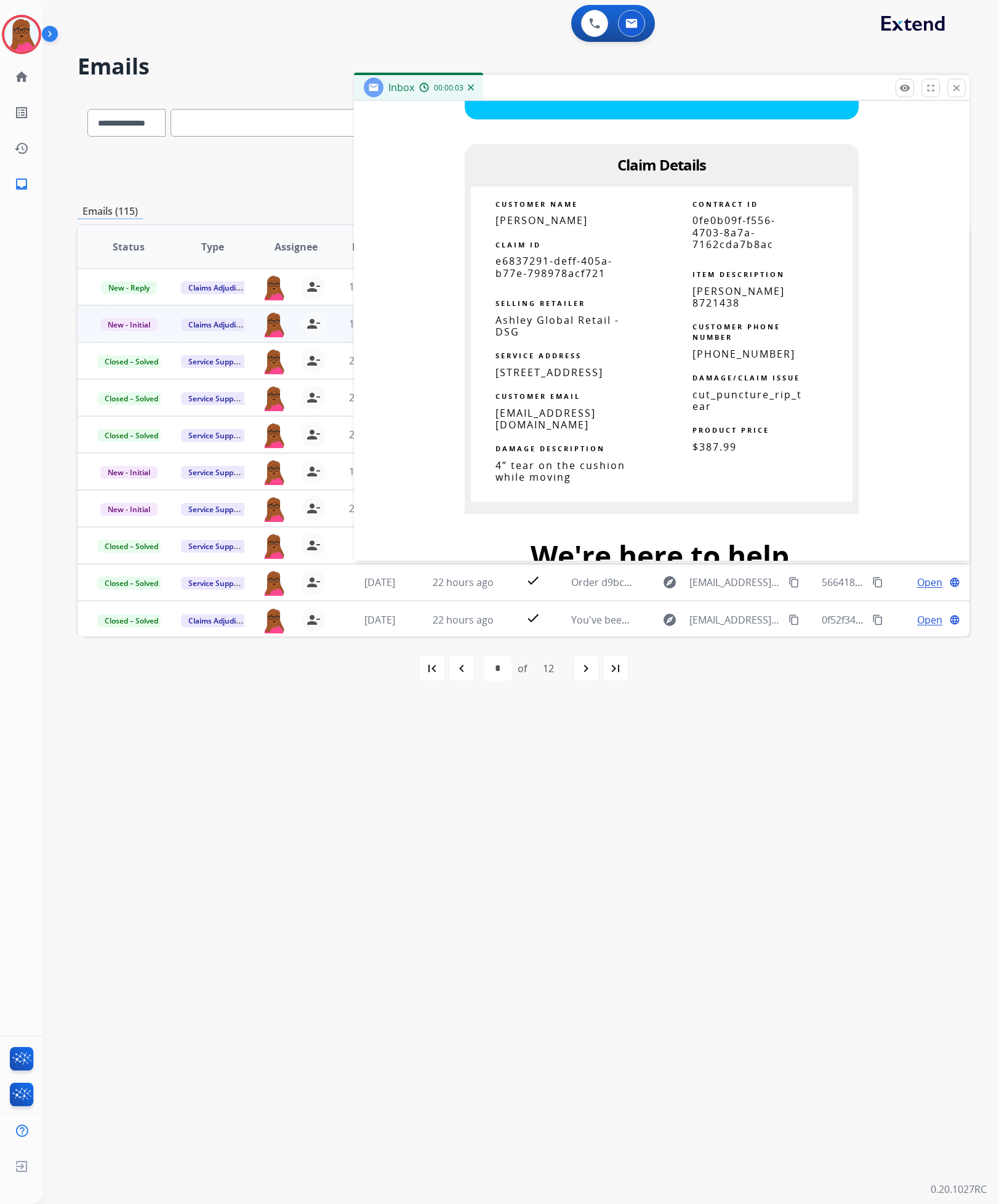
scroll to position [647, 0]
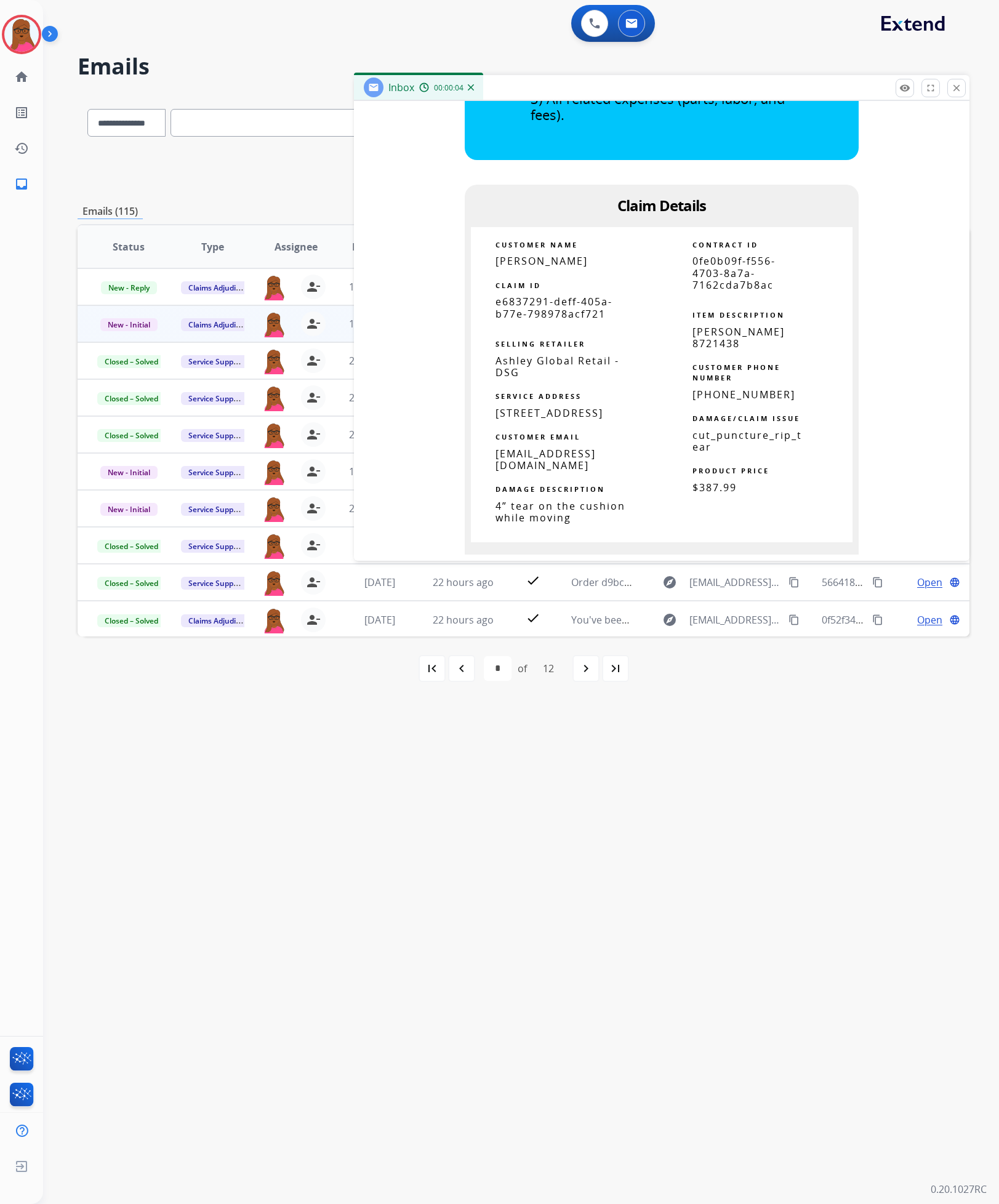
click at [530, 316] on span "e6837291-deff-405a-b77e-798978acf721" at bounding box center [554, 308] width 117 height 25
click at [531, 309] on span "e6837291-deff-405a-b77e-798978acf721" at bounding box center [554, 308] width 117 height 25
copy tbody
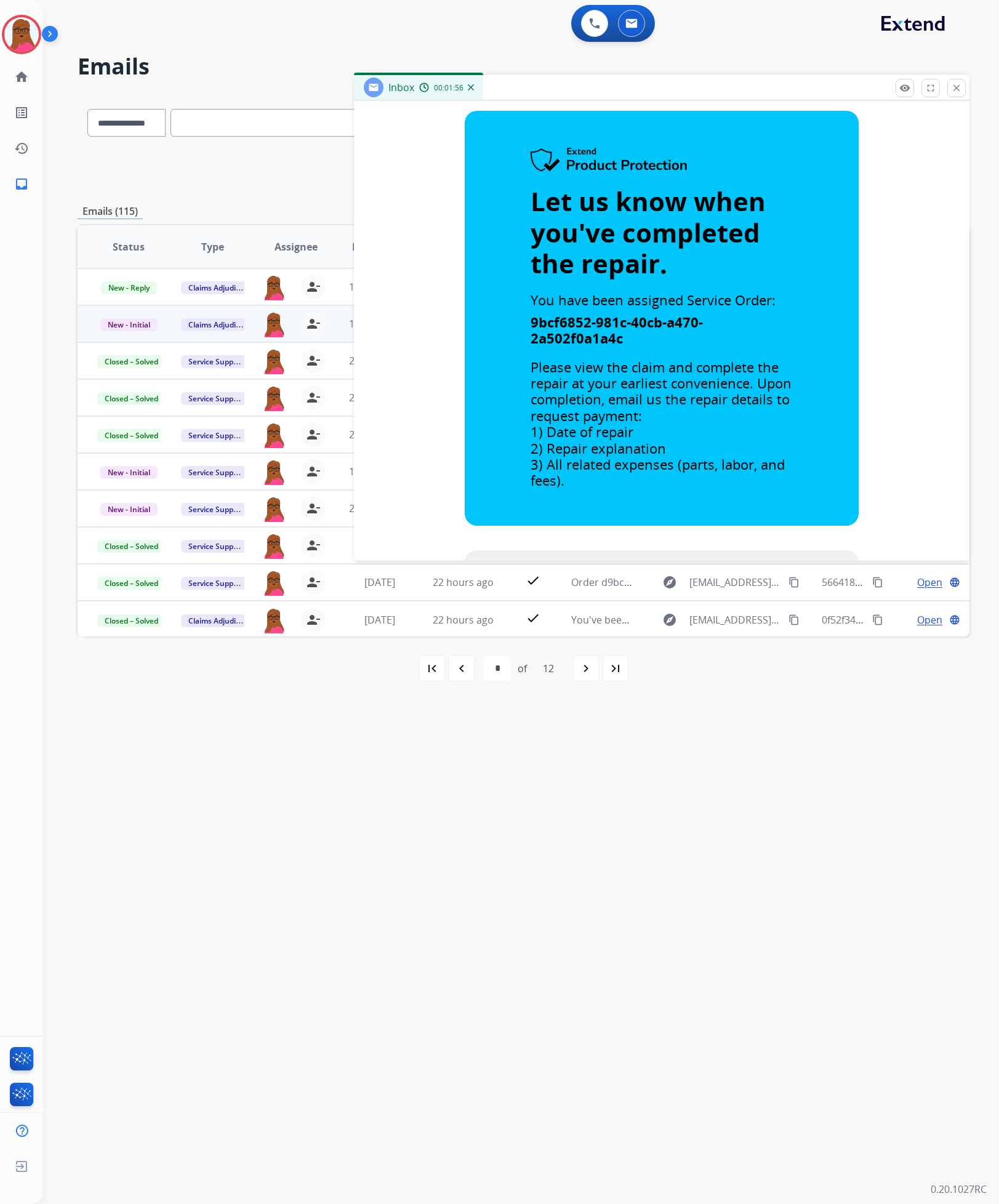
scroll to position [185, 0]
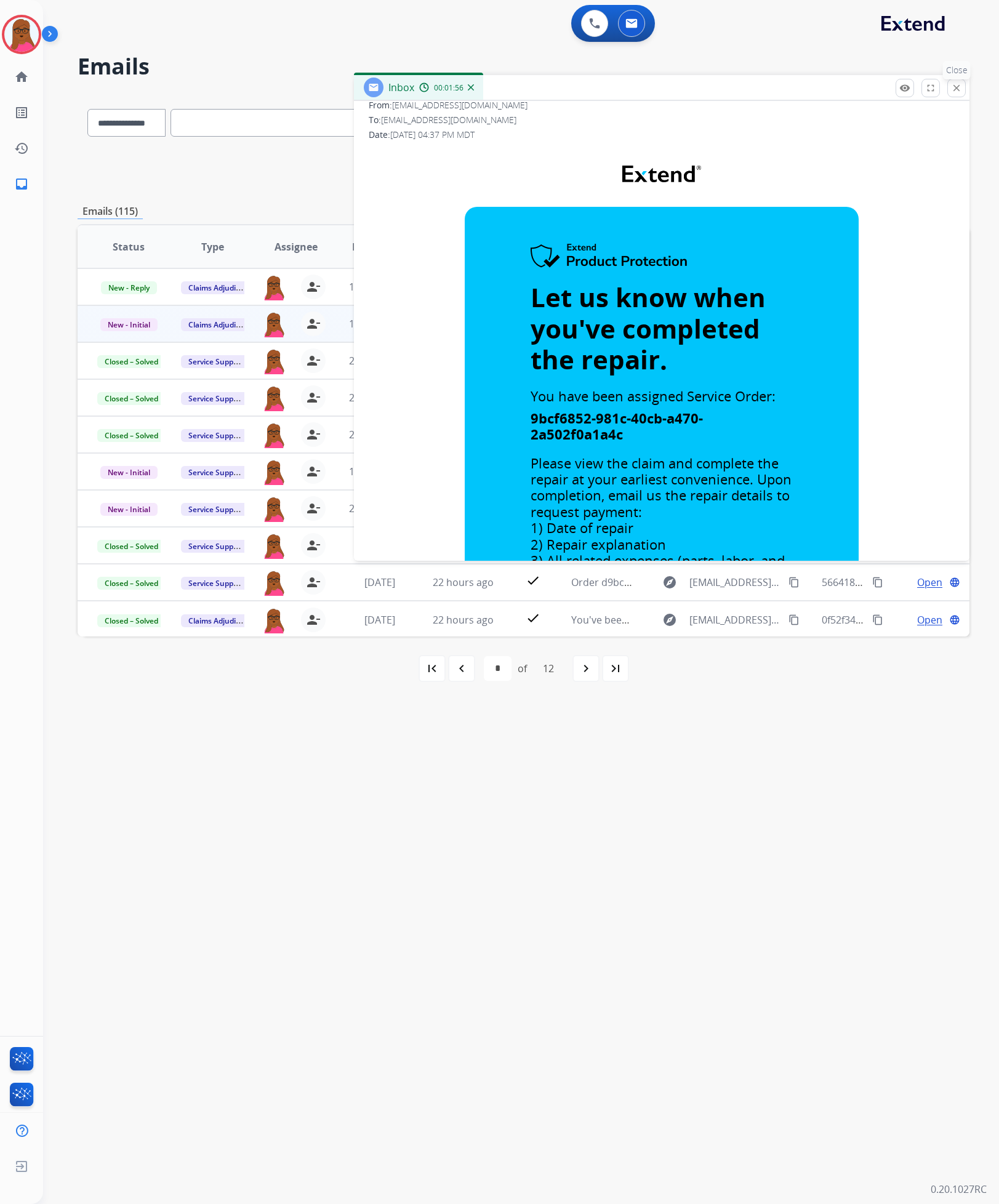
click at [959, 80] on button "close Close" at bounding box center [957, 88] width 19 height 19
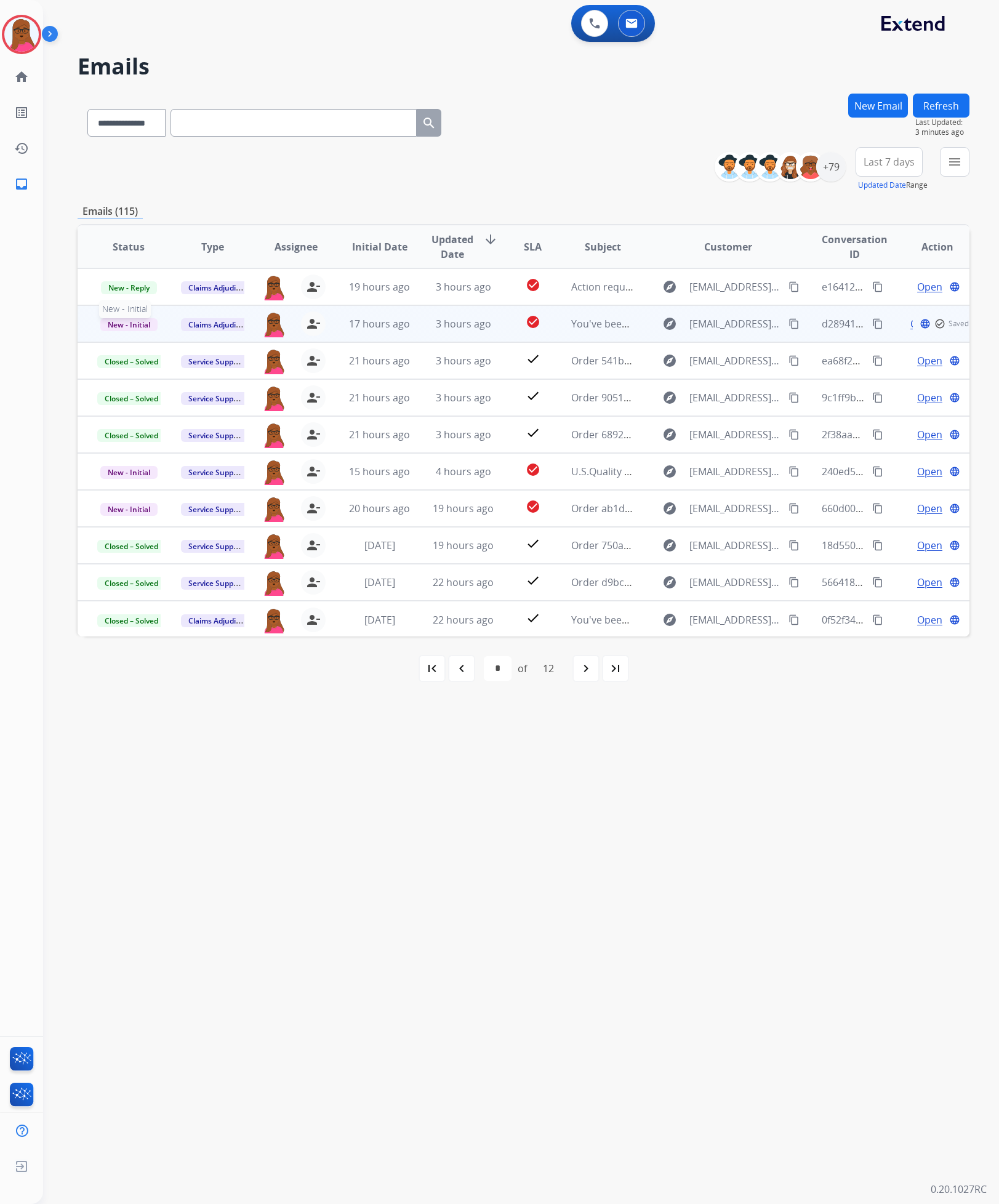
click at [117, 318] on span "New - Initial" at bounding box center [129, 324] width 57 height 13
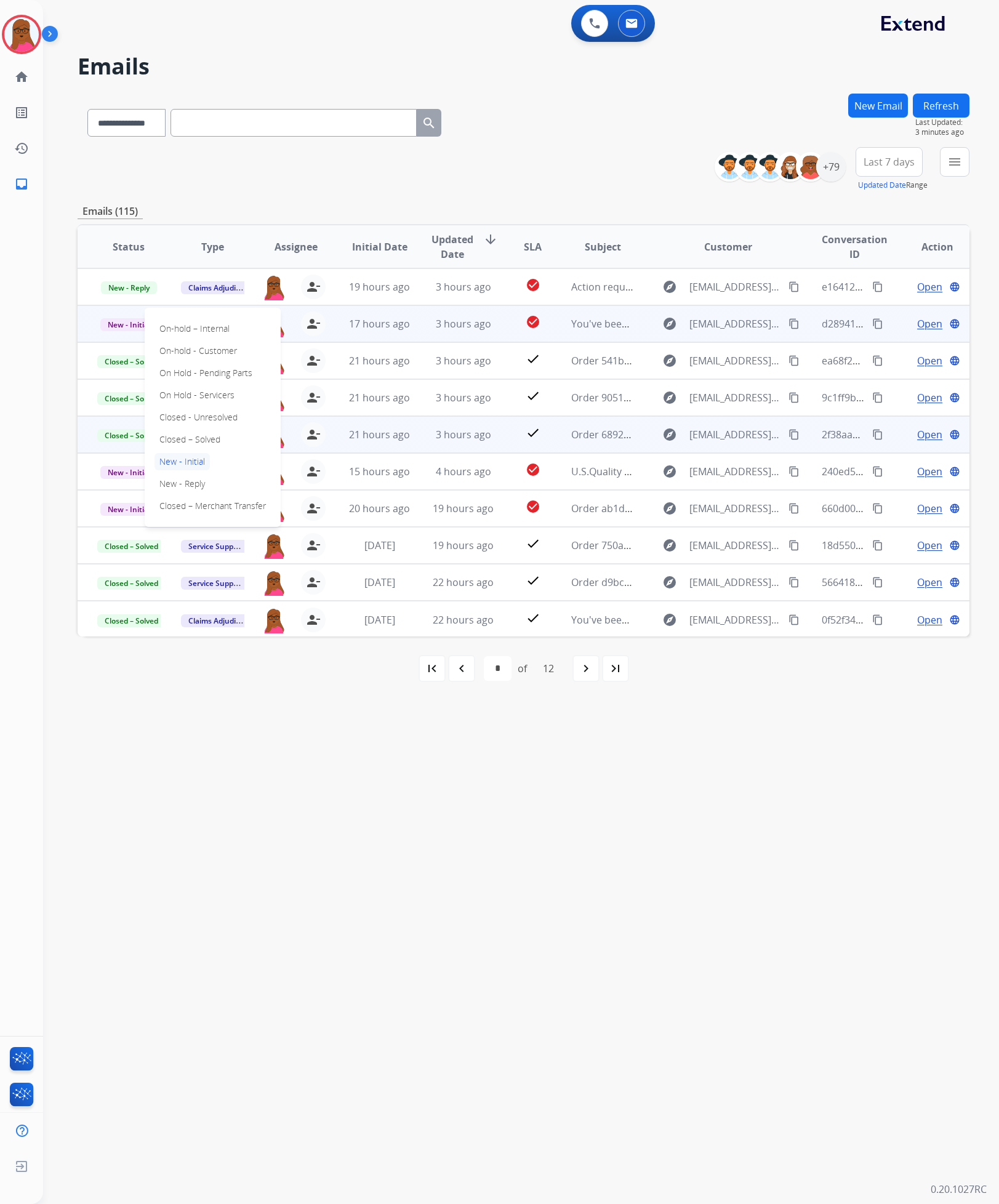
click at [174, 442] on p "Closed – Solved" at bounding box center [190, 440] width 71 height 17
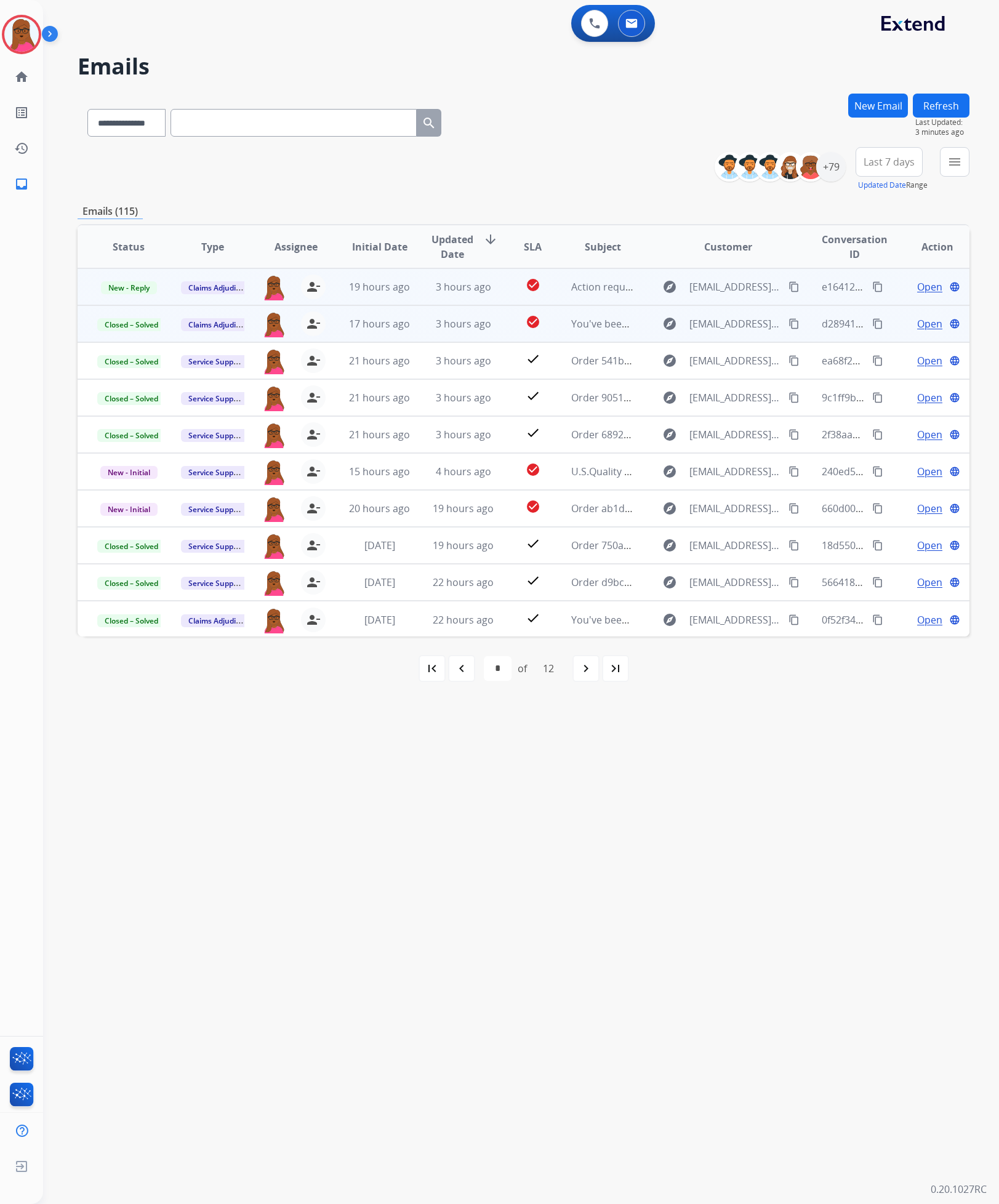
click at [921, 285] on span "Open" at bounding box center [930, 287] width 25 height 15
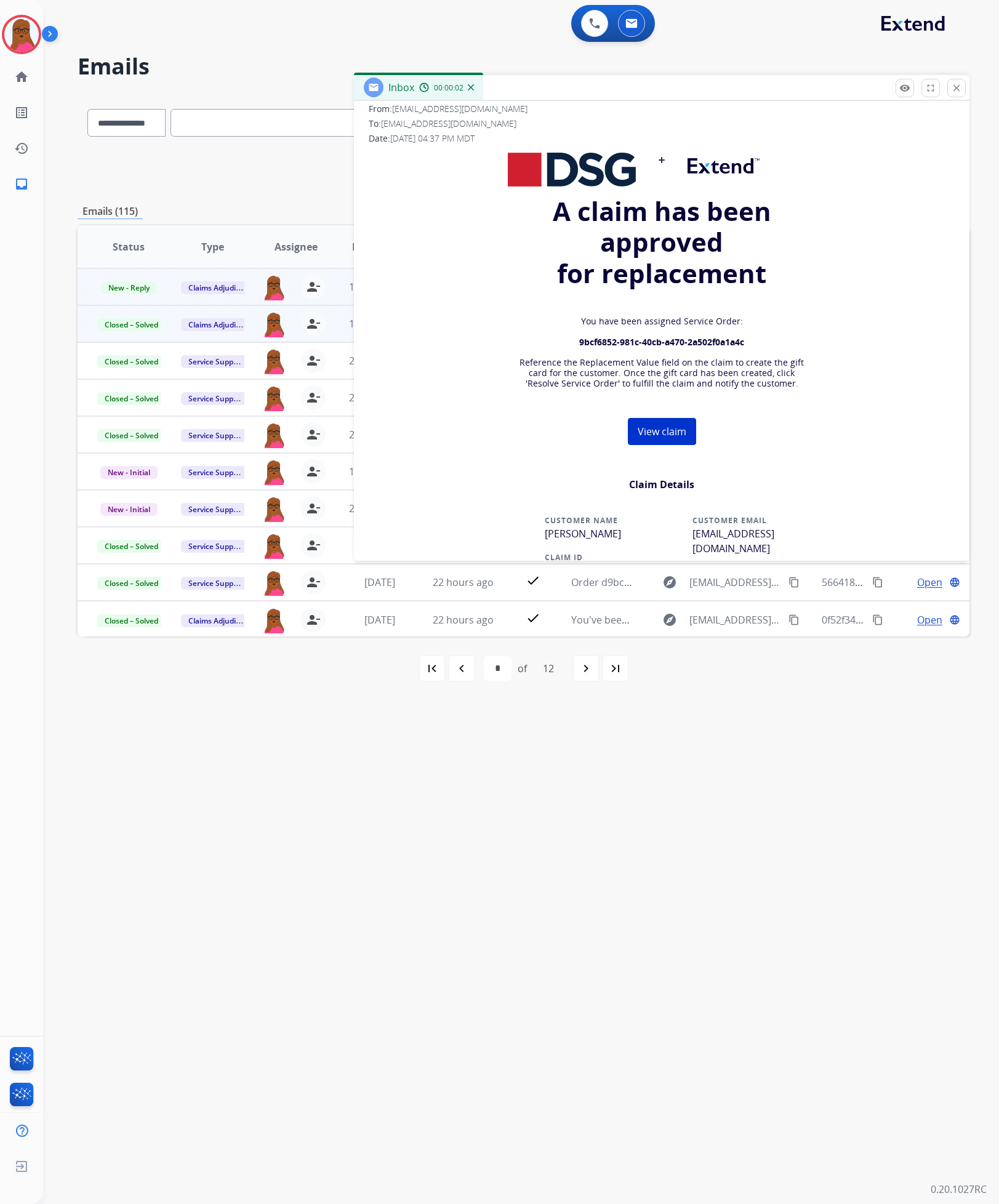
scroll to position [92, 0]
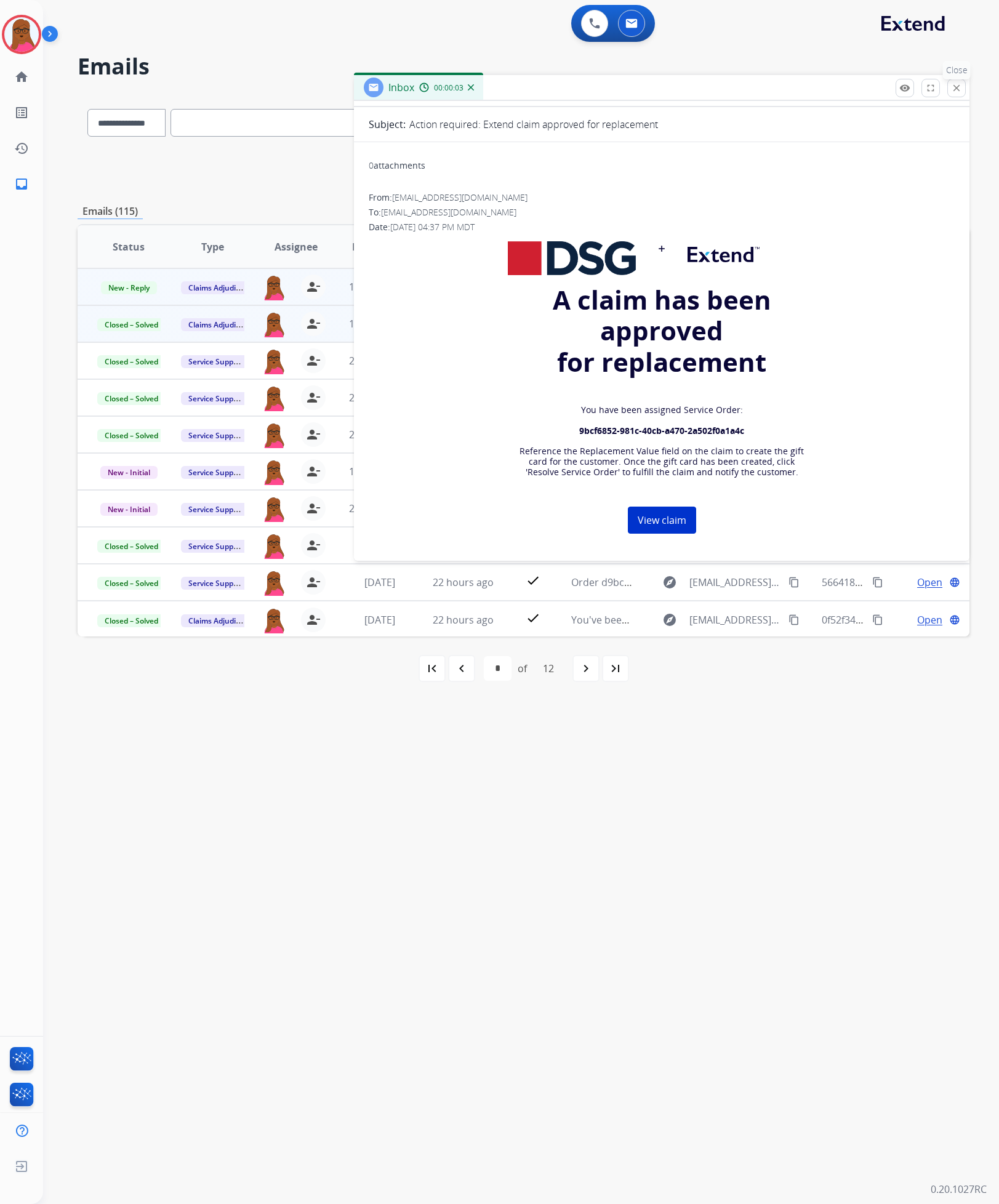
click at [951, 84] on mat-icon "close" at bounding box center [957, 88] width 11 height 11
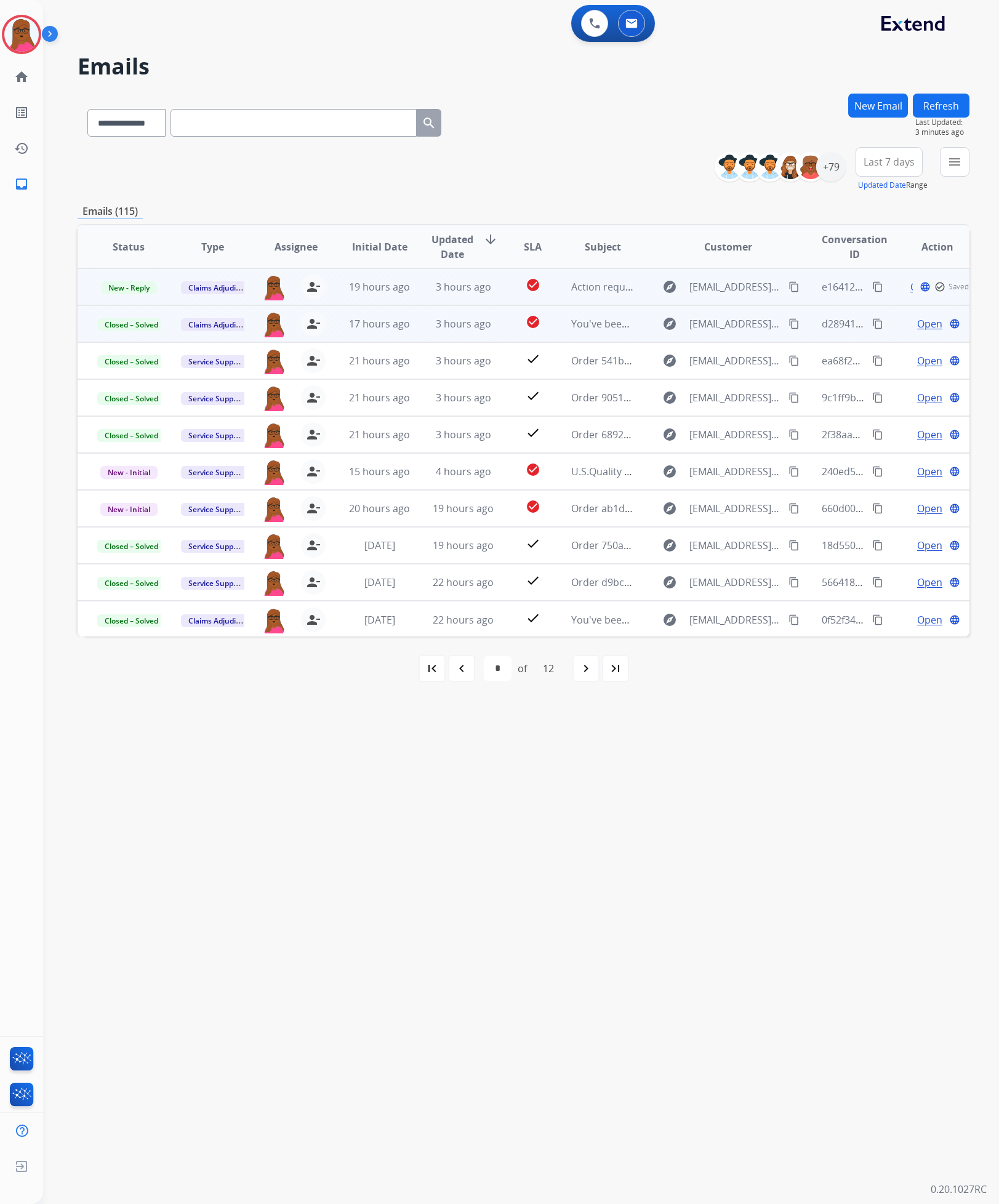
click at [127, 296] on td "New - Reply" at bounding box center [119, 287] width 84 height 37
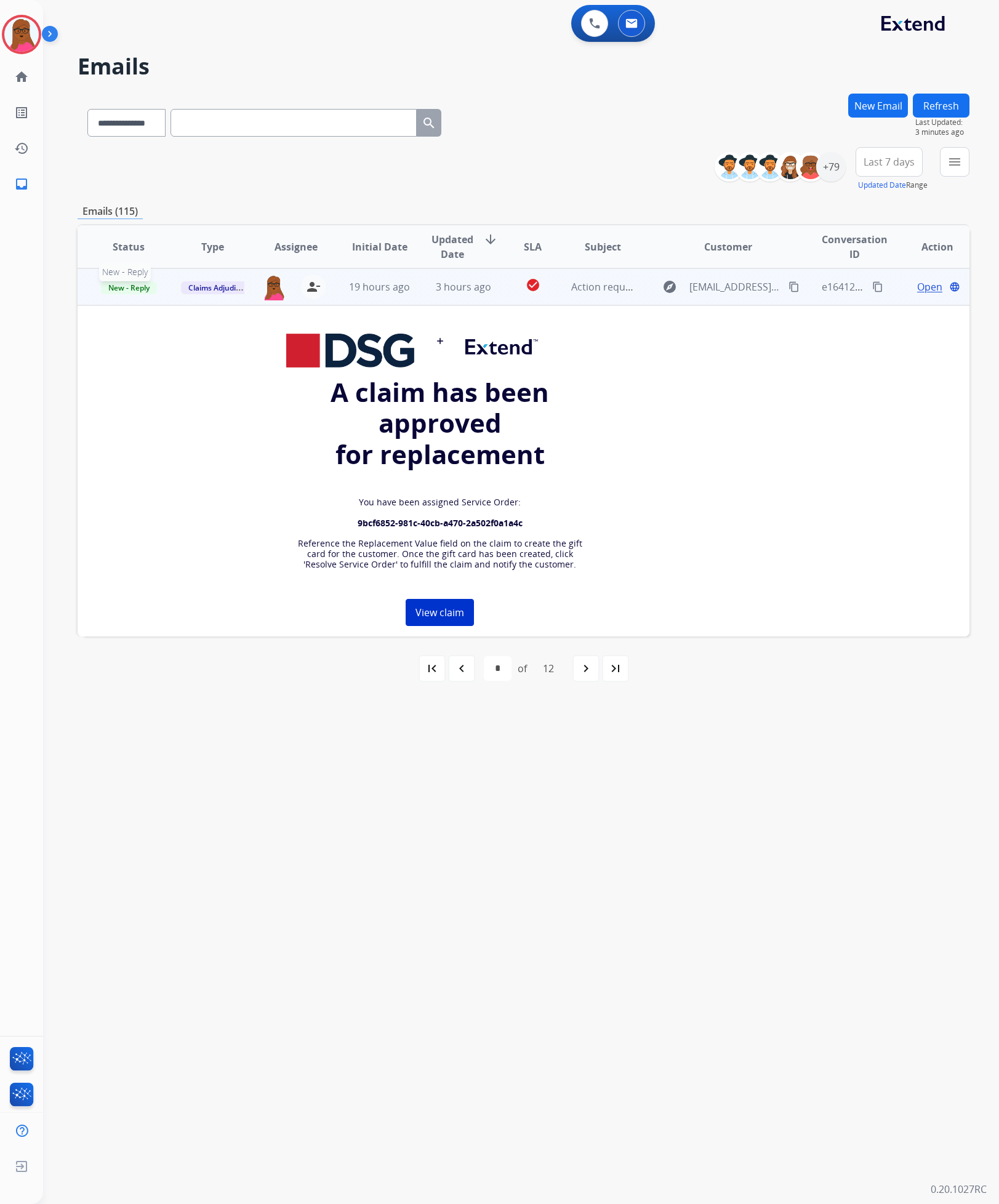
click at [128, 286] on span "New - Reply" at bounding box center [129, 287] width 56 height 13
click at [194, 399] on p "Closed – Solved" at bounding box center [190, 403] width 71 height 17
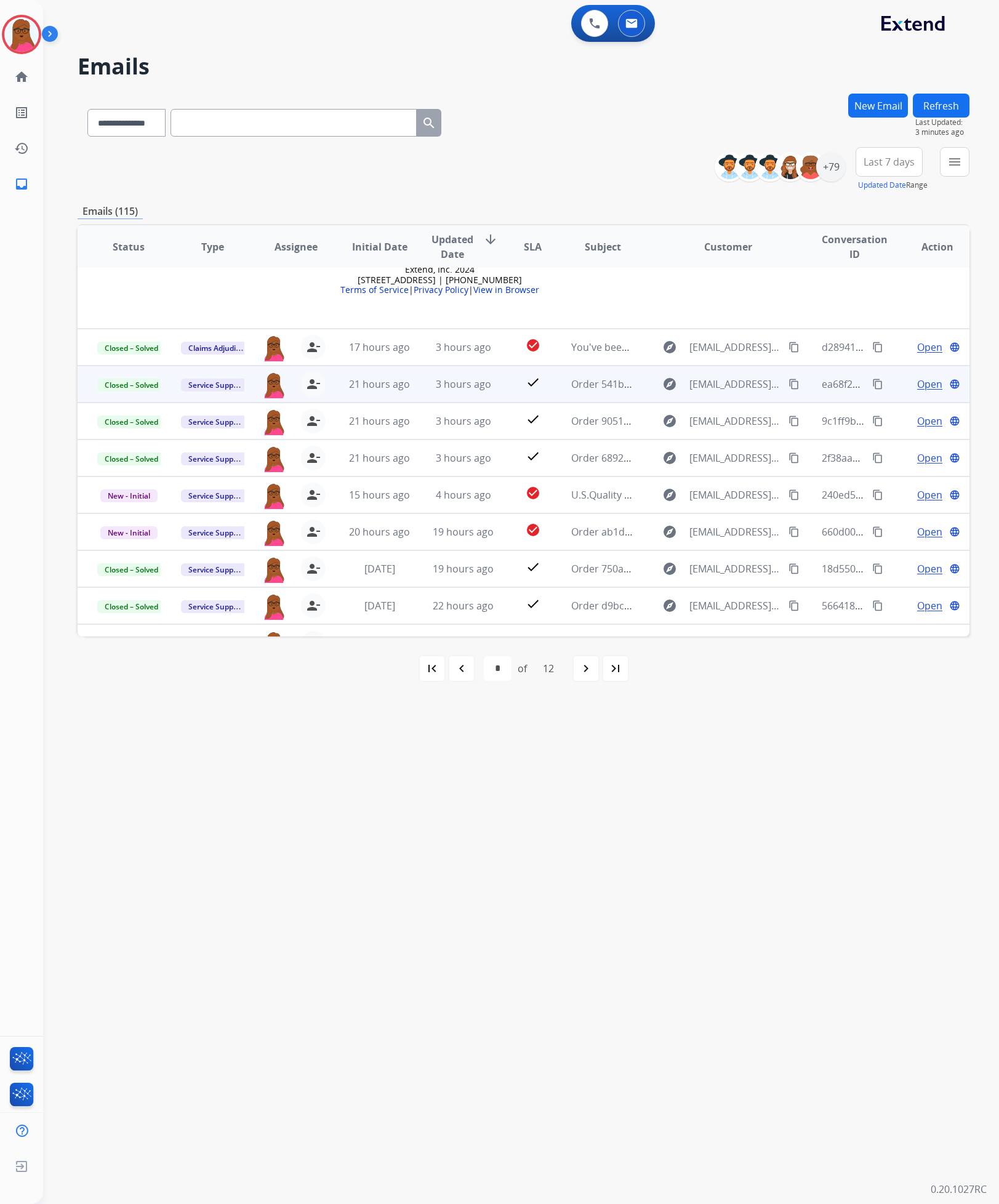
scroll to position [671, 0]
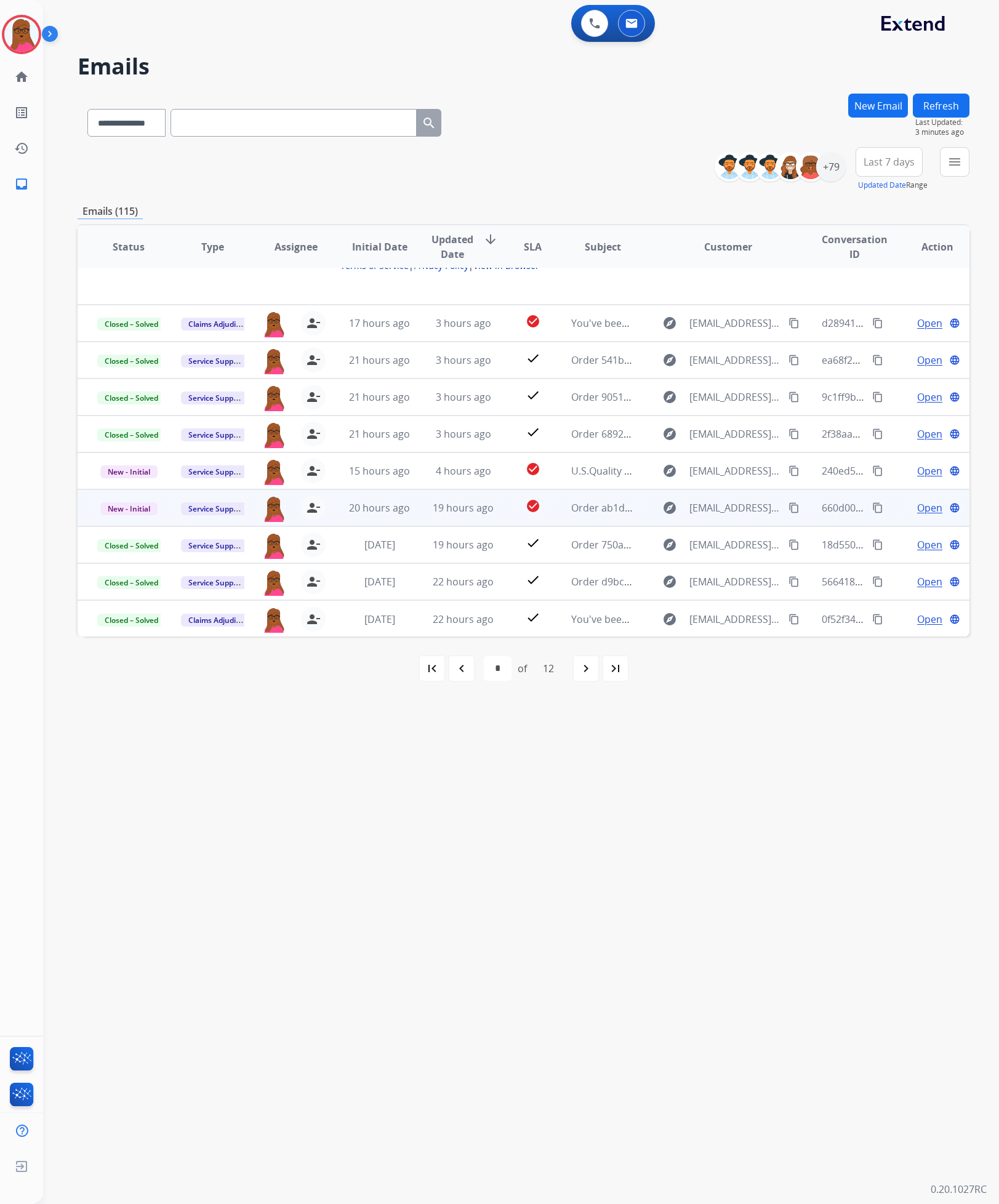
click at [922, 512] on span "Open" at bounding box center [930, 508] width 25 height 15
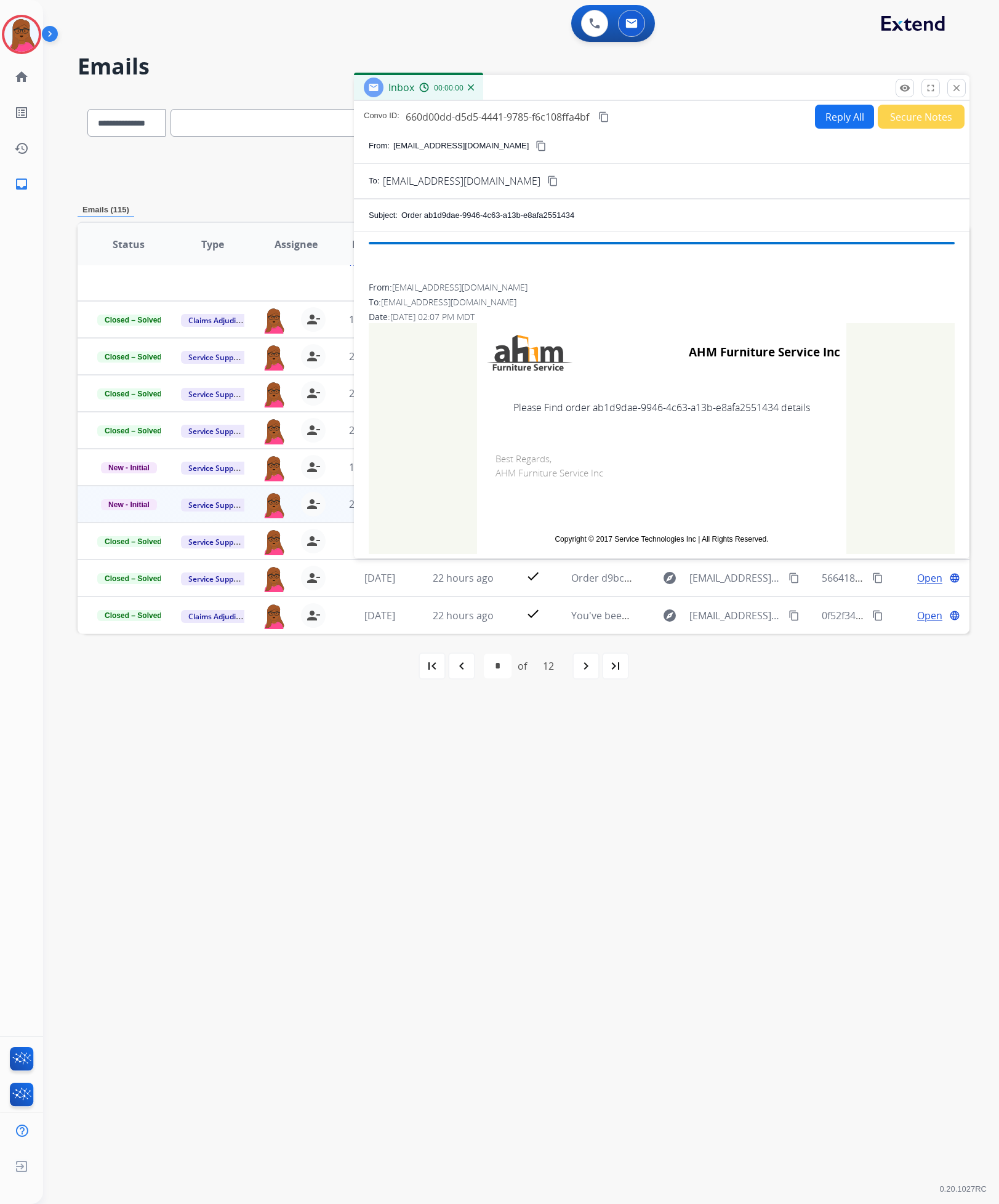
scroll to position [667, 0]
click at [23, 43] on img at bounding box center [21, 34] width 34 height 34
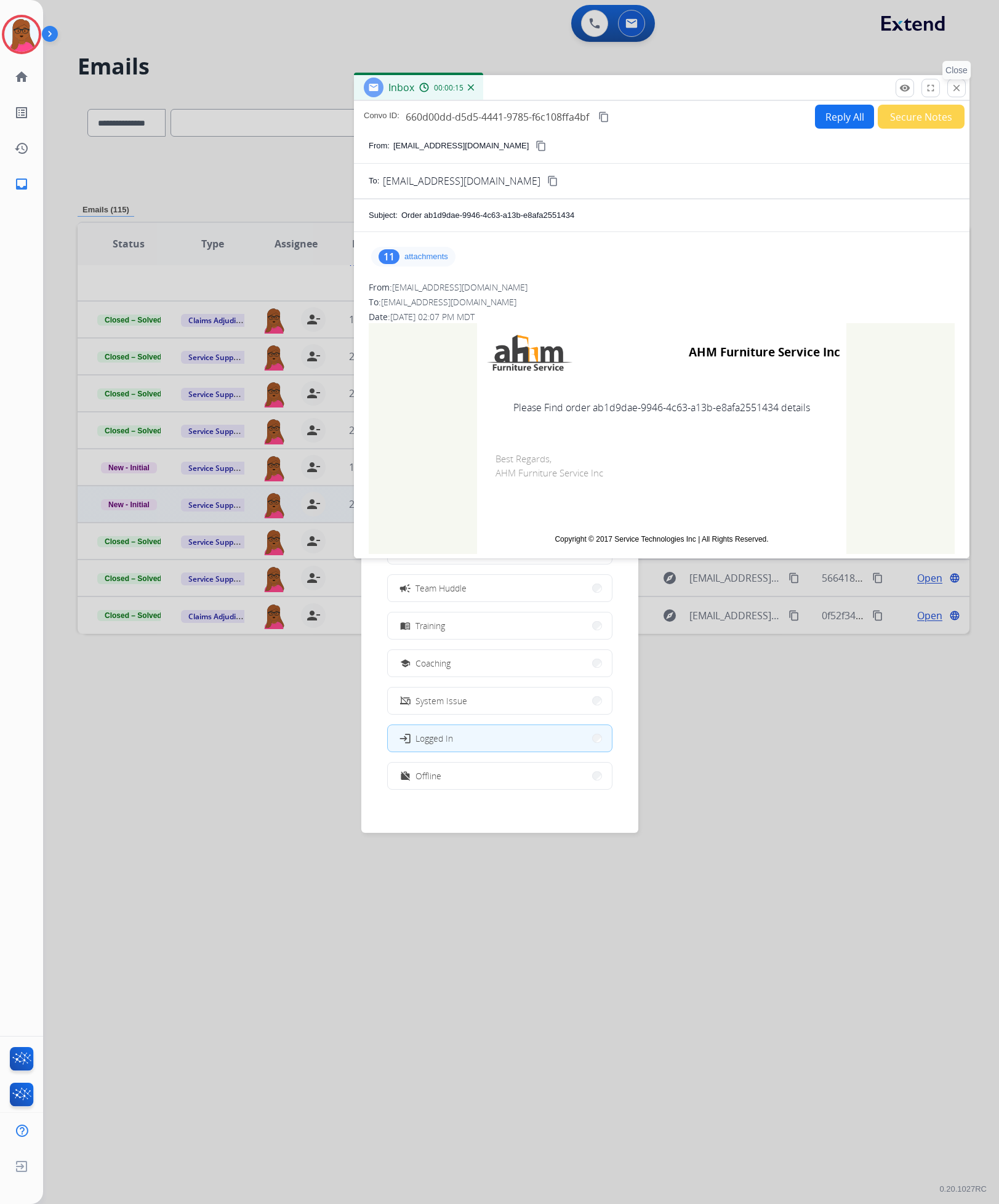
click at [957, 87] on mat-icon "close" at bounding box center [957, 88] width 11 height 11
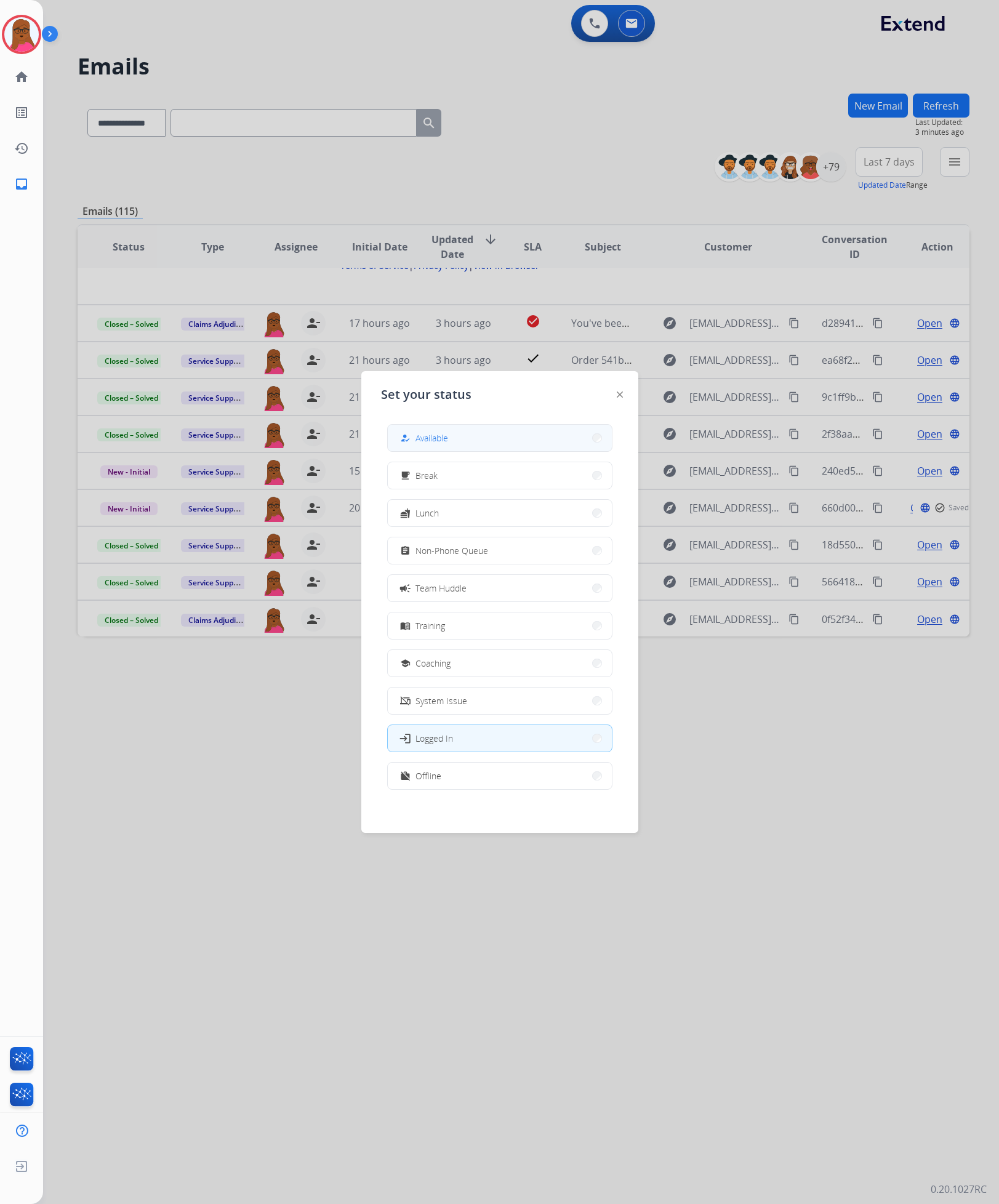
click at [448, 444] on div "how_to_reg Available" at bounding box center [423, 438] width 50 height 15
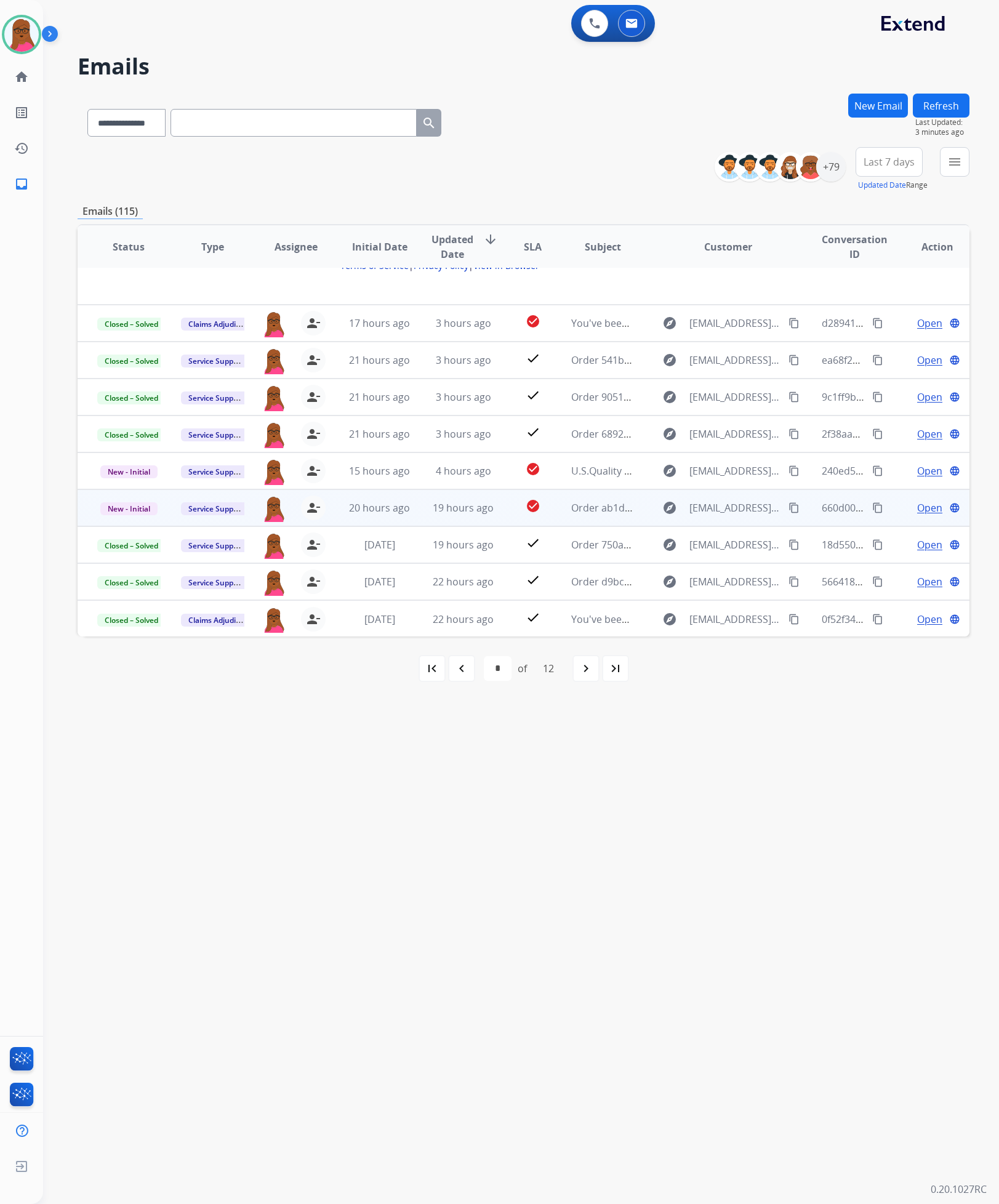
click at [917, 512] on span "Open" at bounding box center [930, 508] width 25 height 15
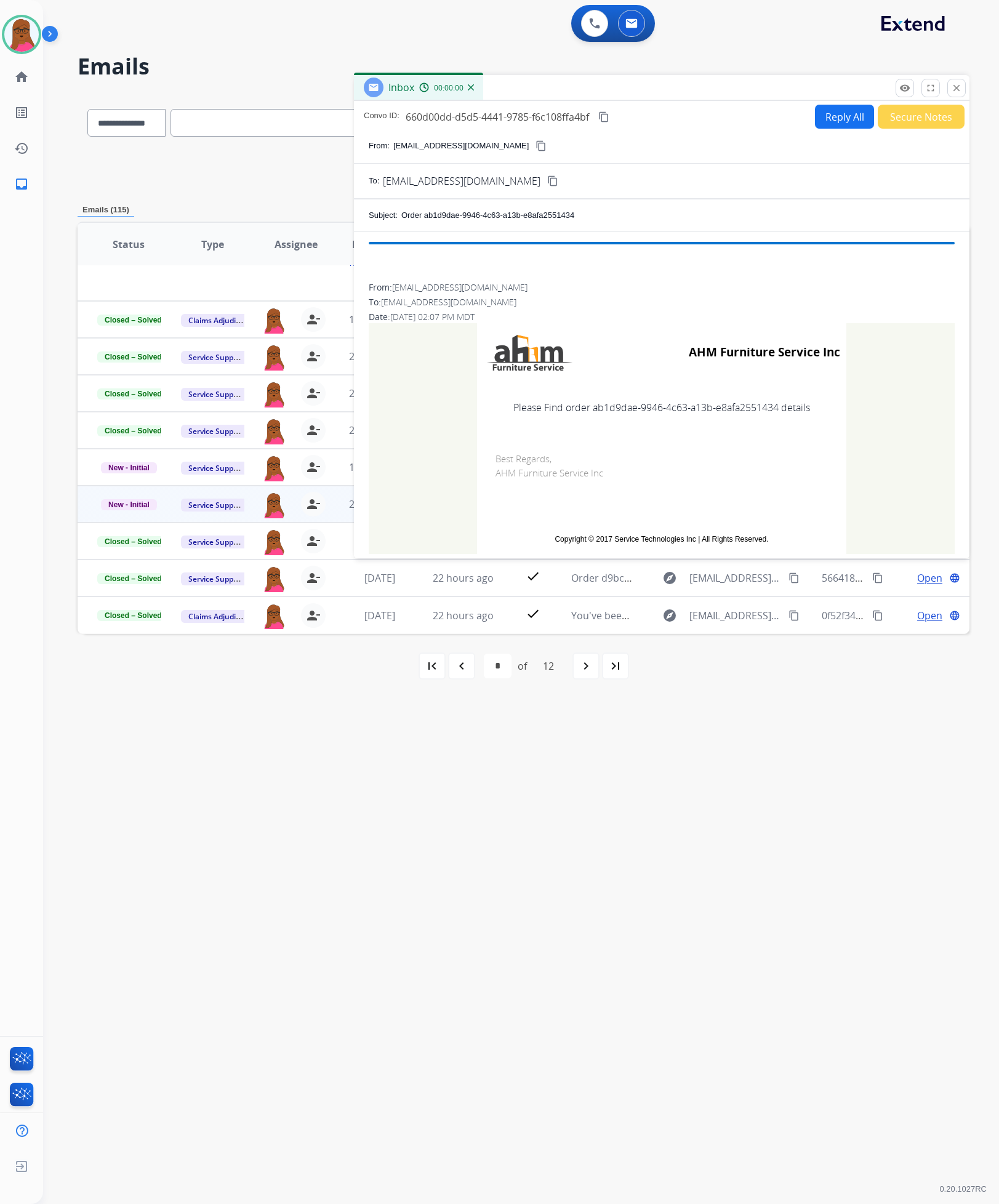
scroll to position [667, 0]
click at [432, 257] on p "attachments" at bounding box center [426, 257] width 44 height 10
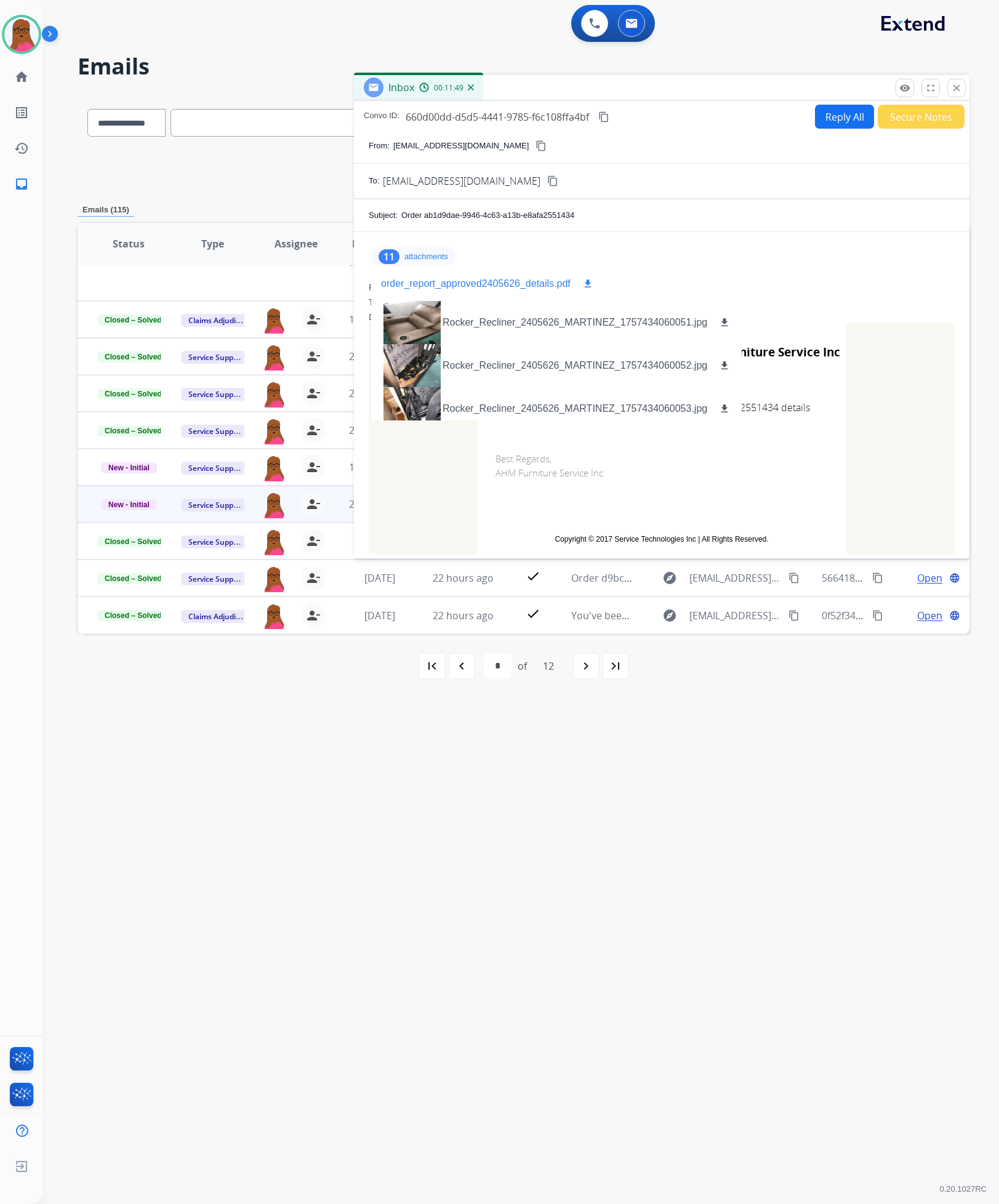
click at [586, 288] on mat-icon "download" at bounding box center [588, 283] width 11 height 11
click at [959, 92] on mat-icon "close" at bounding box center [957, 88] width 11 height 11
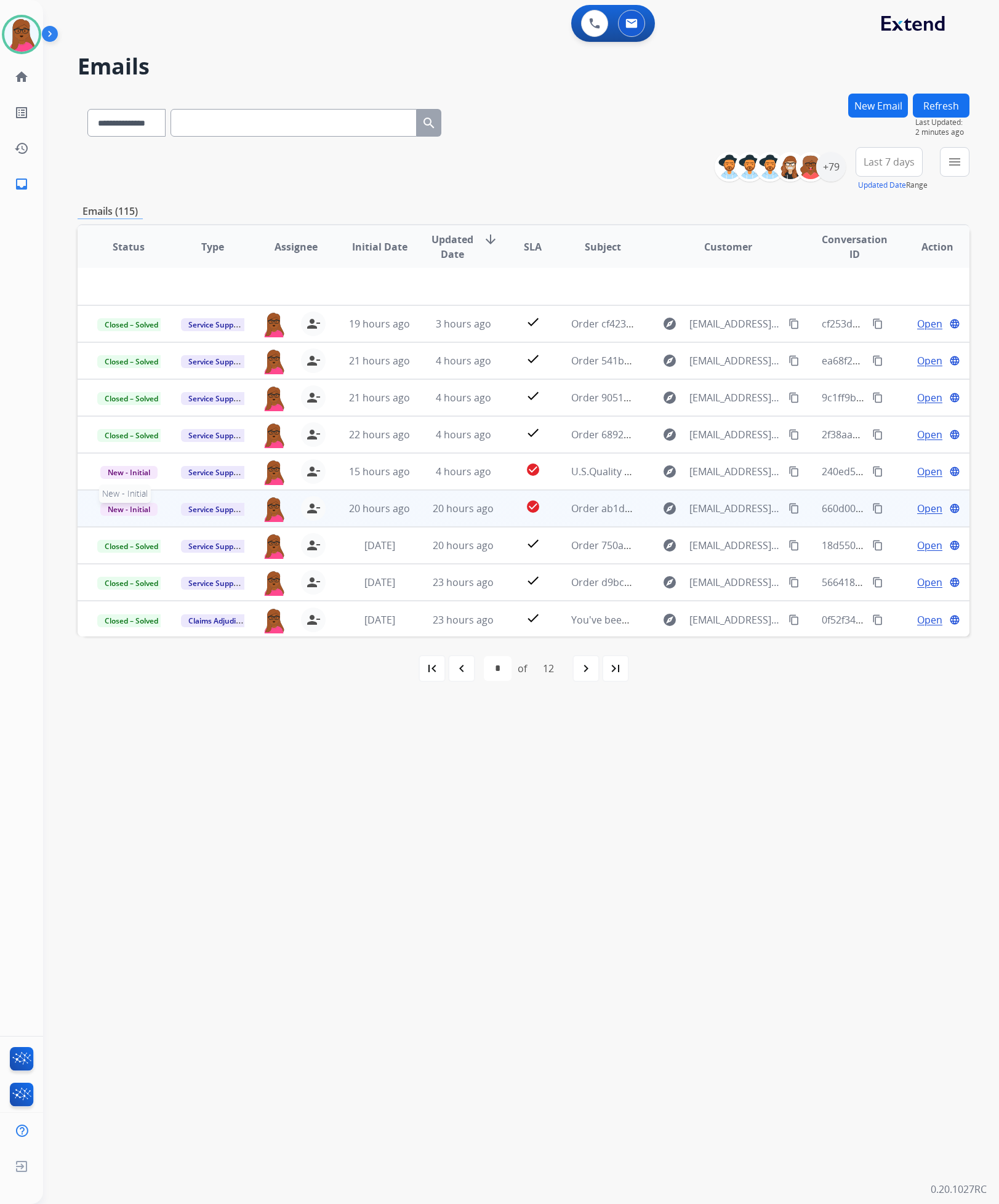
click at [143, 512] on span "New - Initial" at bounding box center [129, 509] width 57 height 13
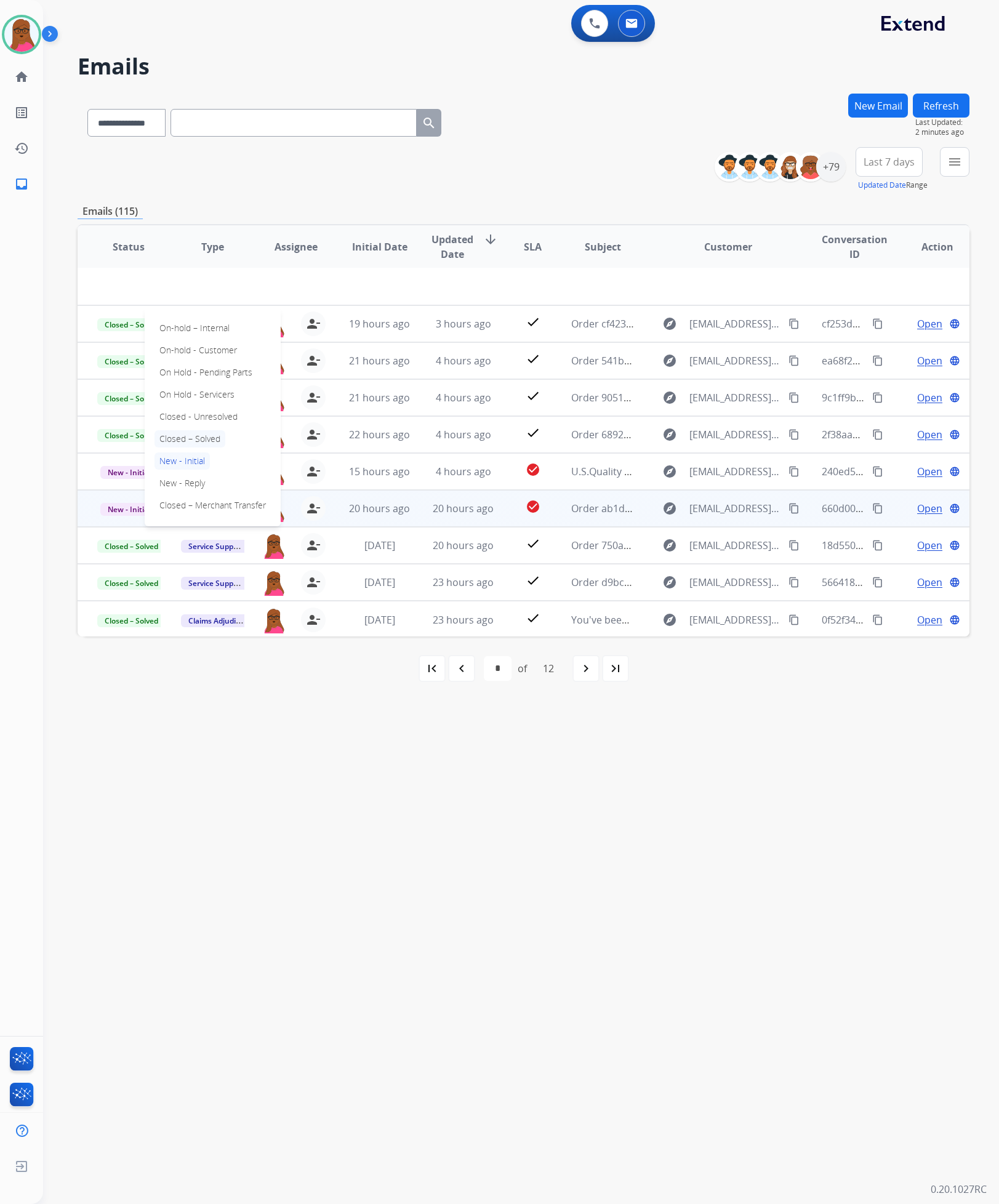
click at [208, 436] on p "Closed – Solved" at bounding box center [190, 439] width 71 height 17
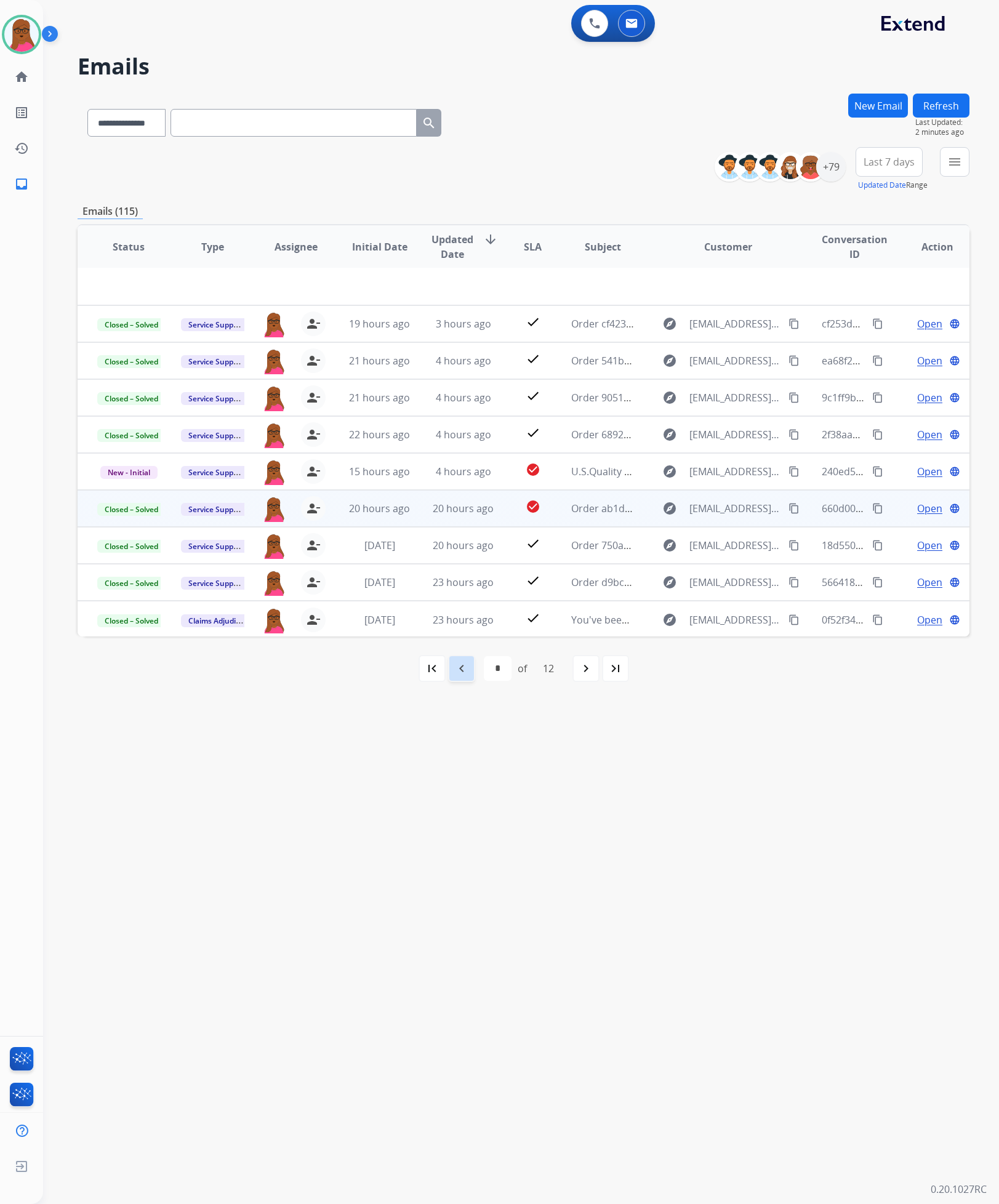
click at [454, 674] on mat-icon "navigate_before" at bounding box center [462, 669] width 15 height 15
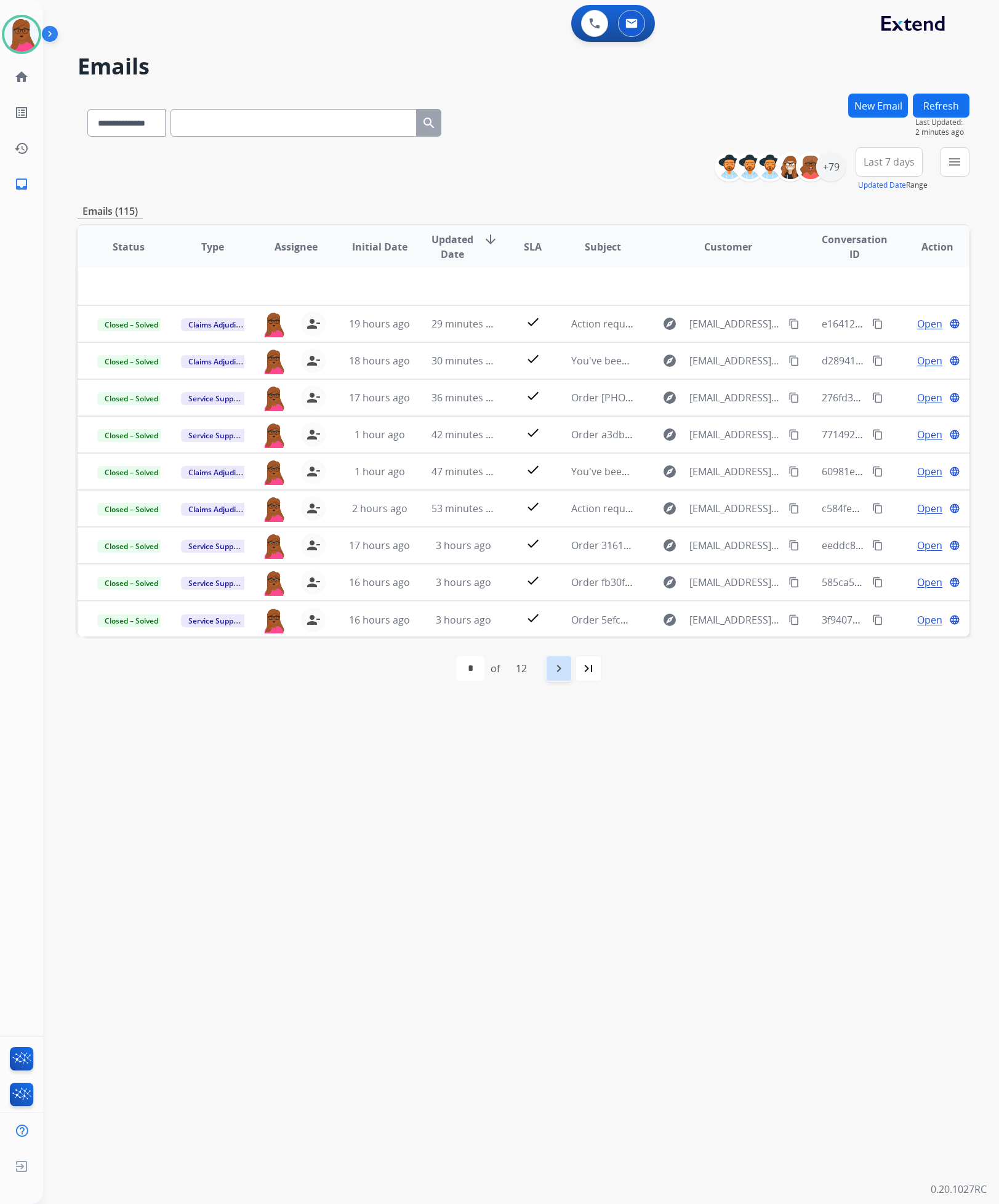
click at [558, 671] on mat-icon "navigate_next" at bounding box center [559, 669] width 15 height 15
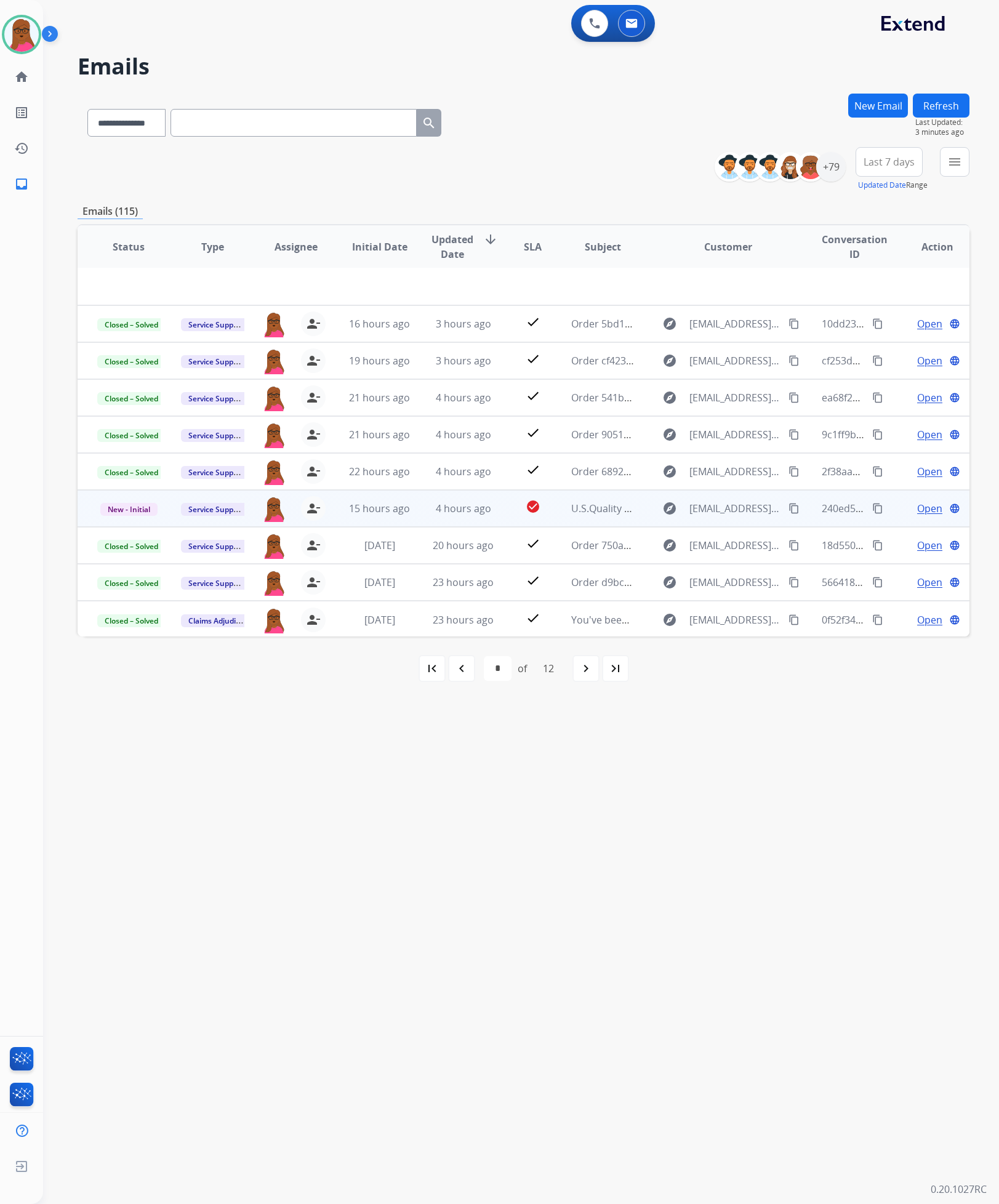
click at [917, 513] on span "Open" at bounding box center [930, 509] width 25 height 15
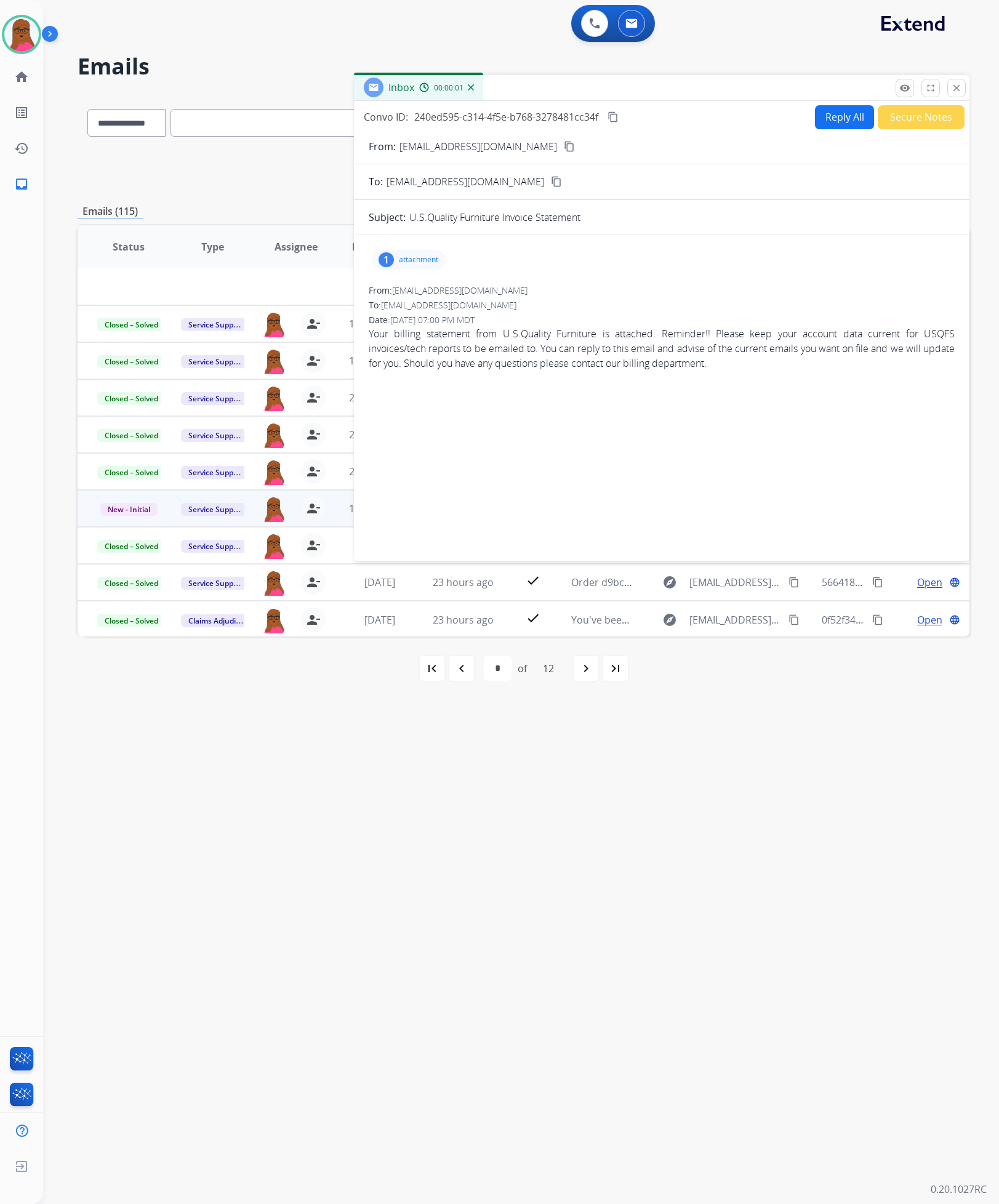
click at [418, 261] on p "attachment" at bounding box center [418, 259] width 40 height 10
click at [415, 291] on p "EXTW.pdf" at bounding box center [403, 291] width 44 height 15
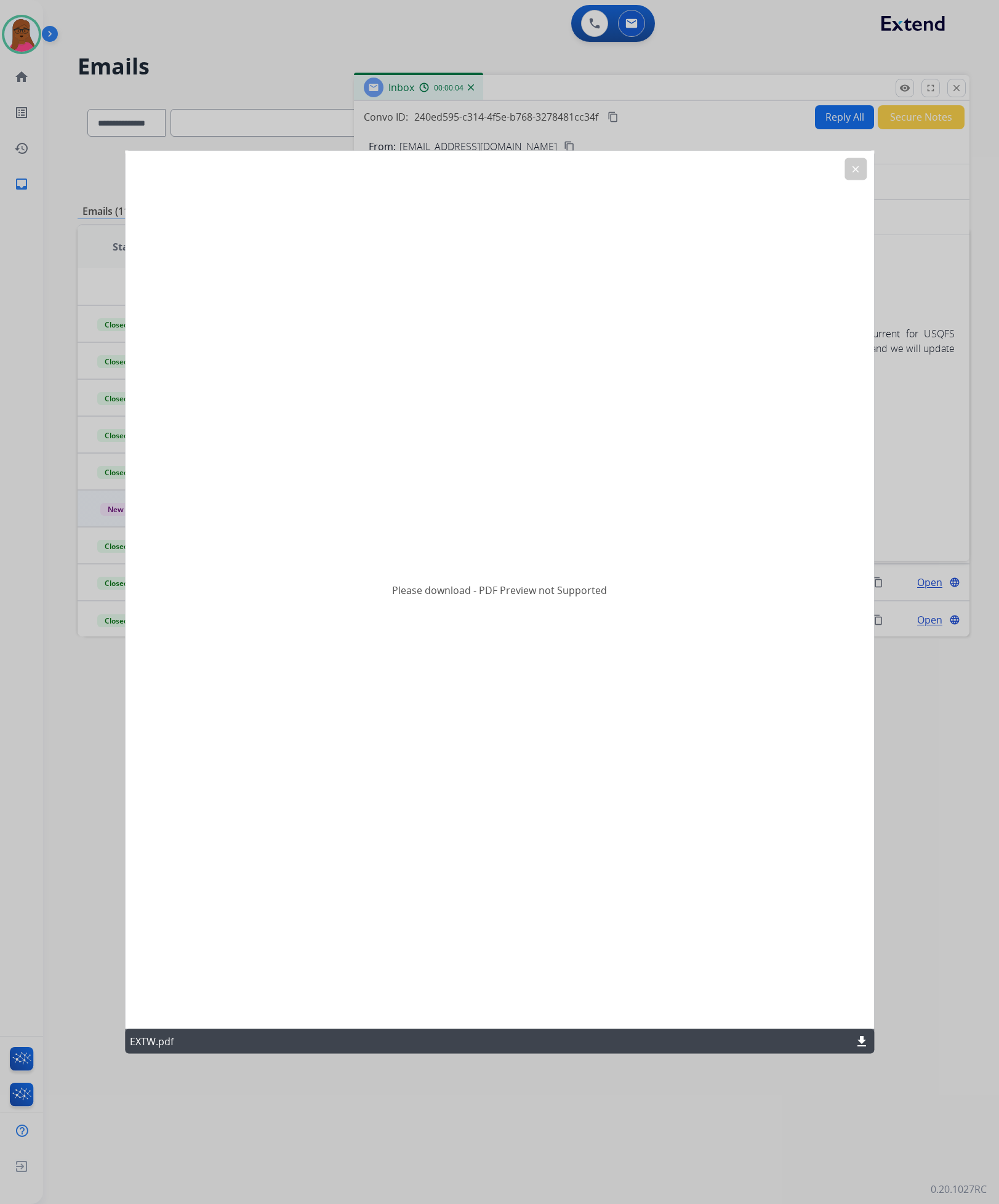
click at [863, 1047] on mat-icon "download" at bounding box center [862, 1042] width 15 height 15
click at [857, 1035] on mat-icon "download" at bounding box center [862, 1042] width 15 height 15
click at [865, 169] on button "clear" at bounding box center [856, 169] width 22 height 22
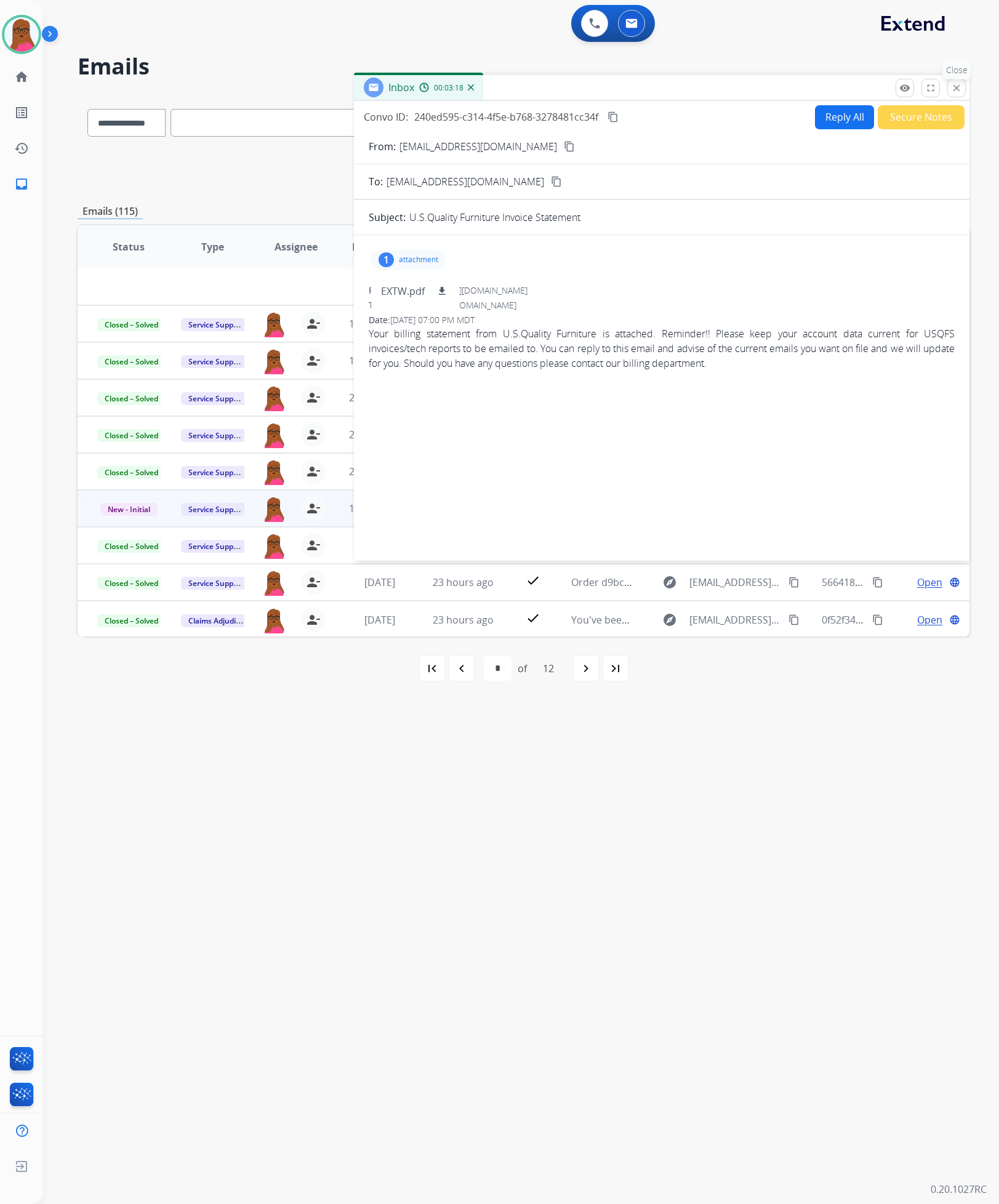
click at [953, 89] on mat-icon "close" at bounding box center [957, 88] width 11 height 11
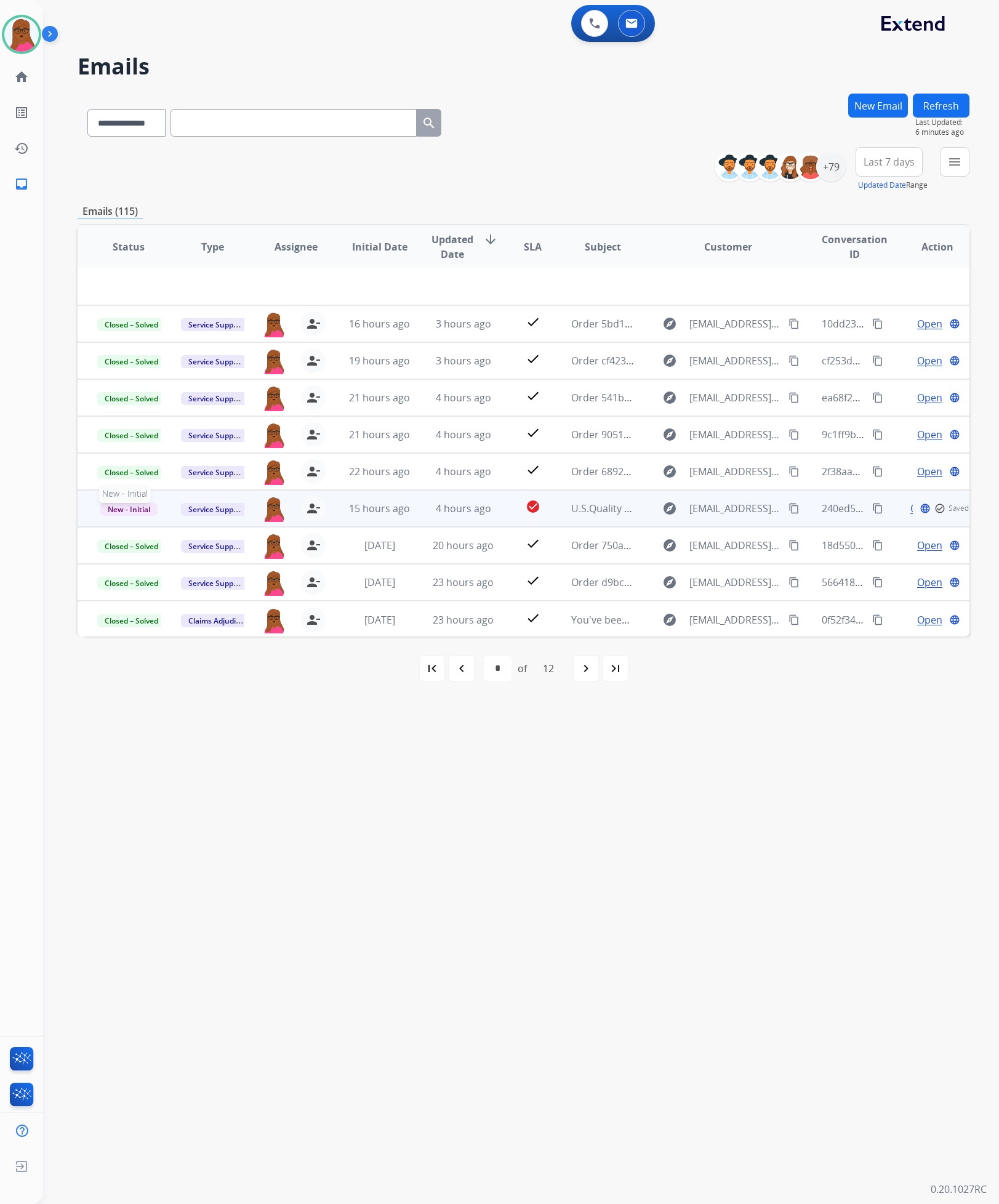
click at [137, 505] on span "New - Initial" at bounding box center [129, 509] width 57 height 13
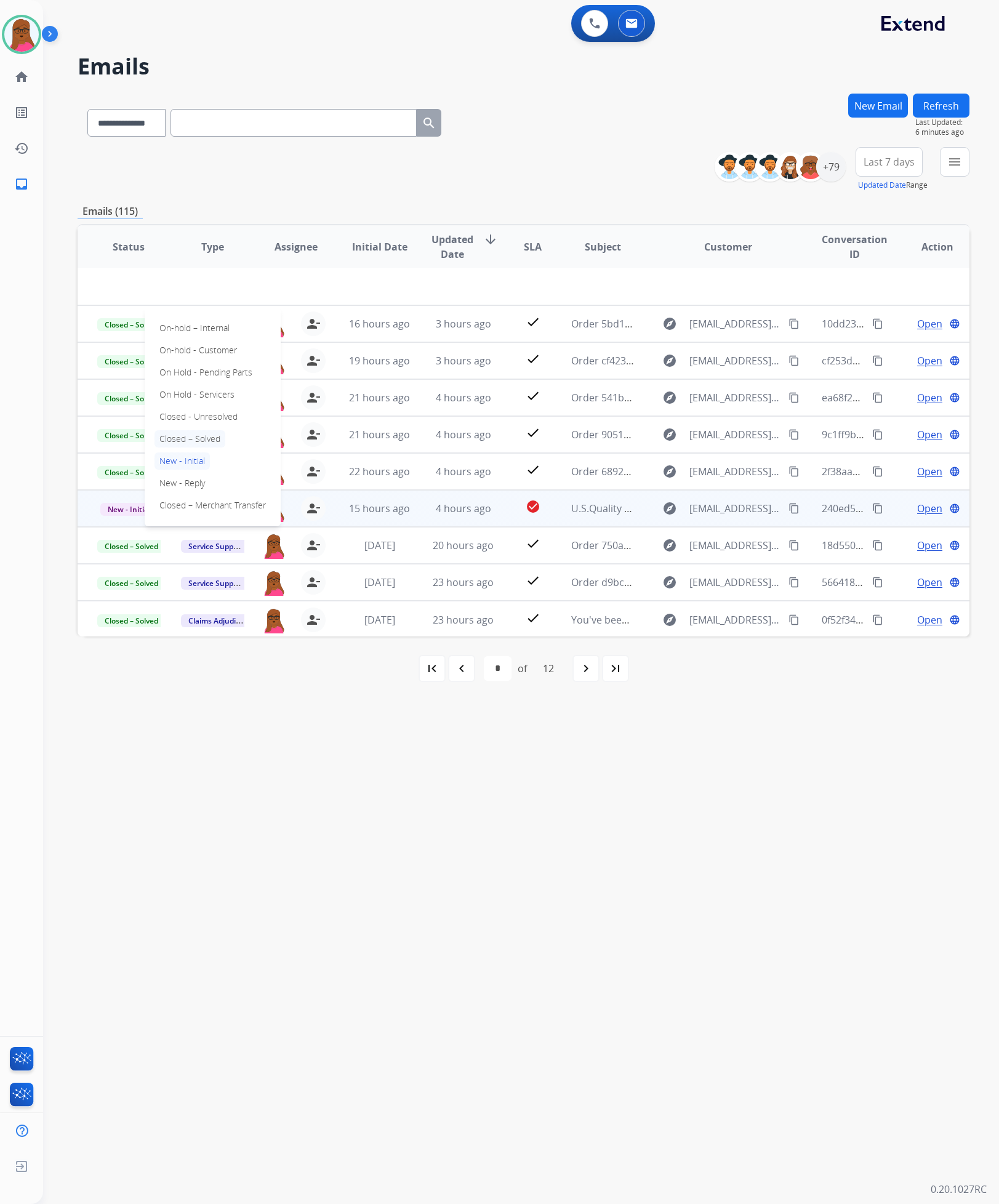
click at [200, 435] on p "Closed – Solved" at bounding box center [190, 439] width 71 height 17
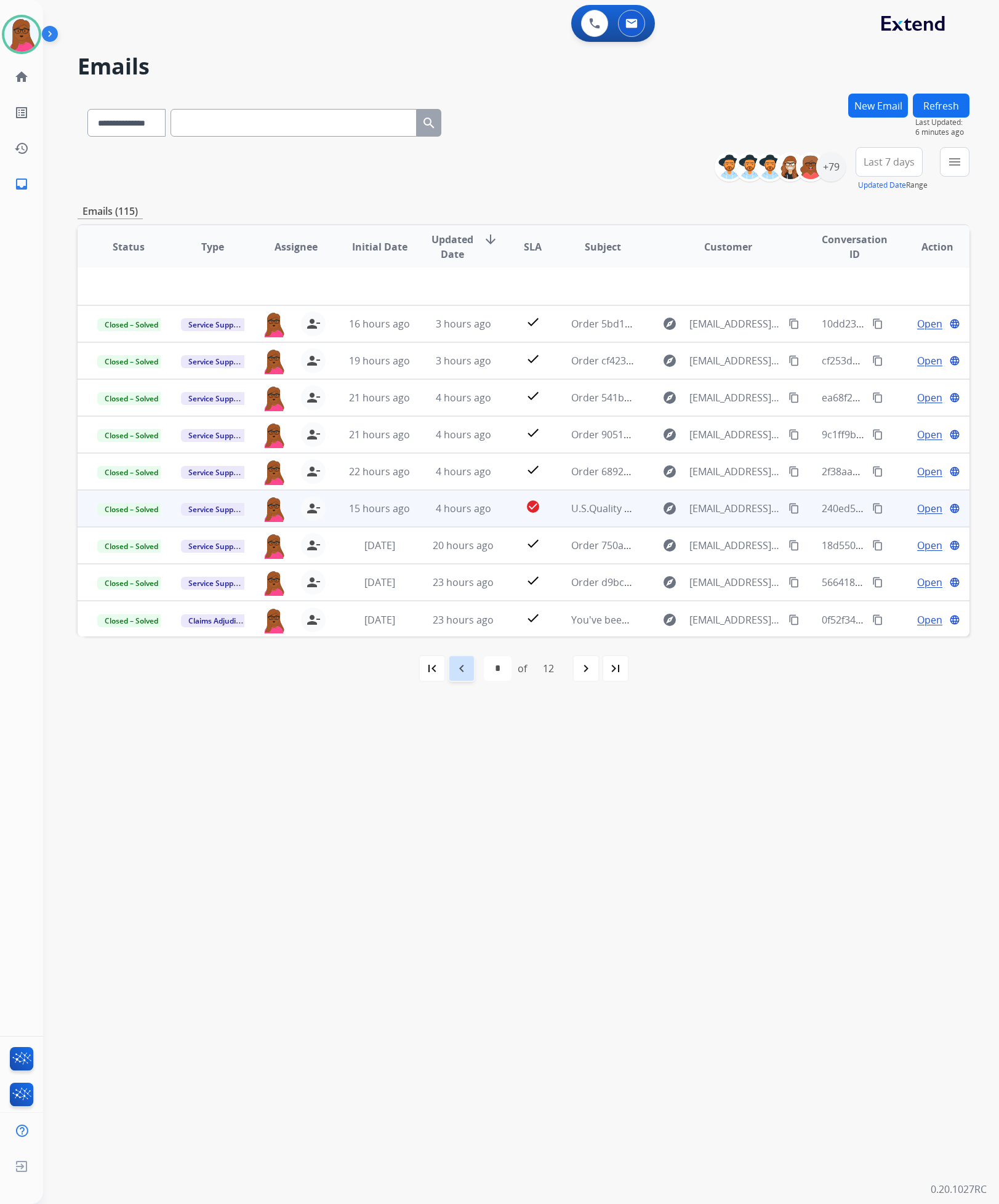
click at [455, 667] on mat-icon "navigate_before" at bounding box center [462, 669] width 15 height 15
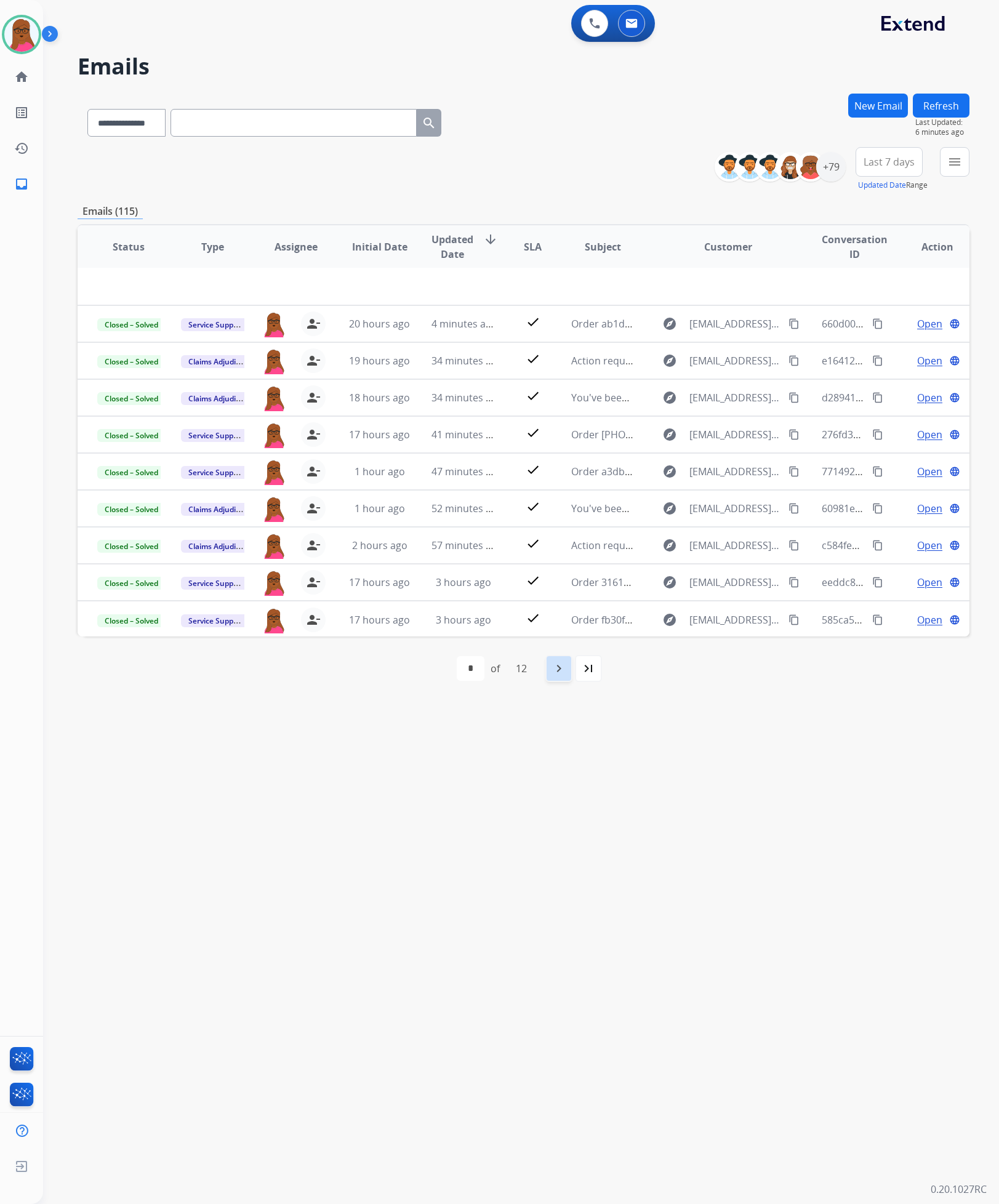
click at [561, 673] on mat-icon "navigate_next" at bounding box center [559, 669] width 15 height 15
click at [922, 104] on button "Refresh" at bounding box center [941, 106] width 57 height 24
click at [20, 34] on img at bounding box center [21, 34] width 34 height 34
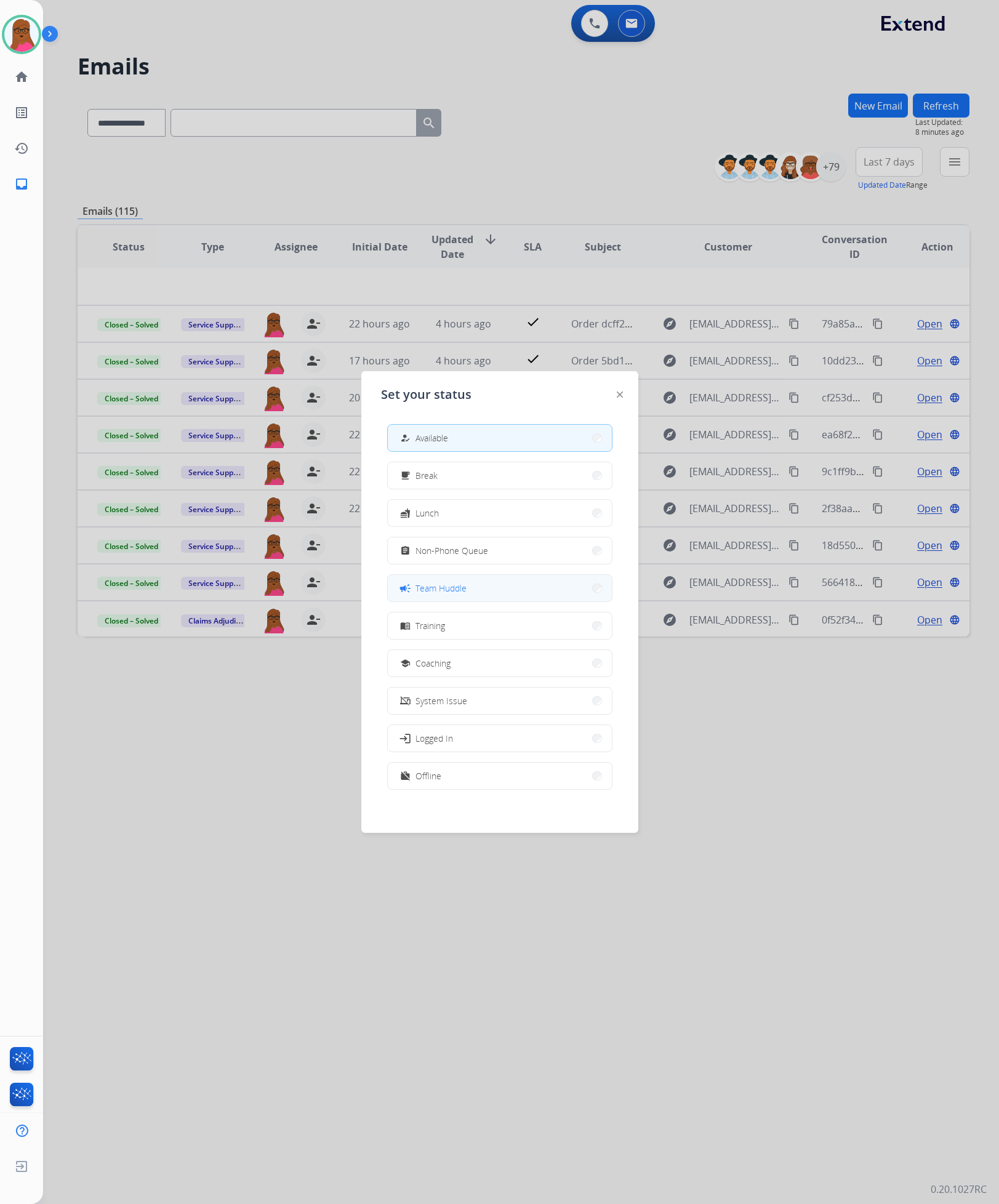
click at [460, 580] on button "campaign Team Huddle" at bounding box center [500, 588] width 224 height 27
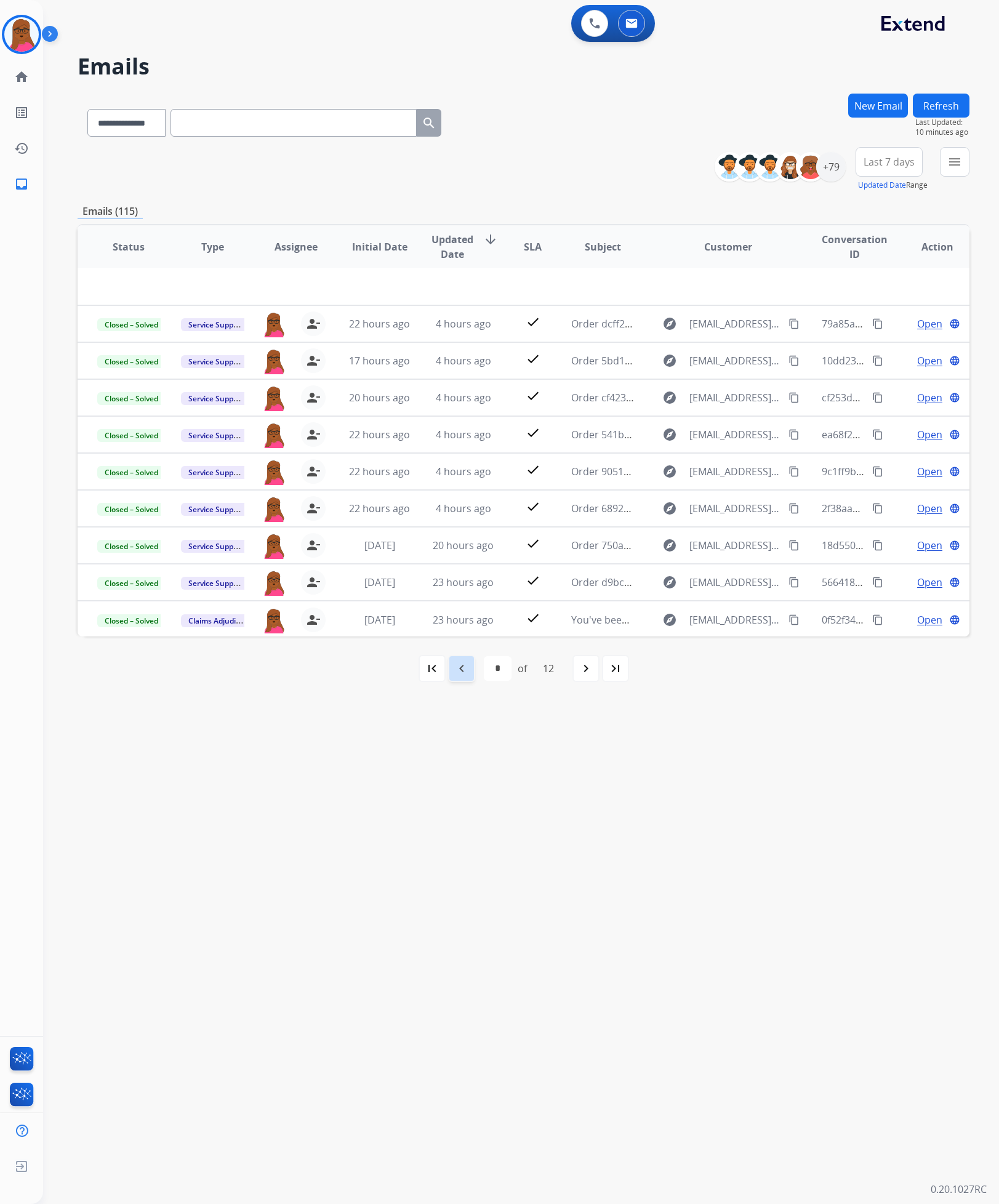
click at [456, 671] on mat-icon "navigate_before" at bounding box center [462, 669] width 15 height 15
select select "*"
